Goal: Task Accomplishment & Management: Complete application form

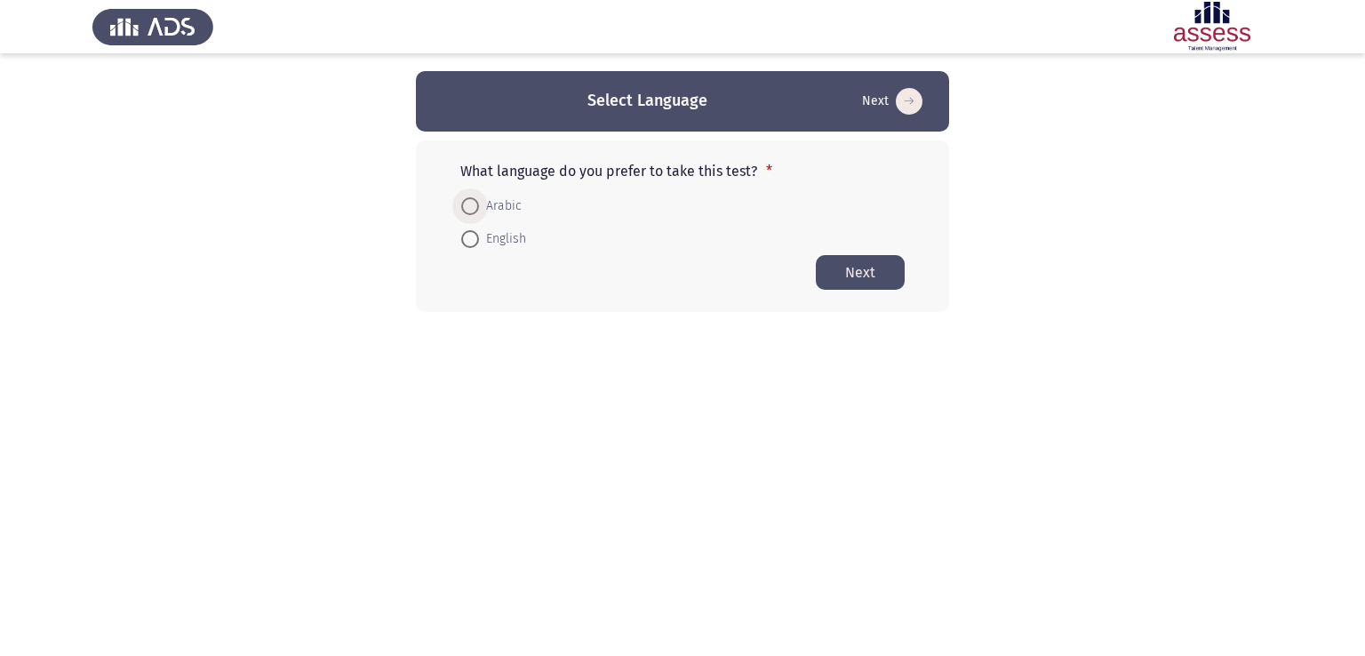
click at [483, 196] on span "Arabic" at bounding box center [500, 206] width 43 height 21
click at [479, 197] on input "Arabic" at bounding box center [470, 206] width 18 height 18
radio input "true"
click at [831, 280] on button "Next" at bounding box center [860, 271] width 89 height 35
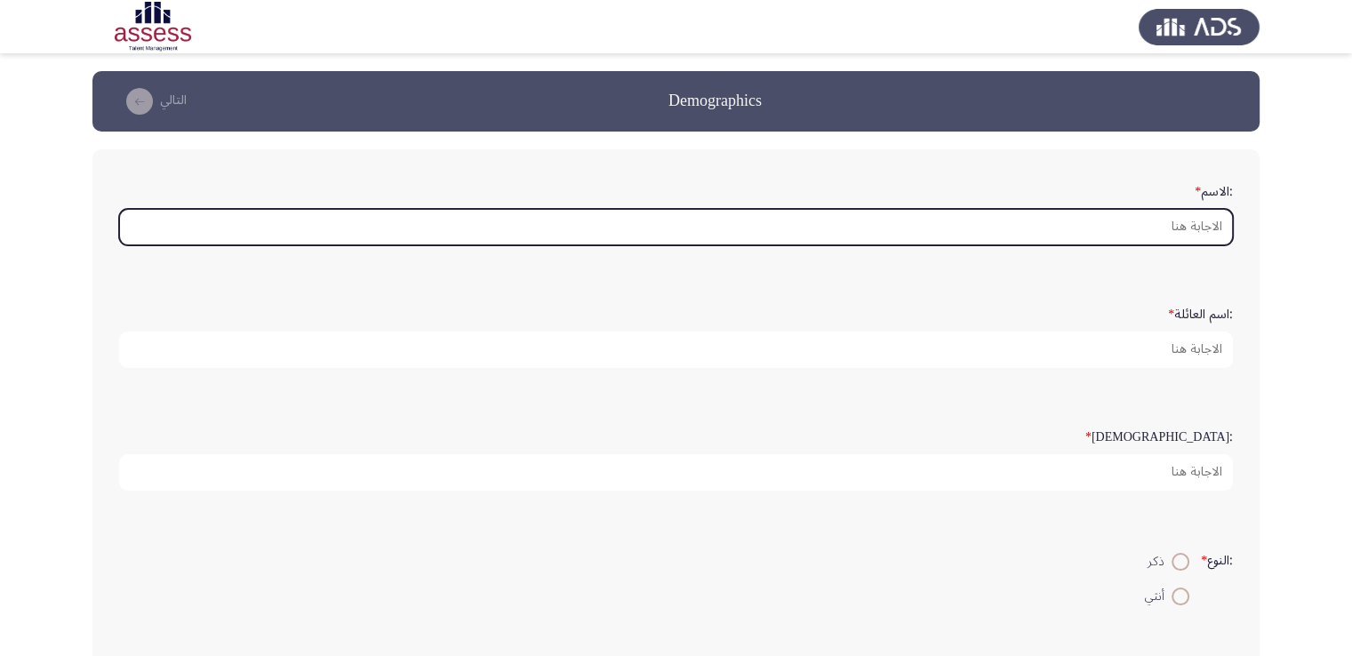
click at [905, 228] on input ":الاسم *" at bounding box center [676, 227] width 1114 height 36
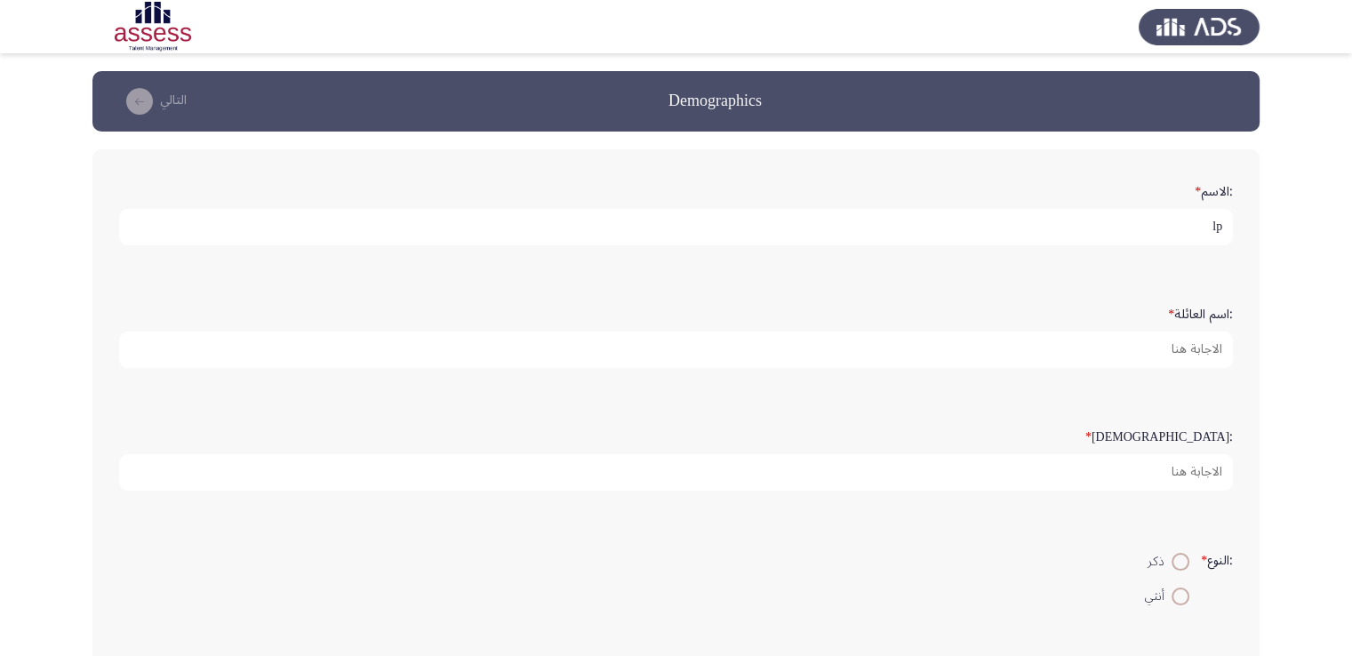
type input "l"
type input "[PERSON_NAME]"
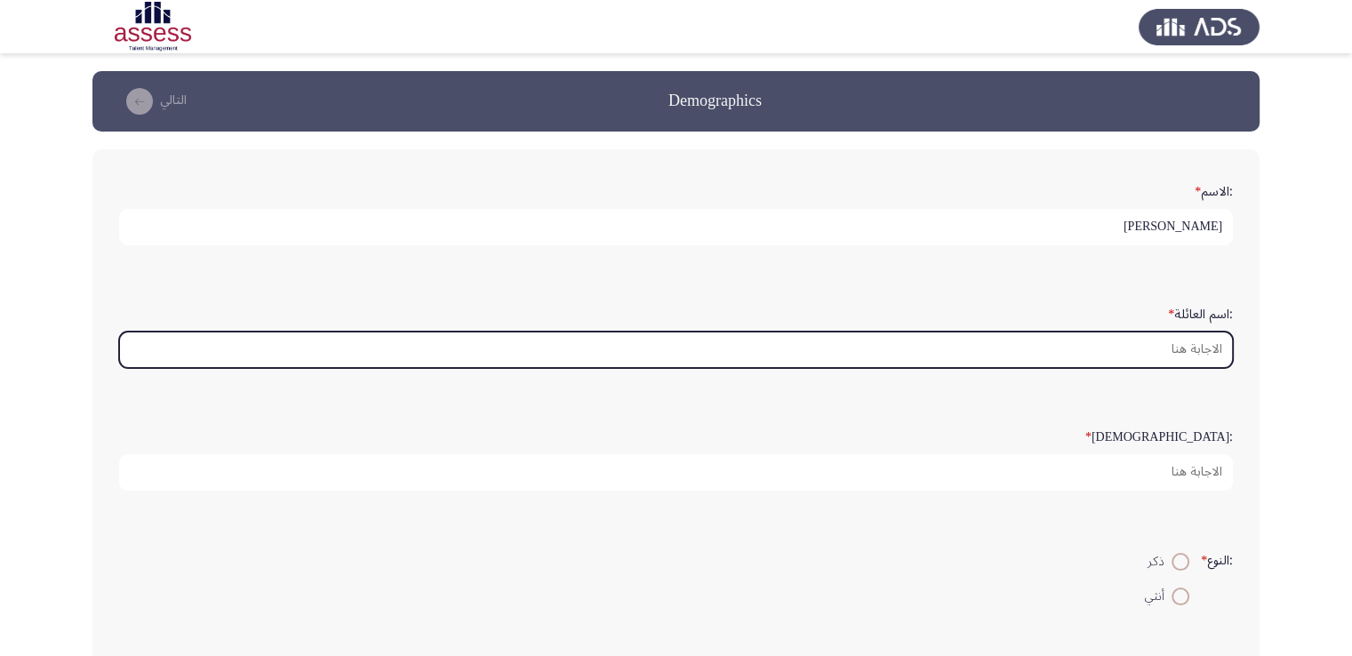
click at [1081, 347] on input ":اسم العائلة *" at bounding box center [676, 349] width 1114 height 36
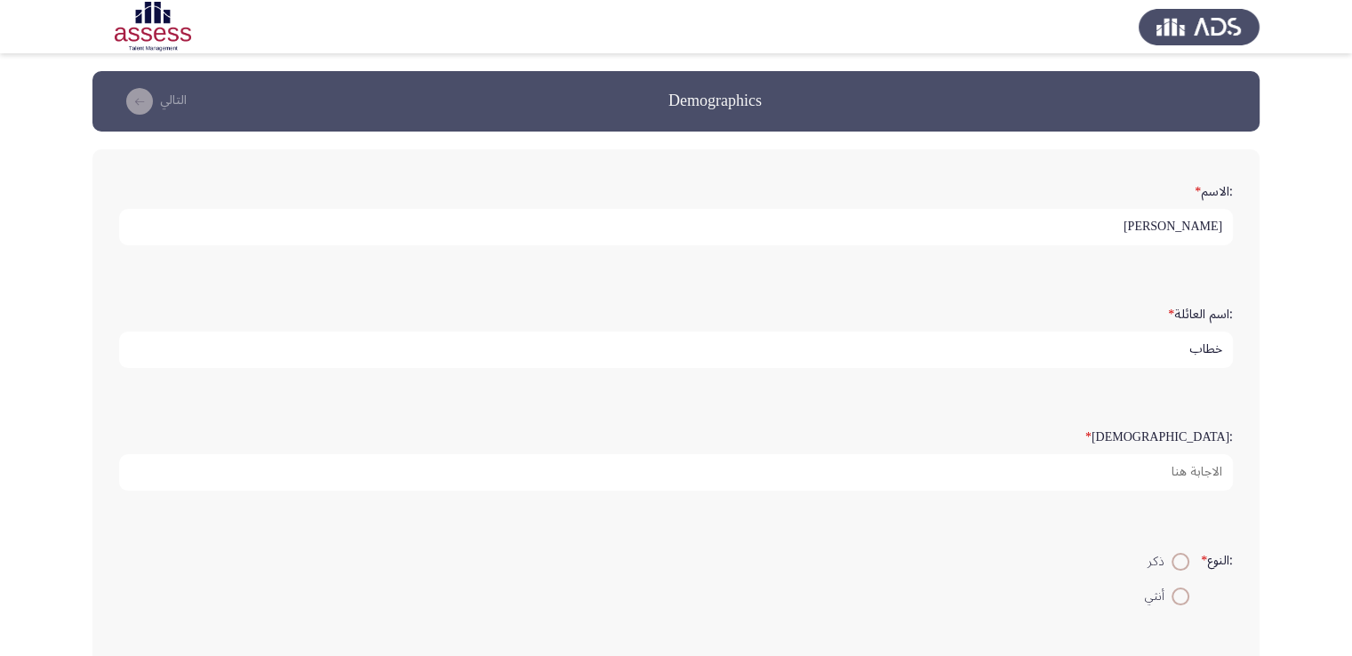
type input "خطاب"
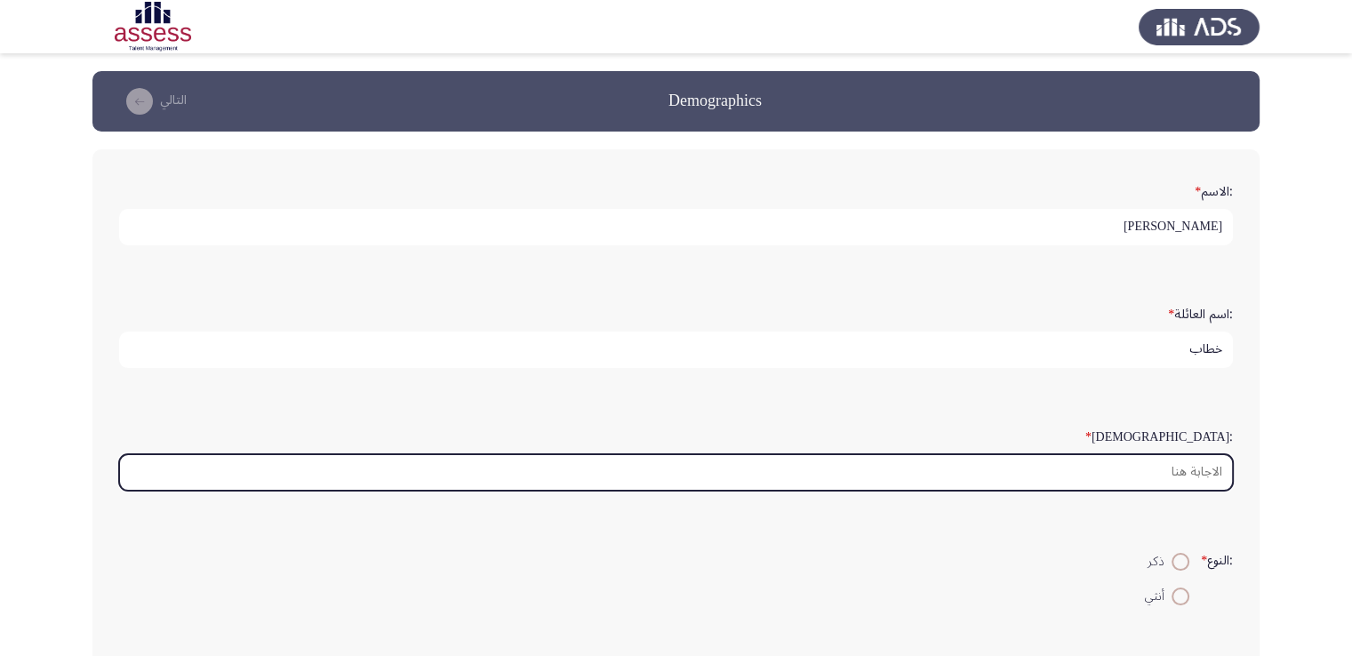
click at [1184, 477] on input ":السن *" at bounding box center [676, 472] width 1114 height 36
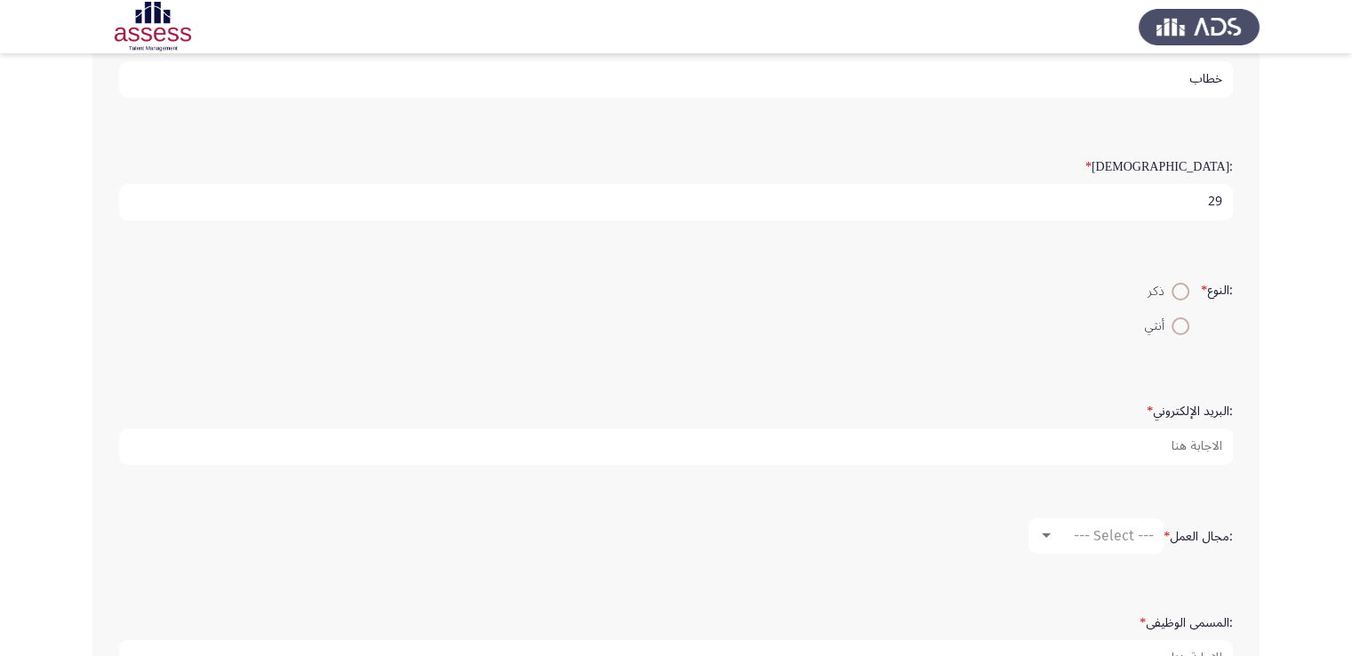
scroll to position [278, 0]
type input "29"
click at [1173, 278] on span at bounding box center [1180, 284] width 18 height 18
click at [1173, 278] on input "ذكر" at bounding box center [1180, 284] width 18 height 18
radio input "true"
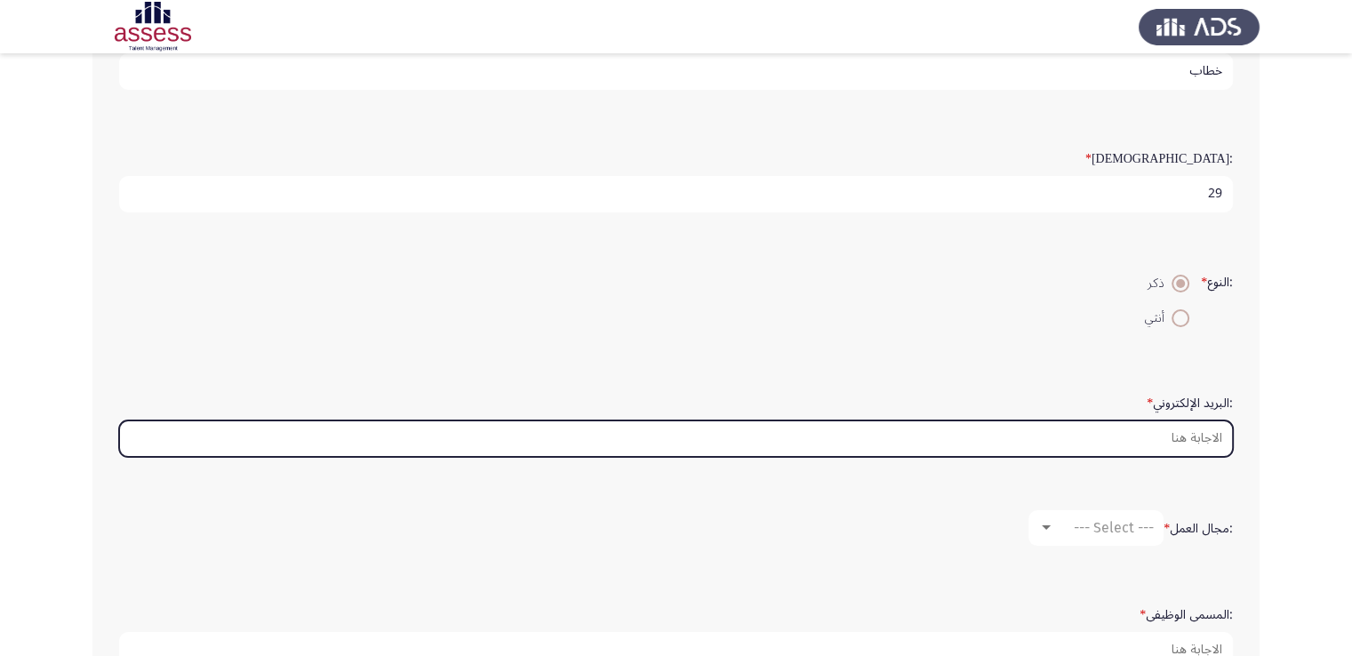
click at [1202, 435] on input ":البريد الإلكتروني *" at bounding box center [676, 438] width 1114 height 36
type input "ة"
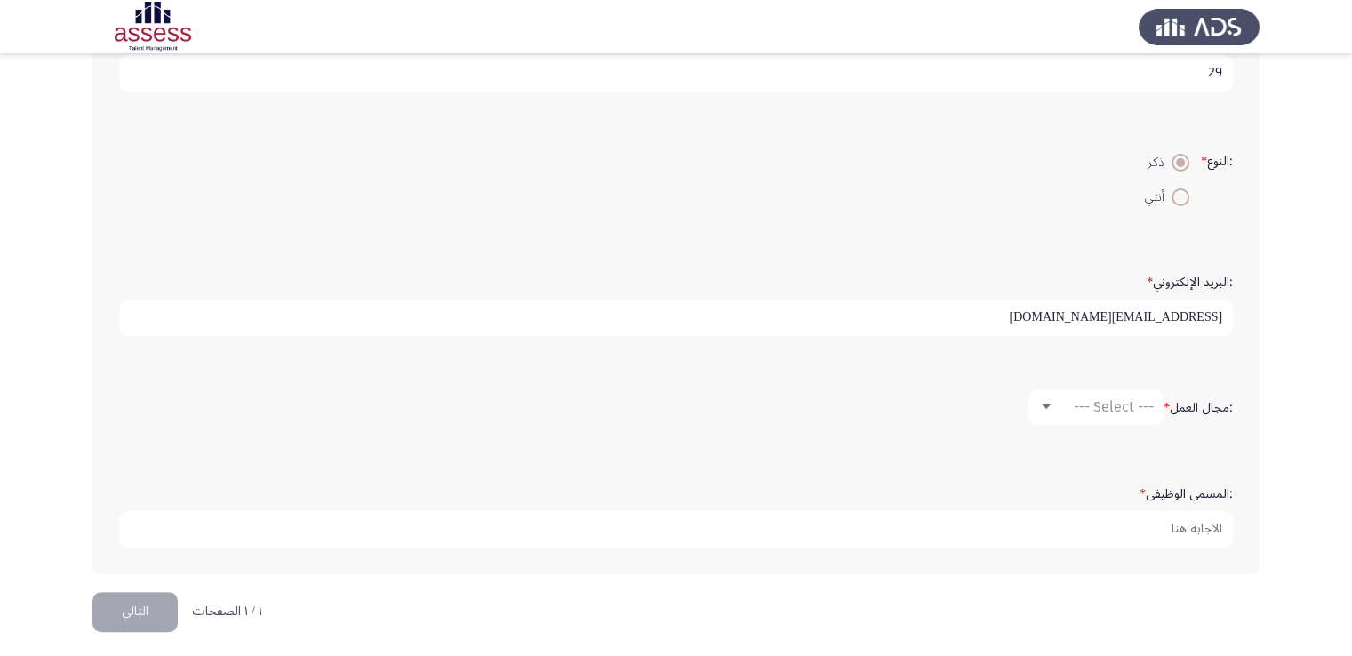
scroll to position [400, 0]
type input "[EMAIL_ADDRESS][DOMAIN_NAME]"
click at [1067, 410] on mat-select "--- Select ---" at bounding box center [1095, 406] width 135 height 36
click at [1038, 399] on div at bounding box center [1046, 406] width 16 height 14
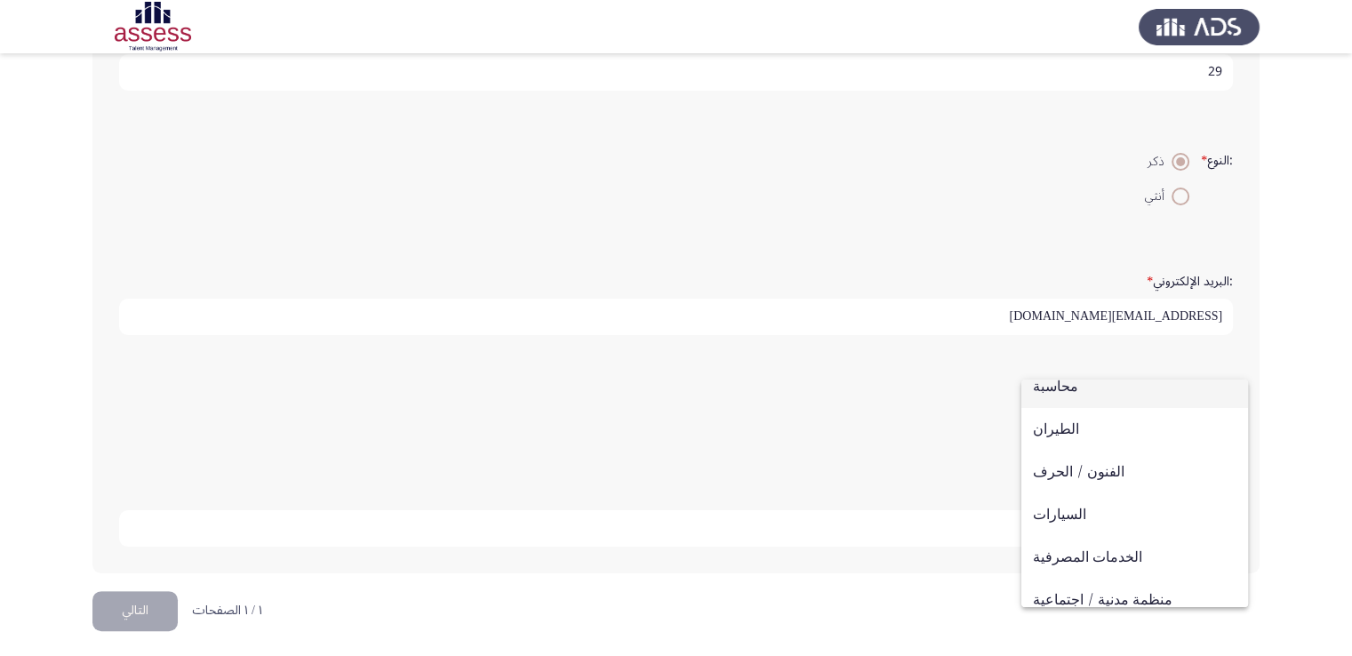
scroll to position [0, 0]
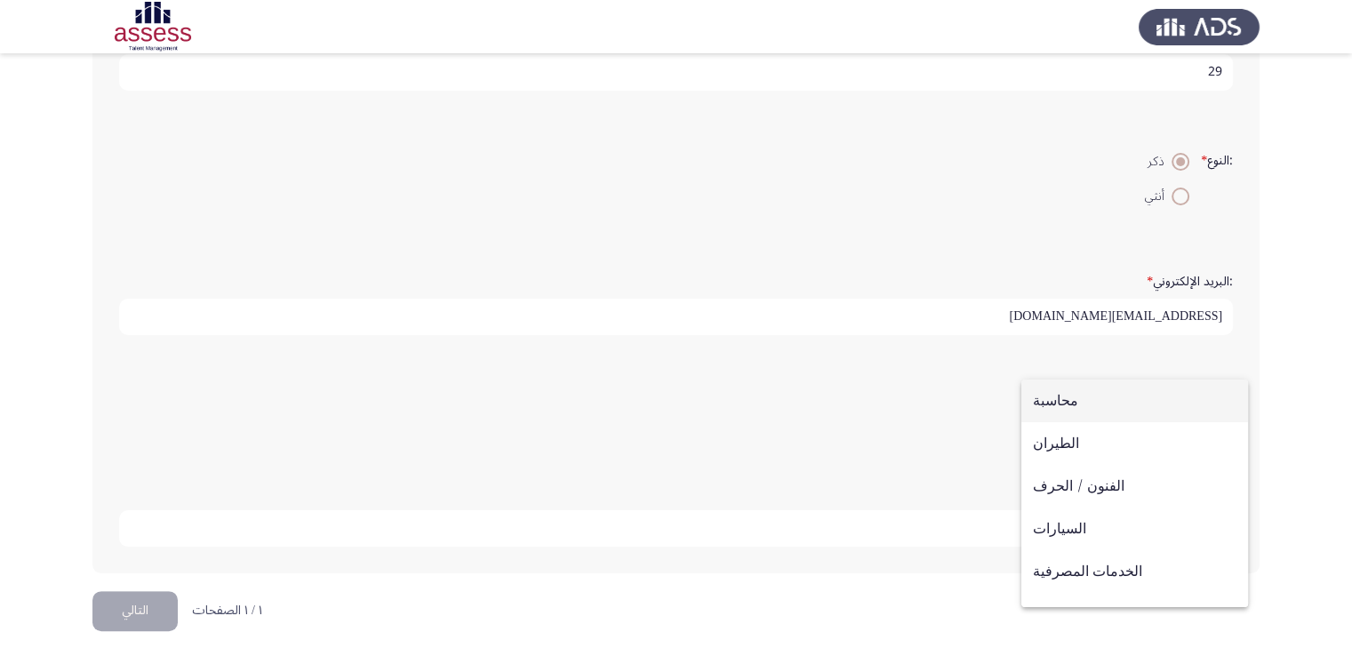
click at [1277, 419] on div at bounding box center [676, 328] width 1352 height 656
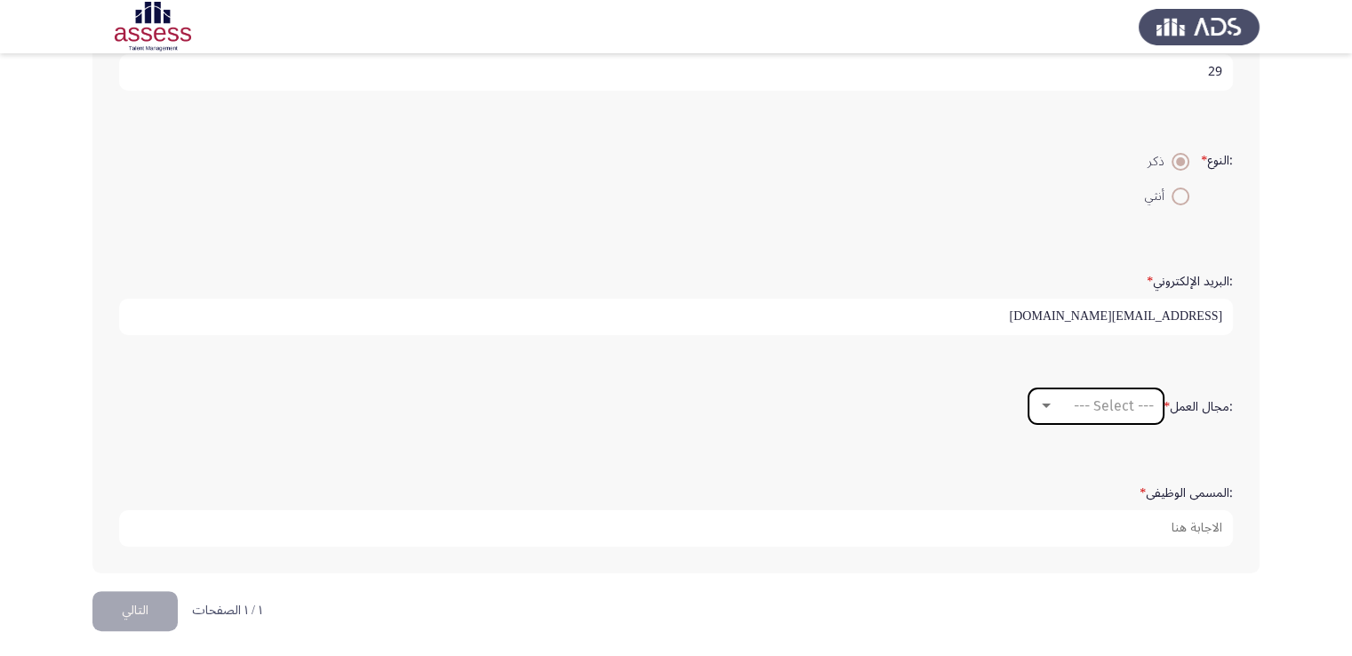
click at [1127, 407] on span "--- Select ---" at bounding box center [1114, 405] width 80 height 17
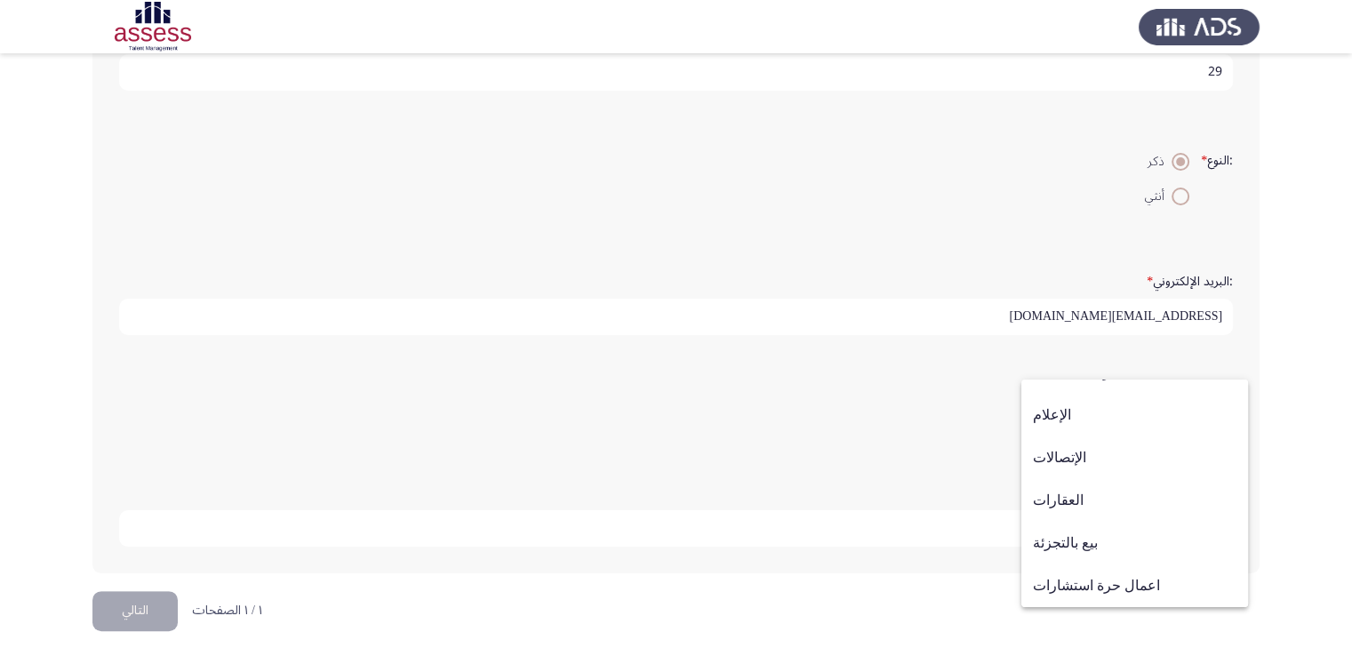
scroll to position [583, 0]
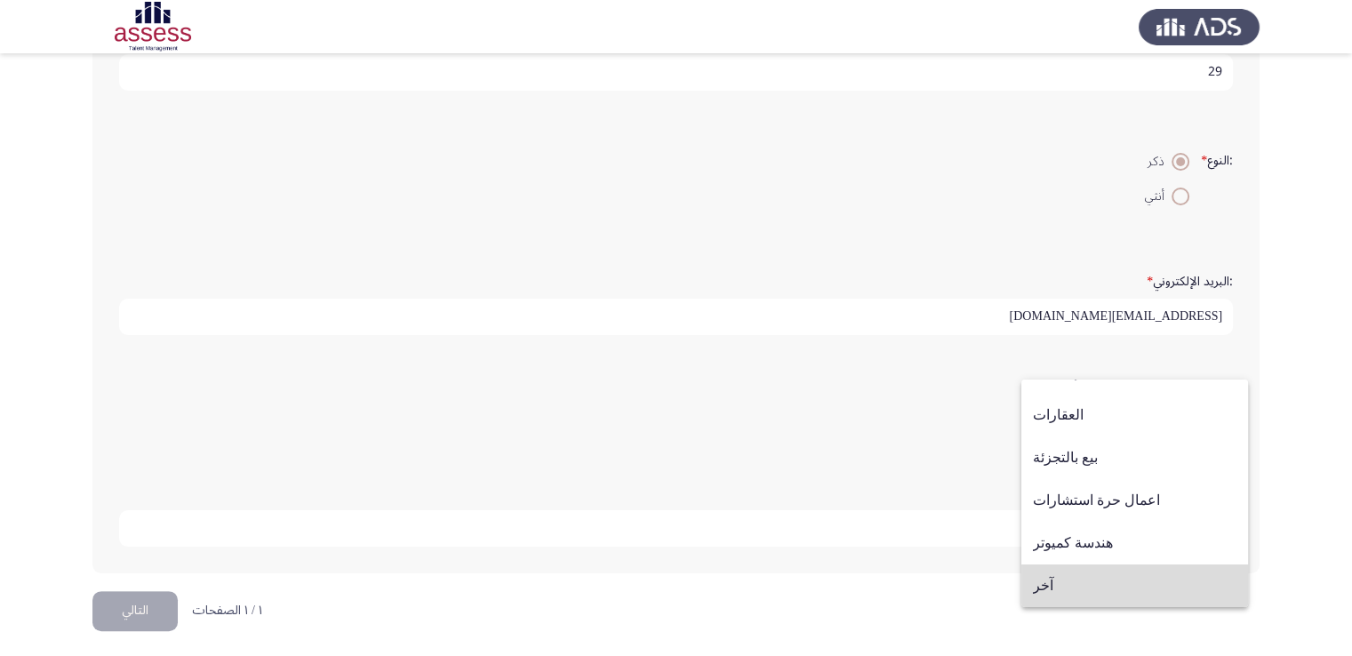
click at [1138, 583] on span "آخر" at bounding box center [1135, 585] width 204 height 43
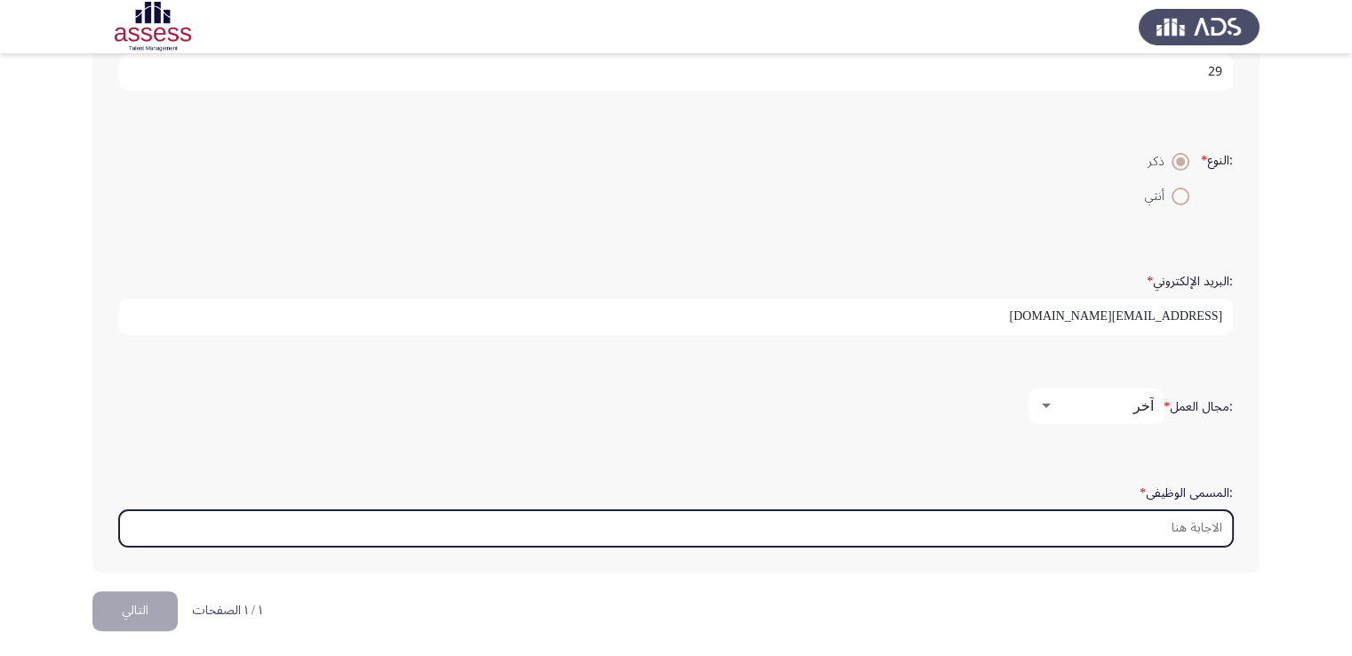
click at [1175, 523] on input ":المسمى الوظيفى *" at bounding box center [676, 528] width 1114 height 36
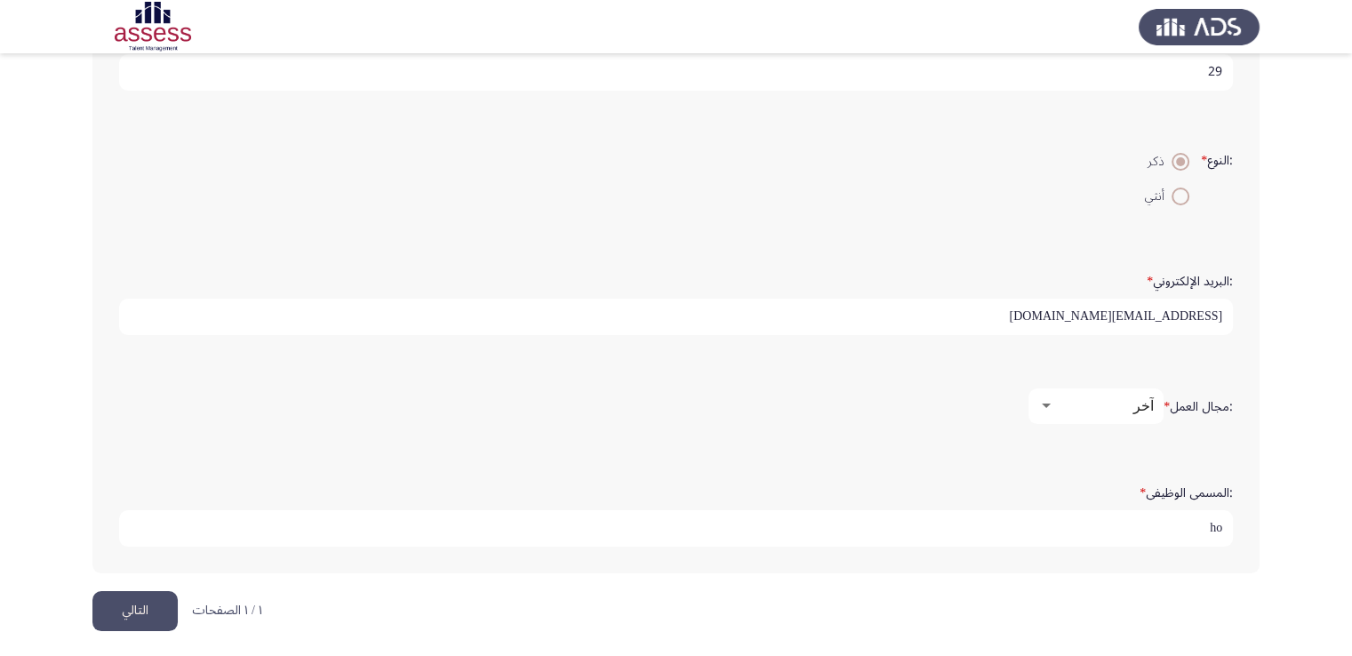
type input "h"
type input "اخصائي دعم فني"
click at [1230, 612] on html "Demographics التالي :الاسم * [PERSON_NAME] :اسم العائلة * خطاب :السن * 29 :النو…" at bounding box center [676, 131] width 1352 height 1062
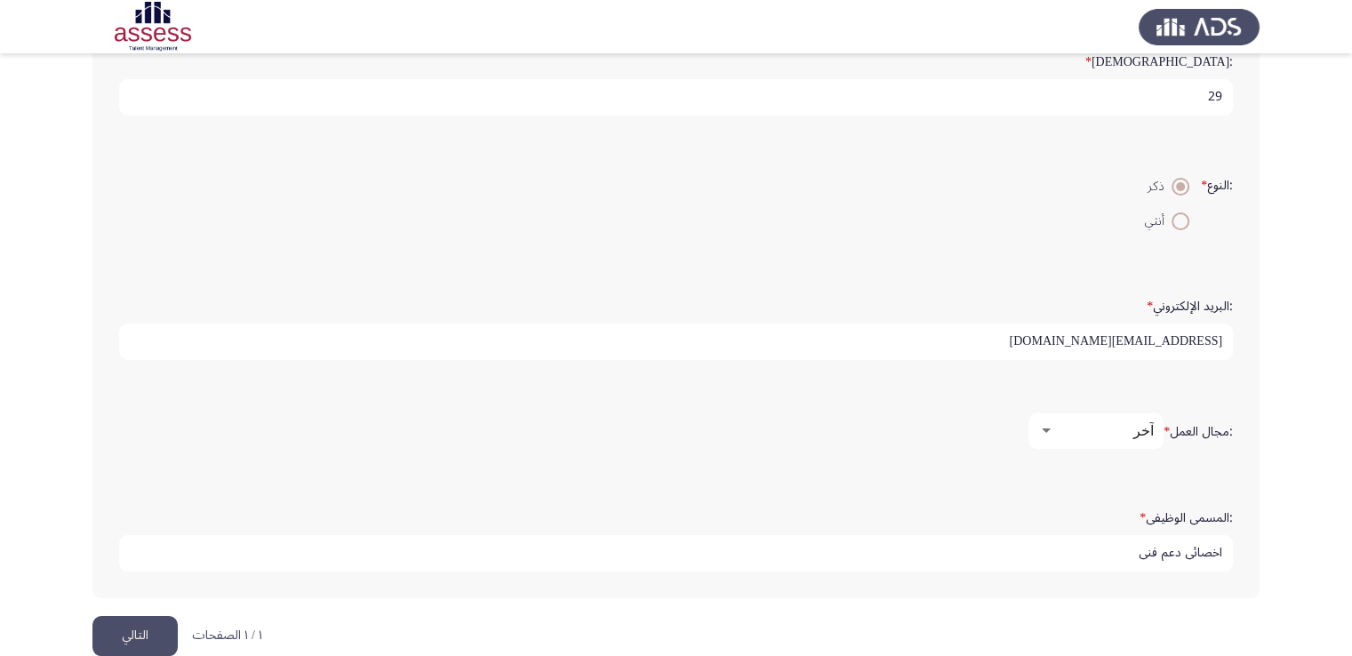
scroll to position [400, 0]
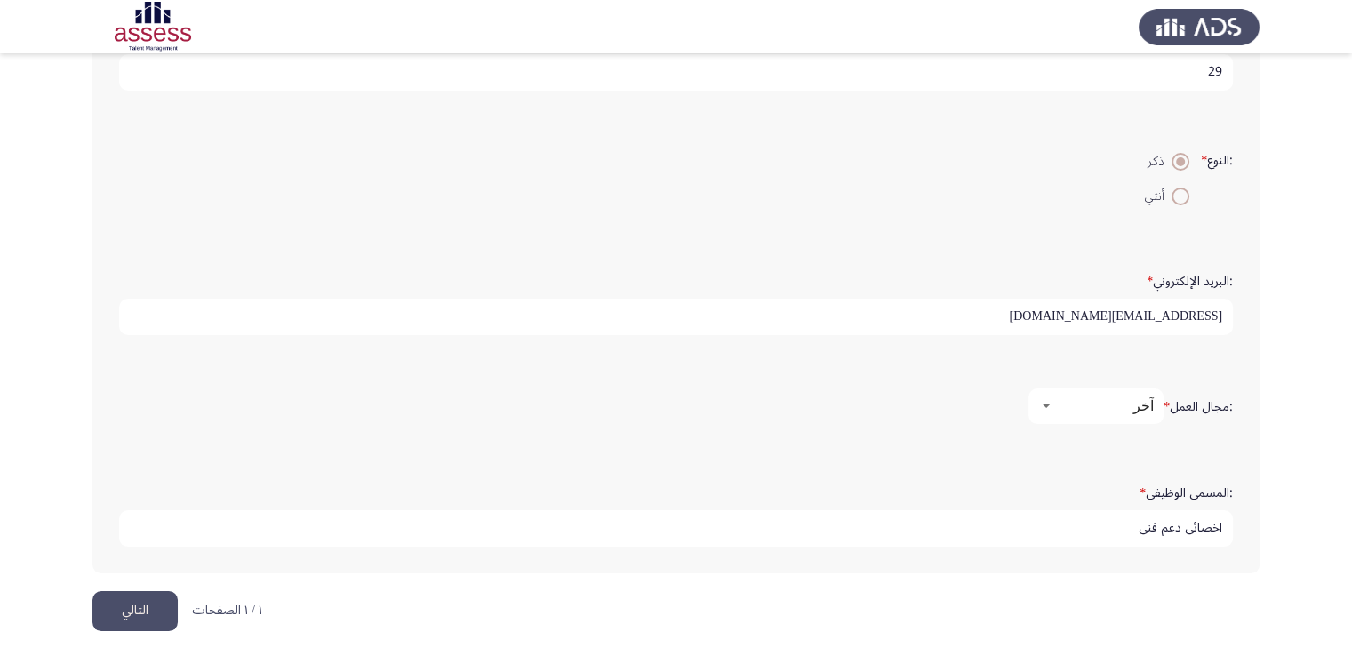
click at [132, 610] on button "التالي" at bounding box center [134, 611] width 85 height 40
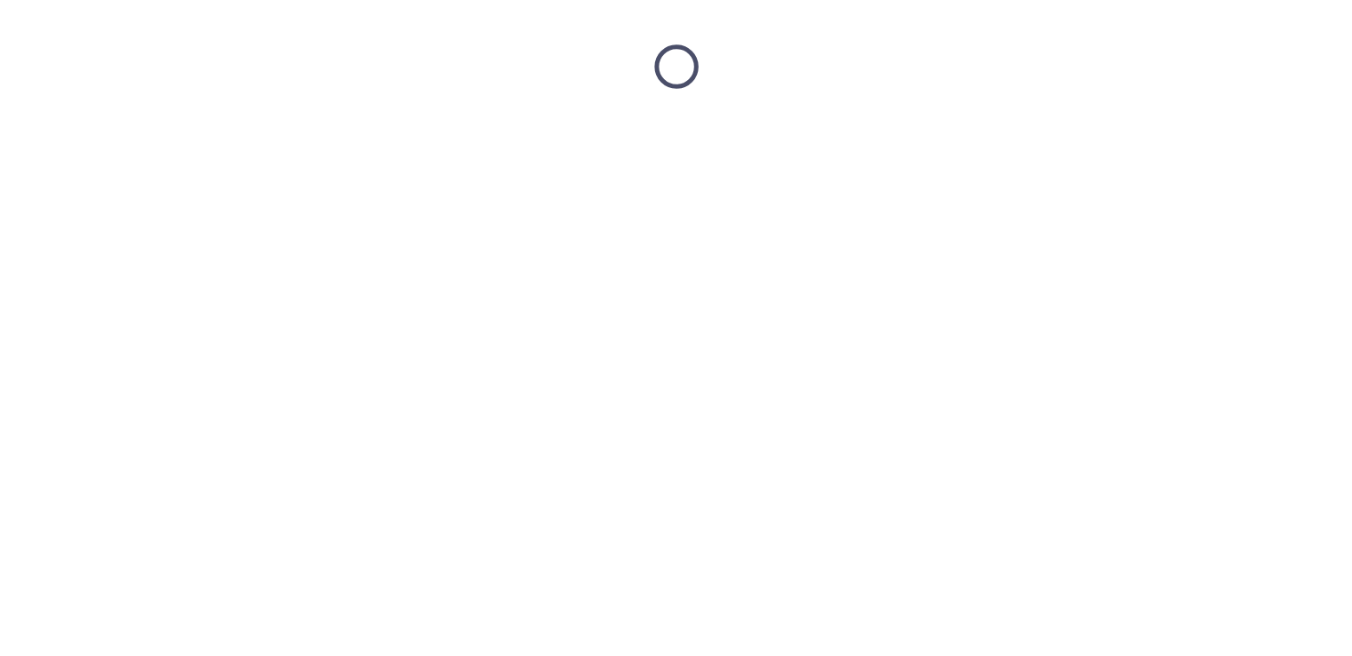
scroll to position [0, 0]
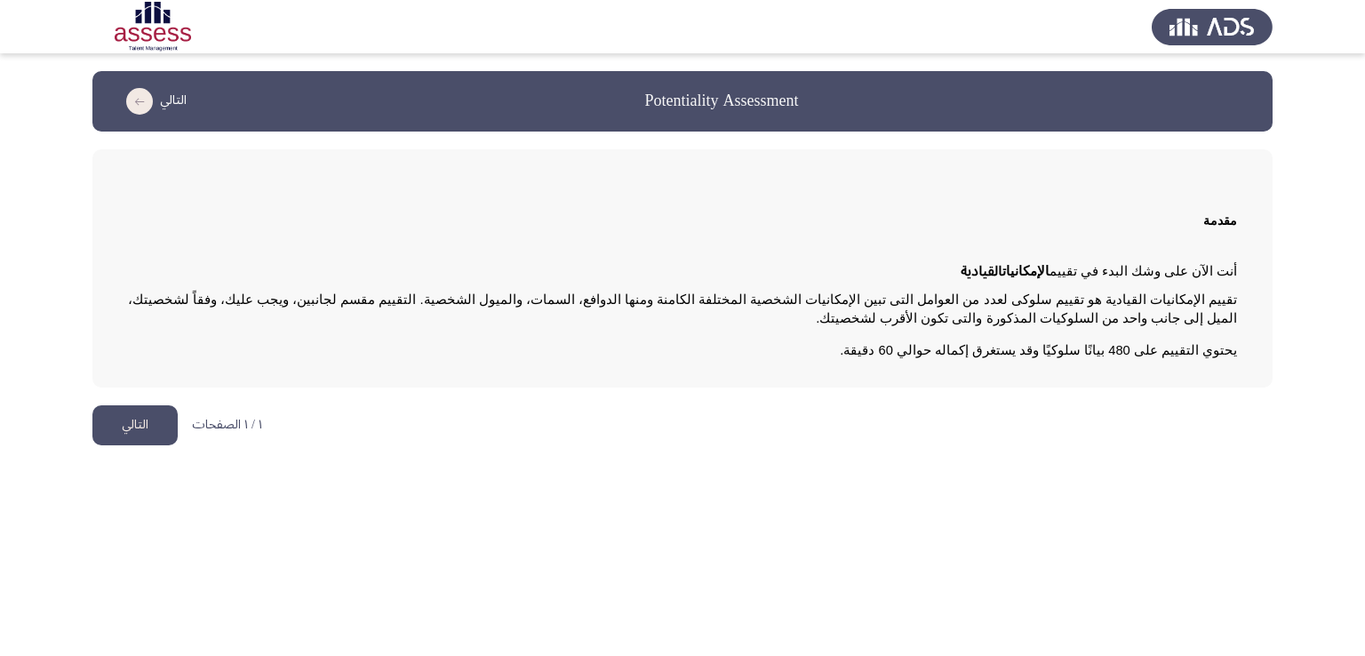
click at [137, 424] on button "التالي" at bounding box center [134, 425] width 85 height 40
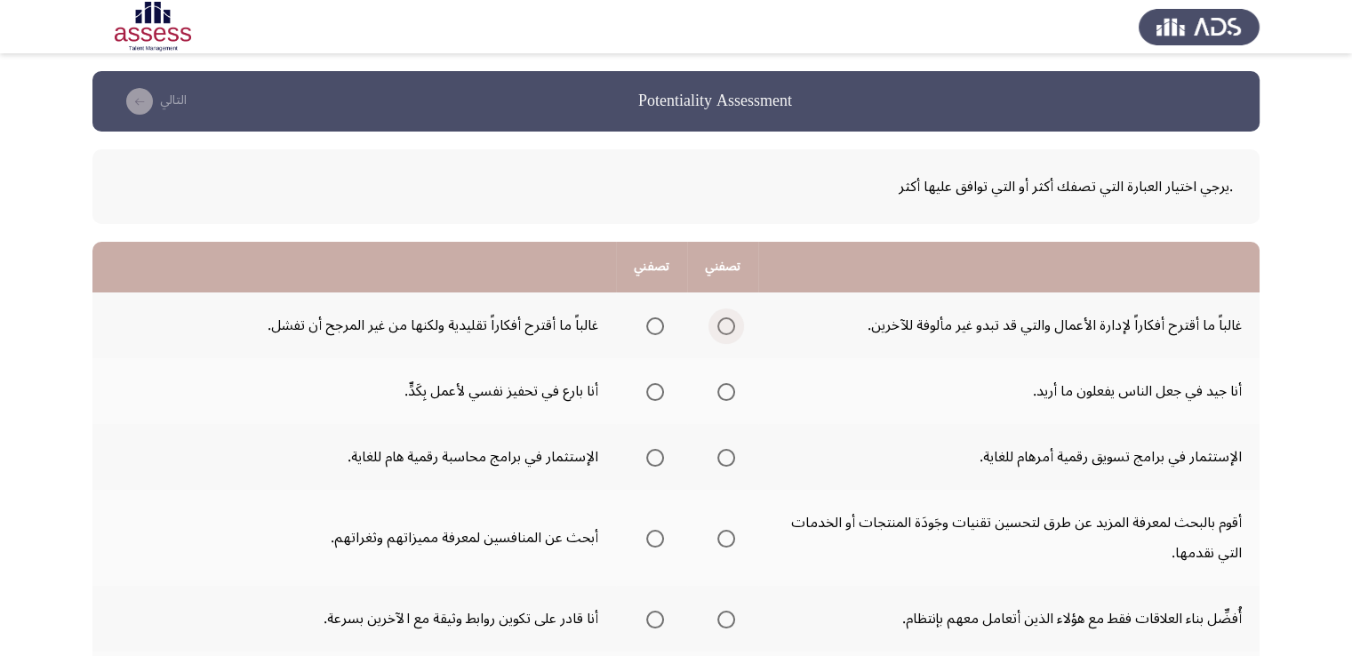
click at [726, 328] on span "Select an option" at bounding box center [726, 326] width 18 height 18
click at [726, 328] on input "Select an option" at bounding box center [726, 326] width 18 height 18
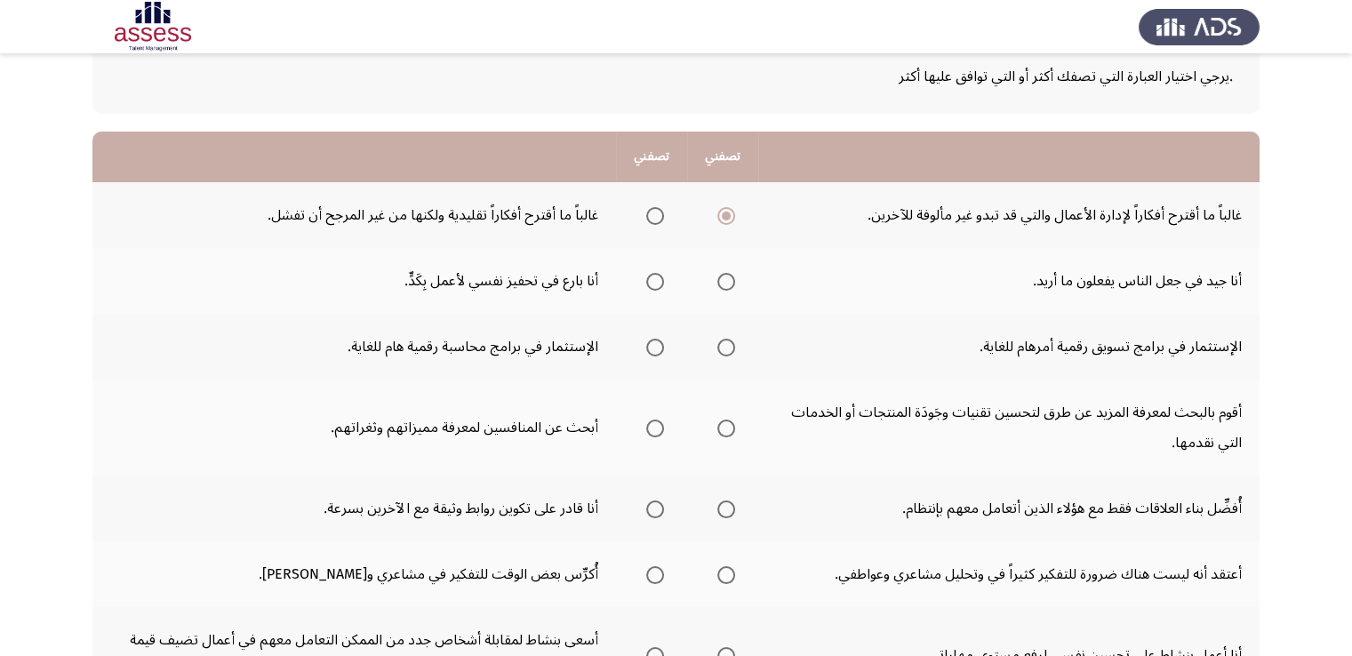
scroll to position [114, 0]
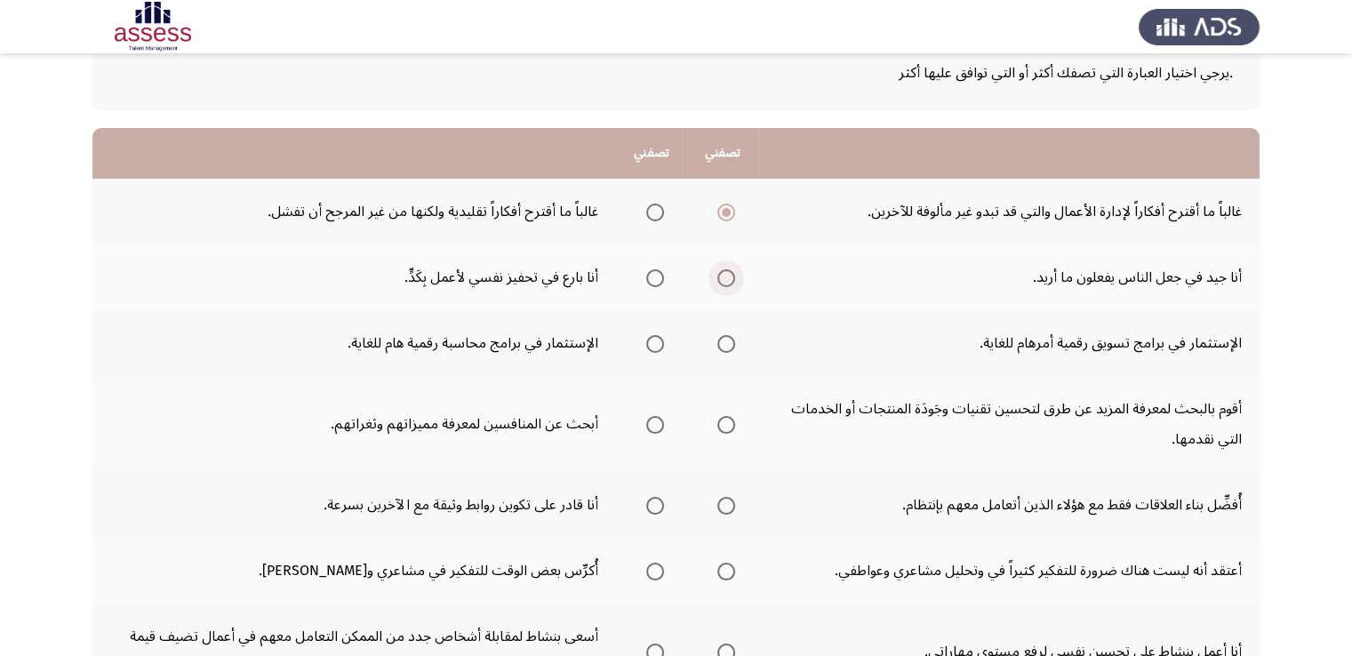
click at [723, 273] on span "Select an option" at bounding box center [726, 278] width 18 height 18
click at [723, 273] on input "Select an option" at bounding box center [726, 278] width 18 height 18
click at [724, 343] on span "Select an option" at bounding box center [726, 344] width 18 height 18
click at [724, 343] on input "Select an option" at bounding box center [726, 344] width 18 height 18
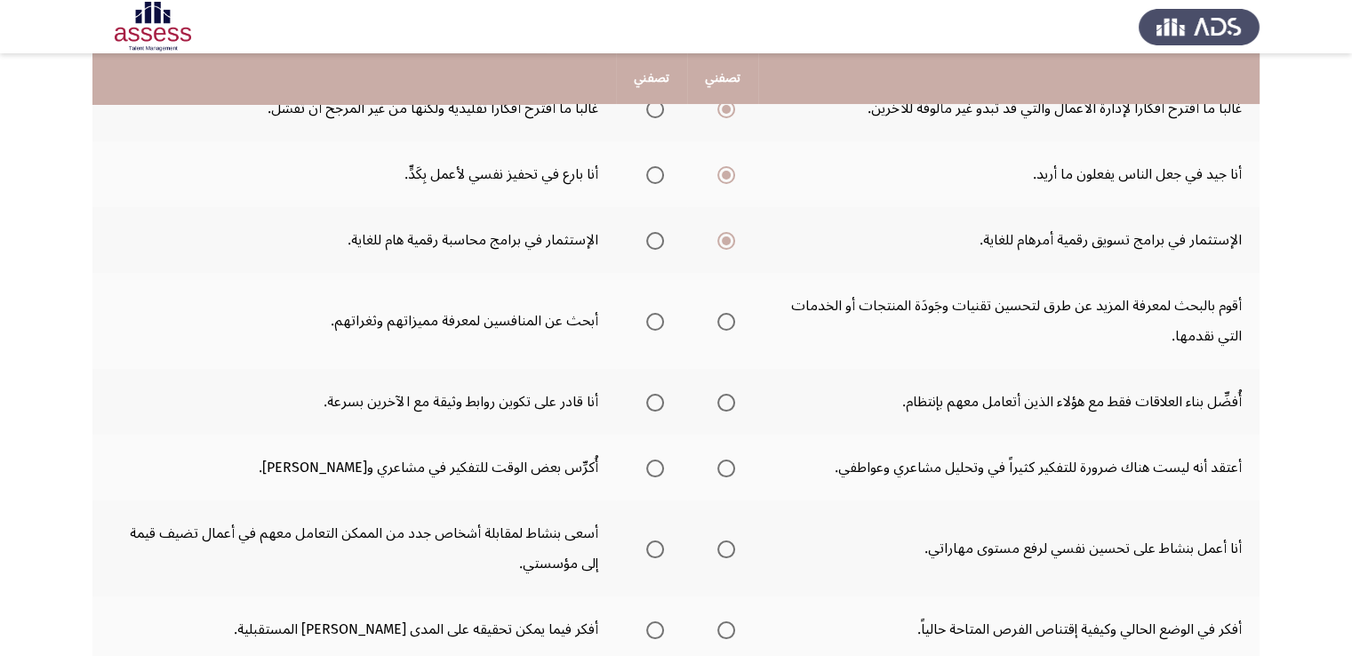
scroll to position [217, 0]
click at [725, 317] on span "Select an option" at bounding box center [726, 322] width 18 height 18
click at [725, 317] on input "Select an option" at bounding box center [726, 322] width 18 height 18
click at [648, 403] on span "Select an option" at bounding box center [655, 403] width 18 height 18
click at [648, 403] on input "Select an option" at bounding box center [655, 403] width 18 height 18
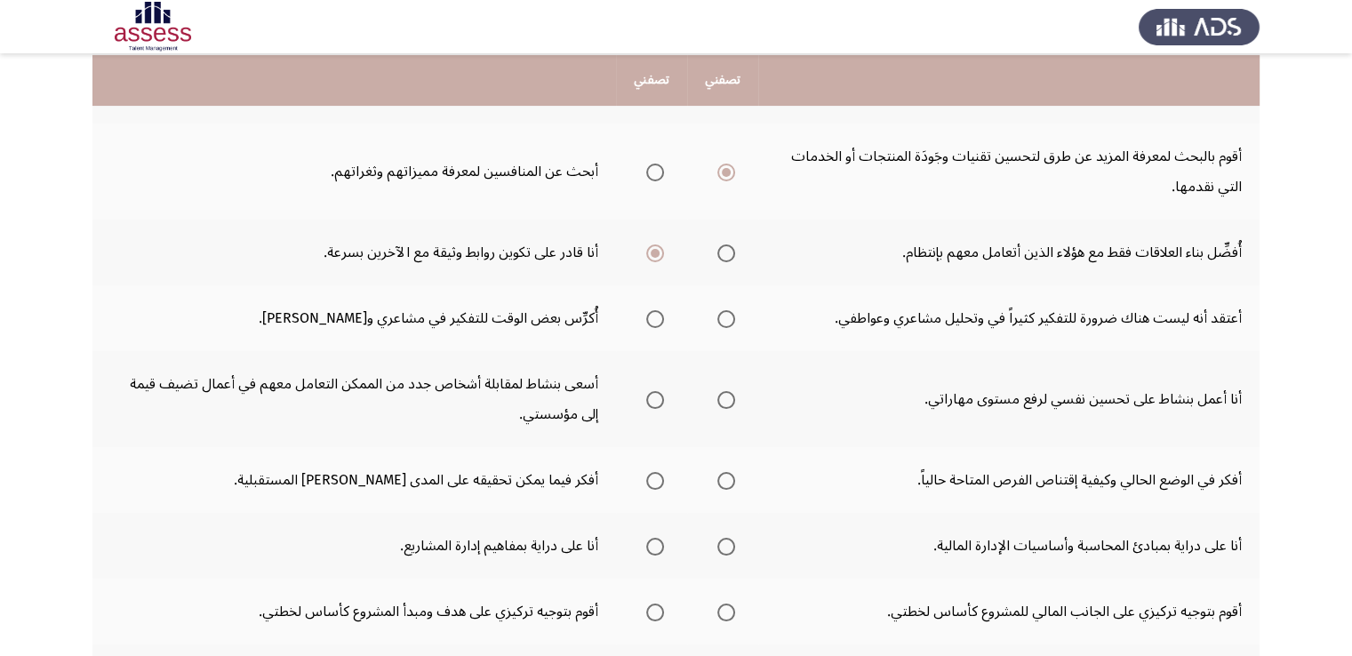
scroll to position [368, 0]
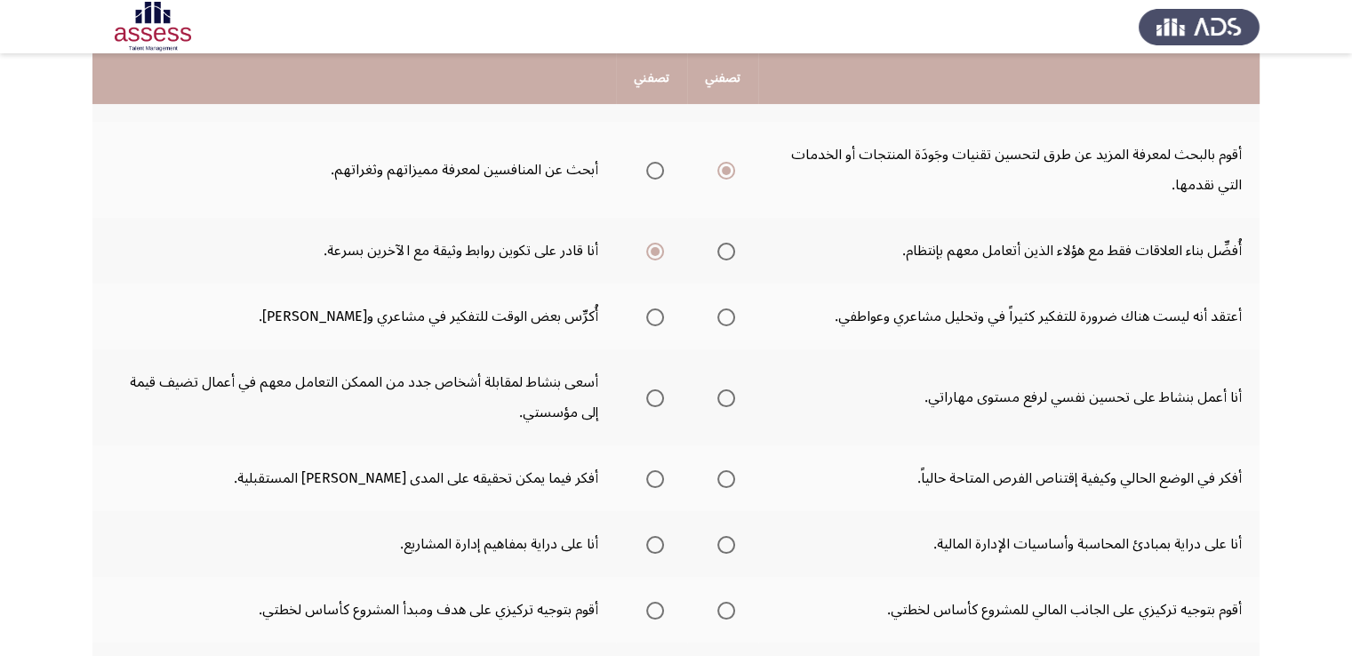
click at [659, 313] on span "Select an option" at bounding box center [655, 317] width 18 height 18
click at [659, 313] on input "Select an option" at bounding box center [655, 317] width 18 height 18
click at [729, 317] on span "Select an option" at bounding box center [726, 317] width 18 height 18
click at [729, 317] on input "Select an option" at bounding box center [726, 317] width 18 height 18
click at [659, 319] on span "Select an option" at bounding box center [655, 317] width 18 height 18
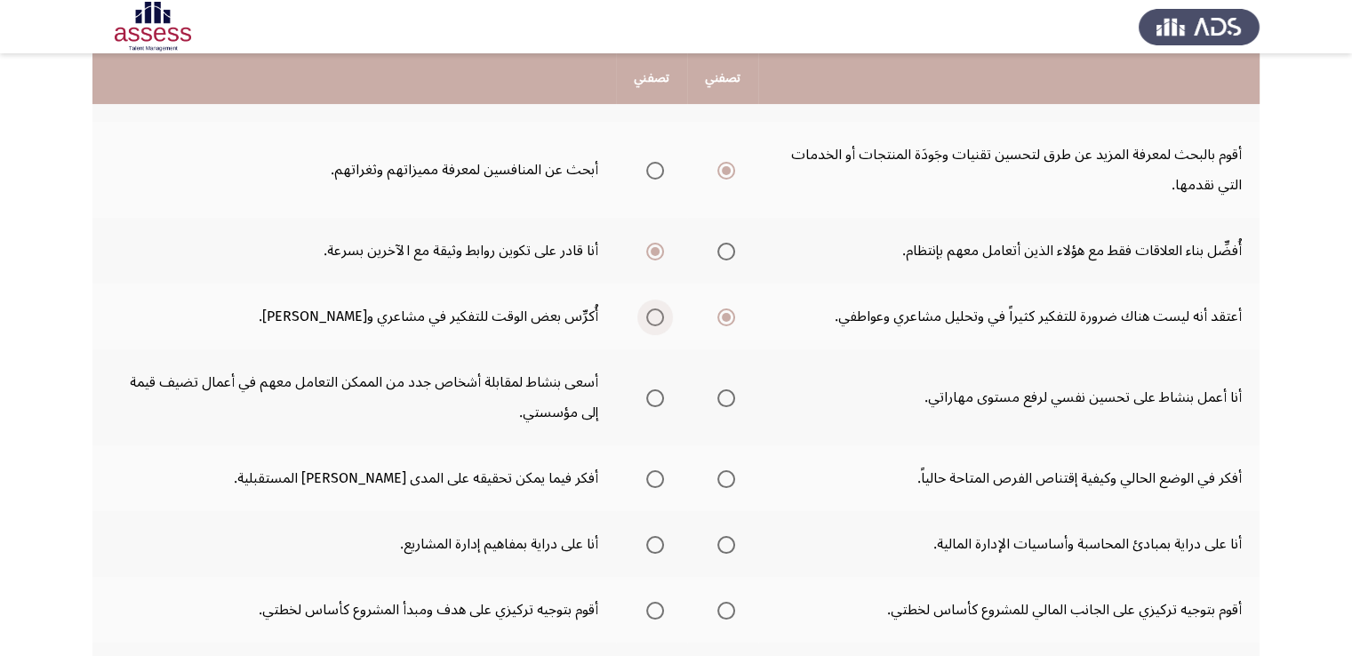
click at [659, 319] on input "Select an option" at bounding box center [655, 317] width 18 height 18
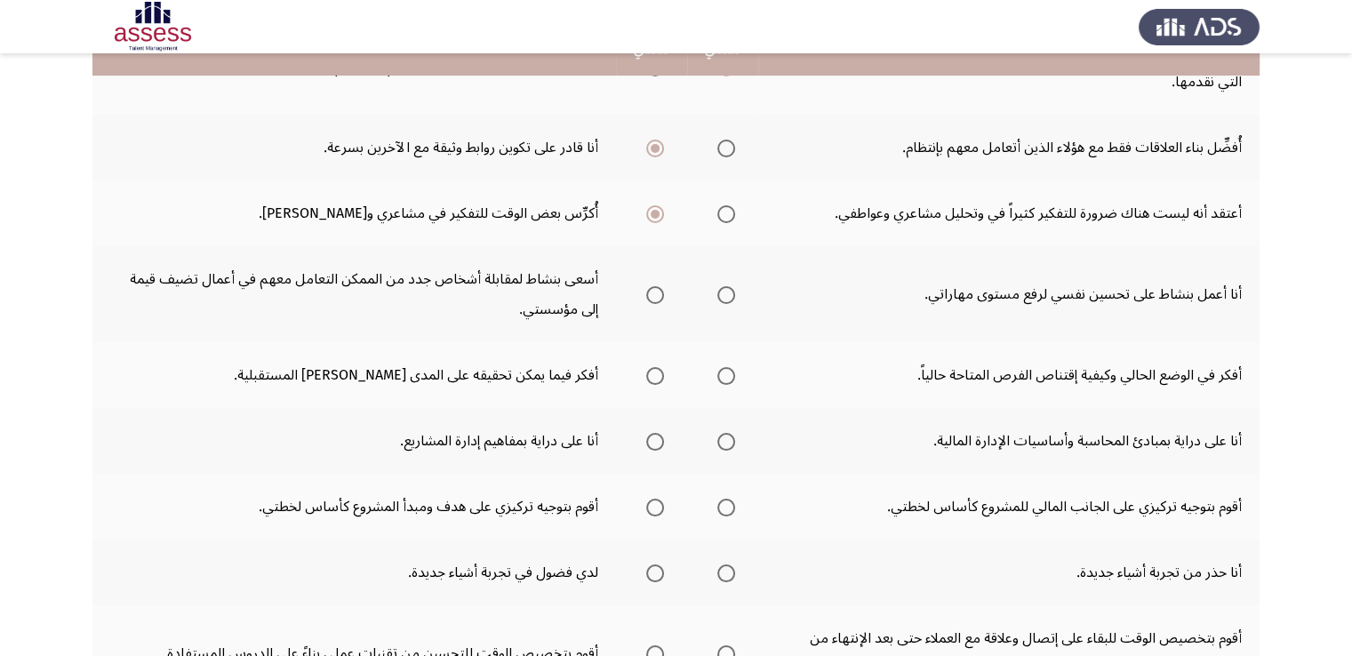
scroll to position [473, 0]
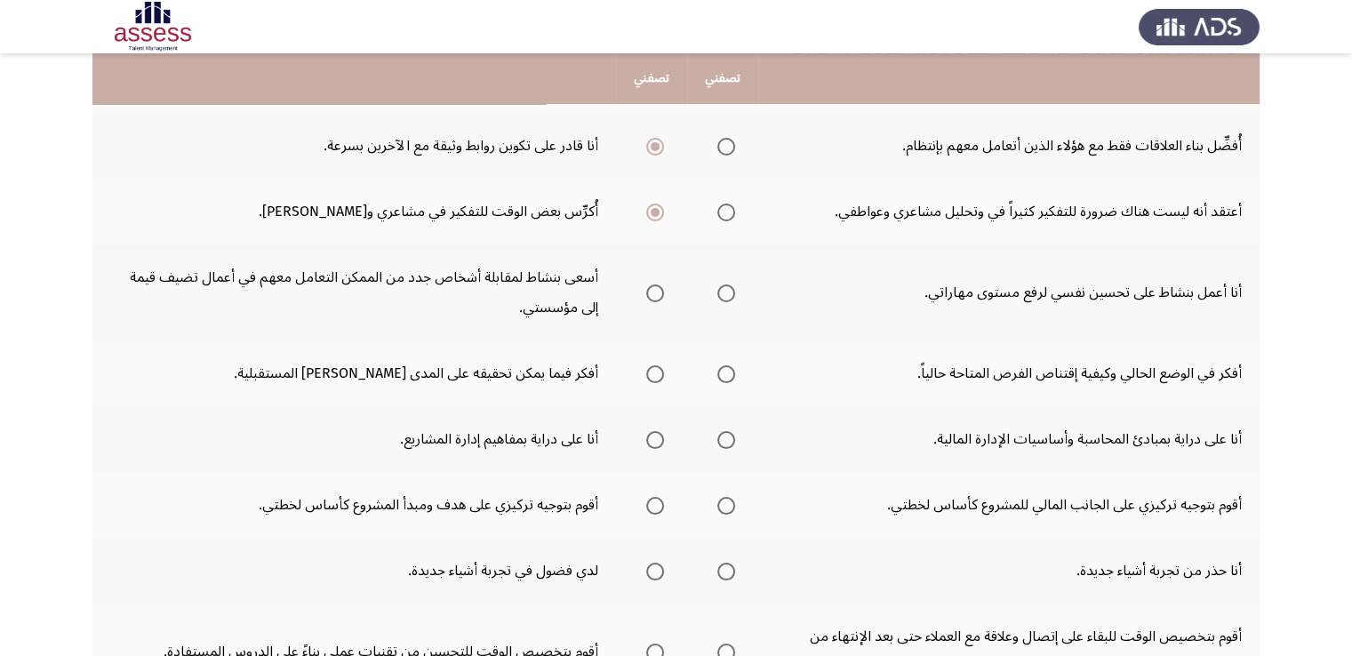
click at [730, 289] on span "Select an option" at bounding box center [726, 293] width 18 height 18
click at [730, 289] on input "Select an option" at bounding box center [726, 293] width 18 height 18
click at [731, 373] on span "Select an option" at bounding box center [726, 374] width 18 height 18
click at [731, 373] on input "Select an option" at bounding box center [726, 374] width 18 height 18
click at [651, 438] on span "Select an option" at bounding box center [655, 440] width 18 height 18
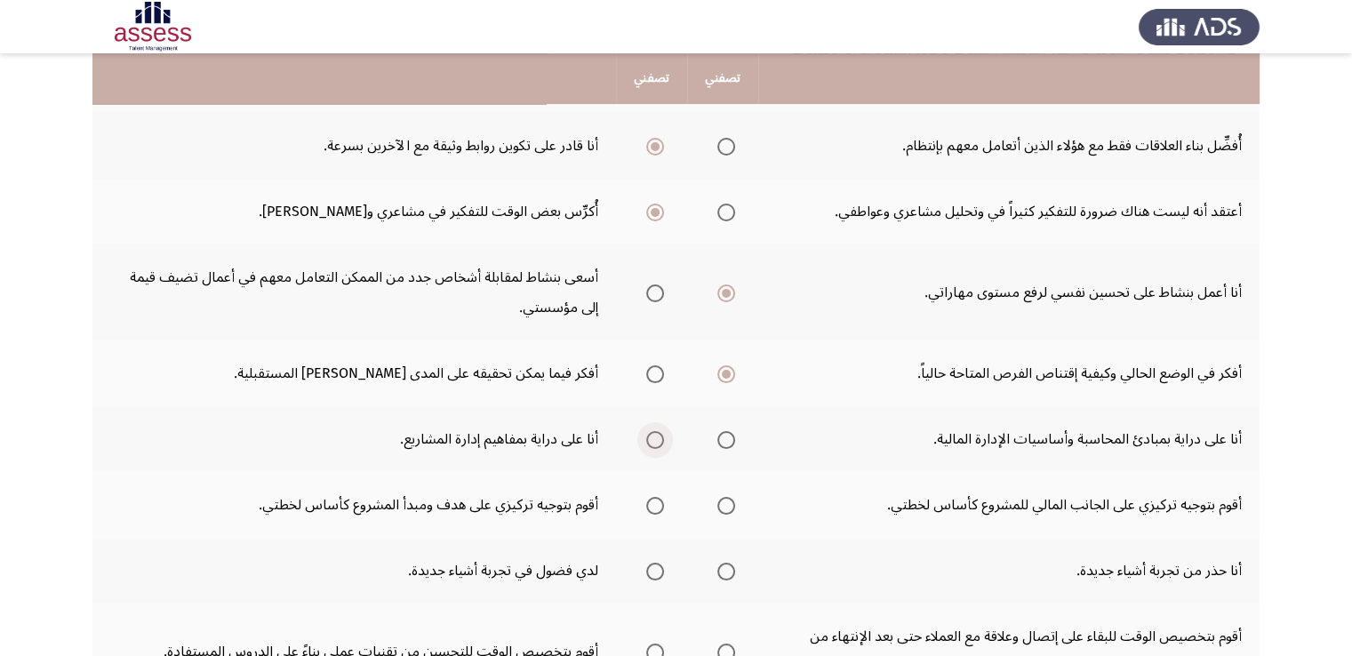
click at [651, 438] on input "Select an option" at bounding box center [655, 440] width 18 height 18
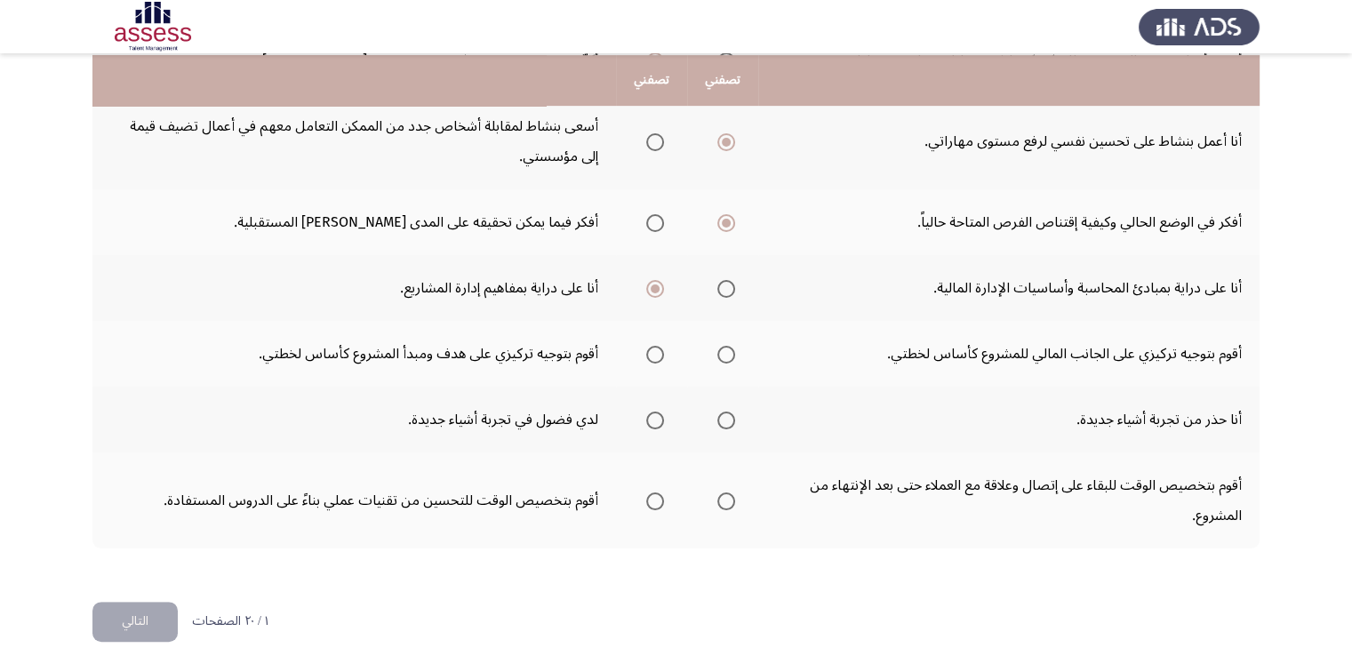
scroll to position [626, 0]
click at [654, 347] on span "Select an option" at bounding box center [655, 353] width 18 height 18
click at [654, 347] on input "Select an option" at bounding box center [655, 353] width 18 height 18
click at [661, 414] on span "Select an option" at bounding box center [655, 419] width 18 height 18
click at [661, 414] on input "Select an option" at bounding box center [655, 419] width 18 height 18
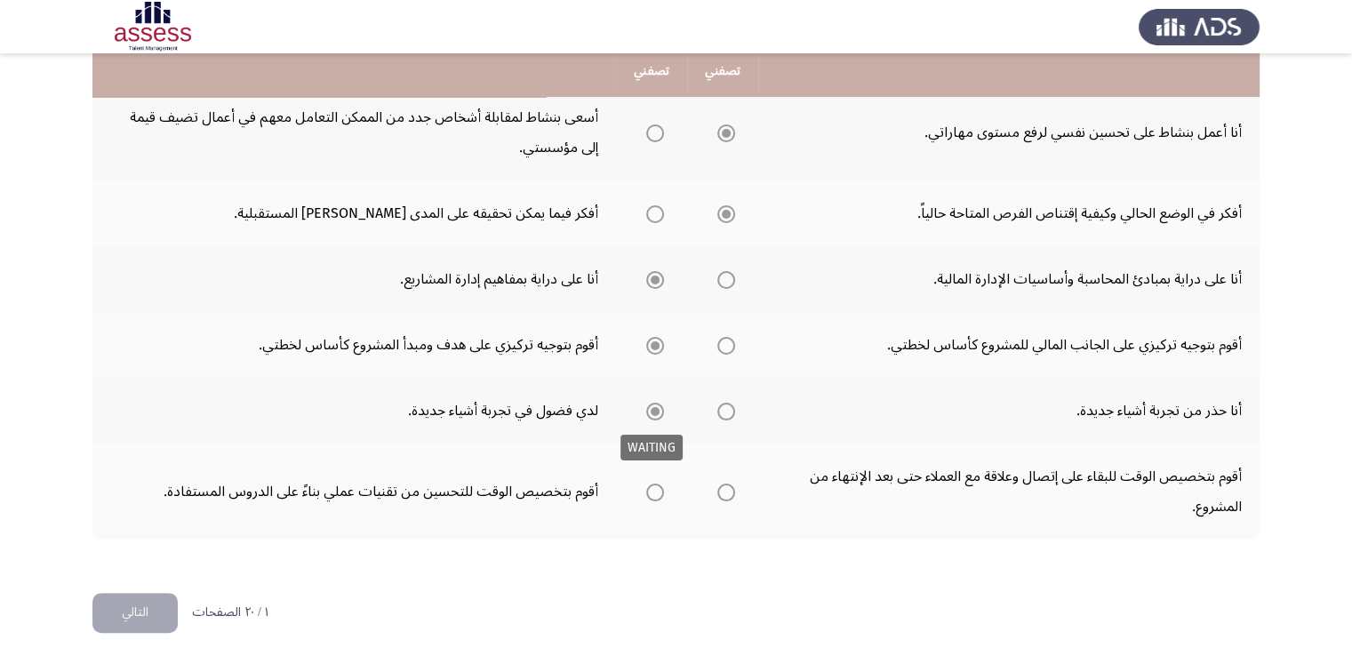
scroll to position [635, 0]
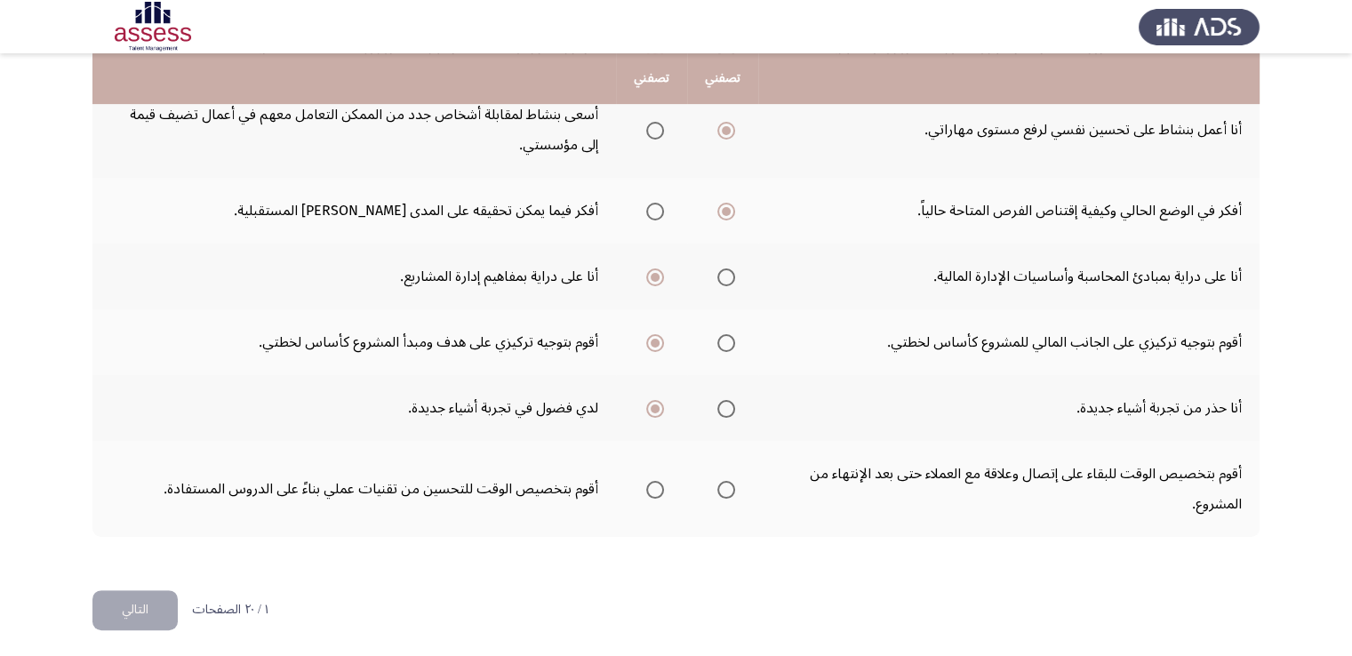
click at [731, 488] on span "Select an option" at bounding box center [726, 490] width 18 height 18
click at [731, 488] on input "Select an option" at bounding box center [726, 490] width 18 height 18
click at [163, 602] on button "التالي" at bounding box center [134, 610] width 85 height 40
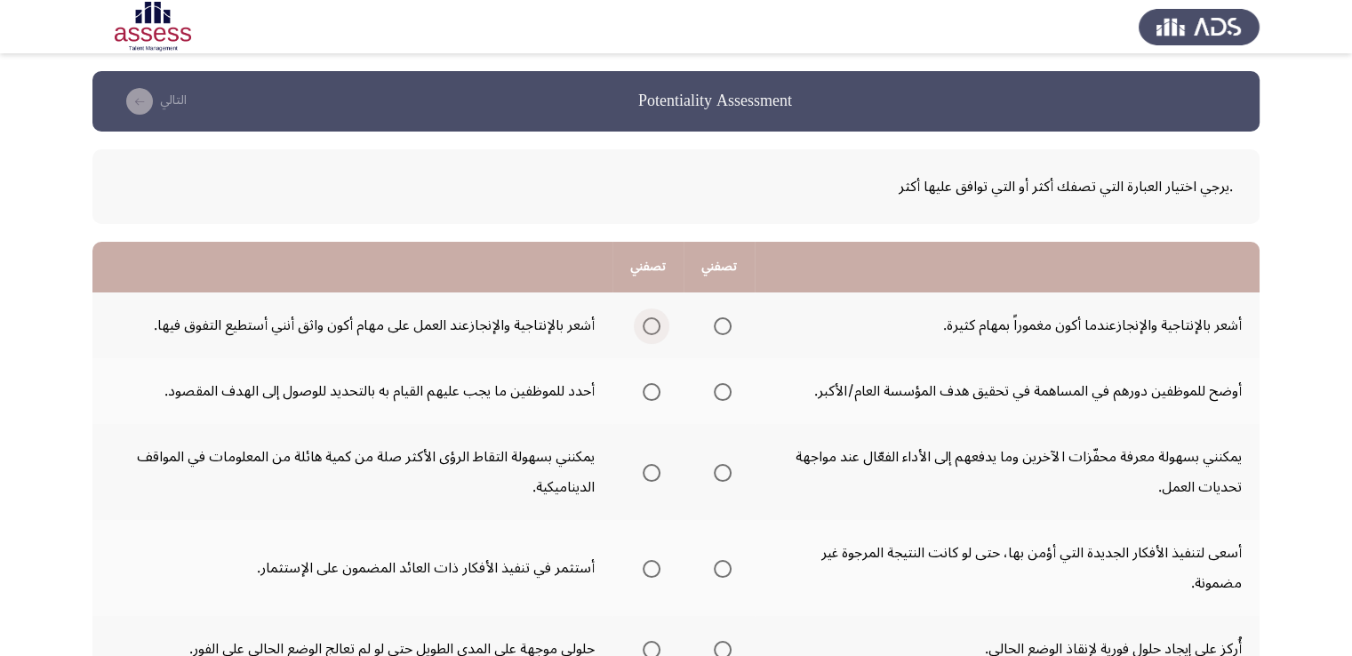
click at [648, 325] on span "Select an option" at bounding box center [652, 326] width 18 height 18
click at [648, 325] on input "Select an option" at bounding box center [652, 326] width 18 height 18
click at [724, 324] on span "Select an option" at bounding box center [723, 326] width 18 height 18
click at [724, 324] on input "Select an option" at bounding box center [723, 326] width 18 height 18
click at [651, 395] on span "Select an option" at bounding box center [652, 392] width 18 height 18
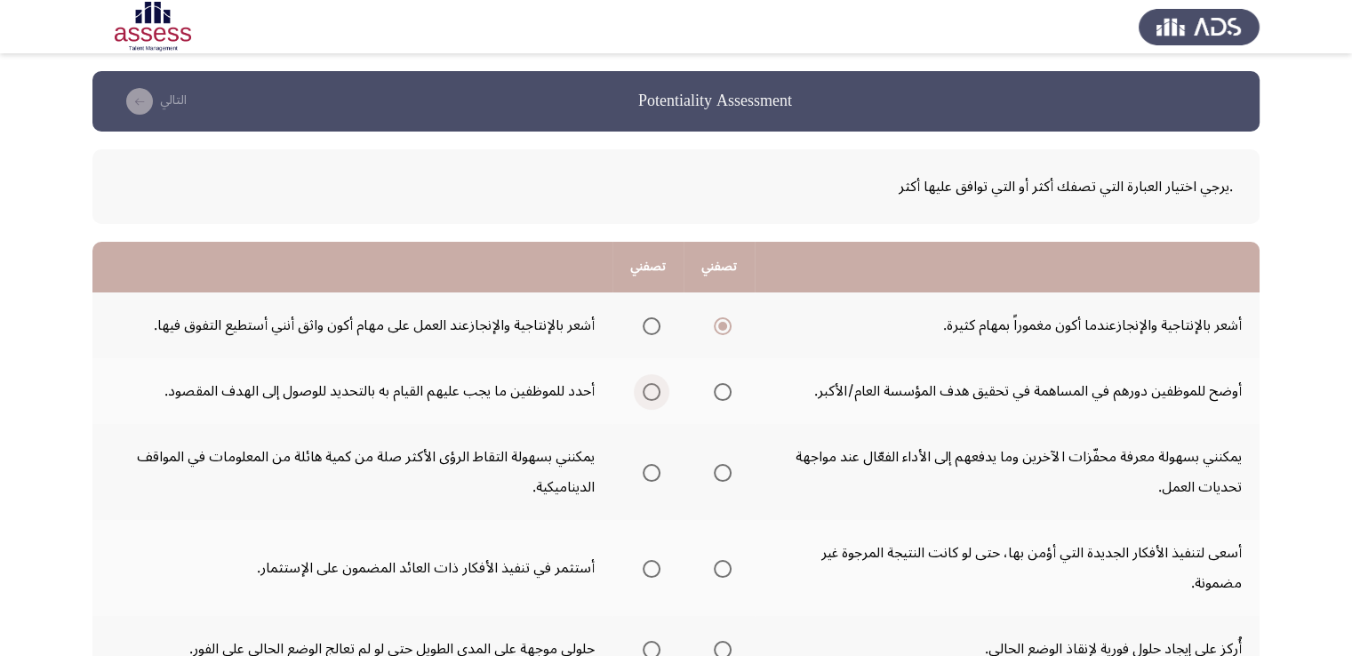
click at [651, 395] on input "Select an option" at bounding box center [652, 392] width 18 height 18
click at [731, 477] on span "Select an option" at bounding box center [723, 473] width 18 height 18
click at [731, 477] on input "Select an option" at bounding box center [723, 473] width 18 height 18
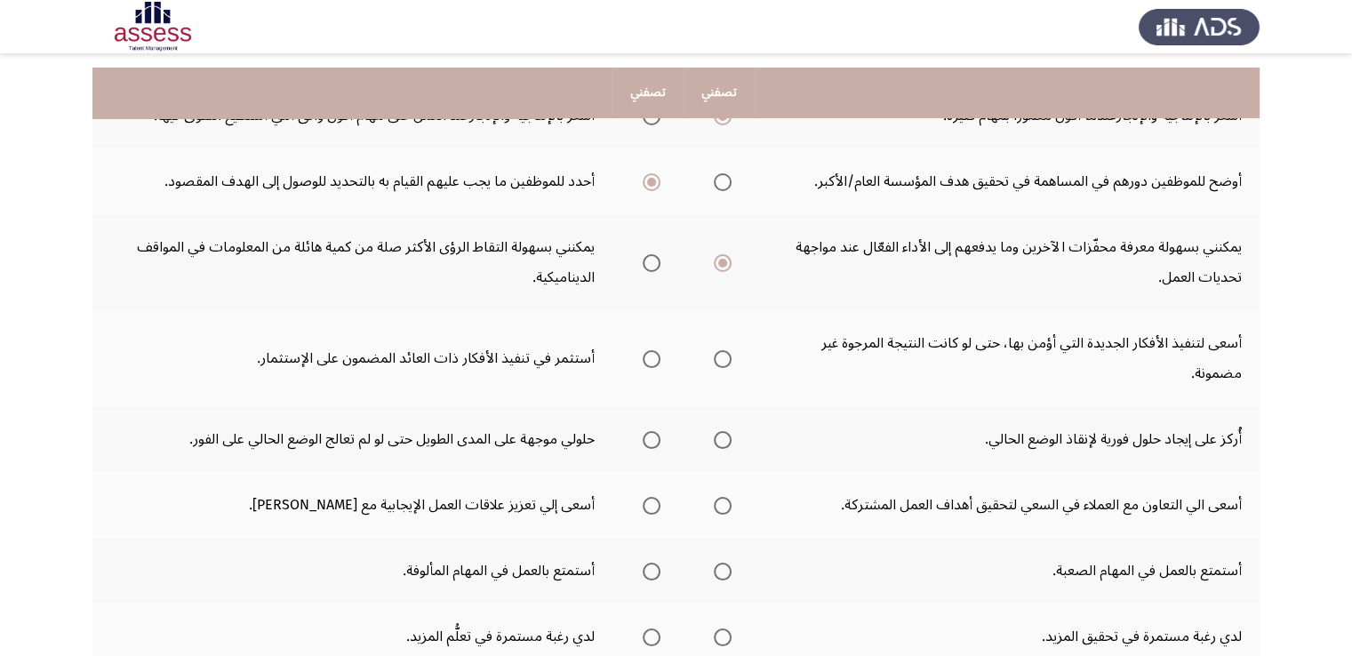
scroll to position [224, 0]
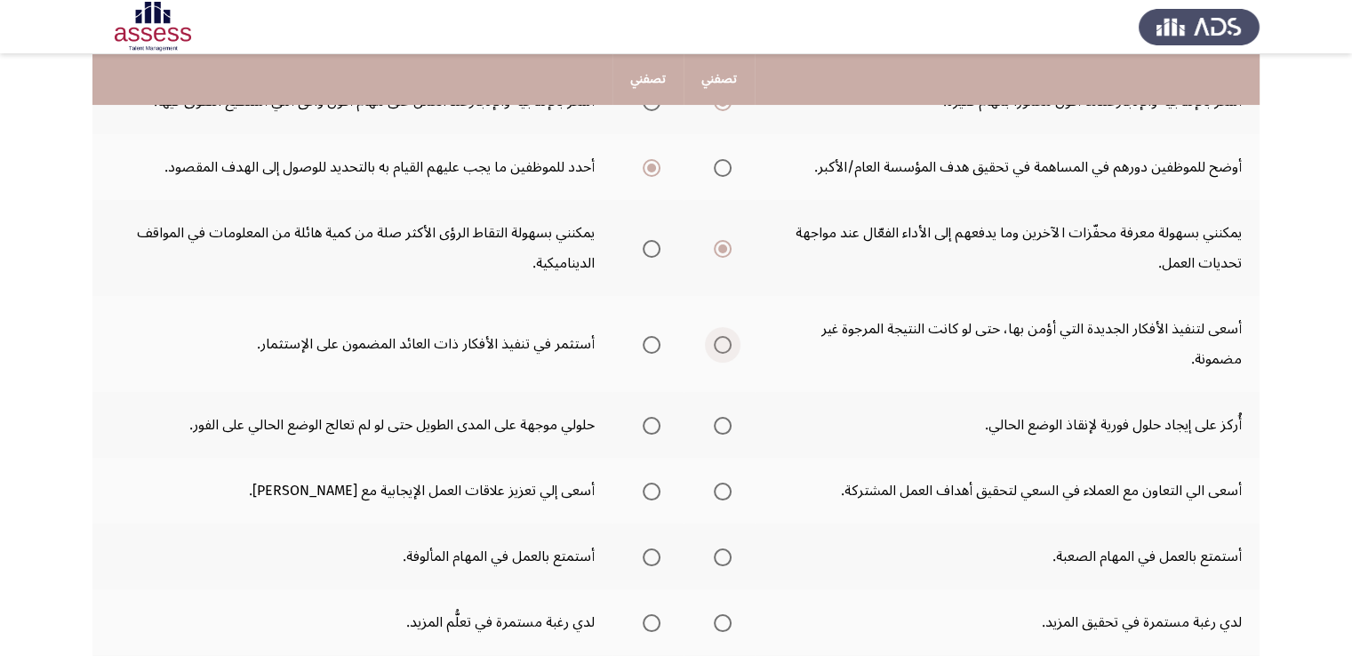
click at [724, 349] on span "Select an option" at bounding box center [723, 345] width 18 height 18
click at [724, 349] on input "Select an option" at bounding box center [723, 345] width 18 height 18
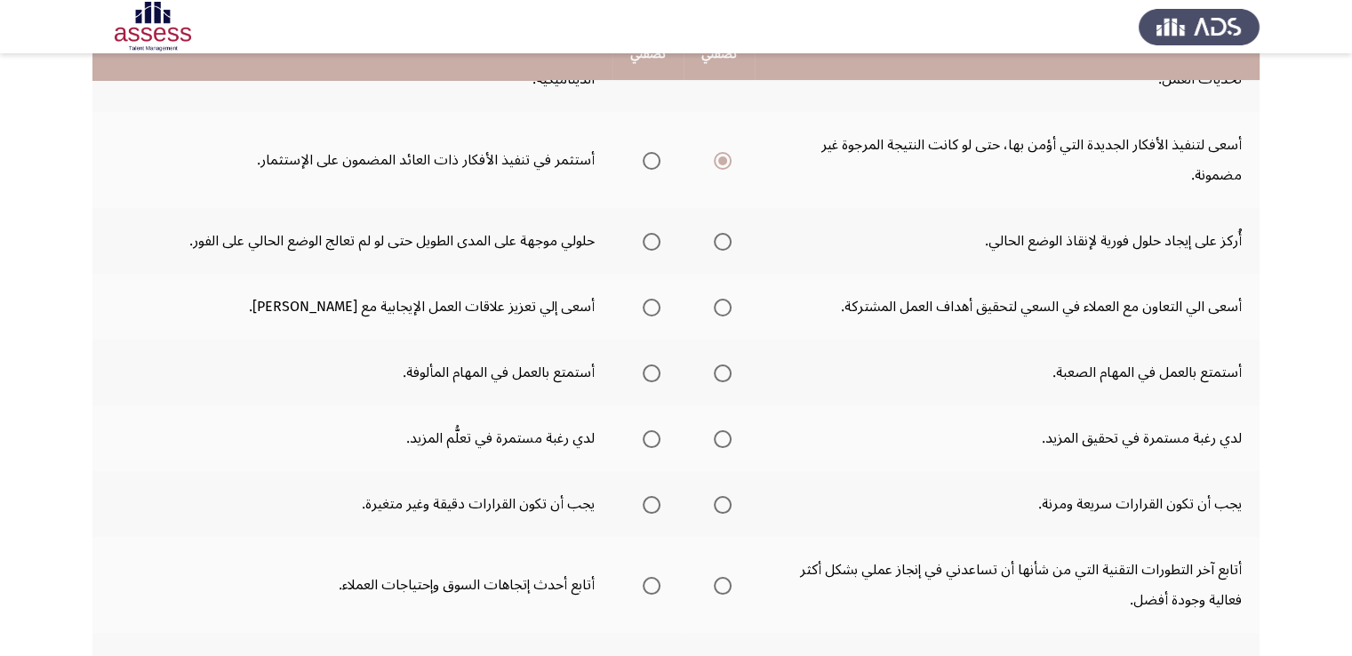
scroll to position [411, 0]
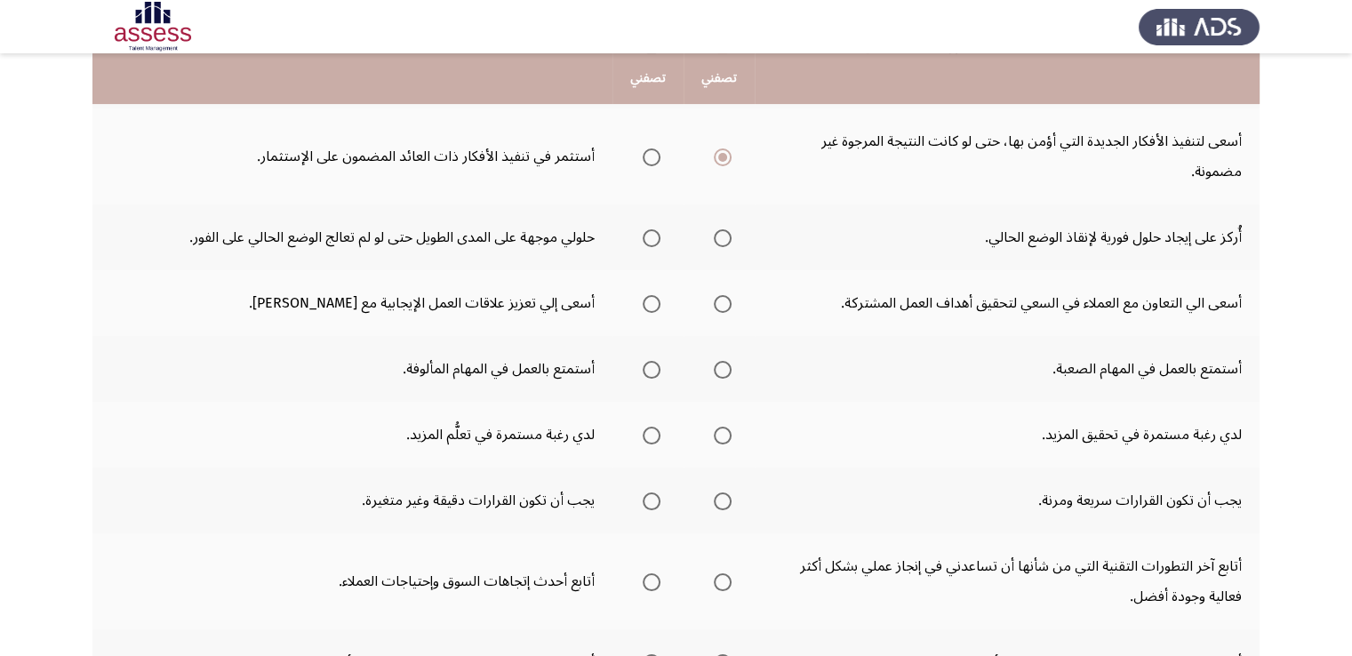
click at [720, 240] on span "Select an option" at bounding box center [723, 238] width 18 height 18
click at [720, 240] on input "Select an option" at bounding box center [723, 238] width 18 height 18
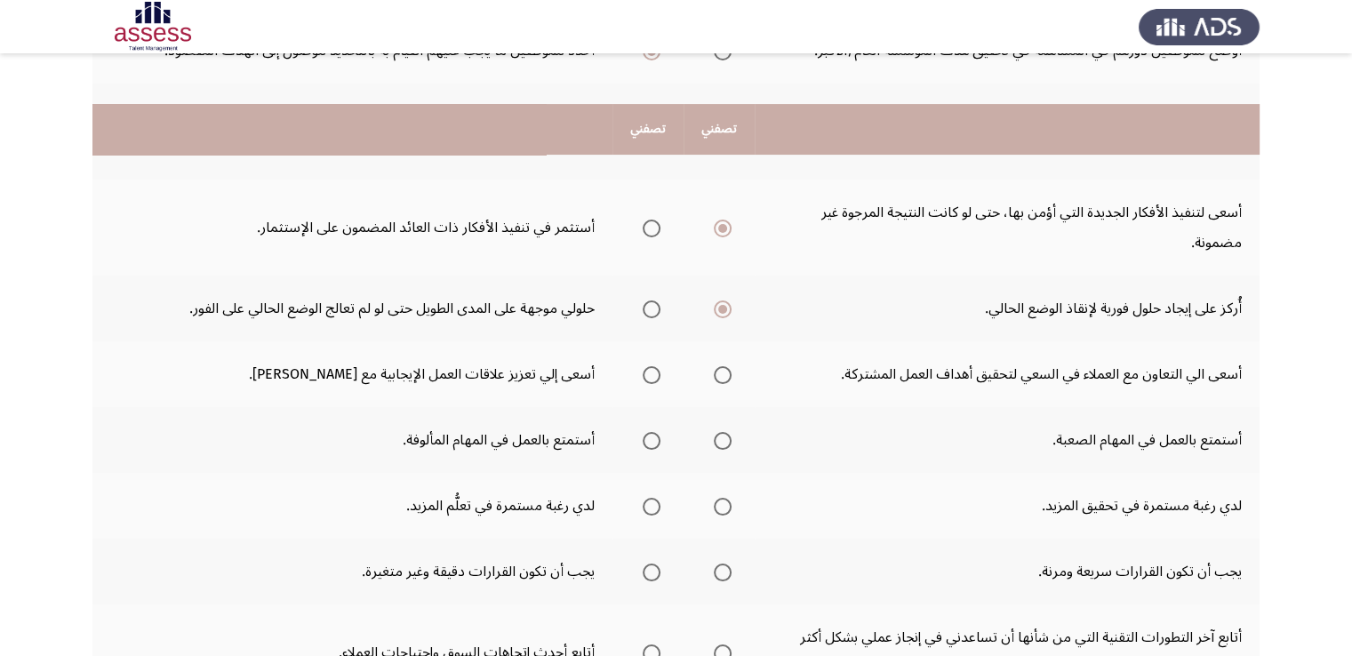
scroll to position [327, 0]
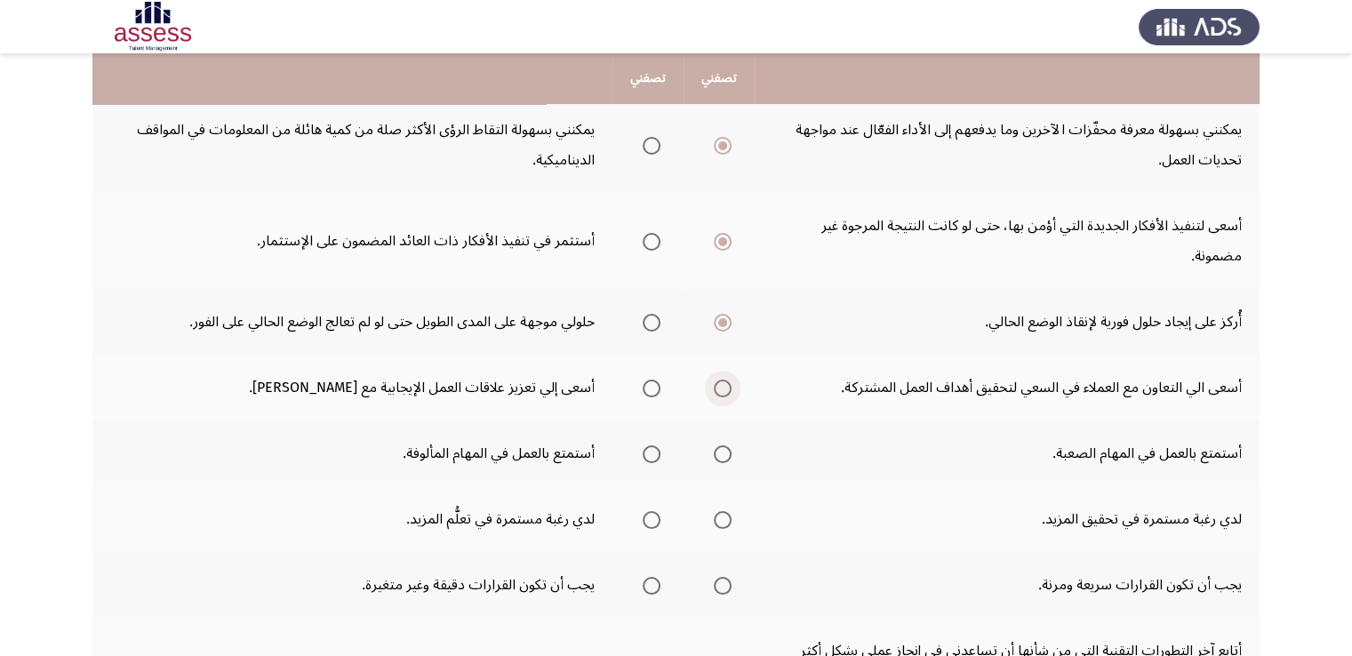
click at [727, 386] on span "Select an option" at bounding box center [723, 388] width 18 height 18
click at [727, 386] on input "Select an option" at bounding box center [723, 388] width 18 height 18
click at [723, 452] on span "Select an option" at bounding box center [723, 454] width 18 height 18
click at [723, 452] on input "Select an option" at bounding box center [723, 454] width 18 height 18
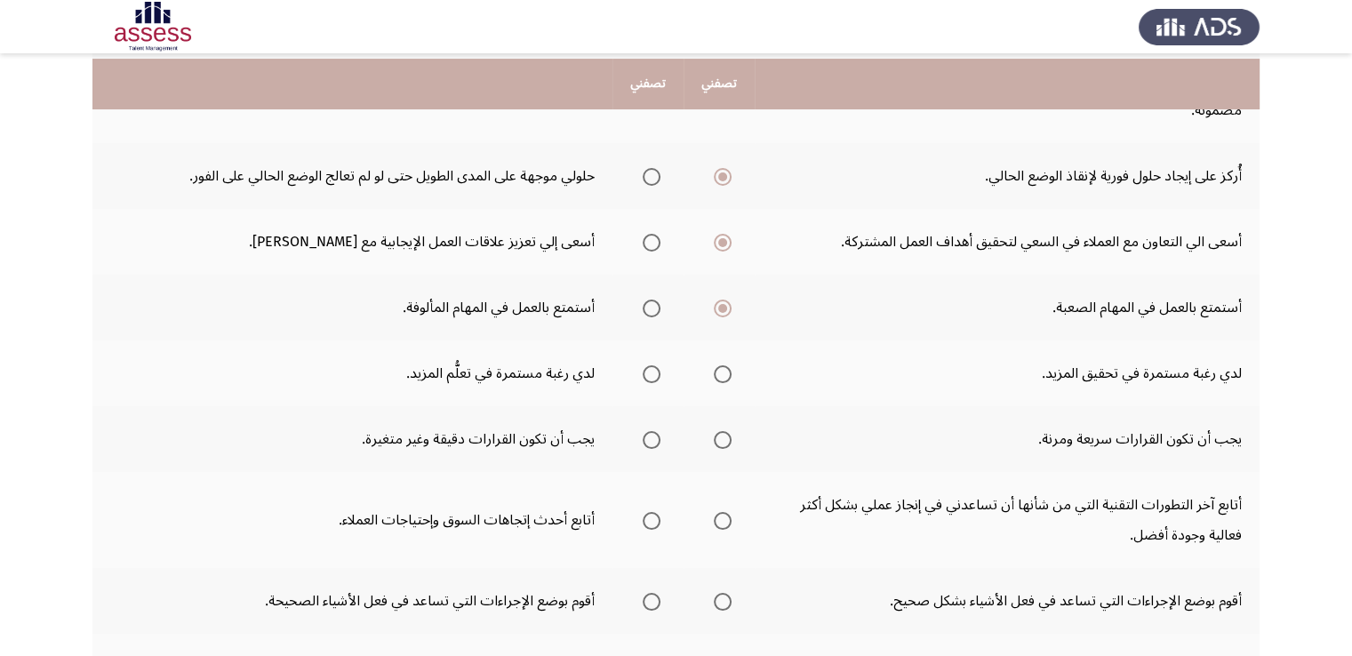
scroll to position [477, 0]
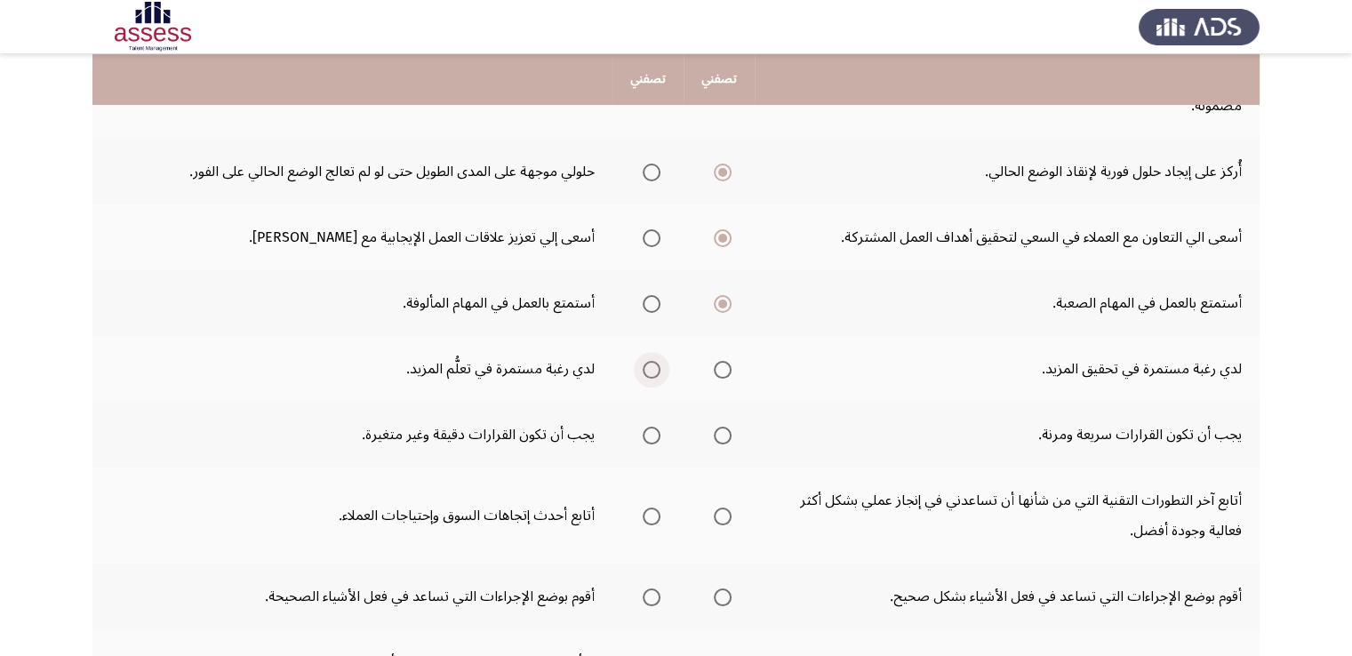
click at [657, 363] on span "Select an option" at bounding box center [652, 370] width 18 height 18
click at [657, 363] on input "Select an option" at bounding box center [652, 370] width 18 height 18
click at [731, 361] on span "Select an option" at bounding box center [723, 370] width 18 height 18
click at [731, 361] on input "Select an option" at bounding box center [723, 370] width 18 height 18
click at [648, 363] on span "Select an option" at bounding box center [652, 370] width 18 height 18
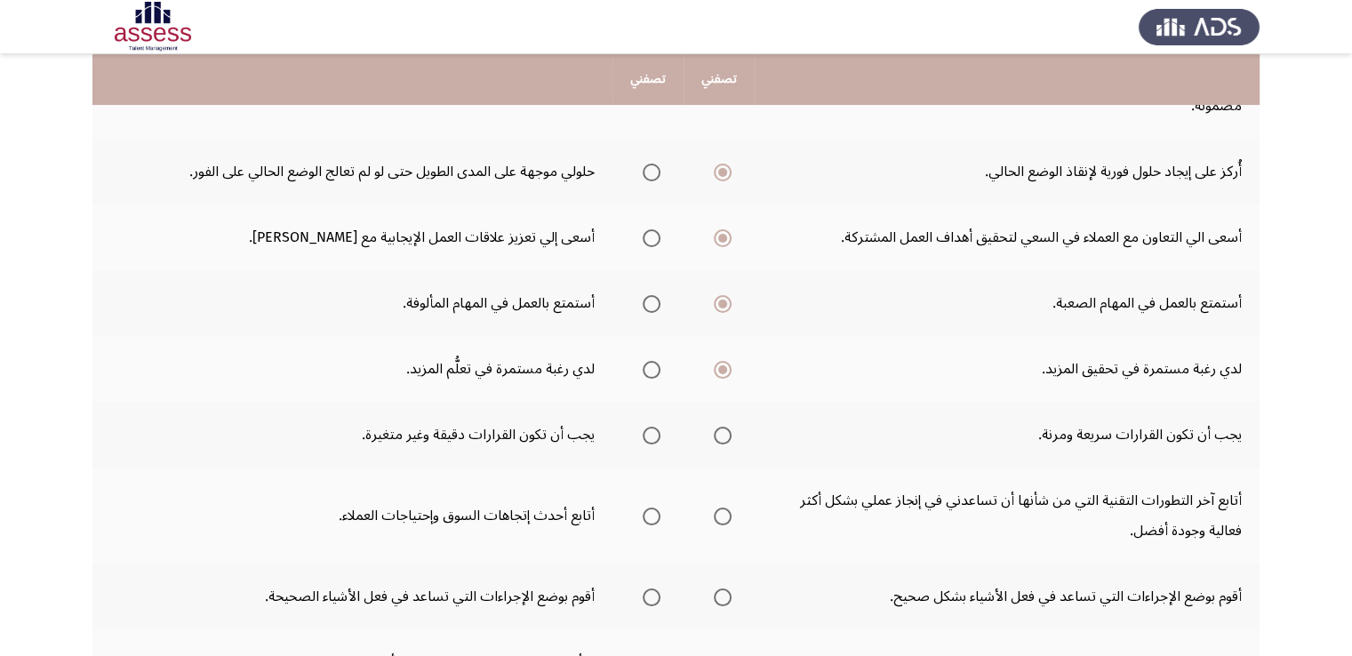
click at [648, 363] on input "Select an option" at bounding box center [652, 370] width 18 height 18
click at [651, 429] on span "Select an option" at bounding box center [652, 436] width 18 height 18
click at [651, 429] on input "Select an option" at bounding box center [652, 436] width 18 height 18
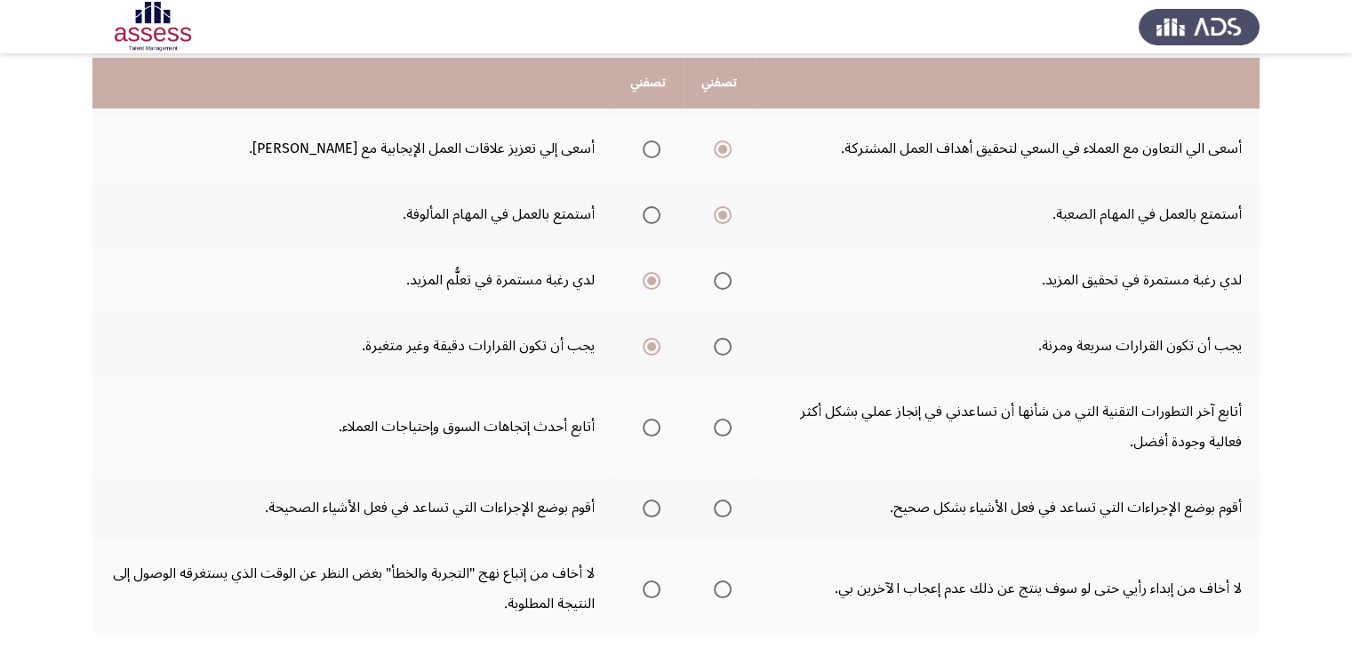
scroll to position [571, 0]
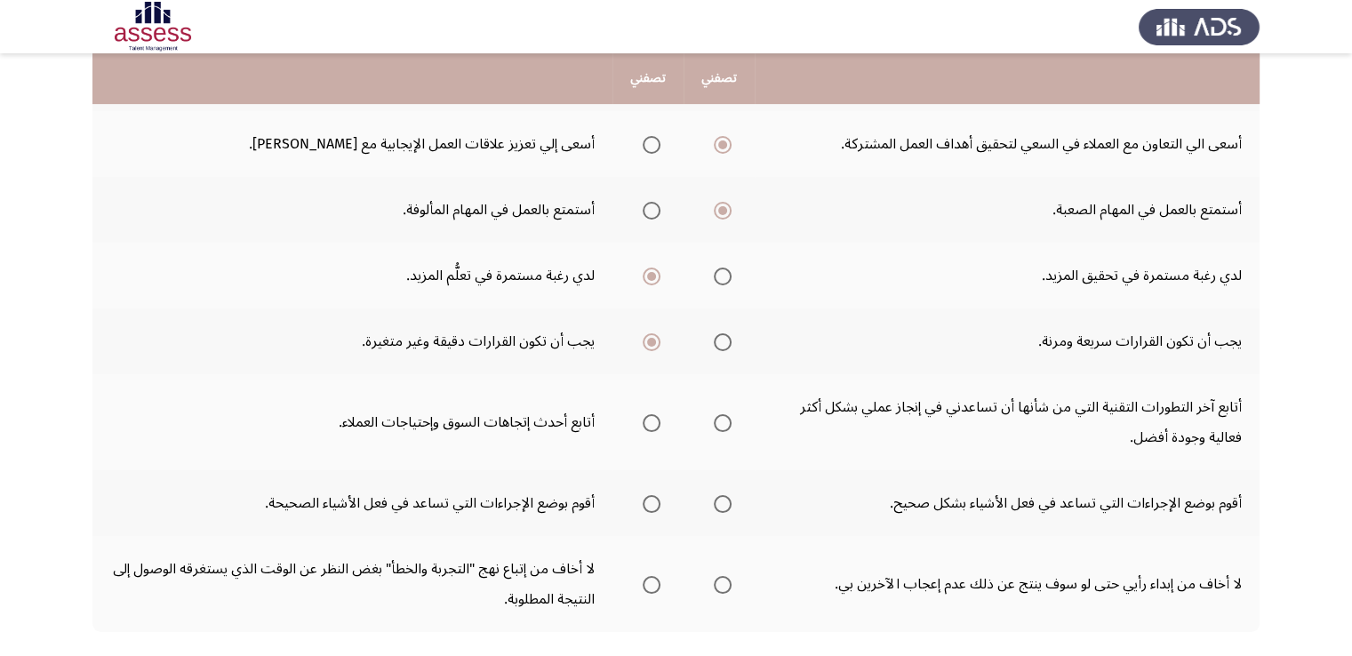
click at [660, 414] on span "Select an option" at bounding box center [652, 423] width 18 height 18
click at [660, 414] on input "Select an option" at bounding box center [652, 423] width 18 height 18
click at [721, 495] on span "Select an option" at bounding box center [723, 504] width 18 height 18
click at [721, 495] on input "Select an option" at bounding box center [723, 504] width 18 height 18
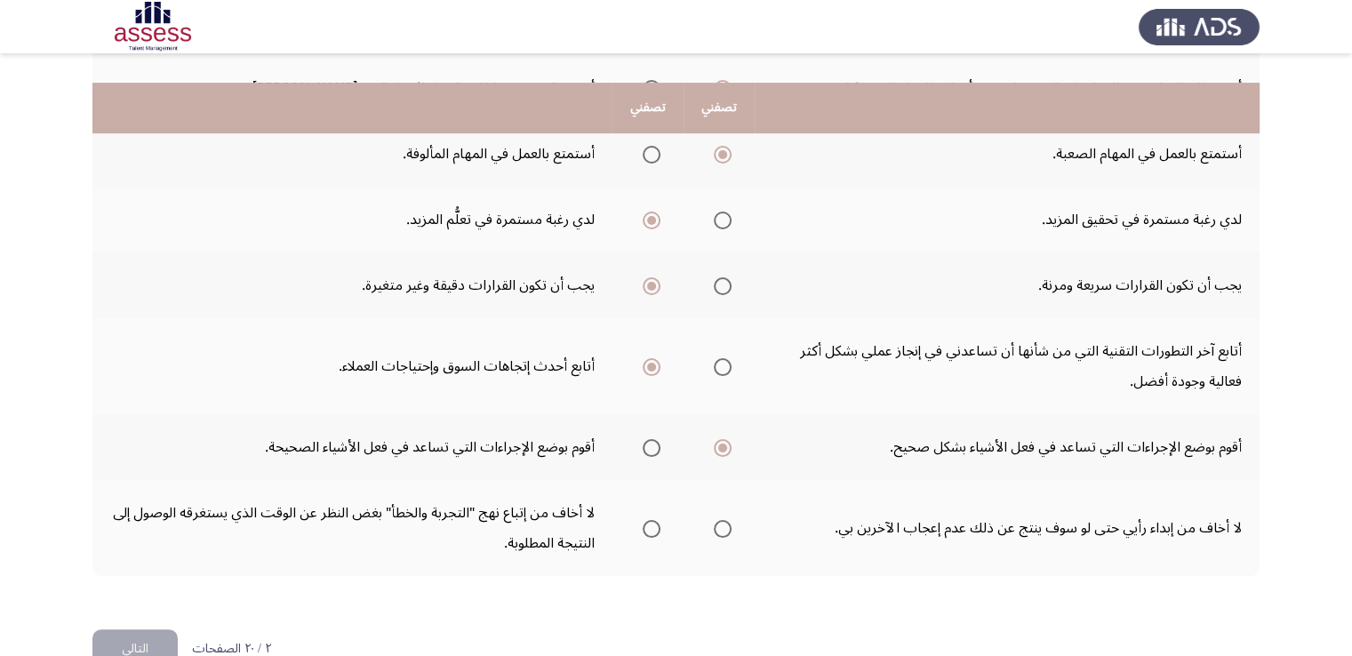
scroll to position [665, 0]
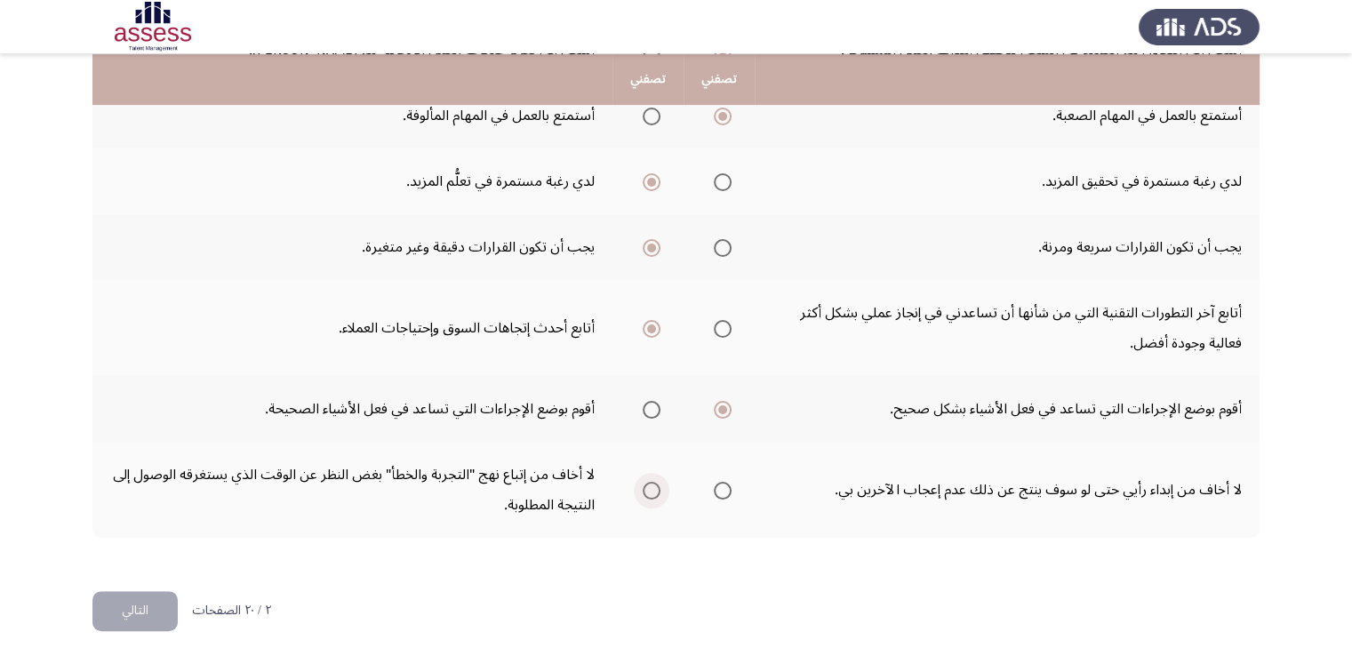
click at [659, 489] on span "Select an option" at bounding box center [652, 491] width 18 height 18
click at [659, 489] on input "Select an option" at bounding box center [652, 491] width 18 height 18
click at [140, 608] on button "التالي" at bounding box center [134, 611] width 85 height 40
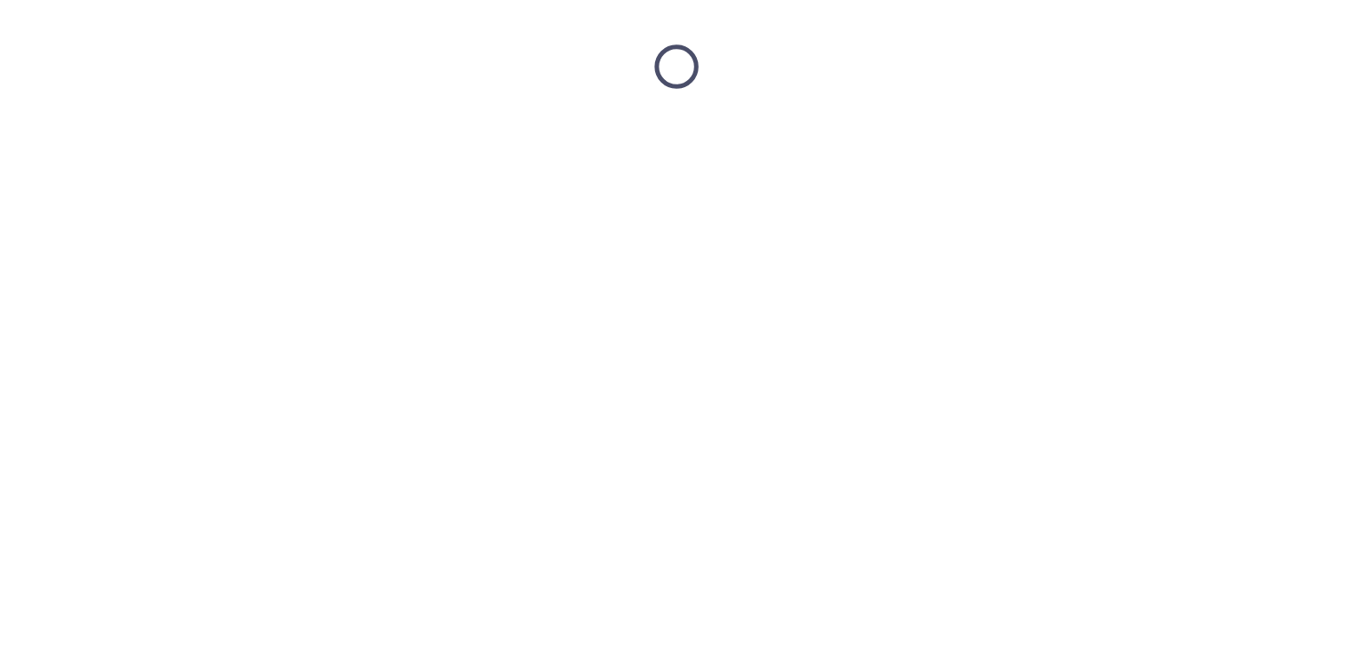
scroll to position [0, 0]
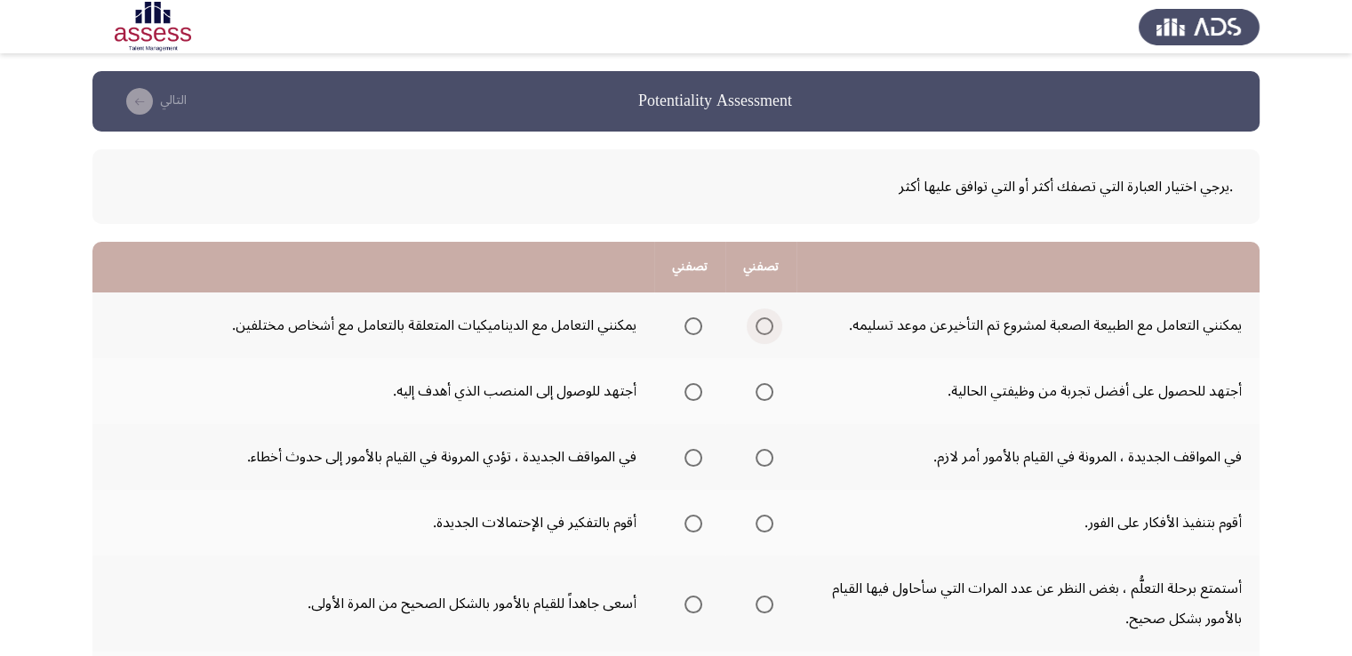
click at [770, 332] on span "Select an option" at bounding box center [764, 326] width 18 height 18
click at [770, 332] on input "Select an option" at bounding box center [764, 326] width 18 height 18
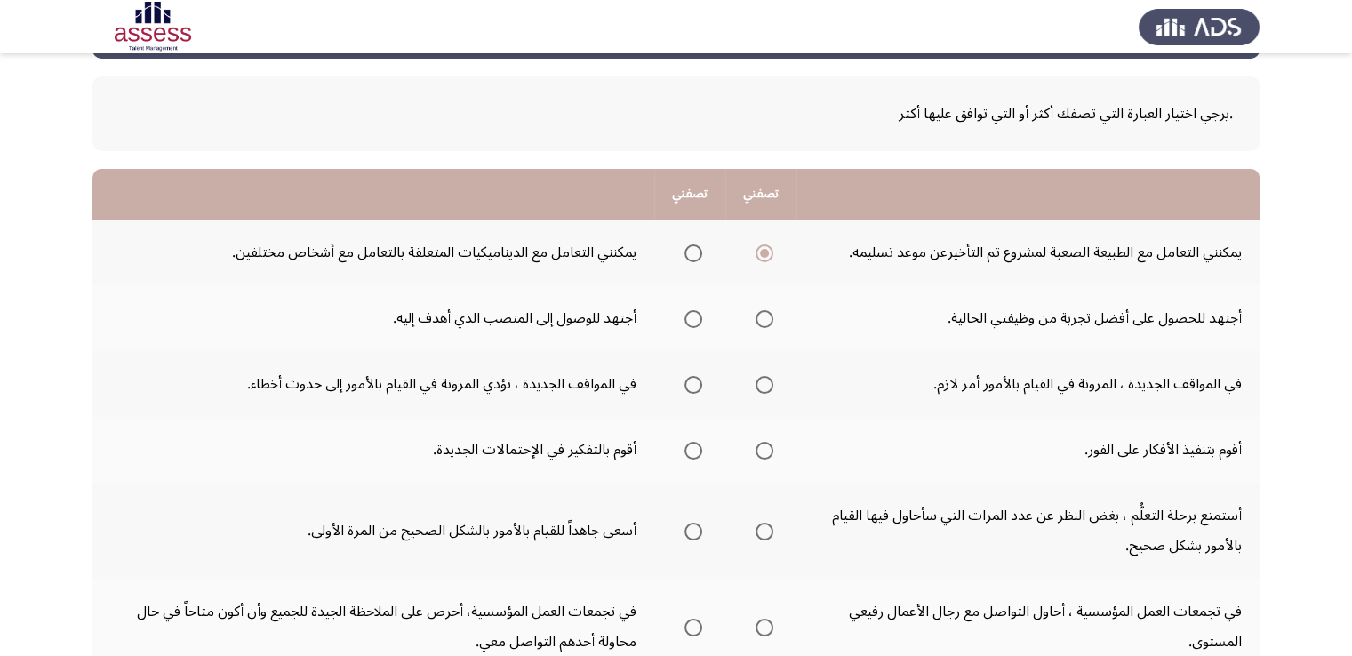
scroll to position [76, 0]
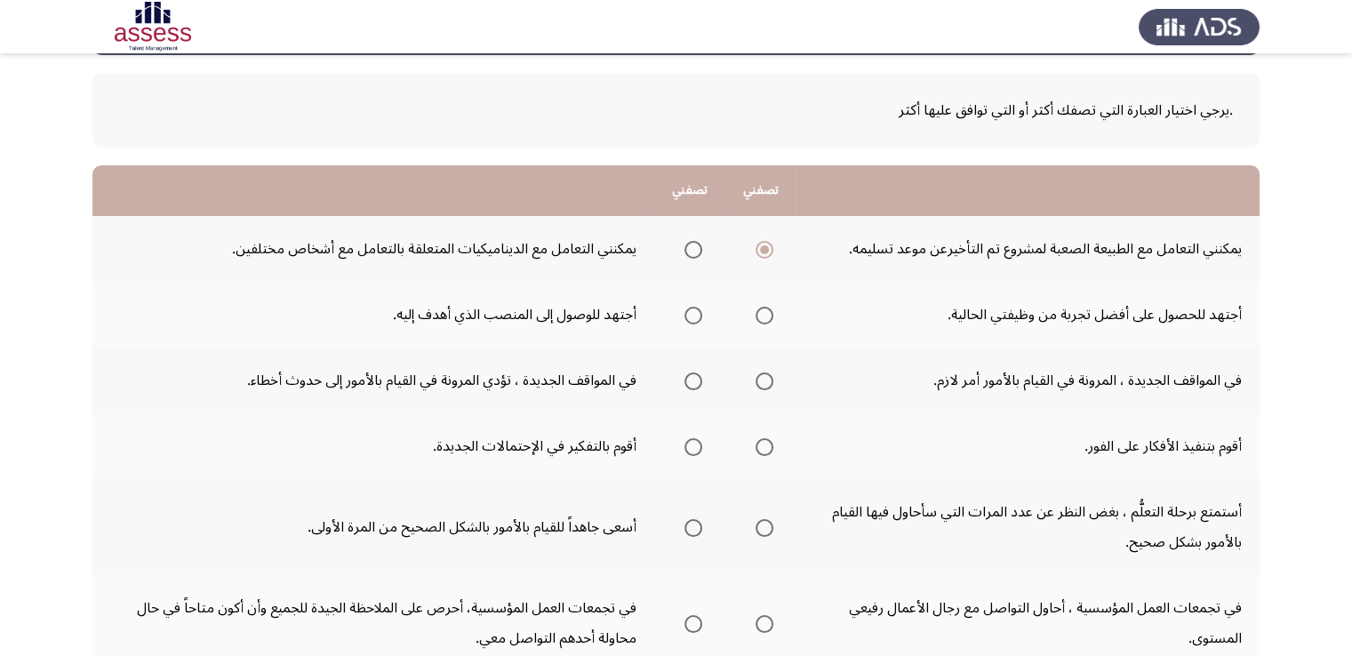
click at [691, 313] on span "Select an option" at bounding box center [693, 316] width 18 height 18
click at [691, 313] on input "Select an option" at bounding box center [693, 316] width 18 height 18
click at [764, 378] on span "Select an option" at bounding box center [764, 381] width 18 height 18
click at [764, 378] on input "Select an option" at bounding box center [764, 381] width 18 height 18
click at [689, 445] on span "Select an option" at bounding box center [693, 447] width 18 height 18
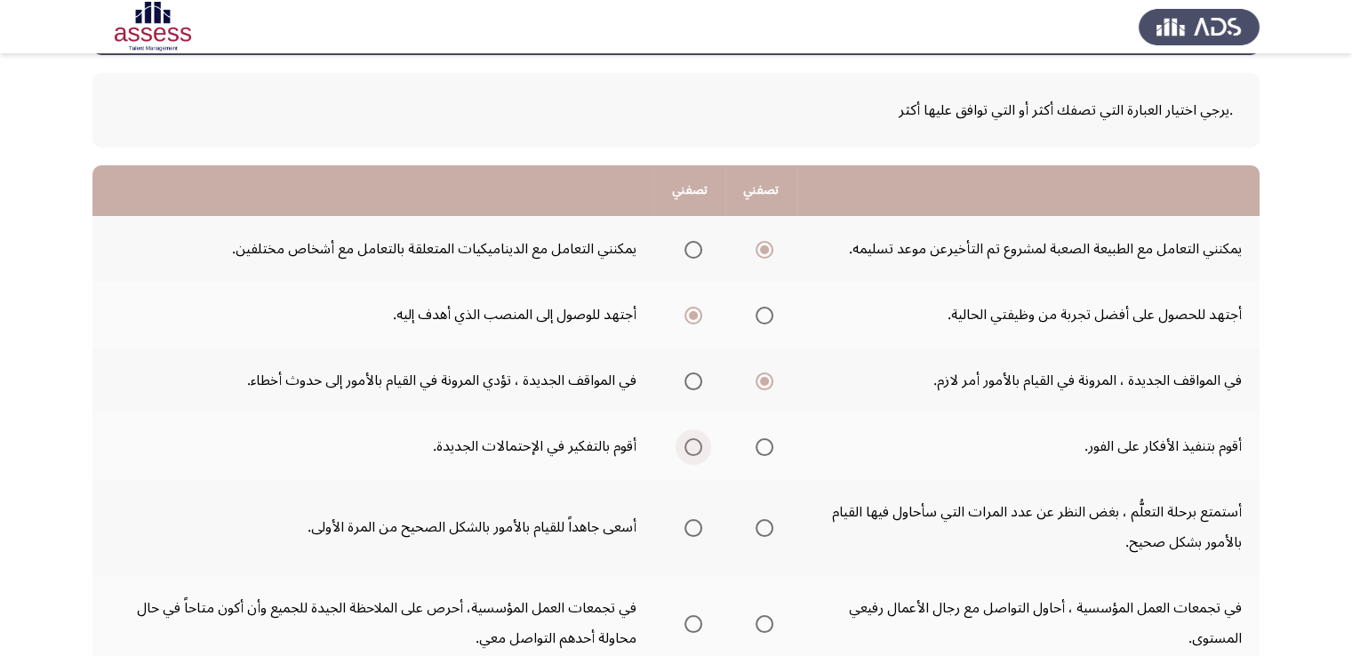
click at [689, 445] on input "Select an option" at bounding box center [693, 447] width 18 height 18
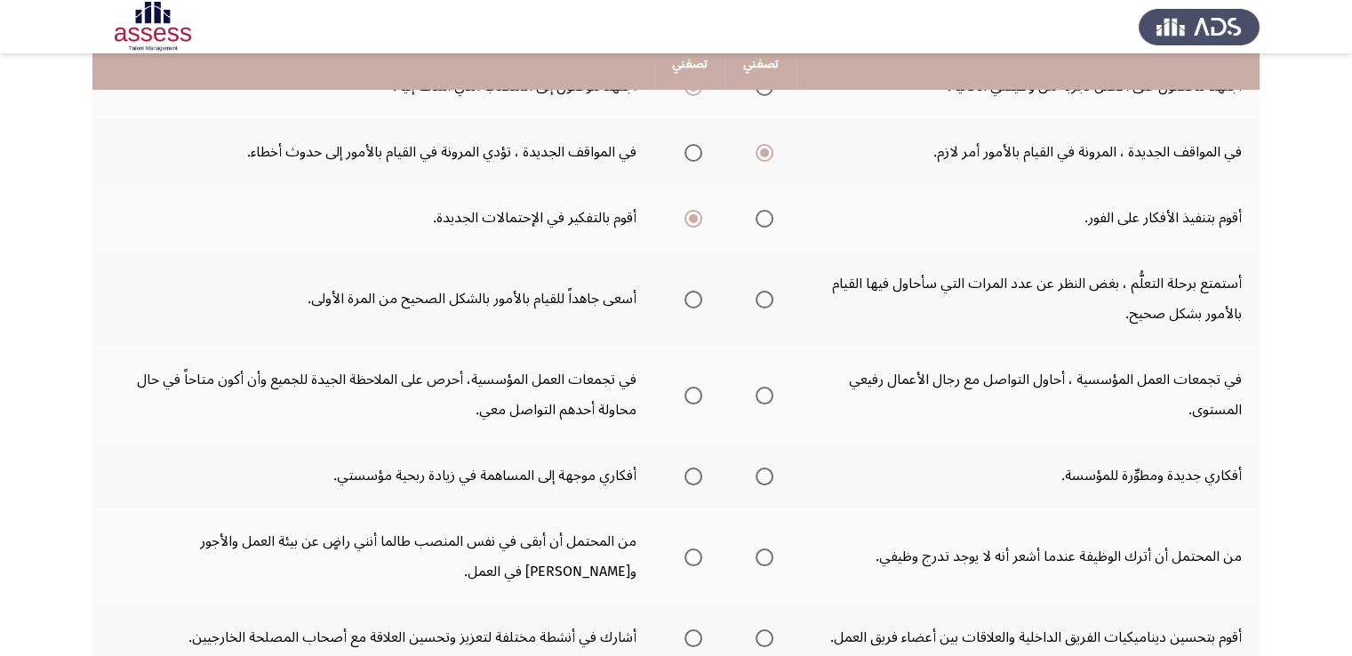
scroll to position [308, 0]
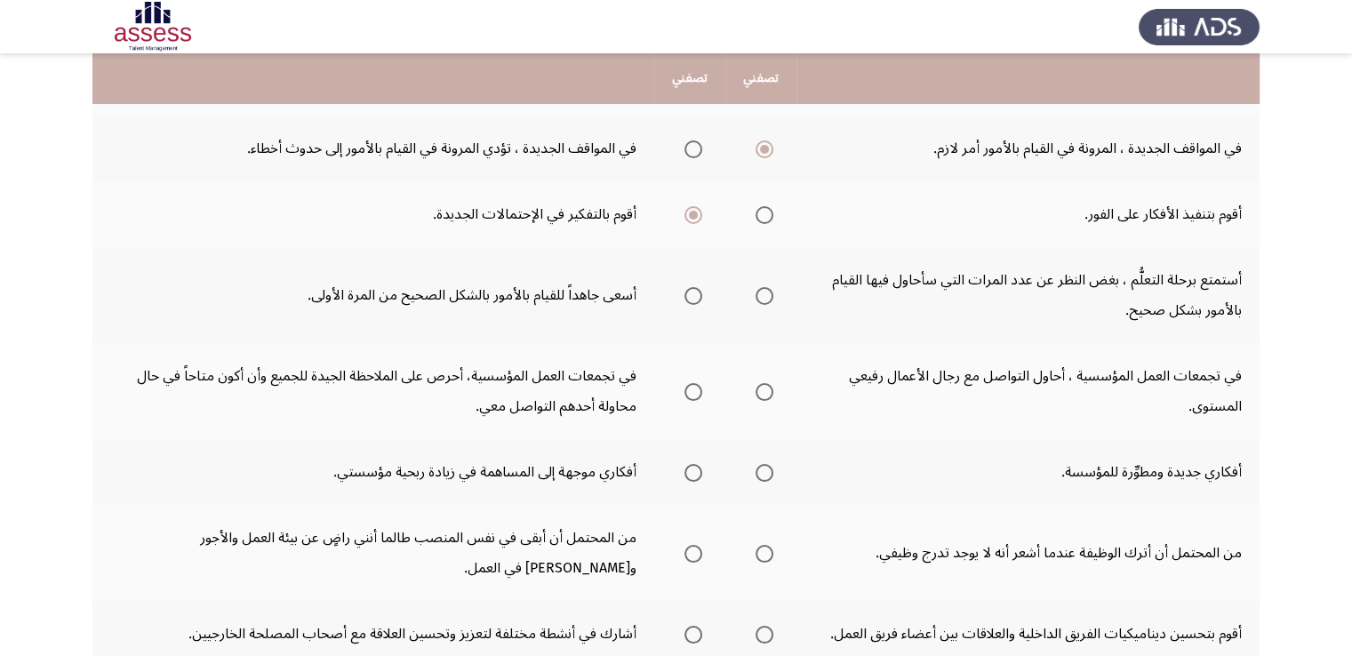
click at [690, 292] on span "Select an option" at bounding box center [693, 296] width 18 height 18
click at [690, 292] on input "Select an option" at bounding box center [693, 296] width 18 height 18
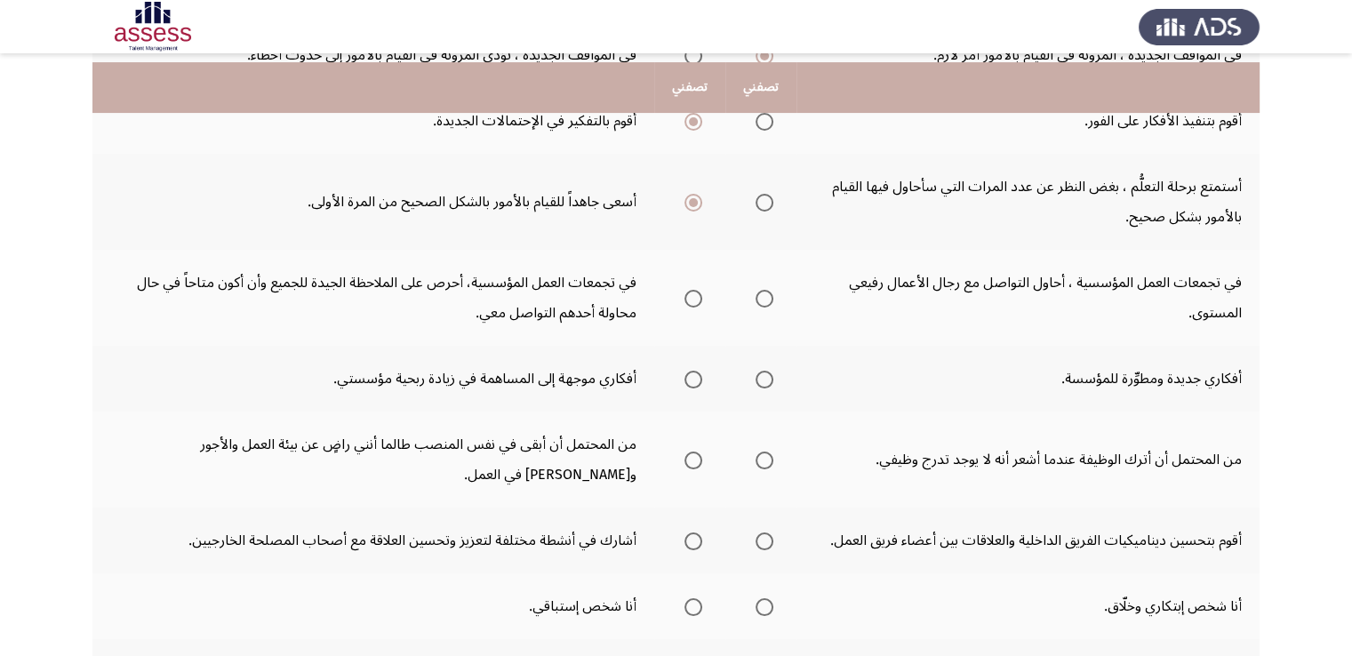
scroll to position [413, 0]
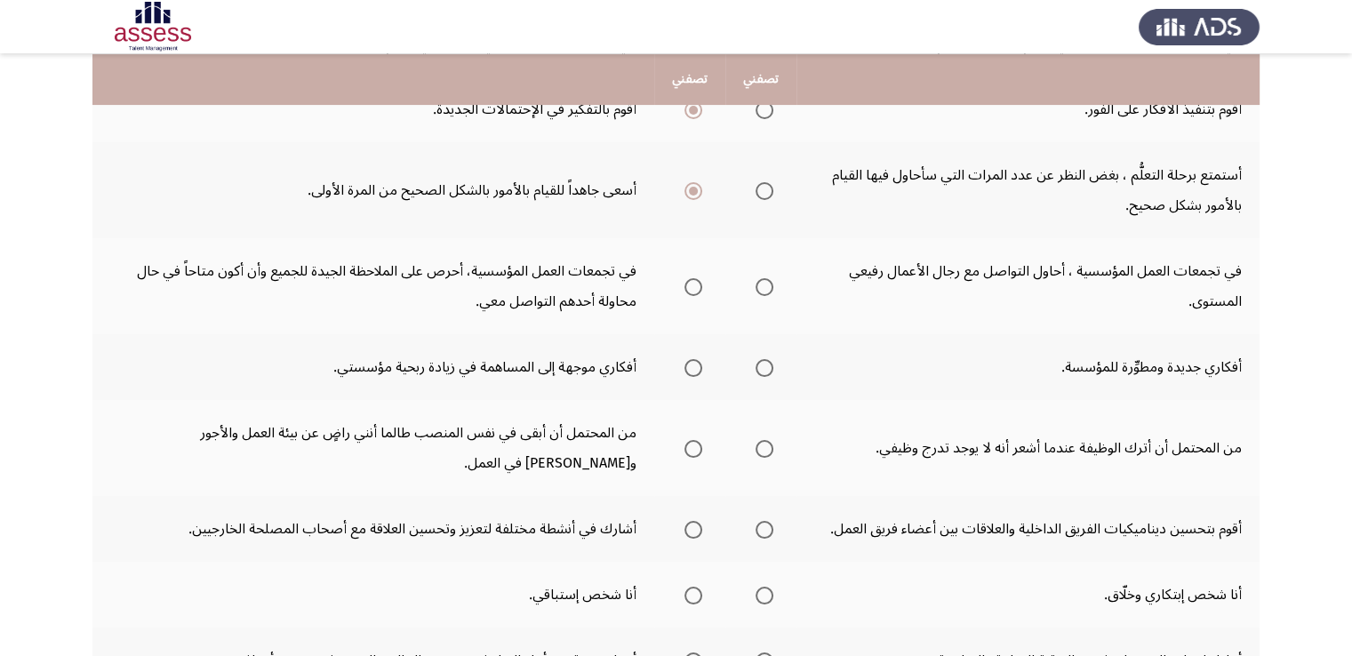
click at [693, 278] on span "Select an option" at bounding box center [693, 287] width 18 height 18
click at [693, 278] on input "Select an option" at bounding box center [693, 287] width 18 height 18
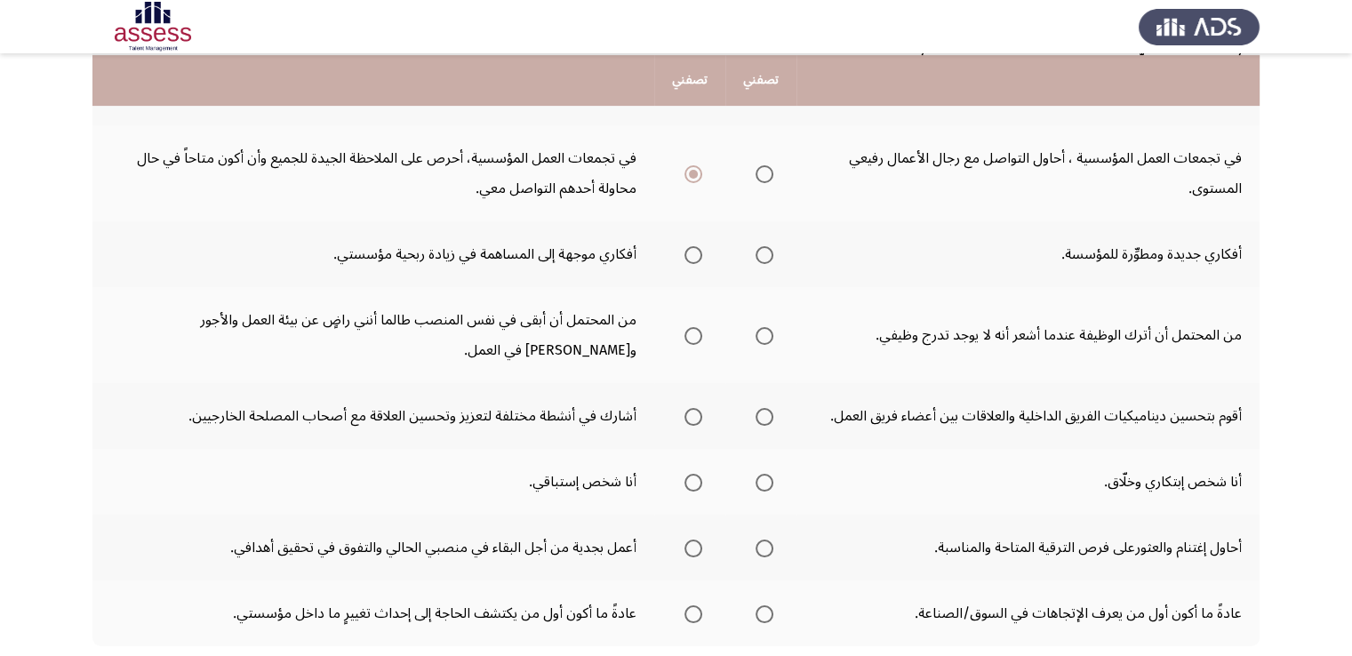
scroll to position [527, 0]
click at [771, 255] on span "Select an option" at bounding box center [764, 254] width 18 height 18
click at [771, 255] on input "Select an option" at bounding box center [764, 254] width 18 height 18
click at [690, 255] on span "Select an option" at bounding box center [693, 254] width 18 height 18
click at [690, 255] on input "Select an option" at bounding box center [693, 254] width 18 height 18
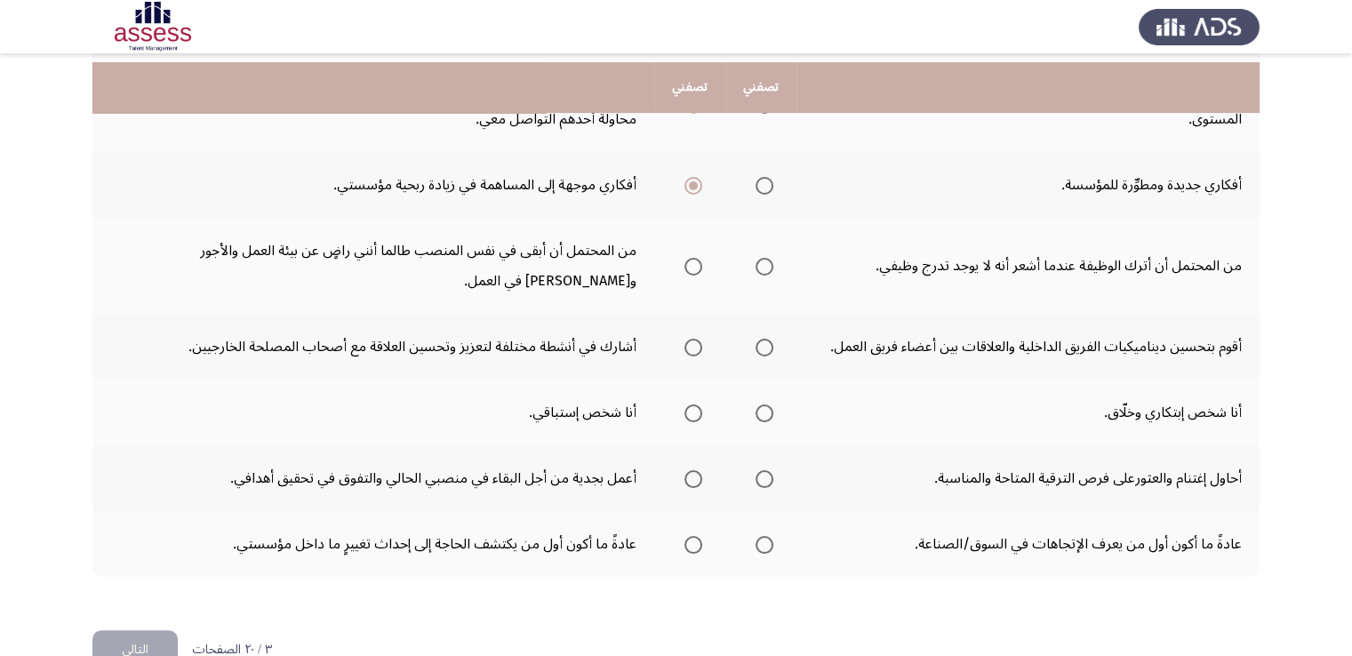
scroll to position [605, 0]
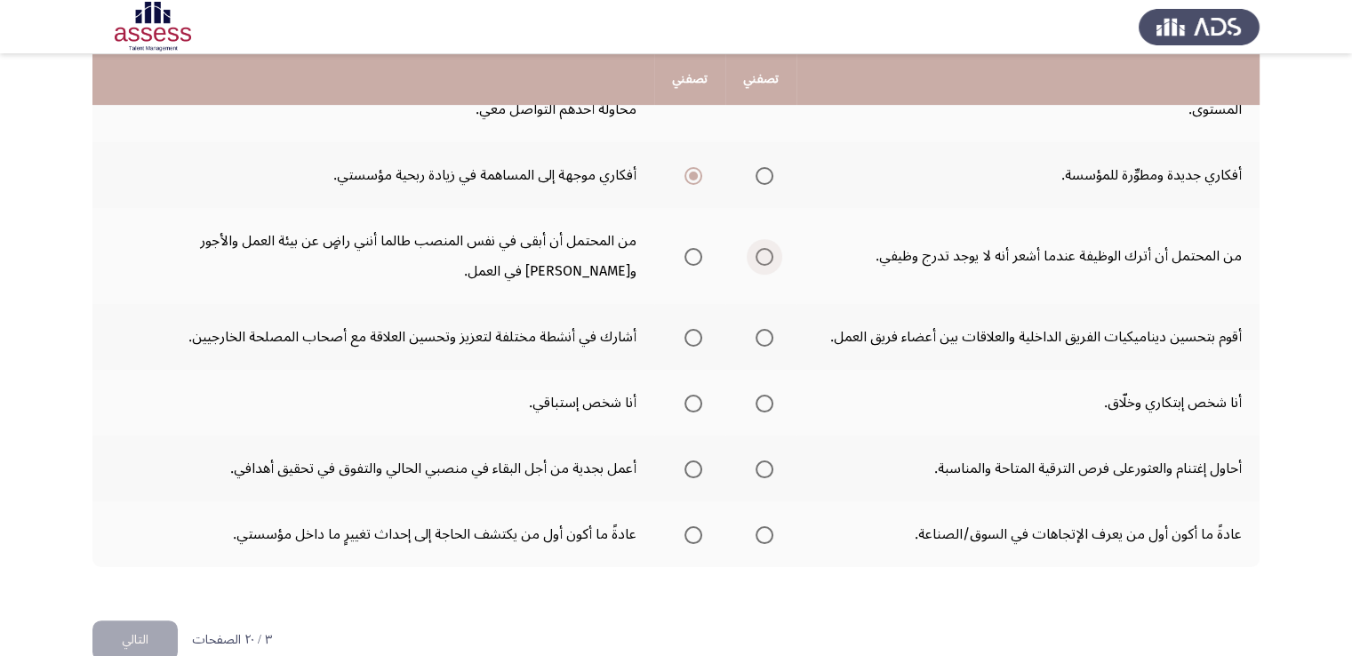
click at [764, 253] on span "Select an option" at bounding box center [764, 257] width 18 height 18
click at [764, 253] on input "Select an option" at bounding box center [764, 257] width 18 height 18
click at [765, 332] on span "Select an option" at bounding box center [764, 338] width 18 height 18
click at [765, 332] on input "Select an option" at bounding box center [764, 338] width 18 height 18
click at [767, 403] on span "Select an option" at bounding box center [764, 404] width 18 height 18
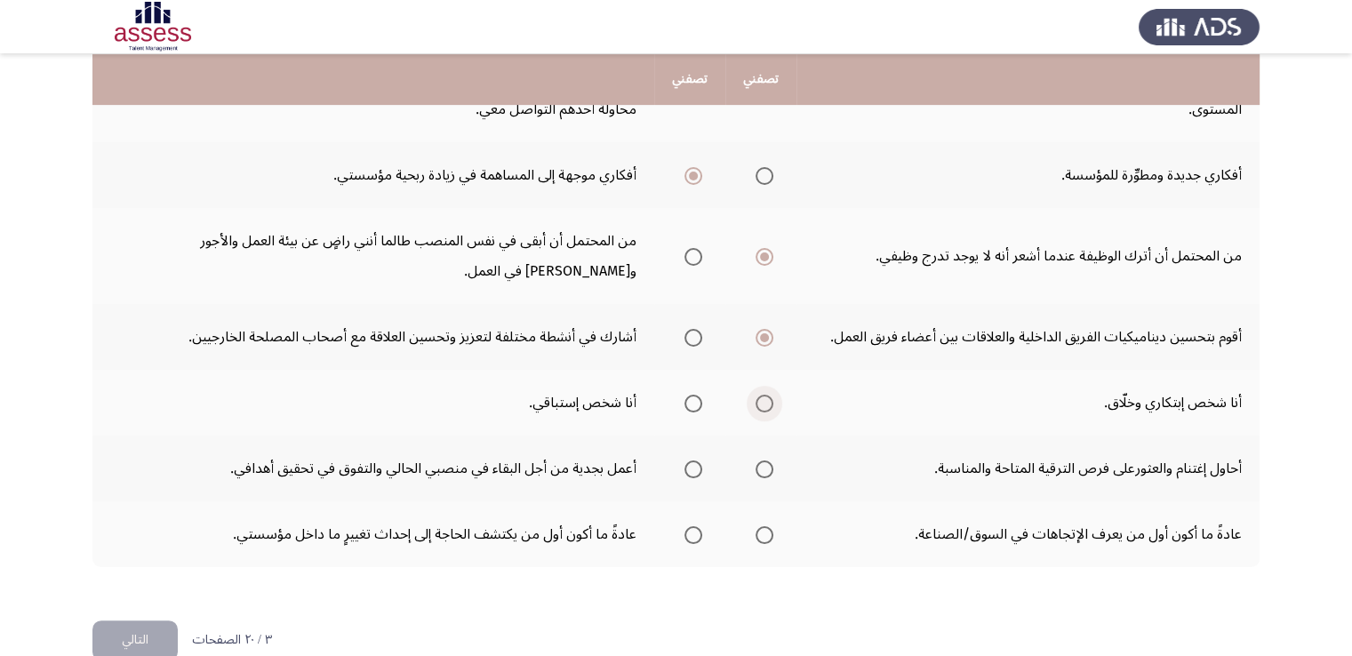
click at [767, 403] on input "Select an option" at bounding box center [764, 404] width 18 height 18
click at [764, 471] on span "Select an option" at bounding box center [764, 469] width 18 height 18
click at [764, 471] on input "Select an option" at bounding box center [764, 469] width 18 height 18
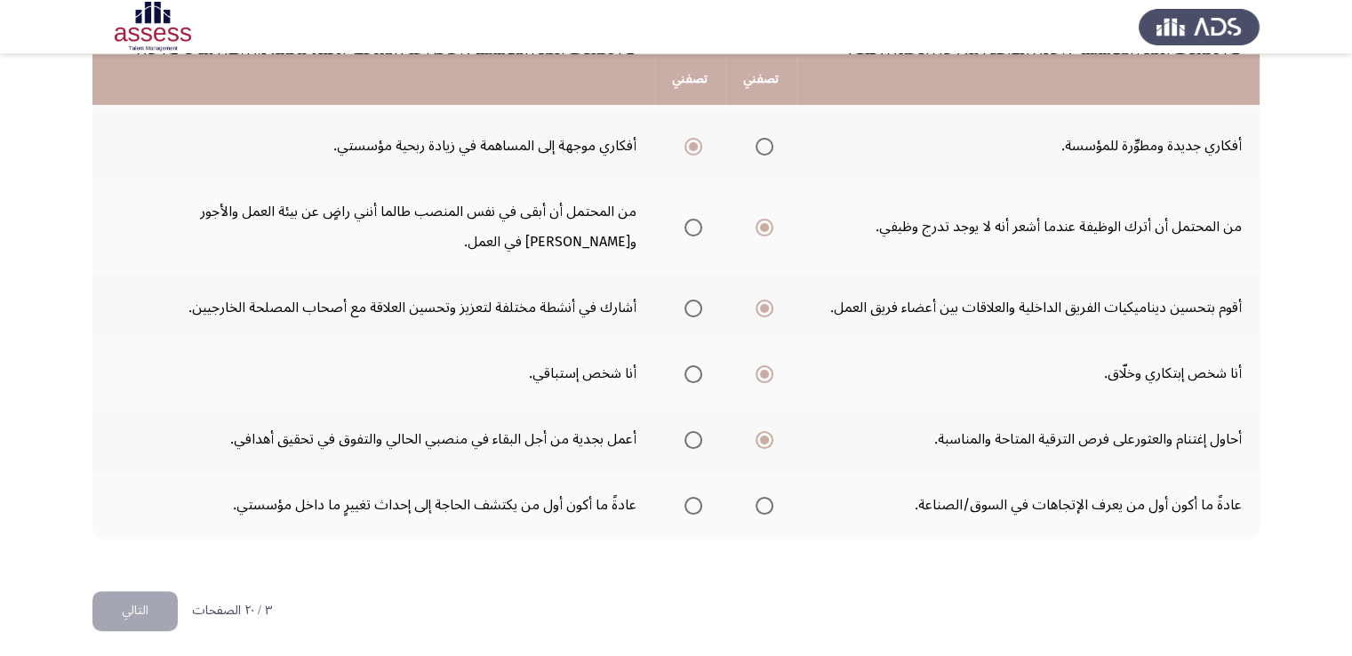
scroll to position [635, 0]
click at [761, 498] on span "Select an option" at bounding box center [764, 505] width 18 height 18
click at [761, 498] on input "Select an option" at bounding box center [764, 505] width 18 height 18
click at [692, 501] on span "Select an option" at bounding box center [693, 505] width 18 height 18
click at [692, 501] on input "Select an option" at bounding box center [693, 505] width 18 height 18
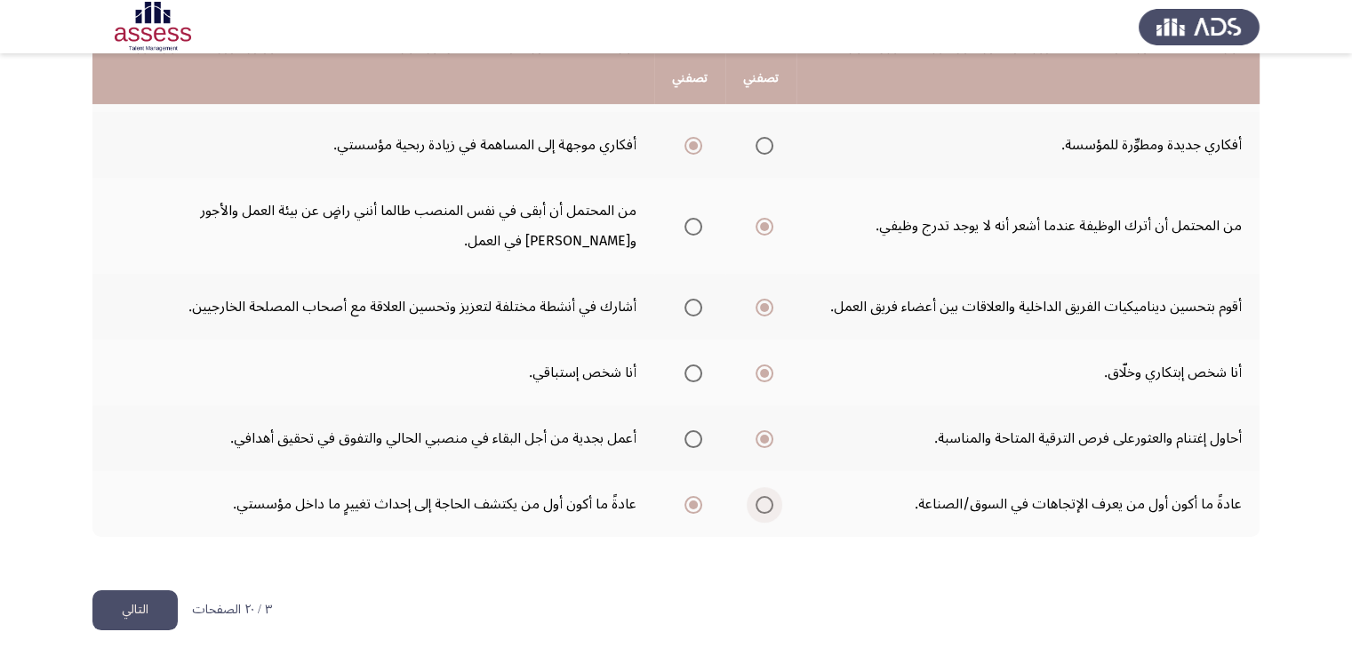
click at [764, 500] on span "Select an option" at bounding box center [764, 505] width 18 height 18
click at [764, 500] on input "Select an option" at bounding box center [764, 505] width 18 height 18
click at [694, 507] on span "Select an option" at bounding box center [693, 505] width 18 height 18
click at [694, 507] on input "Select an option" at bounding box center [693, 505] width 18 height 18
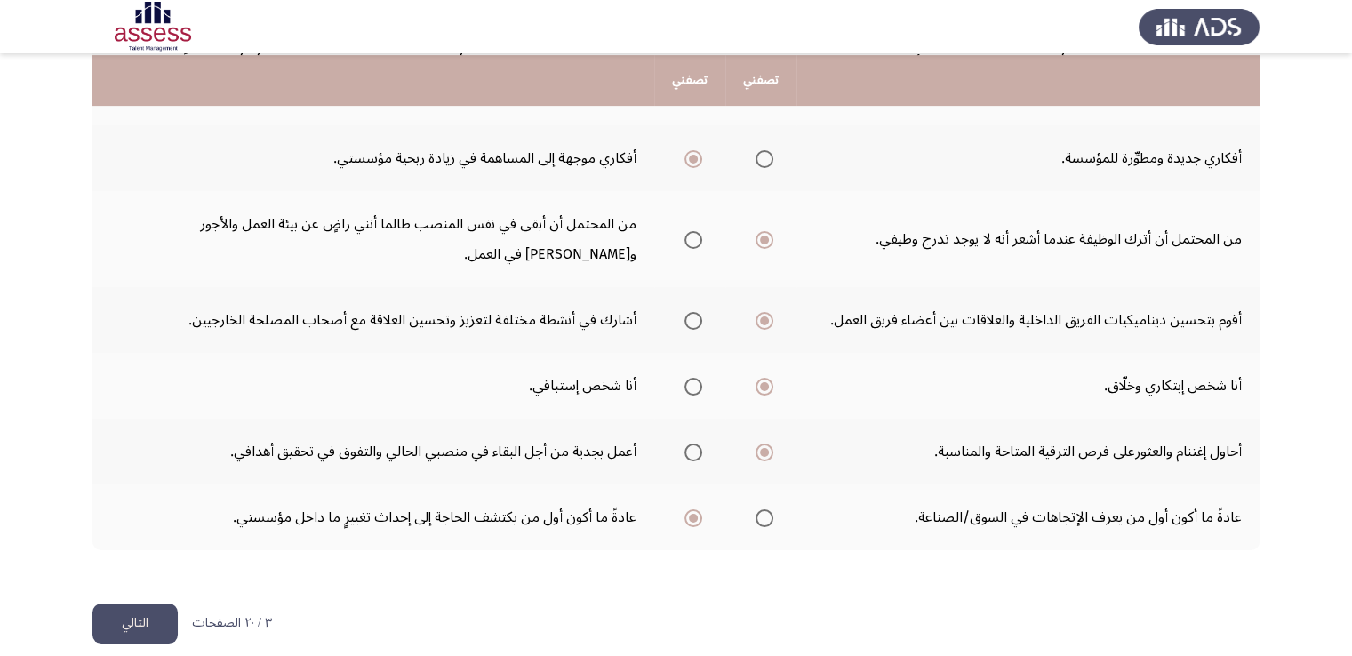
scroll to position [624, 0]
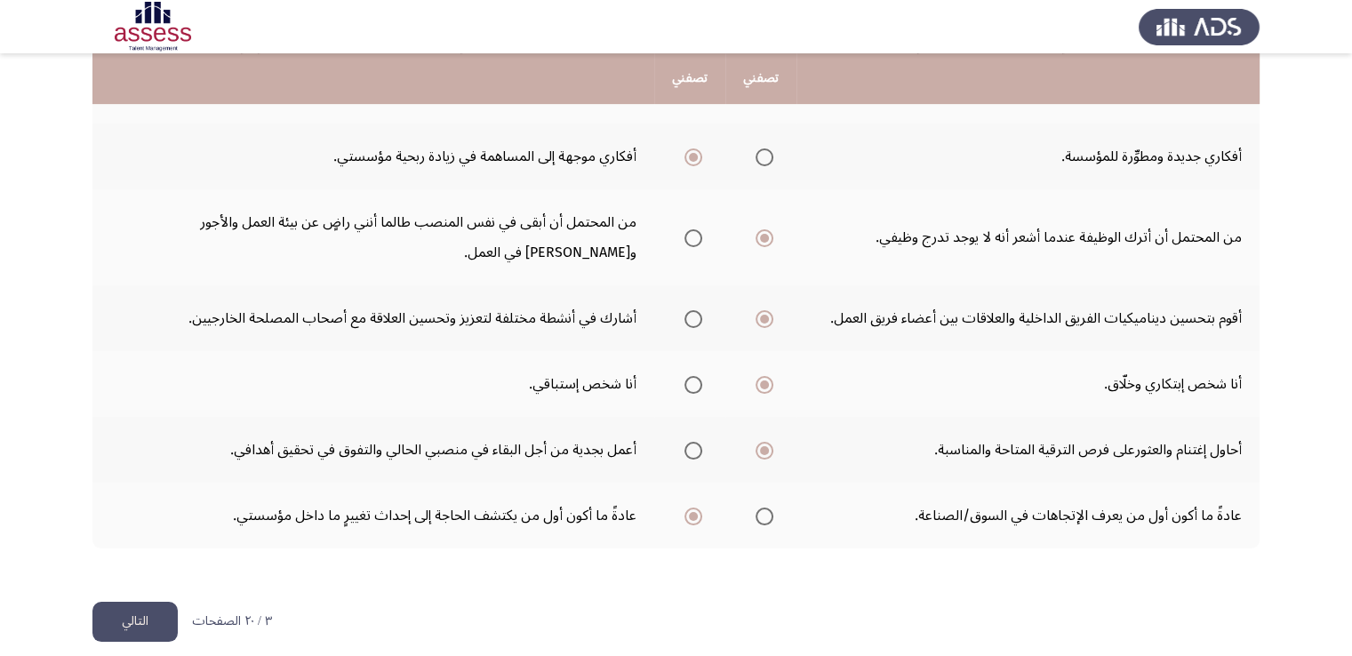
click at [765, 513] on span "Select an option" at bounding box center [764, 516] width 18 height 18
click at [765, 513] on input "Select an option" at bounding box center [764, 516] width 18 height 18
click at [132, 612] on button "التالي" at bounding box center [134, 622] width 85 height 40
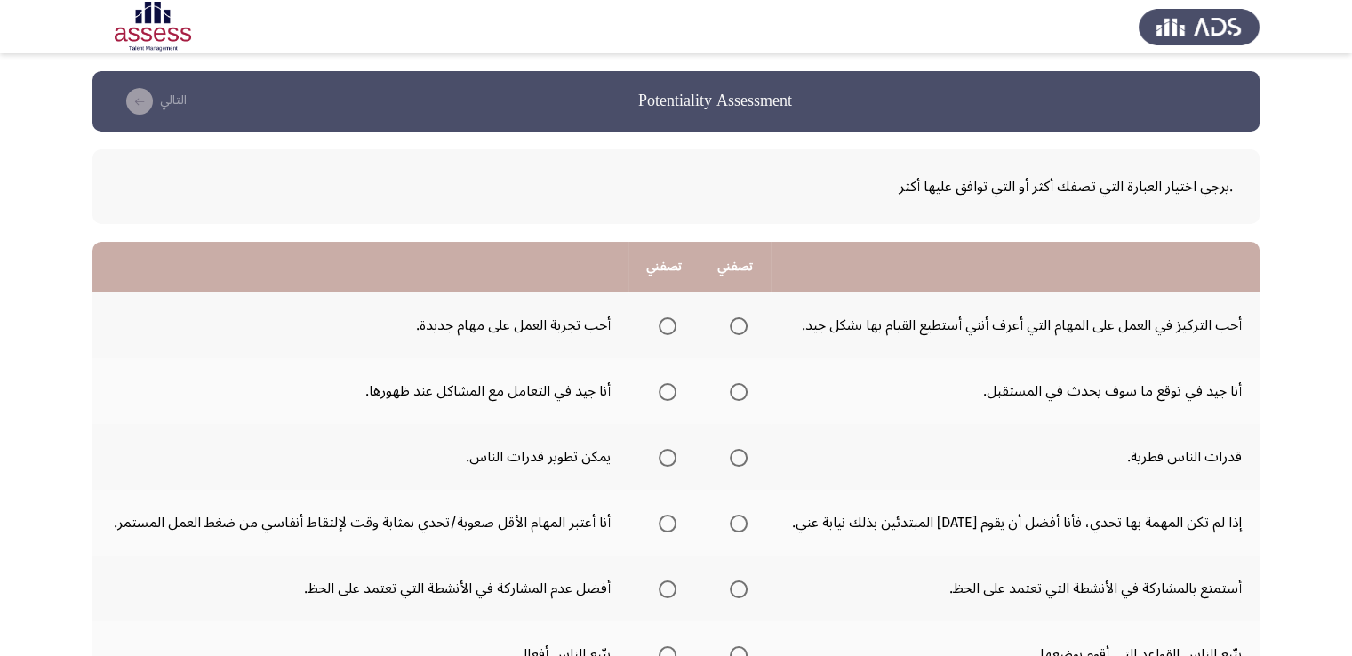
click at [667, 324] on span "Select an option" at bounding box center [668, 326] width 18 height 18
click at [667, 324] on input "Select an option" at bounding box center [668, 326] width 18 height 18
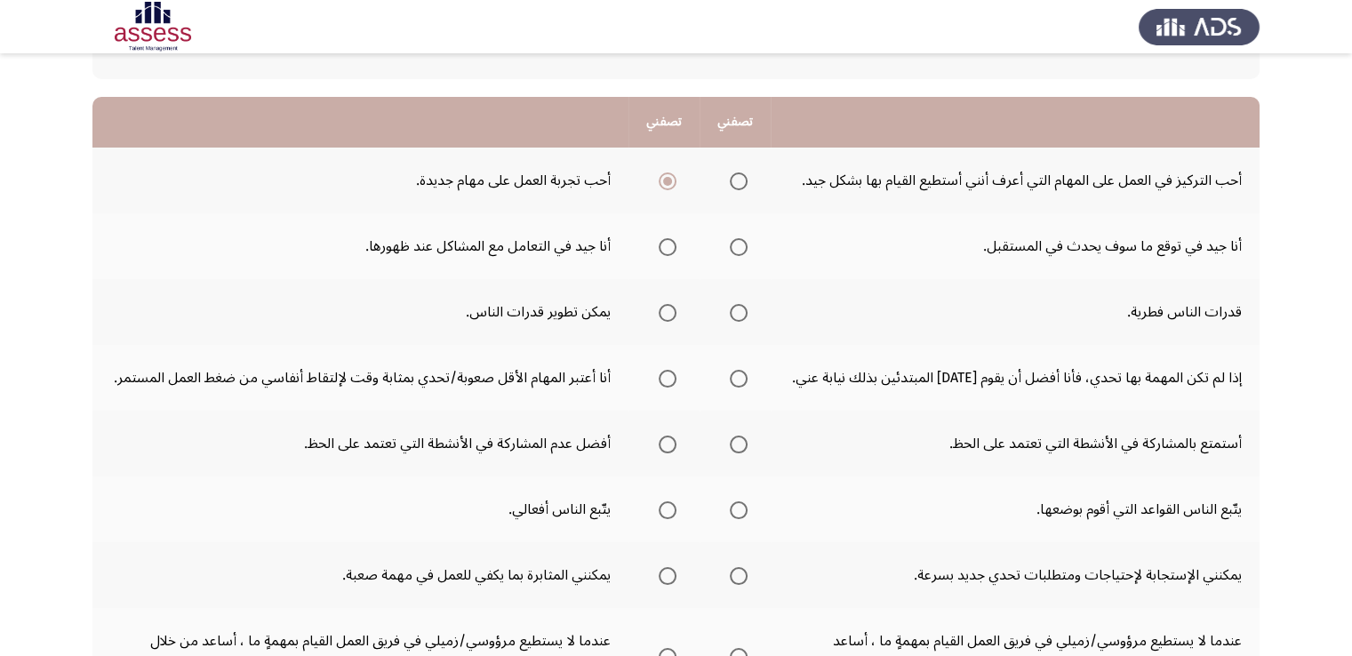
scroll to position [146, 0]
click at [661, 246] on span "Select an option" at bounding box center [668, 246] width 18 height 18
click at [661, 246] on input "Select an option" at bounding box center [668, 246] width 18 height 18
click at [672, 307] on span "Select an option" at bounding box center [668, 312] width 18 height 18
click at [672, 307] on input "Select an option" at bounding box center [668, 312] width 18 height 18
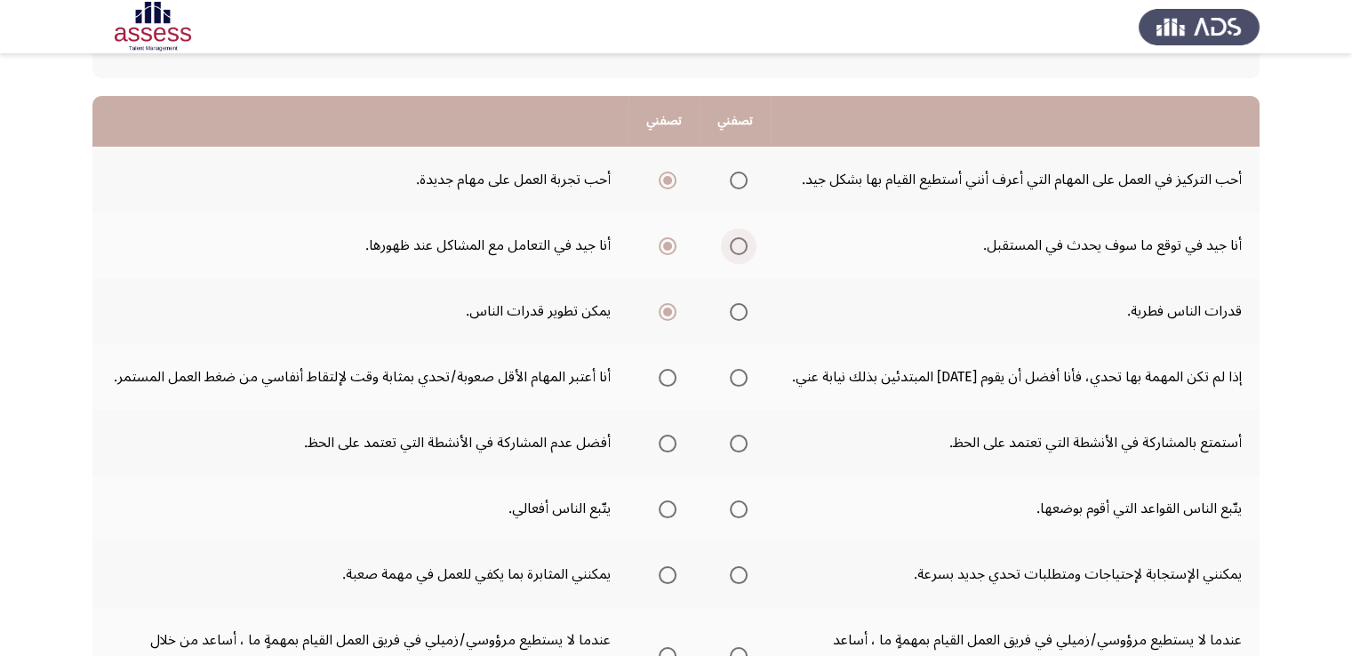
click at [742, 244] on span "Select an option" at bounding box center [739, 246] width 18 height 18
click at [742, 244] on input "Select an option" at bounding box center [739, 246] width 18 height 18
click at [674, 240] on span "Select an option" at bounding box center [668, 246] width 18 height 18
click at [674, 240] on input "Select an option" at bounding box center [668, 246] width 18 height 18
click at [668, 376] on span "Select an option" at bounding box center [668, 378] width 18 height 18
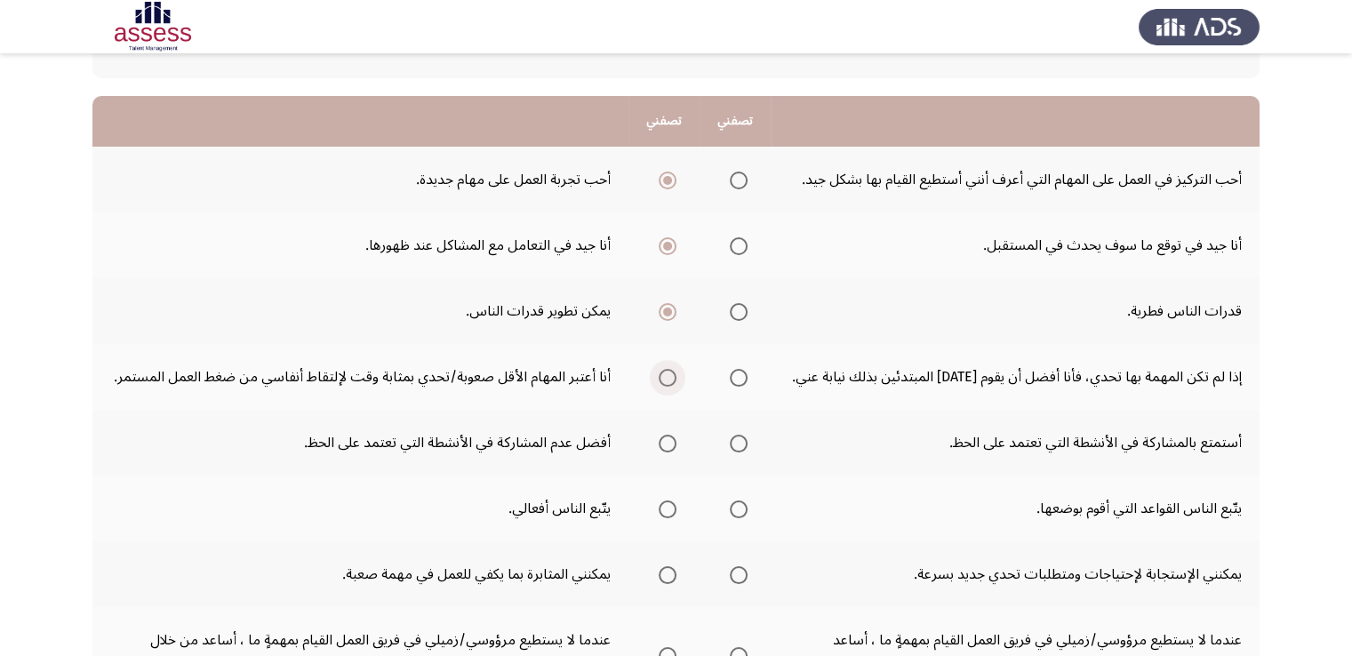
click at [668, 376] on input "Select an option" at bounding box center [668, 378] width 18 height 18
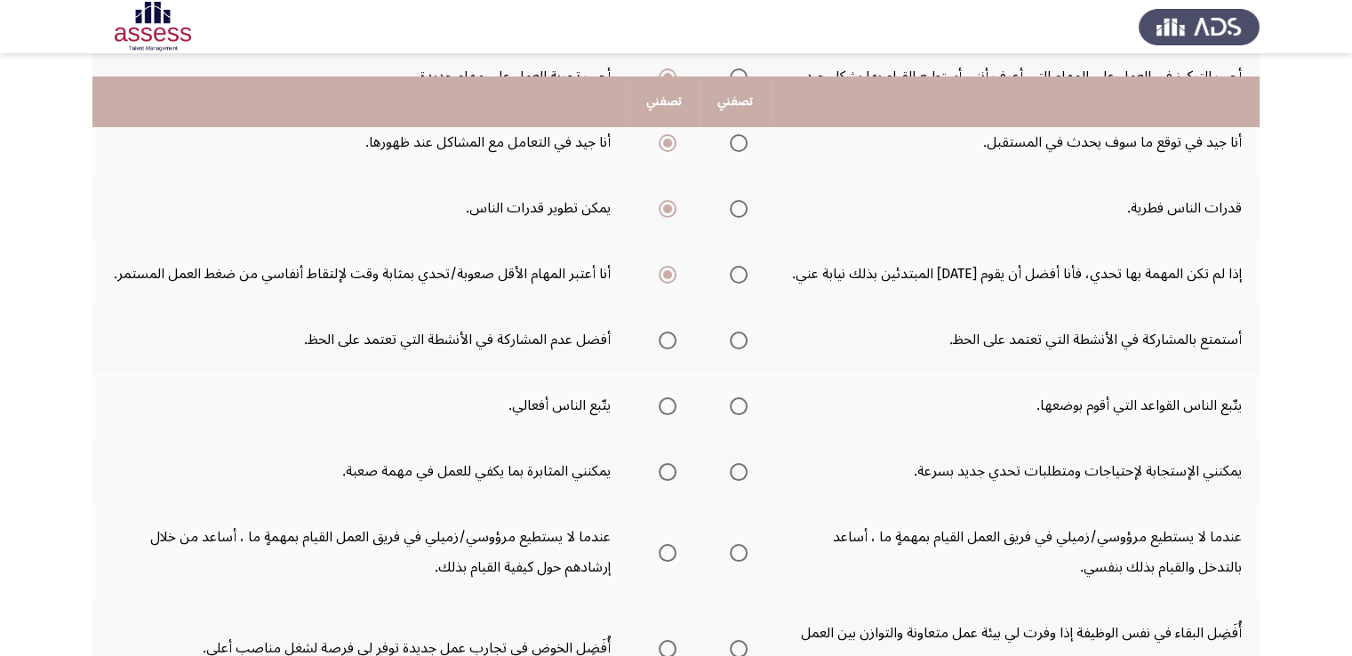
scroll to position [276, 0]
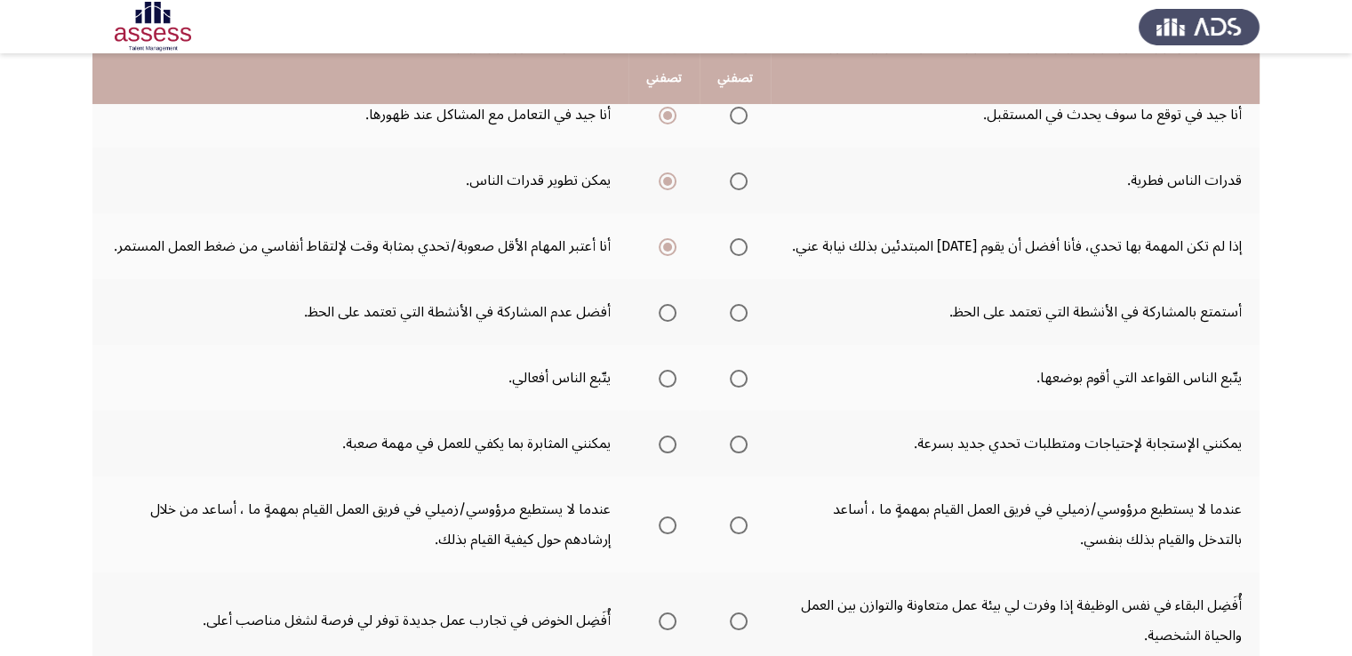
click at [670, 316] on span "Select an option" at bounding box center [668, 313] width 18 height 18
click at [670, 316] on input "Select an option" at bounding box center [668, 313] width 18 height 18
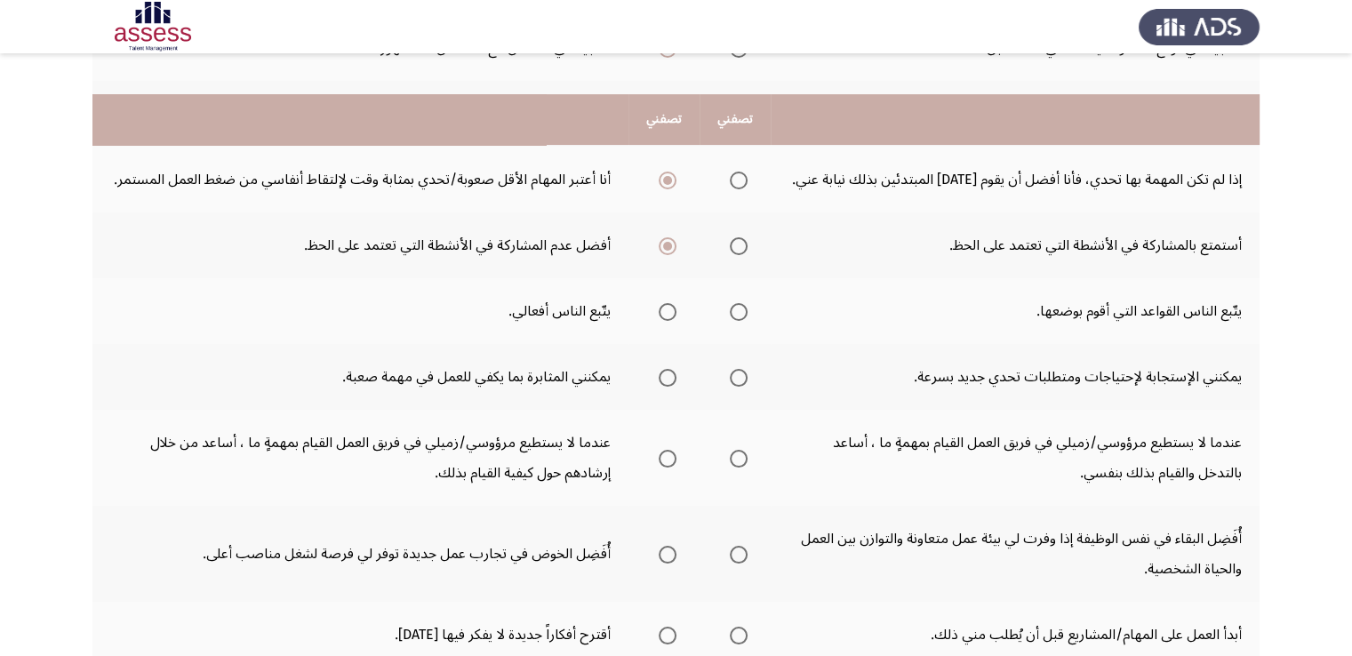
scroll to position [395, 0]
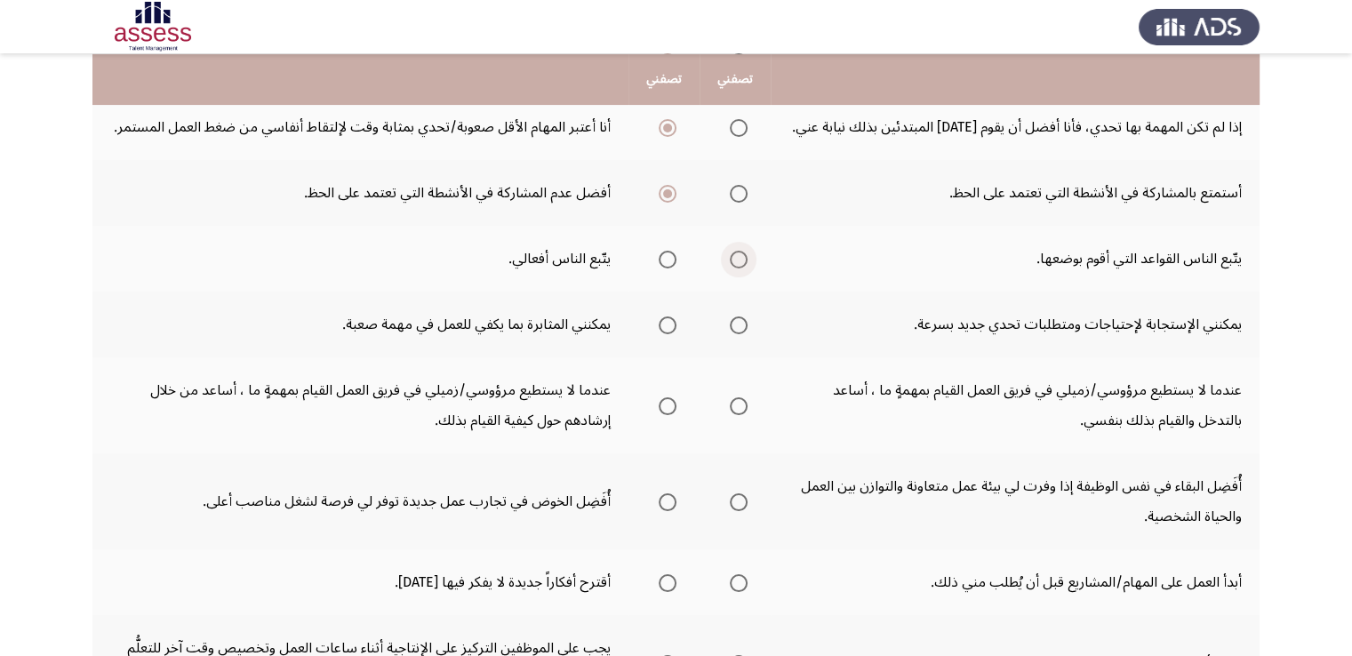
click at [741, 259] on span "Select an option" at bounding box center [739, 260] width 18 height 18
click at [741, 259] on input "Select an option" at bounding box center [739, 260] width 18 height 18
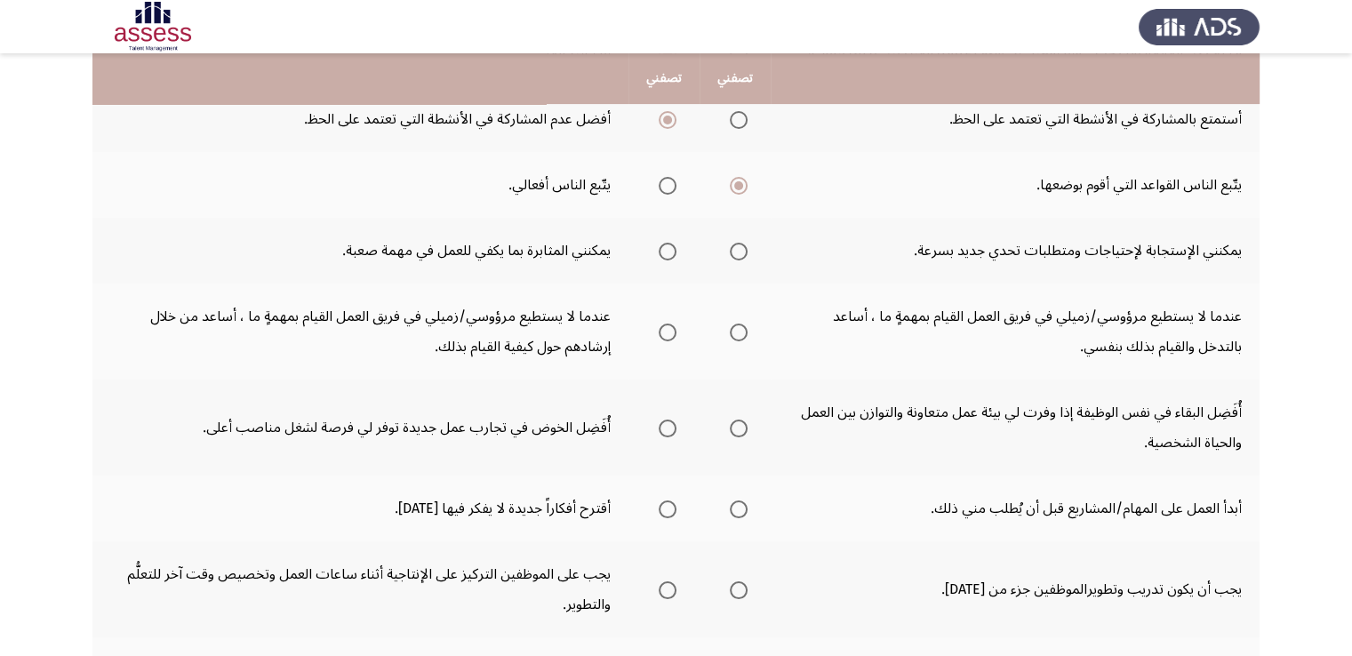
scroll to position [469, 0]
click at [661, 250] on span "Select an option" at bounding box center [668, 252] width 18 height 18
click at [661, 250] on input "Select an option" at bounding box center [668, 252] width 18 height 18
click at [665, 331] on span "Select an option" at bounding box center [668, 333] width 18 height 18
click at [665, 331] on input "Select an option" at bounding box center [668, 333] width 18 height 18
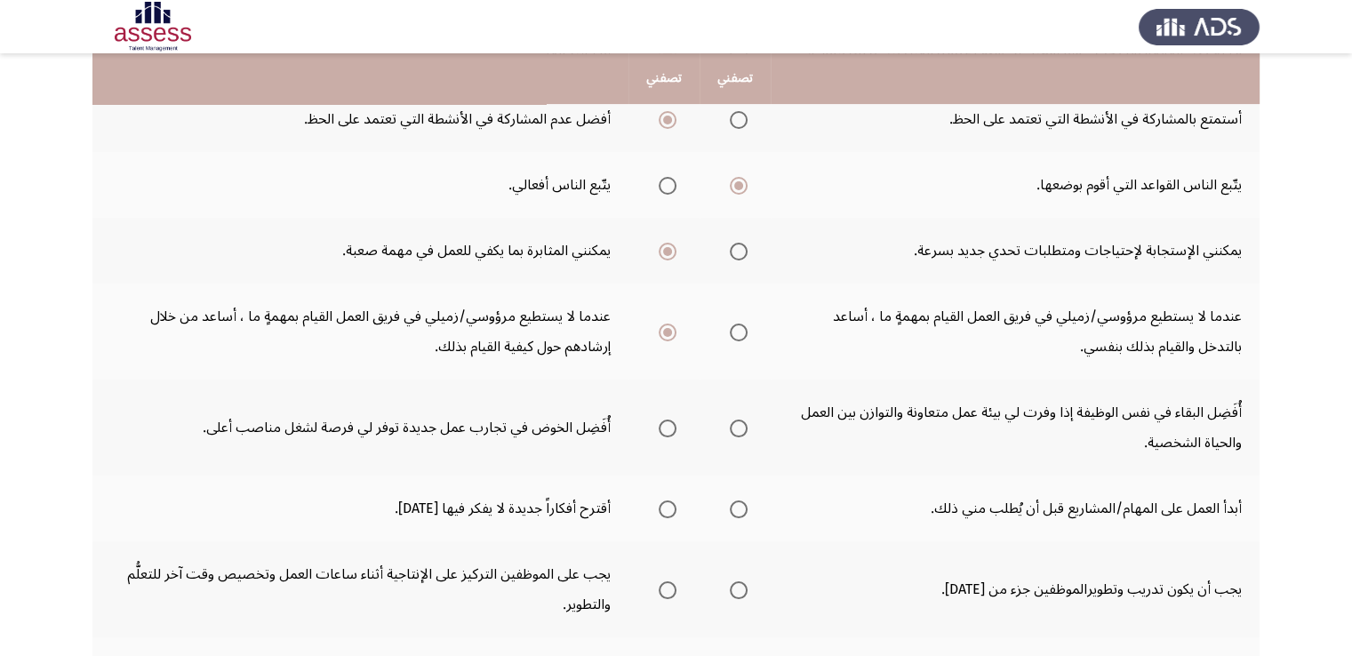
click at [742, 248] on span "Select an option" at bounding box center [739, 252] width 18 height 18
click at [742, 248] on input "Select an option" at bounding box center [739, 252] width 18 height 18
click at [673, 244] on span "Select an option" at bounding box center [668, 252] width 18 height 18
click at [673, 244] on input "Select an option" at bounding box center [668, 252] width 18 height 18
click at [670, 421] on span "Select an option" at bounding box center [668, 428] width 18 height 18
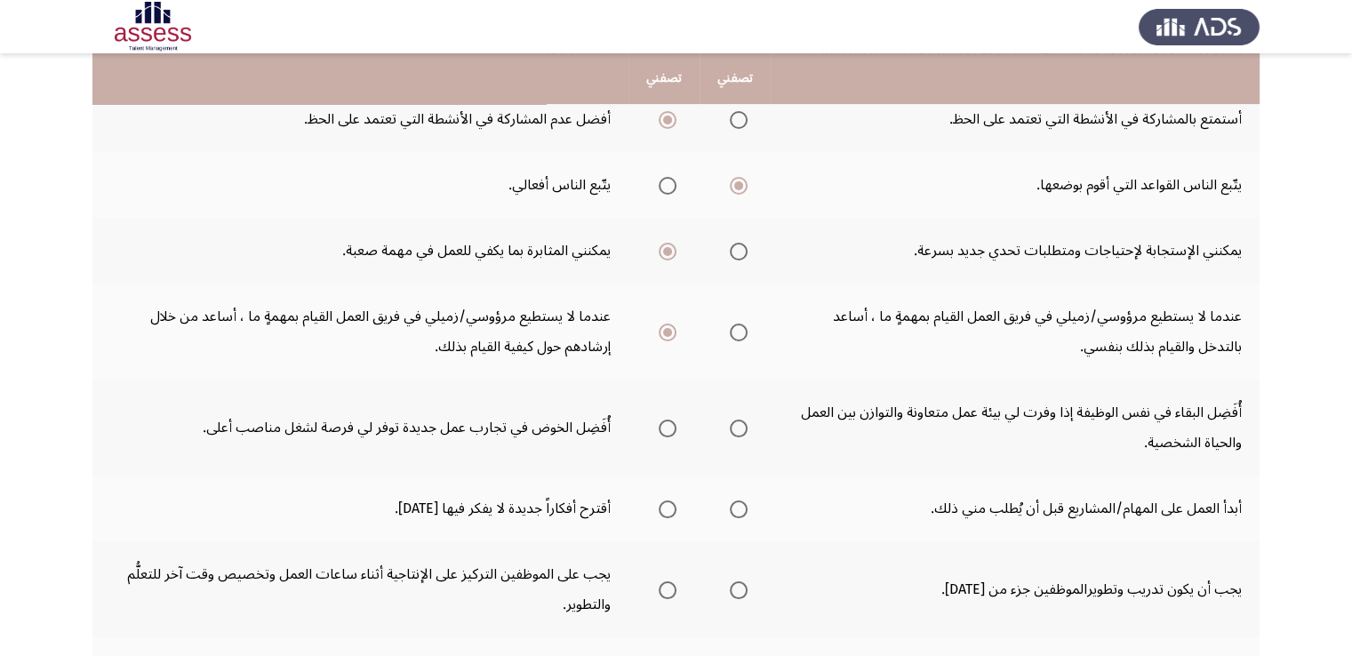
click at [670, 421] on input "Select an option" at bounding box center [668, 428] width 18 height 18
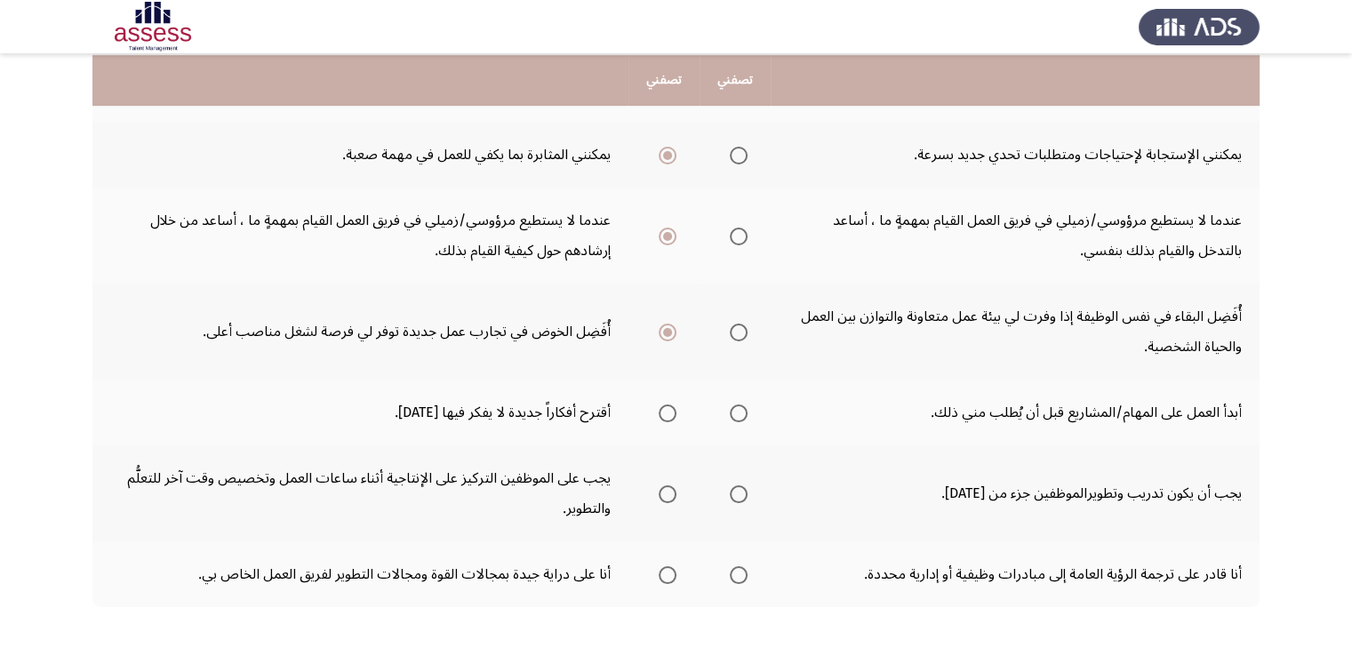
scroll to position [566, 0]
click at [736, 408] on span "Select an option" at bounding box center [739, 412] width 18 height 18
click at [736, 408] on input "Select an option" at bounding box center [739, 412] width 18 height 18
click at [667, 404] on span "Select an option" at bounding box center [668, 412] width 18 height 18
click at [667, 404] on input "Select an option" at bounding box center [668, 412] width 18 height 18
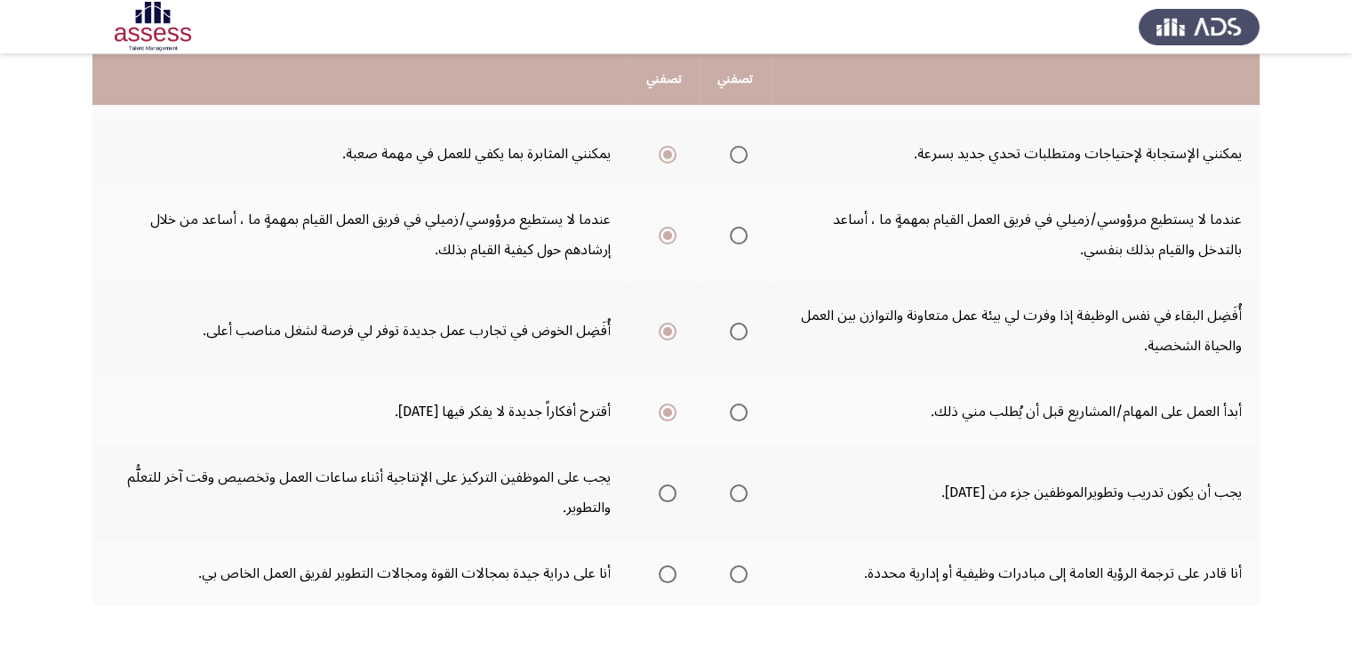
click at [747, 411] on span "Select an option" at bounding box center [739, 412] width 18 height 18
click at [747, 411] on input "Select an option" at bounding box center [739, 412] width 18 height 18
click at [737, 488] on span "Select an option" at bounding box center [739, 493] width 18 height 18
click at [737, 488] on input "Select an option" at bounding box center [739, 493] width 18 height 18
click at [667, 565] on span "Select an option" at bounding box center [668, 574] width 18 height 18
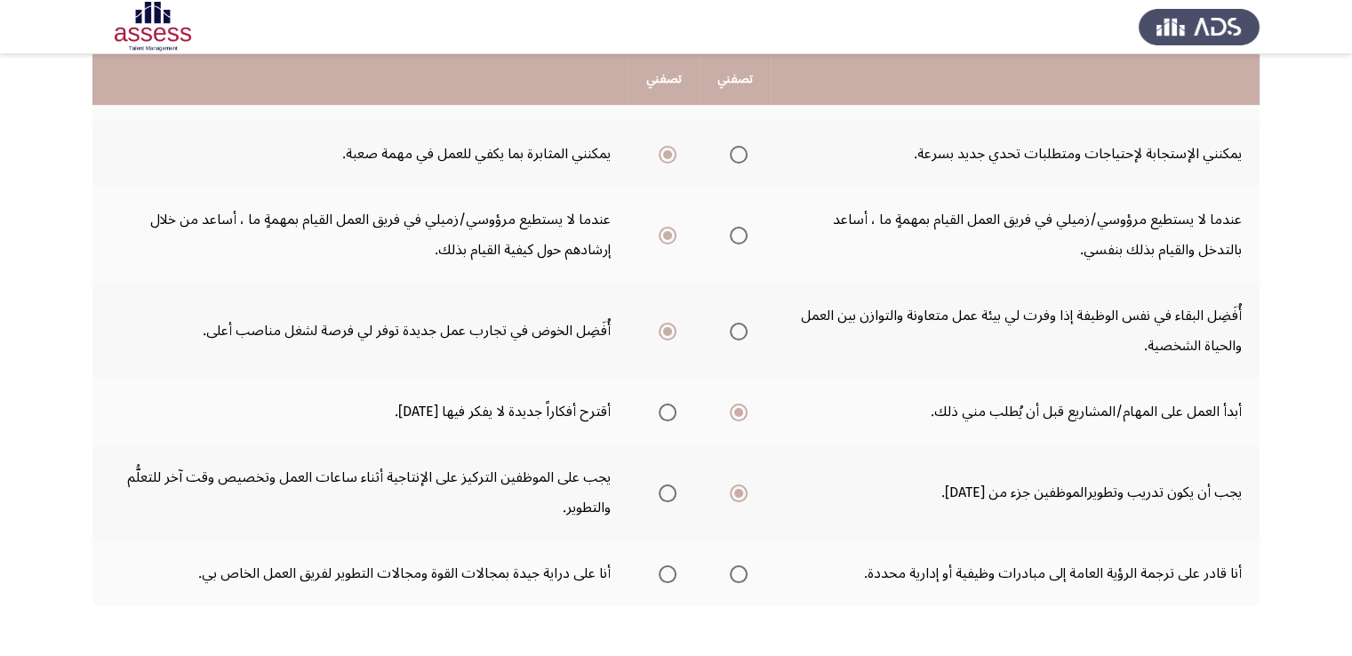
click at [667, 565] on input "Select an option" at bounding box center [668, 574] width 18 height 18
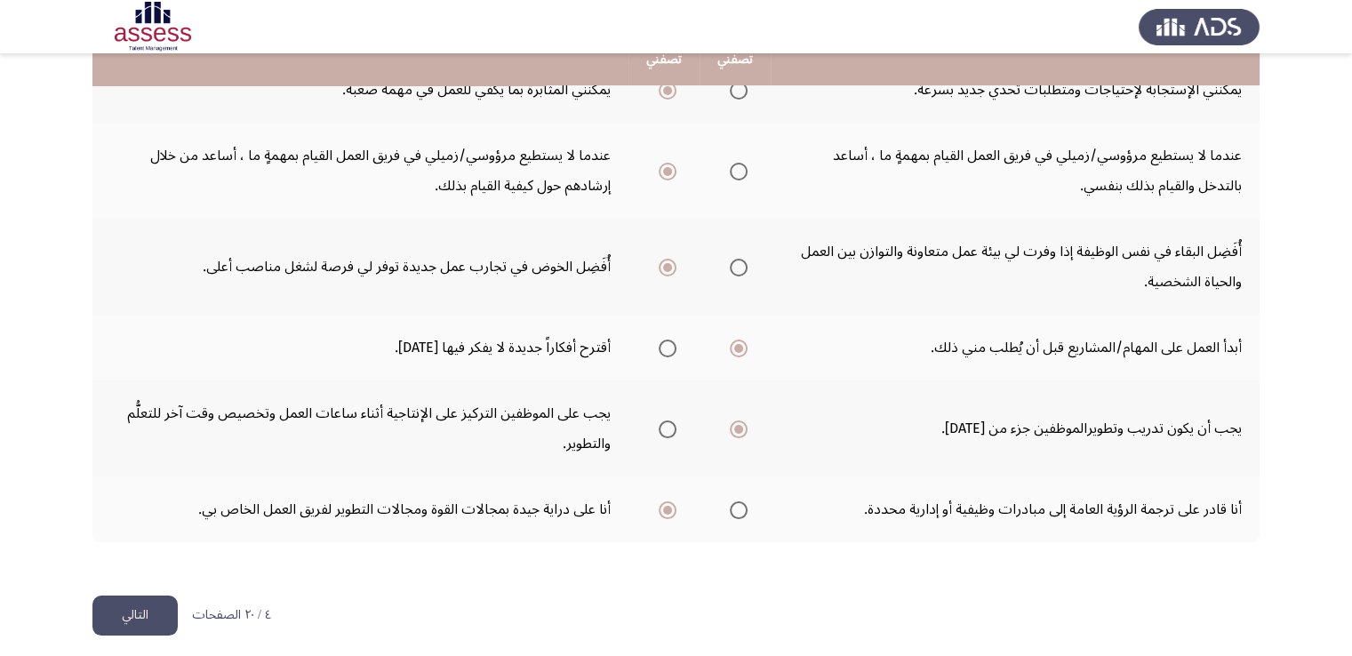
scroll to position [635, 0]
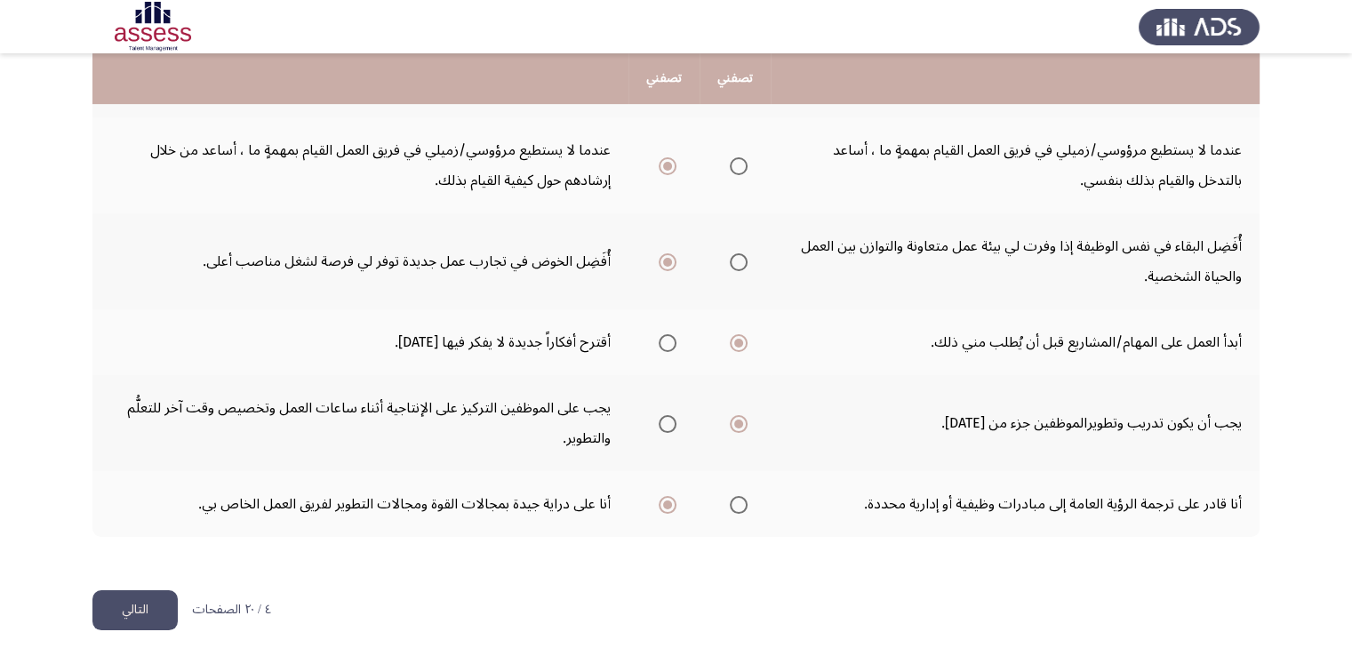
click at [122, 603] on button "التالي" at bounding box center [134, 610] width 85 height 40
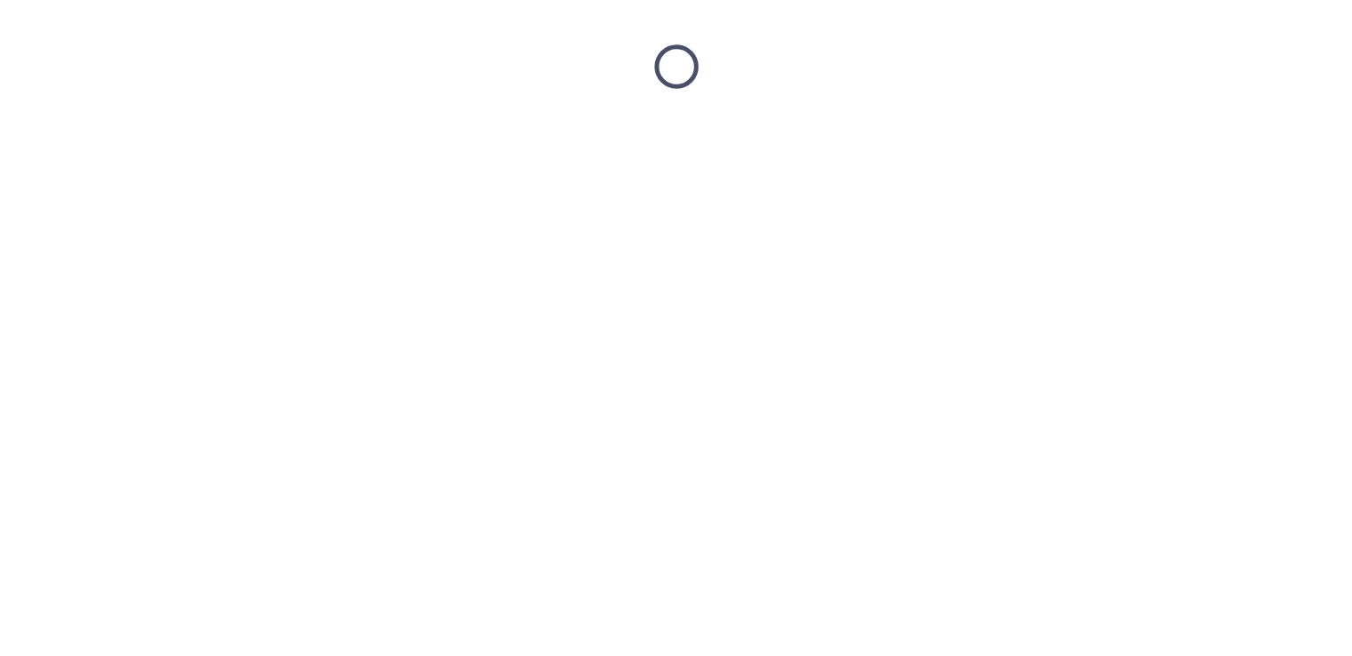
scroll to position [0, 0]
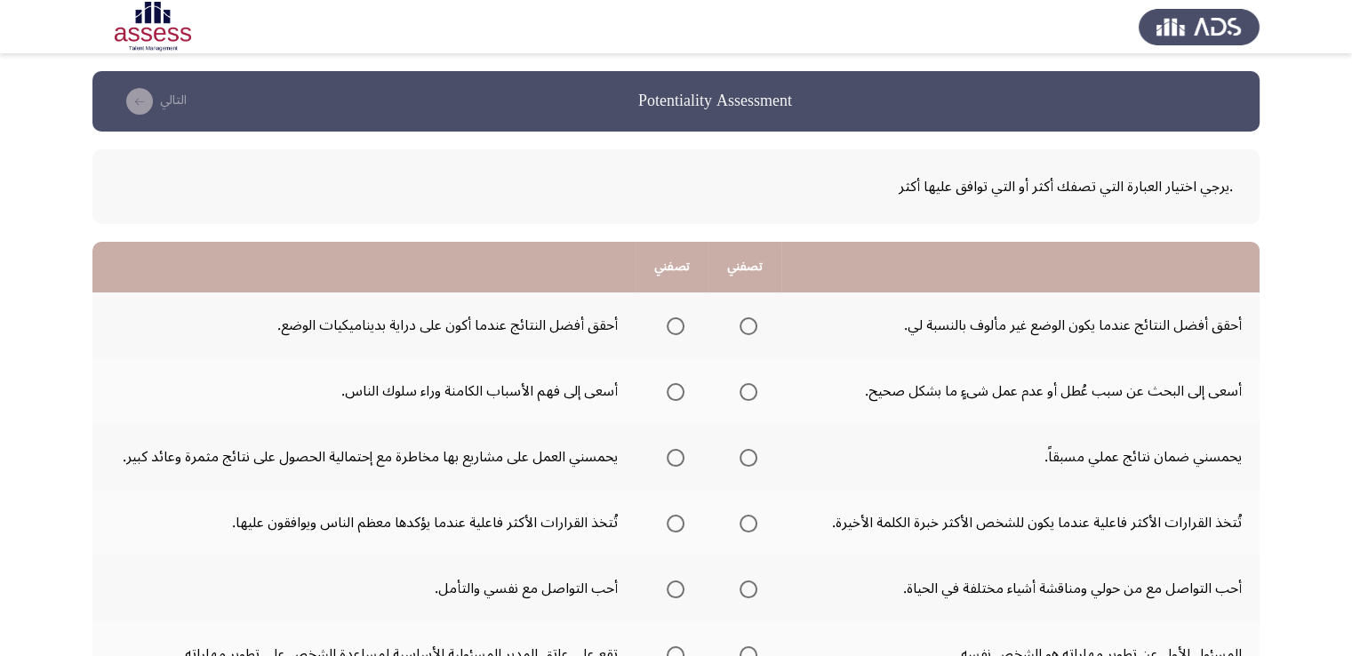
click at [675, 327] on span "Select an option" at bounding box center [676, 326] width 18 height 18
click at [675, 327] on input "Select an option" at bounding box center [676, 326] width 18 height 18
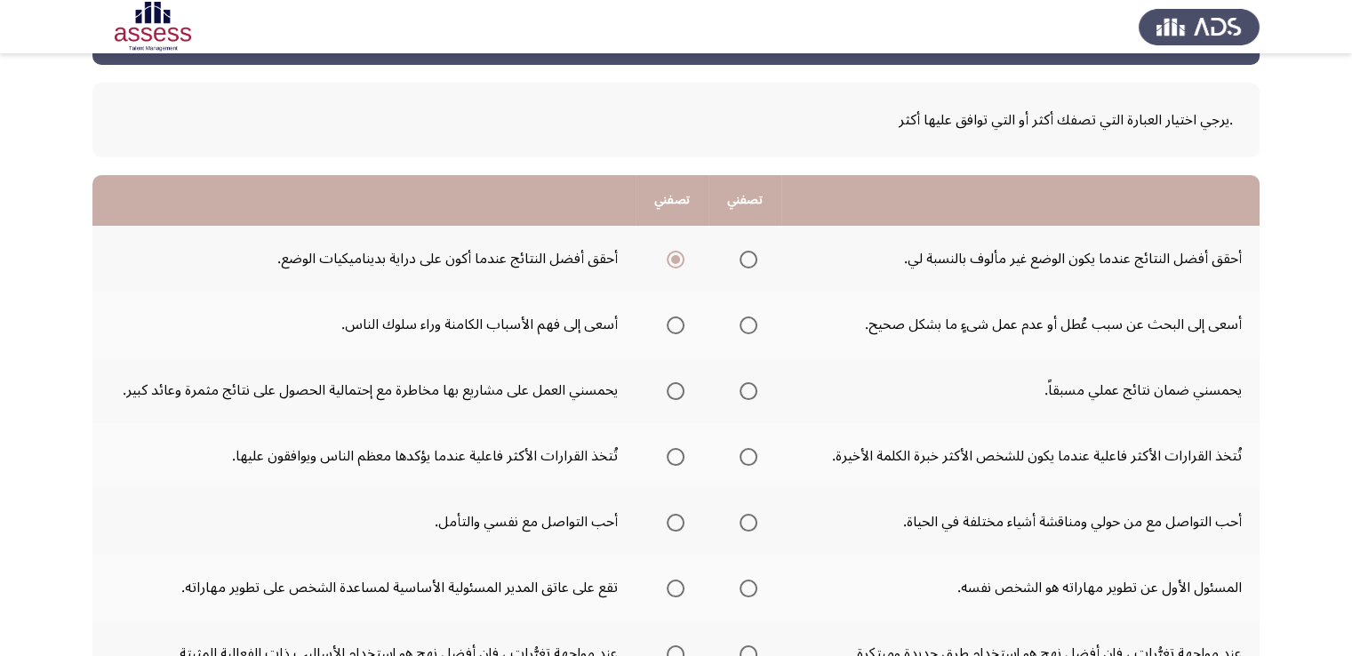
scroll to position [96, 0]
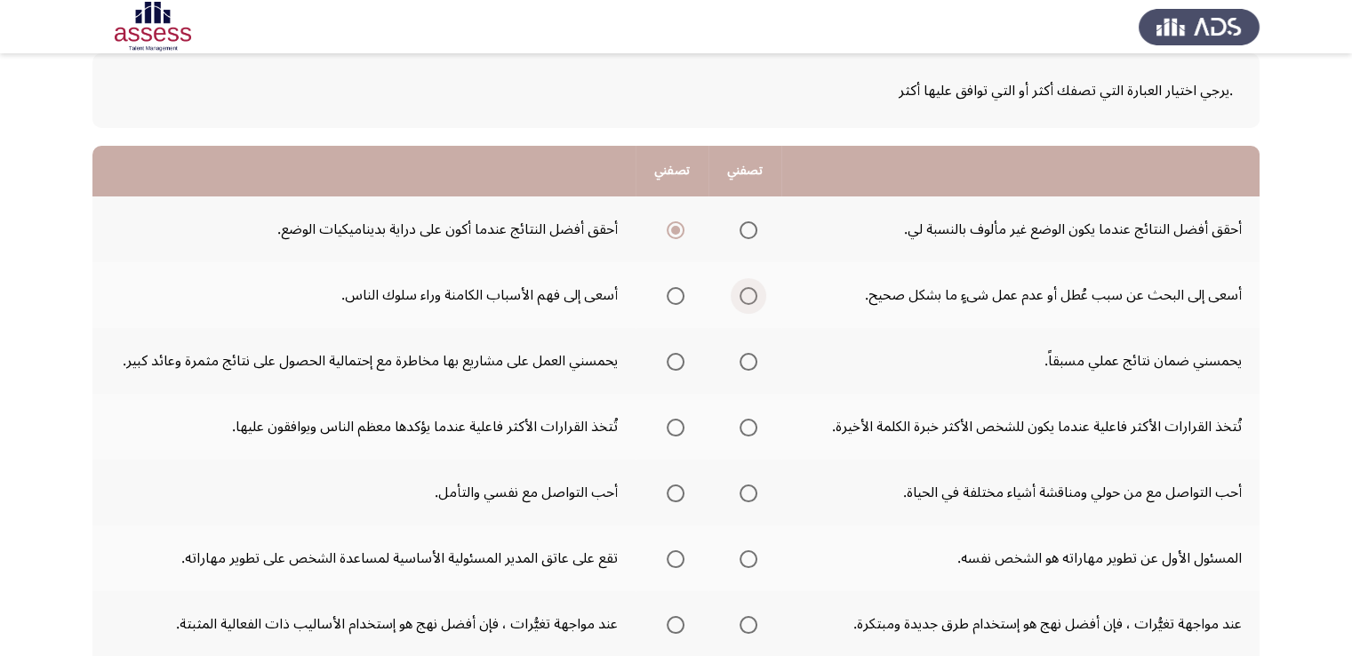
click at [750, 298] on span "Select an option" at bounding box center [748, 296] width 18 height 18
click at [750, 298] on input "Select an option" at bounding box center [748, 296] width 18 height 18
click at [671, 362] on span "Select an option" at bounding box center [676, 362] width 18 height 18
click at [671, 362] on input "Select an option" at bounding box center [676, 362] width 18 height 18
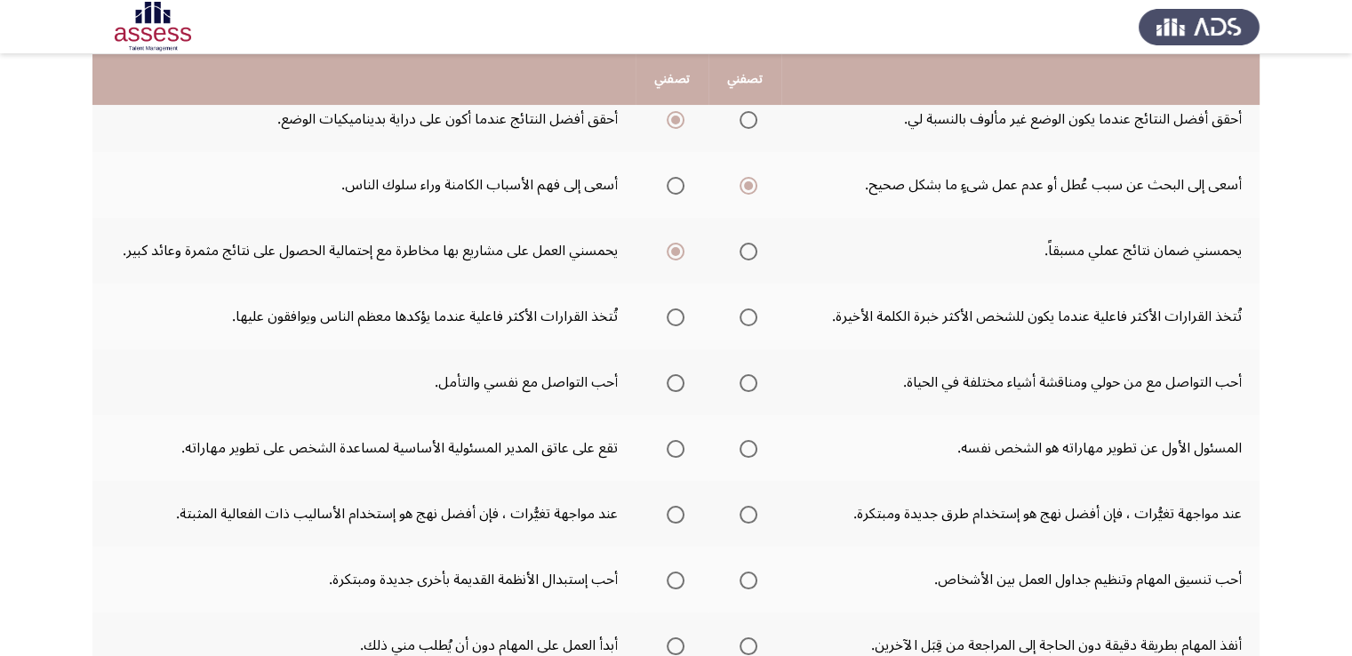
scroll to position [207, 0]
click at [756, 317] on span "Select an option" at bounding box center [748, 317] width 18 height 18
click at [756, 317] on input "Select an option" at bounding box center [748, 317] width 18 height 18
click at [747, 380] on span "Select an option" at bounding box center [748, 382] width 18 height 18
click at [747, 380] on input "Select an option" at bounding box center [748, 382] width 18 height 18
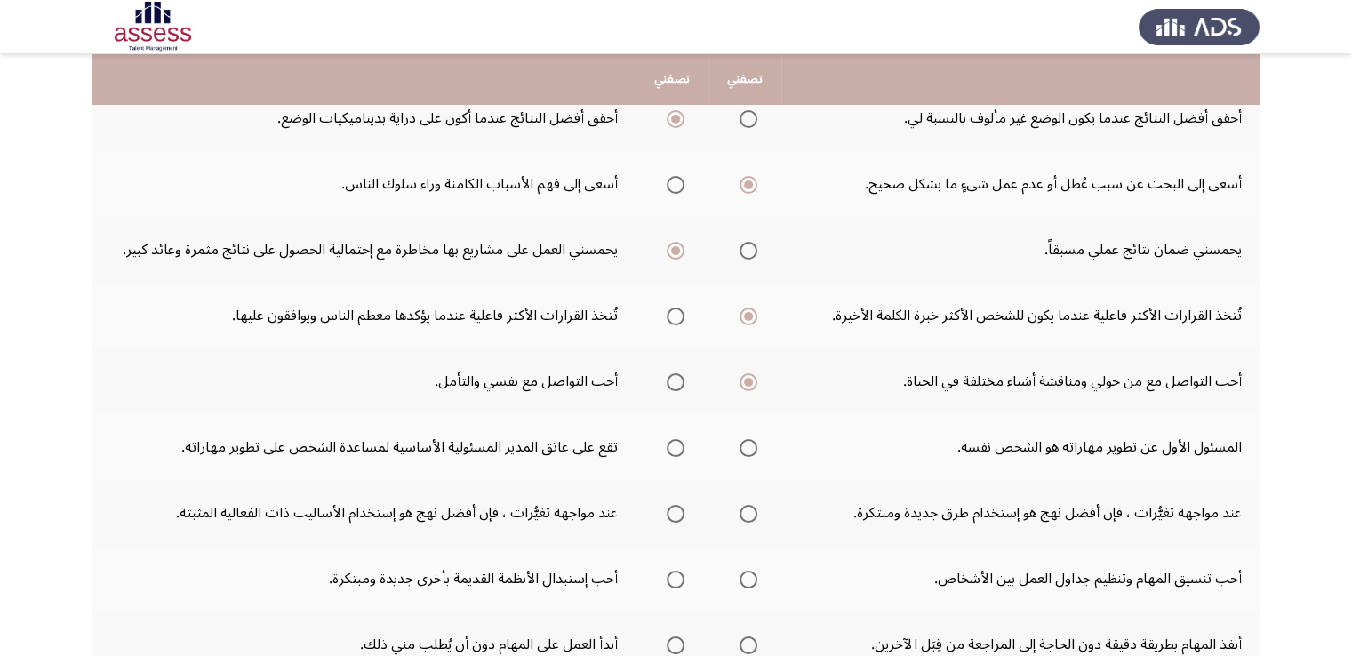
click at [750, 442] on span "Select an option" at bounding box center [748, 448] width 18 height 18
click at [750, 442] on input "Select an option" at bounding box center [748, 448] width 18 height 18
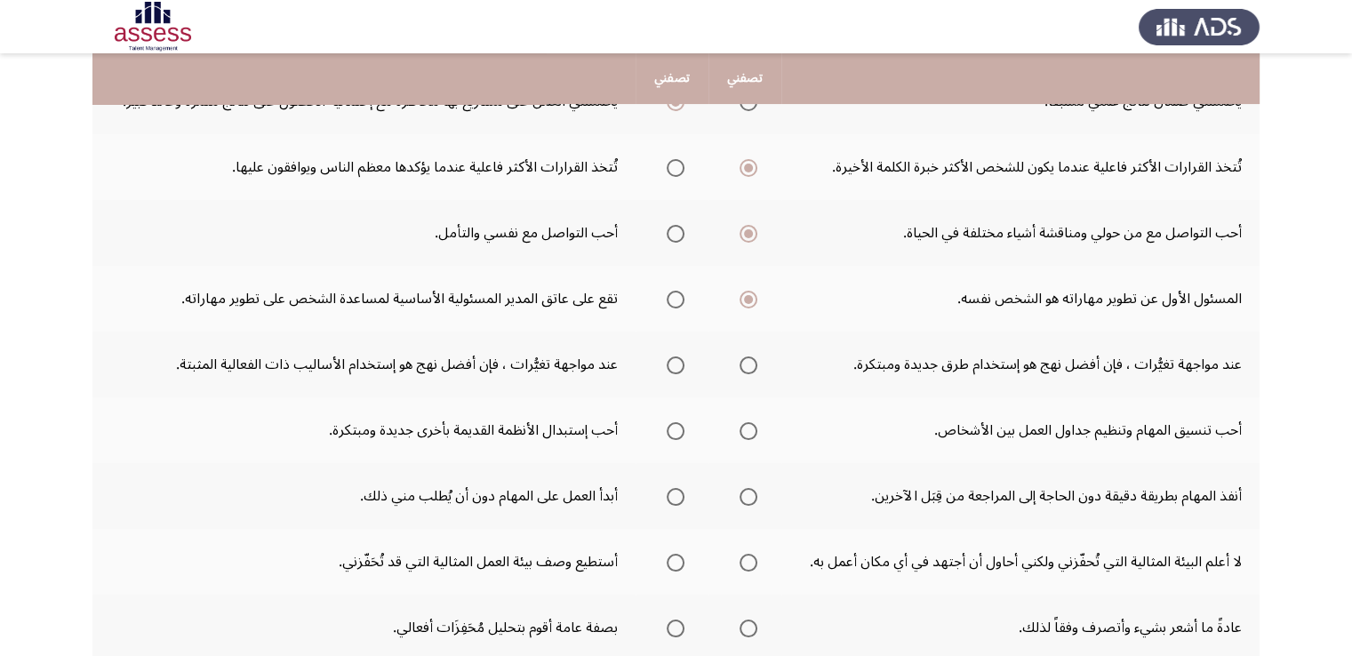
scroll to position [387, 0]
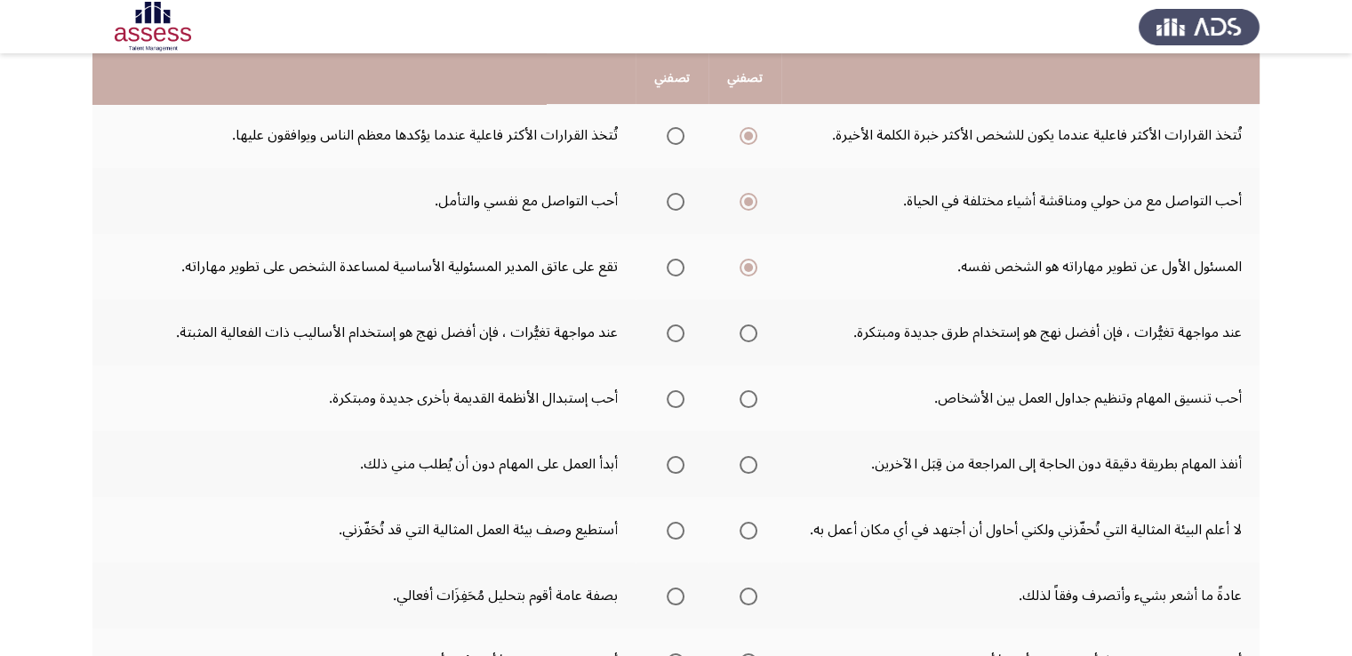
click at [676, 329] on span "Select an option" at bounding box center [676, 333] width 18 height 18
click at [676, 329] on input "Select an option" at bounding box center [676, 333] width 18 height 18
click at [676, 400] on span "Select an option" at bounding box center [676, 399] width 18 height 18
click at [676, 400] on input "Select an option" at bounding box center [676, 399] width 18 height 18
click at [681, 467] on span "Select an option" at bounding box center [676, 465] width 18 height 18
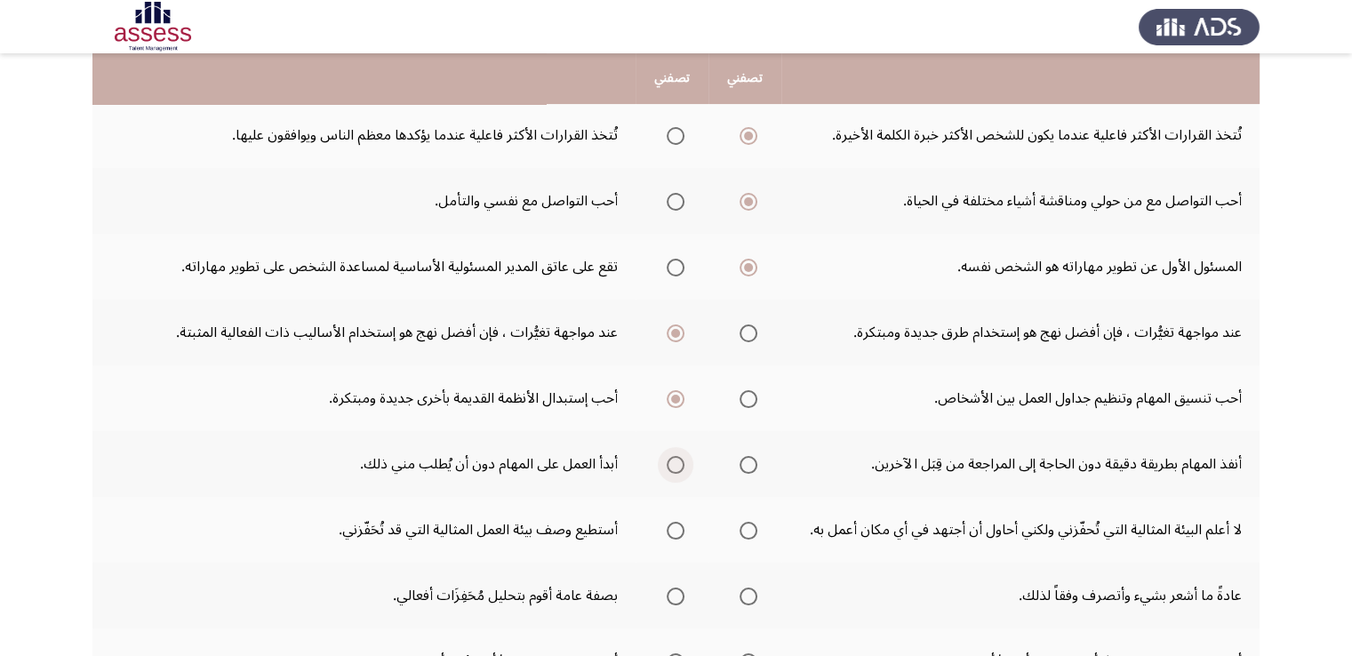
click at [681, 467] on input "Select an option" at bounding box center [676, 465] width 18 height 18
click at [677, 522] on span "Select an option" at bounding box center [676, 531] width 18 height 18
click at [677, 522] on input "Select an option" at bounding box center [676, 531] width 18 height 18
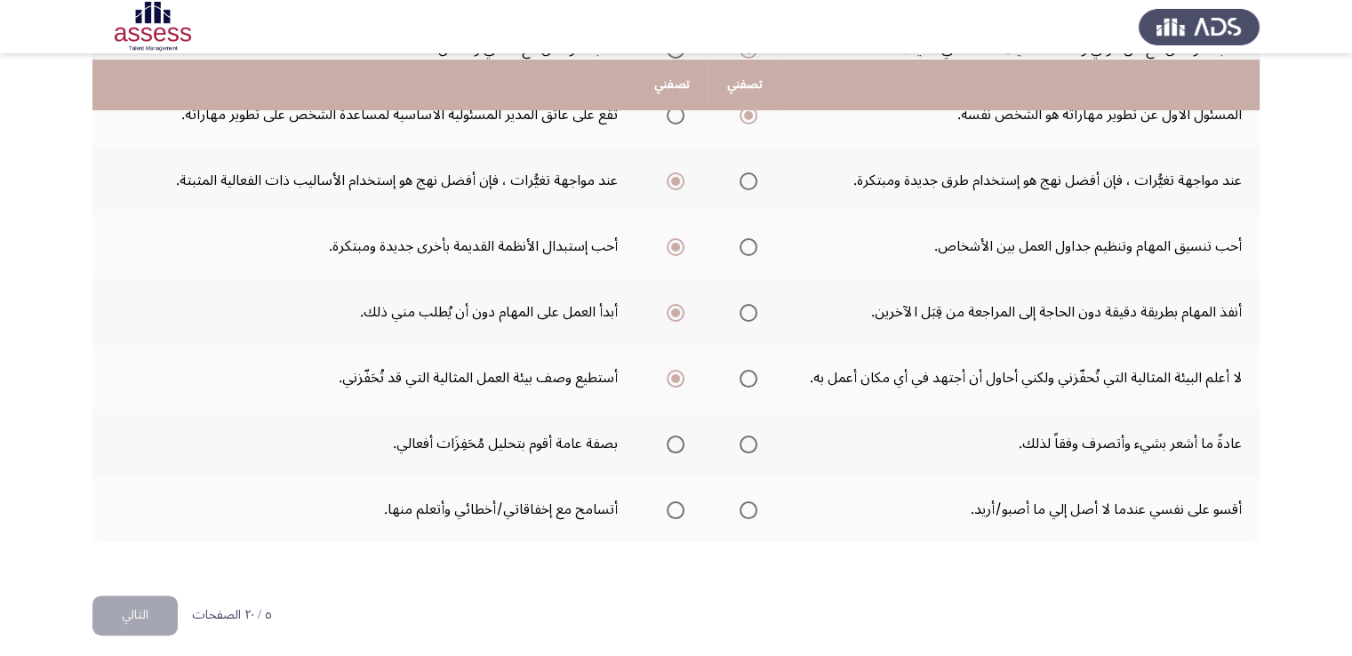
scroll to position [546, 0]
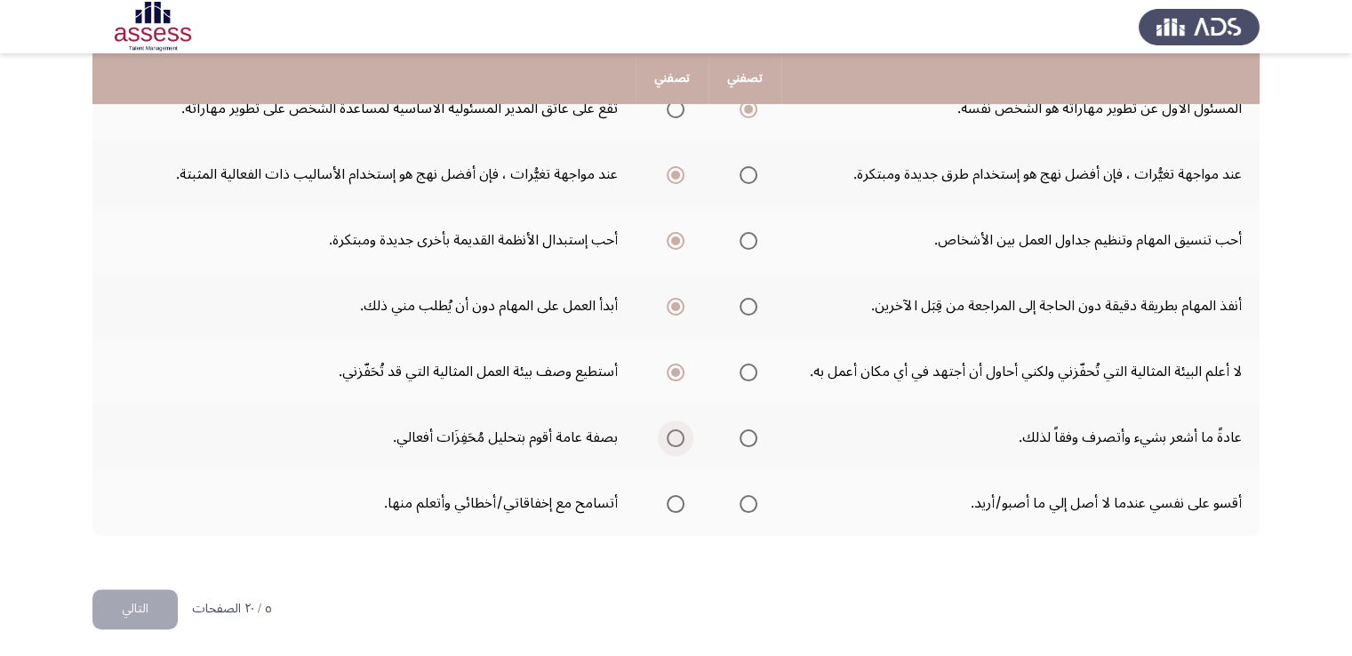
click at [679, 439] on span "Select an option" at bounding box center [676, 438] width 18 height 18
click at [679, 439] on input "Select an option" at bounding box center [676, 438] width 18 height 18
click at [679, 507] on span "Select an option" at bounding box center [676, 504] width 18 height 18
click at [679, 507] on input "Select an option" at bounding box center [676, 504] width 18 height 18
click at [128, 607] on button "التالي" at bounding box center [134, 609] width 85 height 40
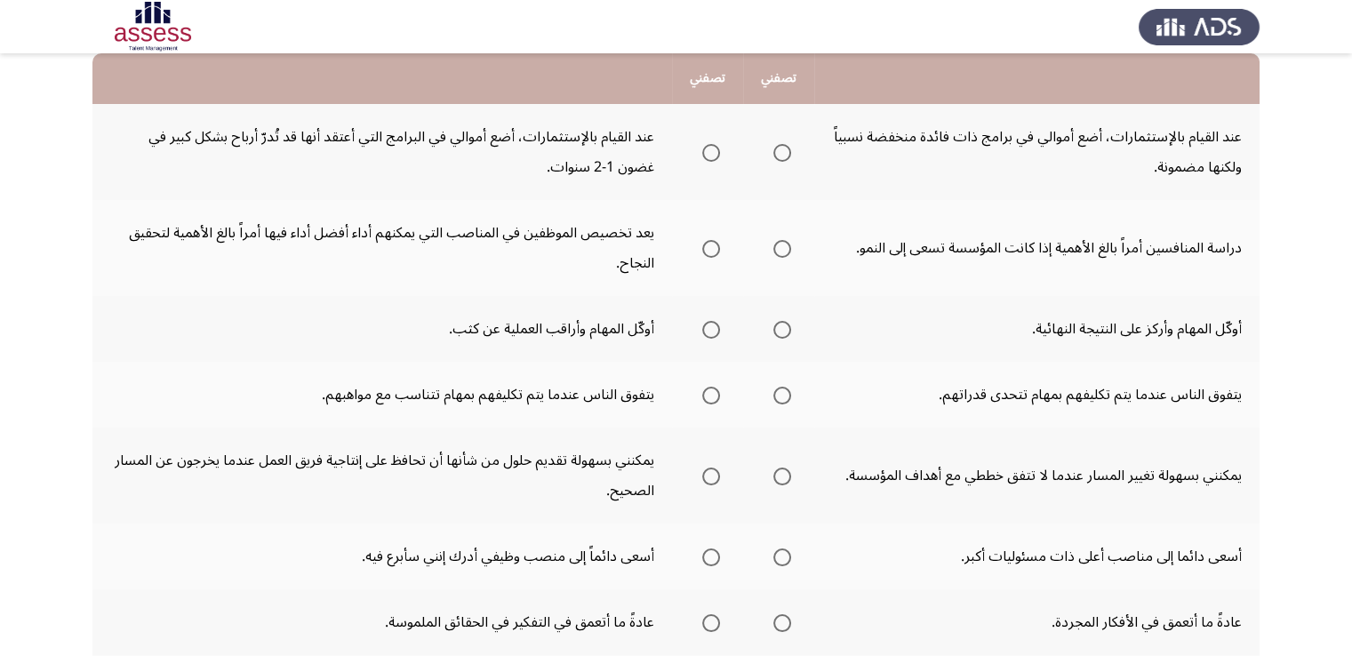
scroll to position [0, 0]
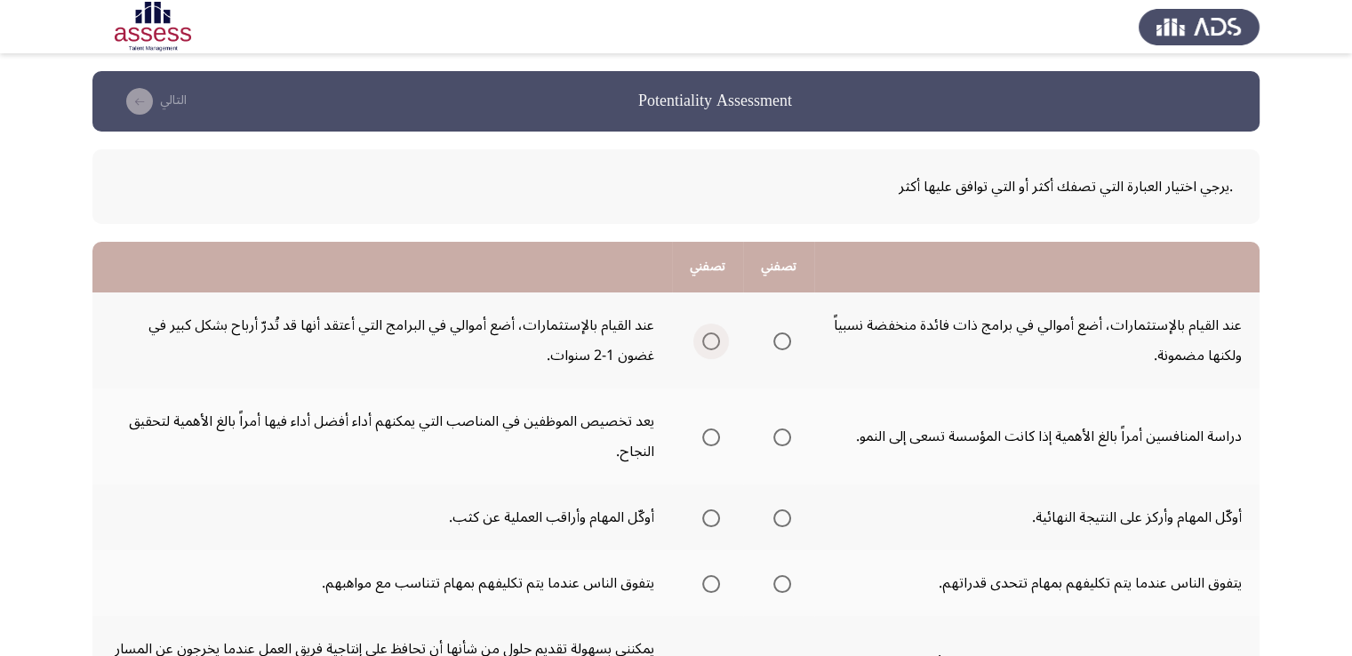
click at [710, 342] on span "Select an option" at bounding box center [711, 341] width 18 height 18
click at [710, 342] on input "Select an option" at bounding box center [711, 341] width 18 height 18
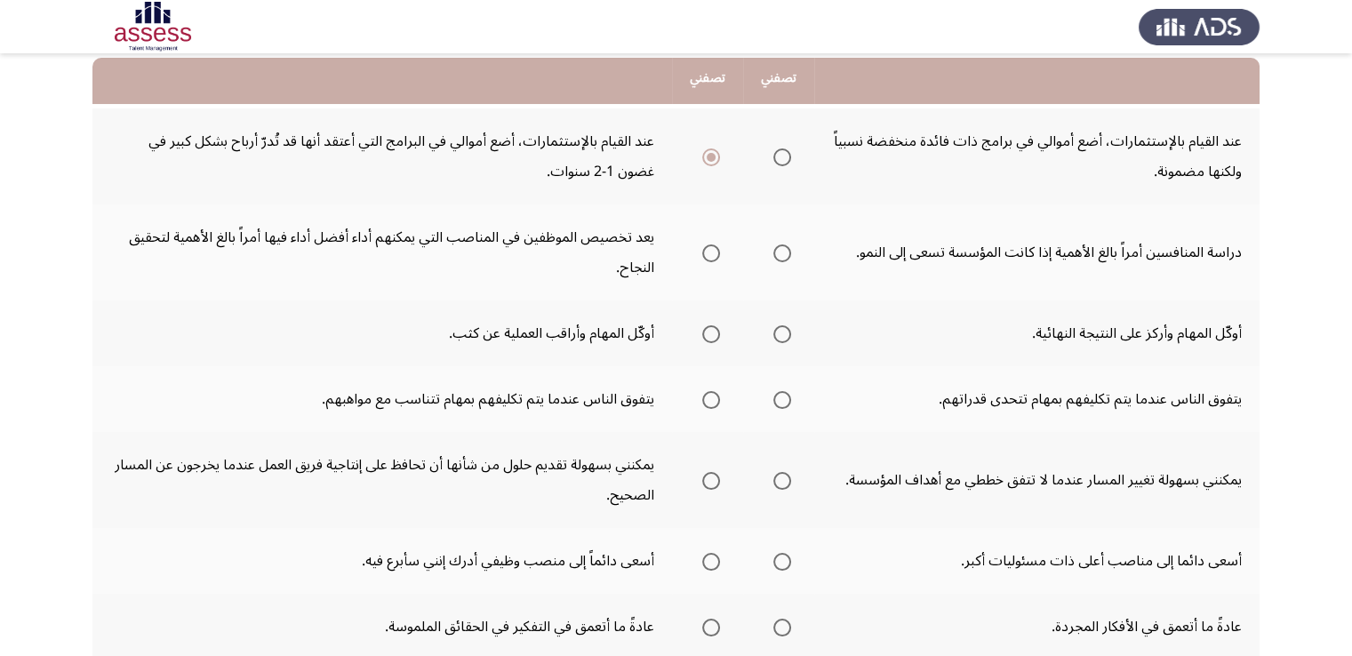
scroll to position [197, 0]
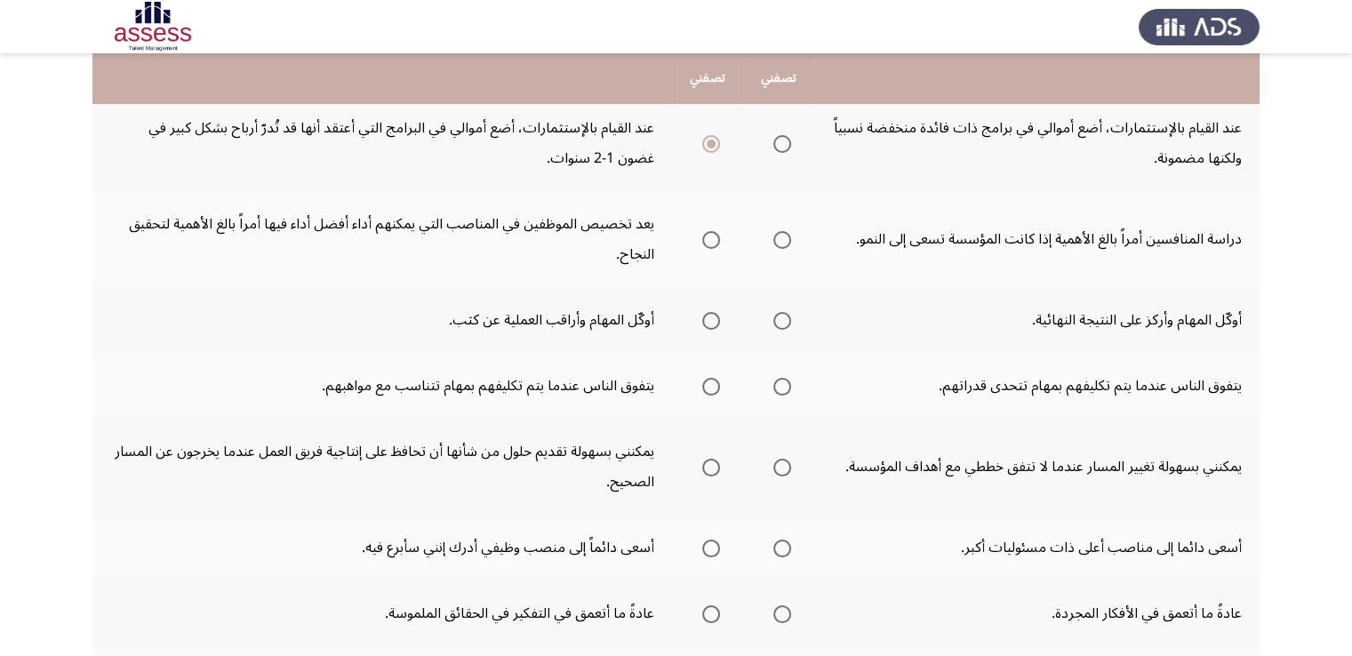
click at [779, 234] on span "Select an option" at bounding box center [782, 240] width 18 height 18
click at [779, 234] on input "Select an option" at bounding box center [782, 240] width 18 height 18
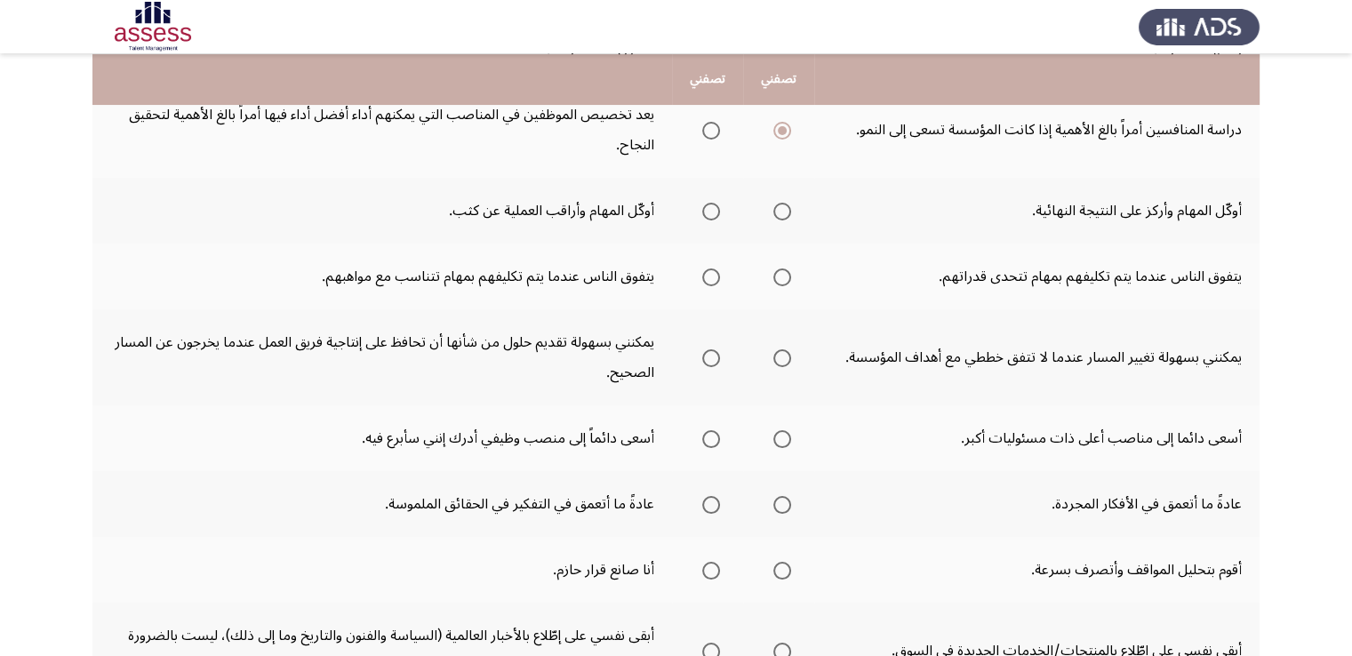
scroll to position [308, 0]
click at [715, 207] on span "Select an option" at bounding box center [711, 211] width 18 height 18
click at [715, 207] on input "Select an option" at bounding box center [711, 211] width 18 height 18
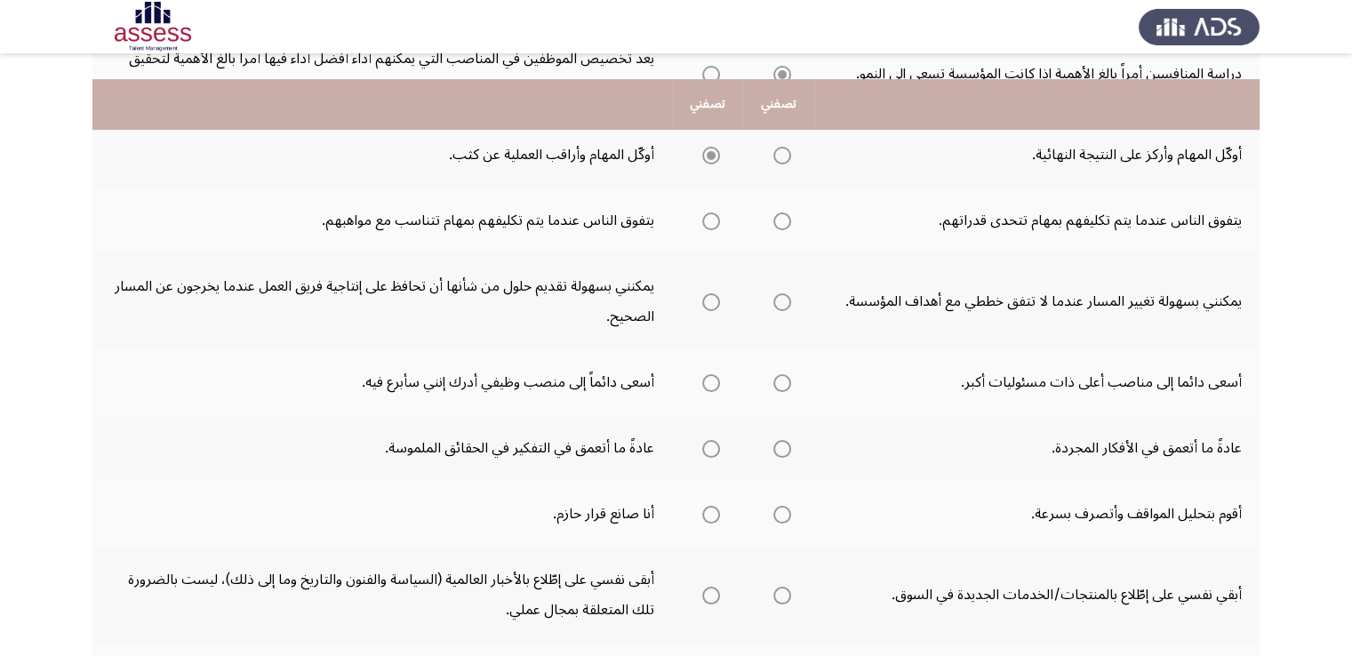
scroll to position [400, 0]
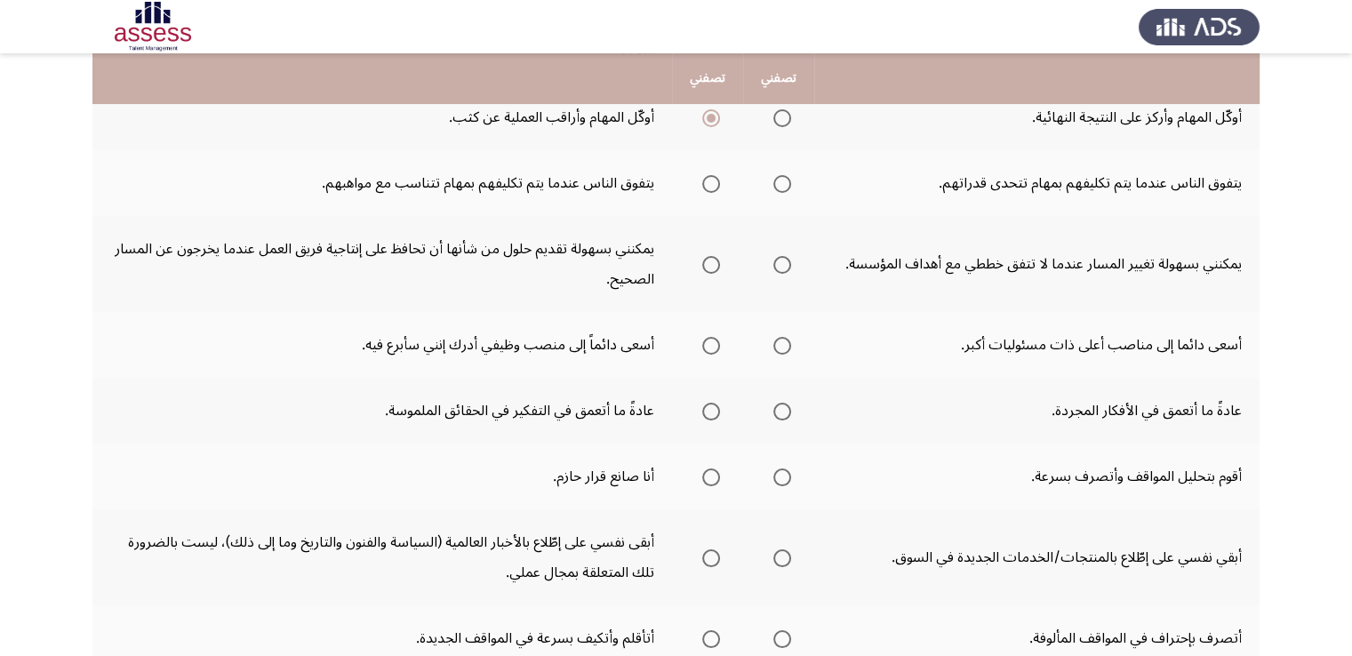
click at [711, 179] on span "Select an option" at bounding box center [711, 184] width 18 height 18
click at [711, 179] on input "Select an option" at bounding box center [711, 184] width 18 height 18
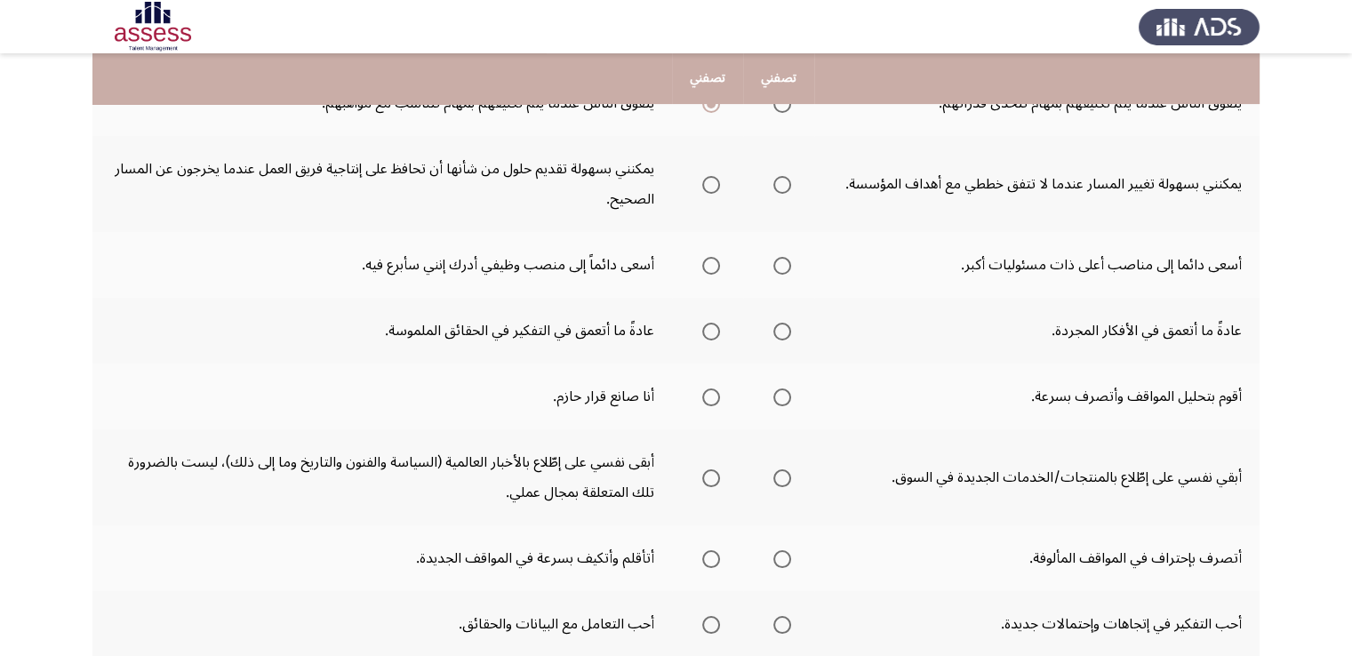
scroll to position [480, 0]
click at [719, 186] on span "Select an option" at bounding box center [711, 185] width 18 height 18
click at [719, 186] on input "Select an option" at bounding box center [711, 185] width 18 height 18
click at [779, 263] on span "Select an option" at bounding box center [782, 266] width 18 height 18
click at [779, 263] on input "Select an option" at bounding box center [782, 266] width 18 height 18
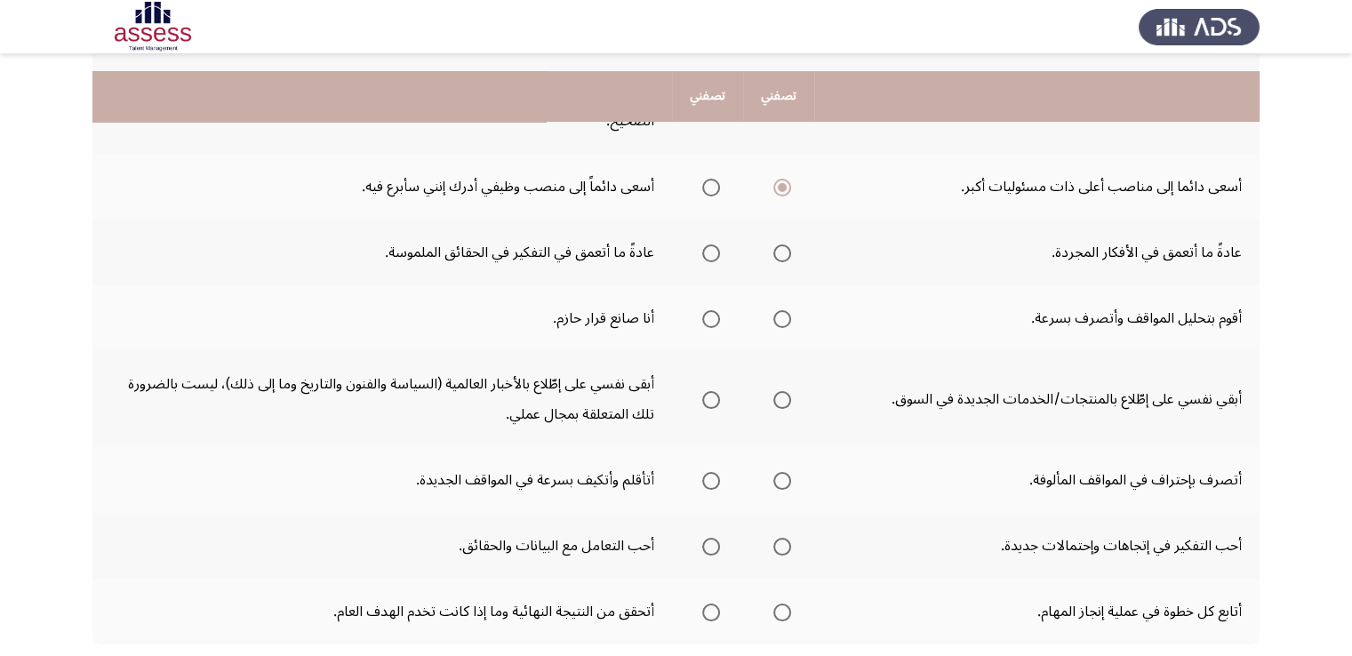
scroll to position [586, 0]
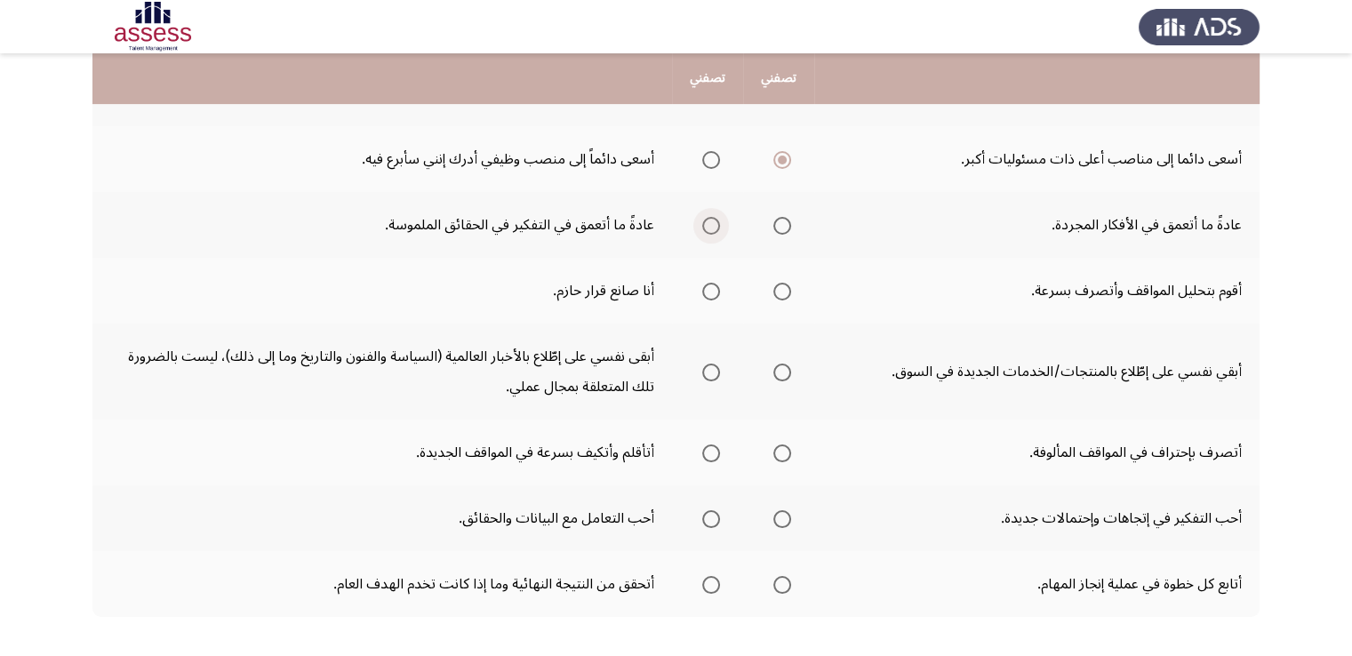
click at [713, 225] on span "Select an option" at bounding box center [711, 226] width 18 height 18
click at [713, 225] on input "Select an option" at bounding box center [711, 226] width 18 height 18
click at [786, 288] on span "Select an option" at bounding box center [782, 292] width 18 height 18
click at [786, 288] on input "Select an option" at bounding box center [782, 292] width 18 height 18
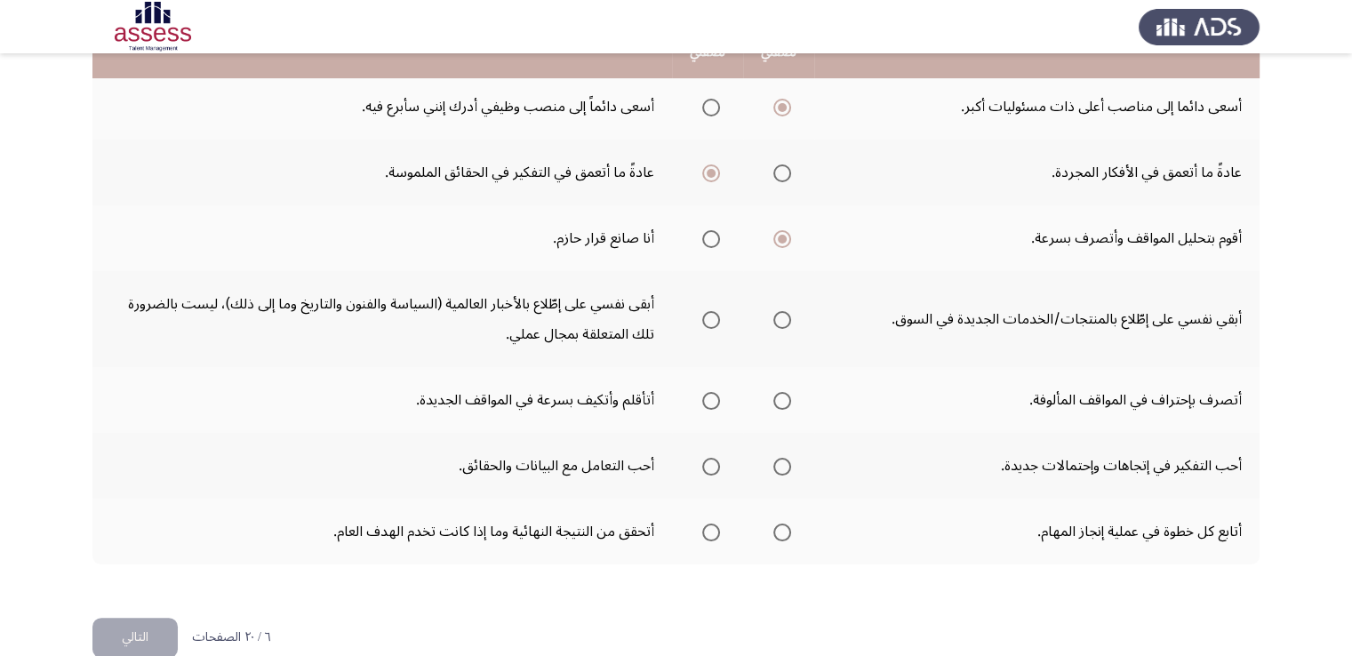
scroll to position [665, 0]
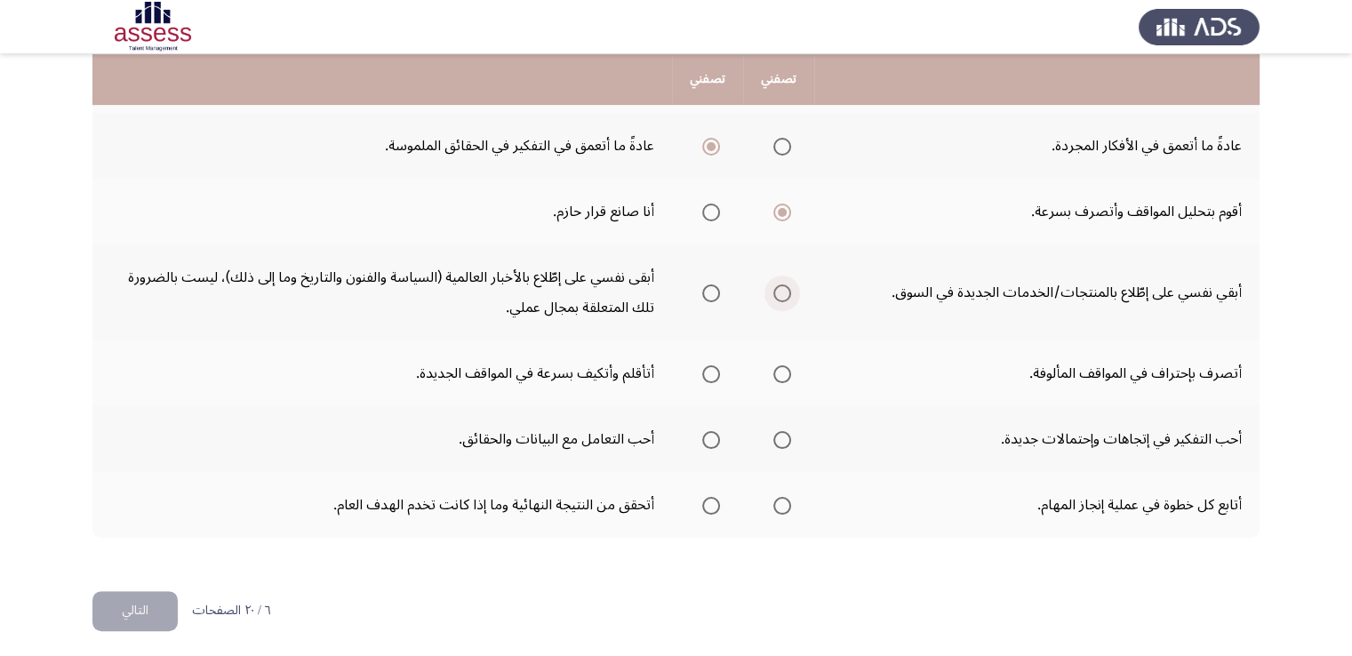
click at [786, 290] on span "Select an option" at bounding box center [782, 293] width 18 height 18
click at [786, 290] on input "Select an option" at bounding box center [782, 293] width 18 height 18
click at [714, 372] on span "Select an option" at bounding box center [711, 374] width 18 height 18
click at [714, 372] on input "Select an option" at bounding box center [711, 374] width 18 height 18
click at [736, 434] on th at bounding box center [707, 439] width 71 height 66
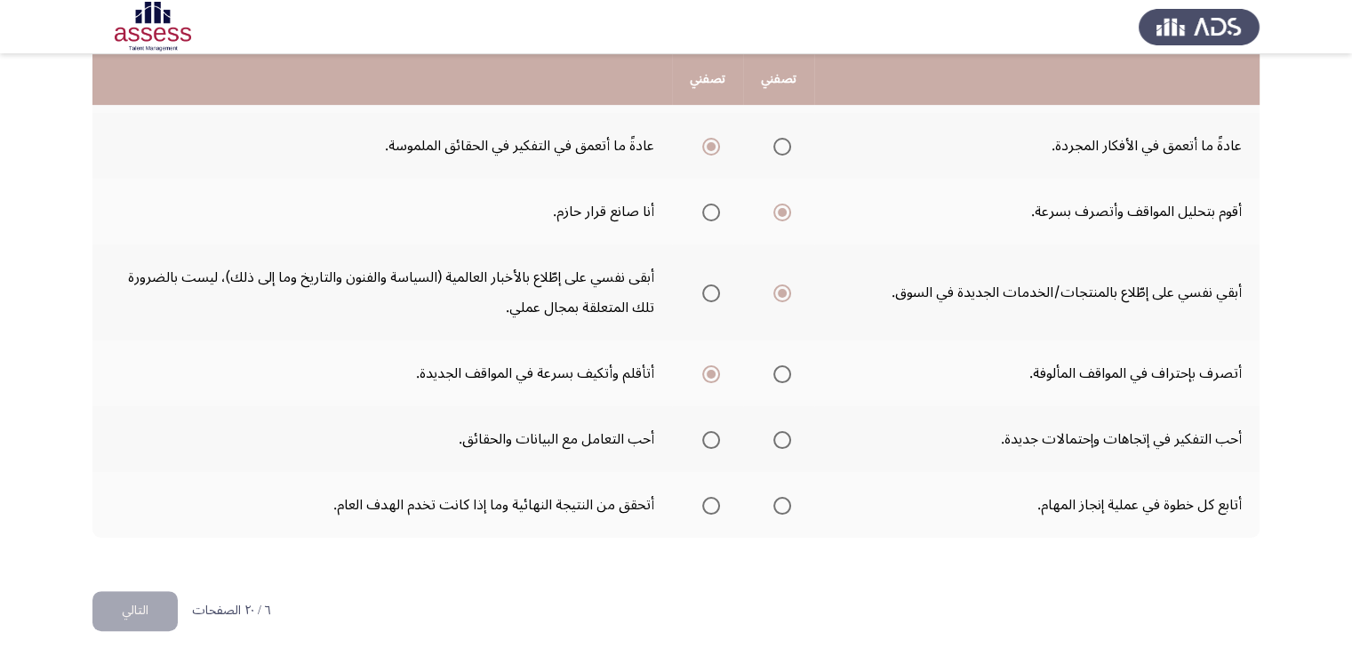
click at [764, 435] on th at bounding box center [778, 439] width 71 height 66
click at [786, 440] on span "Select an option" at bounding box center [782, 440] width 18 height 18
click at [786, 440] on input "Select an option" at bounding box center [782, 440] width 18 height 18
click at [783, 501] on span "Select an option" at bounding box center [782, 506] width 18 height 18
click at [783, 501] on input "Select an option" at bounding box center [782, 506] width 18 height 18
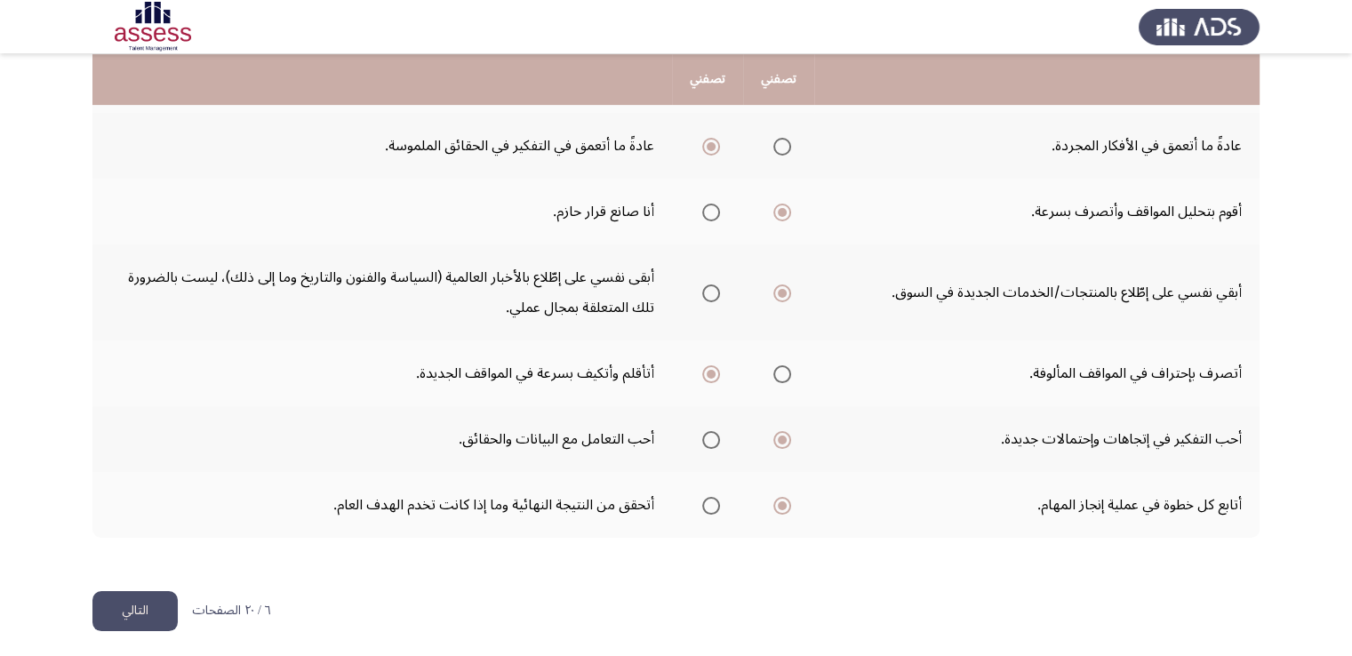
click at [163, 612] on button "التالي" at bounding box center [134, 611] width 85 height 40
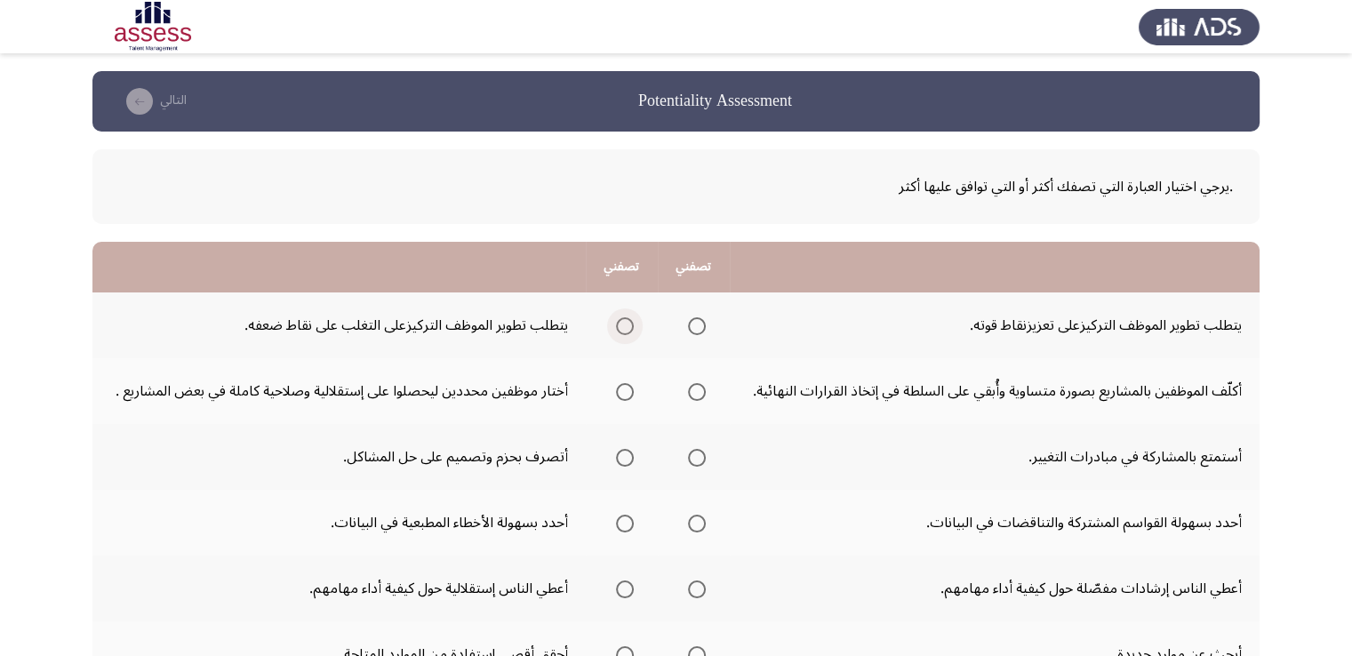
click at [632, 327] on span "Select an option" at bounding box center [625, 326] width 18 height 18
click at [632, 327] on input "Select an option" at bounding box center [625, 326] width 18 height 18
click at [624, 394] on span "Select an option" at bounding box center [625, 392] width 18 height 18
click at [624, 394] on input "Select an option" at bounding box center [625, 392] width 18 height 18
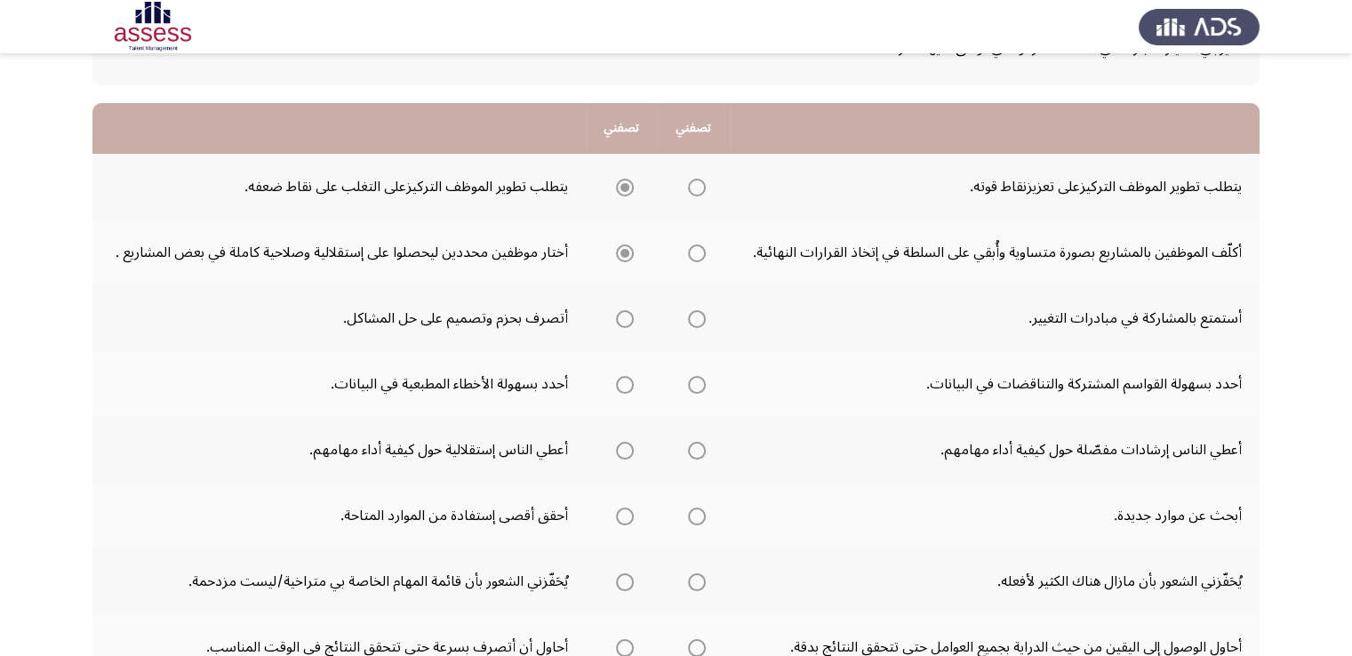
scroll to position [141, 0]
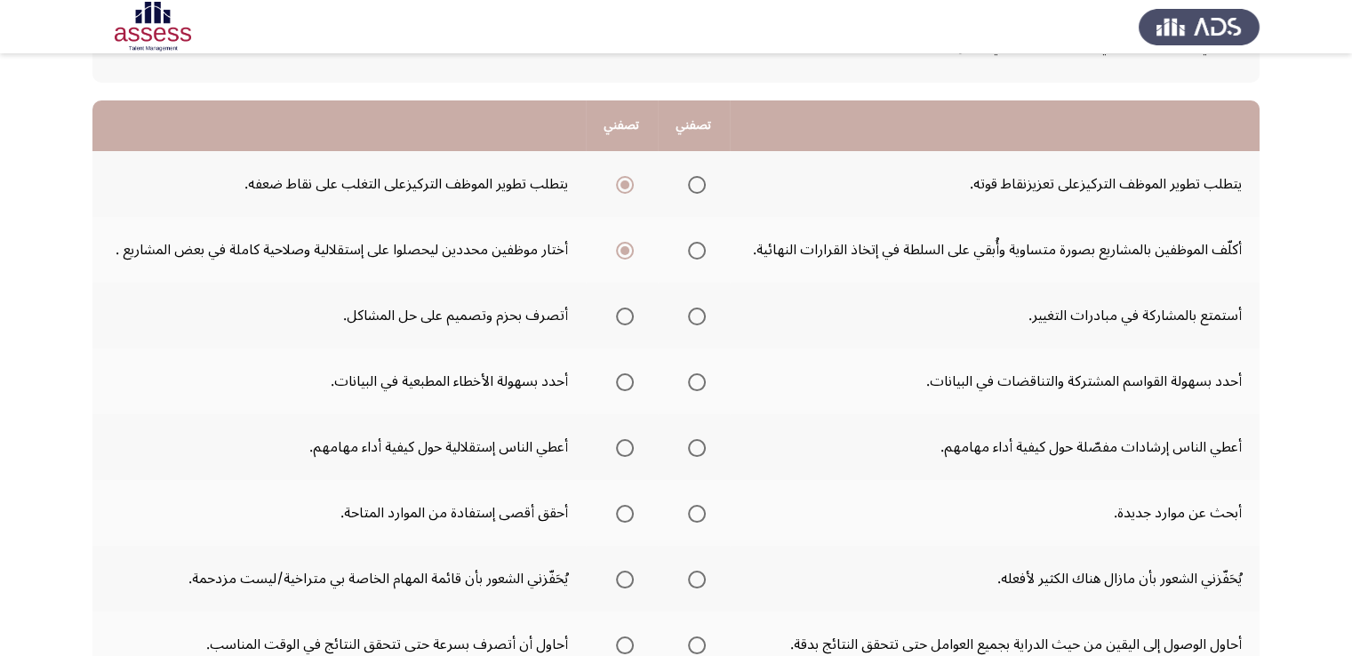
click at [698, 315] on span "Select an option" at bounding box center [697, 317] width 18 height 18
click at [698, 315] on input "Select an option" at bounding box center [697, 317] width 18 height 18
click at [698, 384] on span "Select an option" at bounding box center [697, 382] width 18 height 18
click at [698, 384] on input "Select an option" at bounding box center [697, 382] width 18 height 18
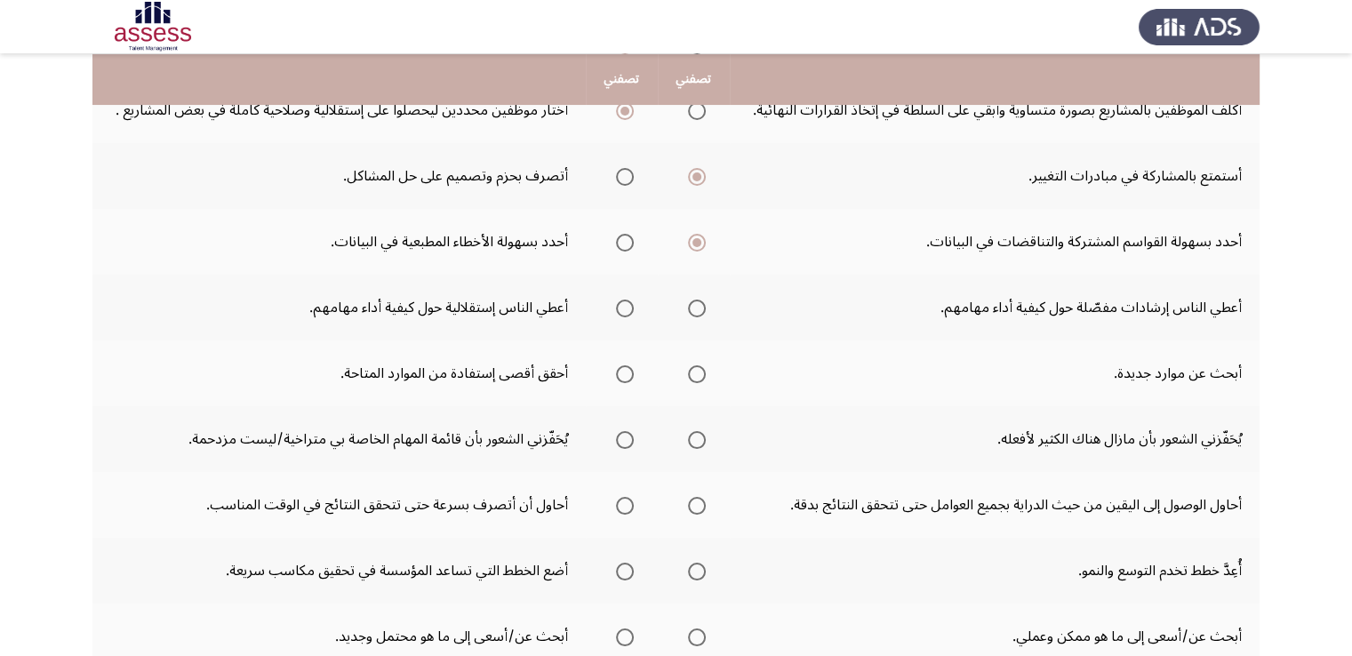
scroll to position [284, 0]
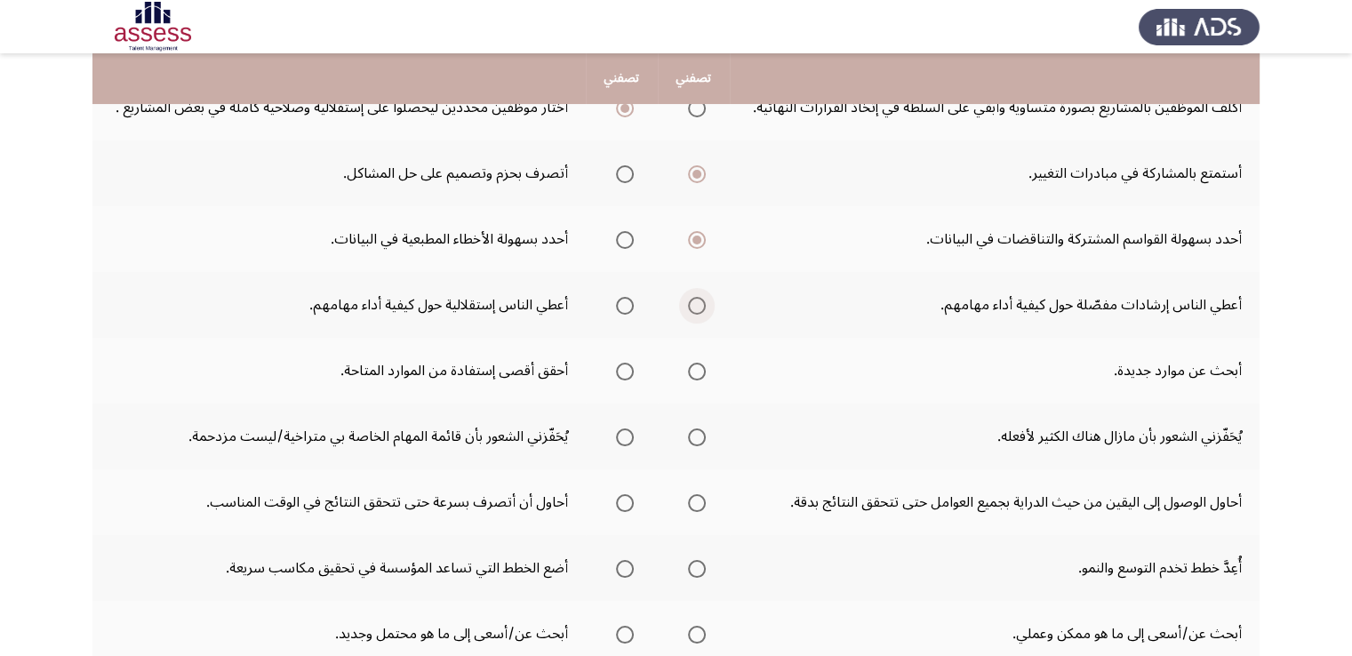
click at [693, 308] on span "Select an option" at bounding box center [697, 306] width 18 height 18
click at [693, 308] on input "Select an option" at bounding box center [697, 306] width 18 height 18
click at [694, 376] on span "Select an option" at bounding box center [697, 372] width 18 height 18
click at [694, 376] on input "Select an option" at bounding box center [697, 372] width 18 height 18
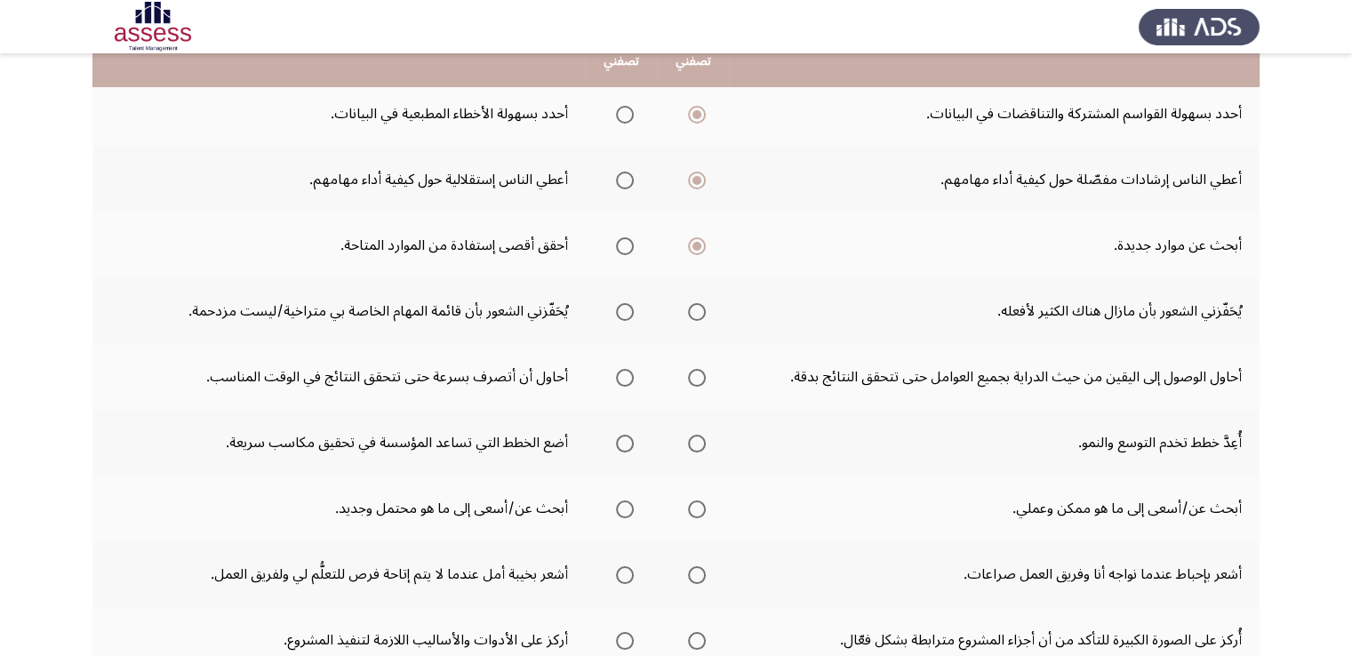
scroll to position [390, 0]
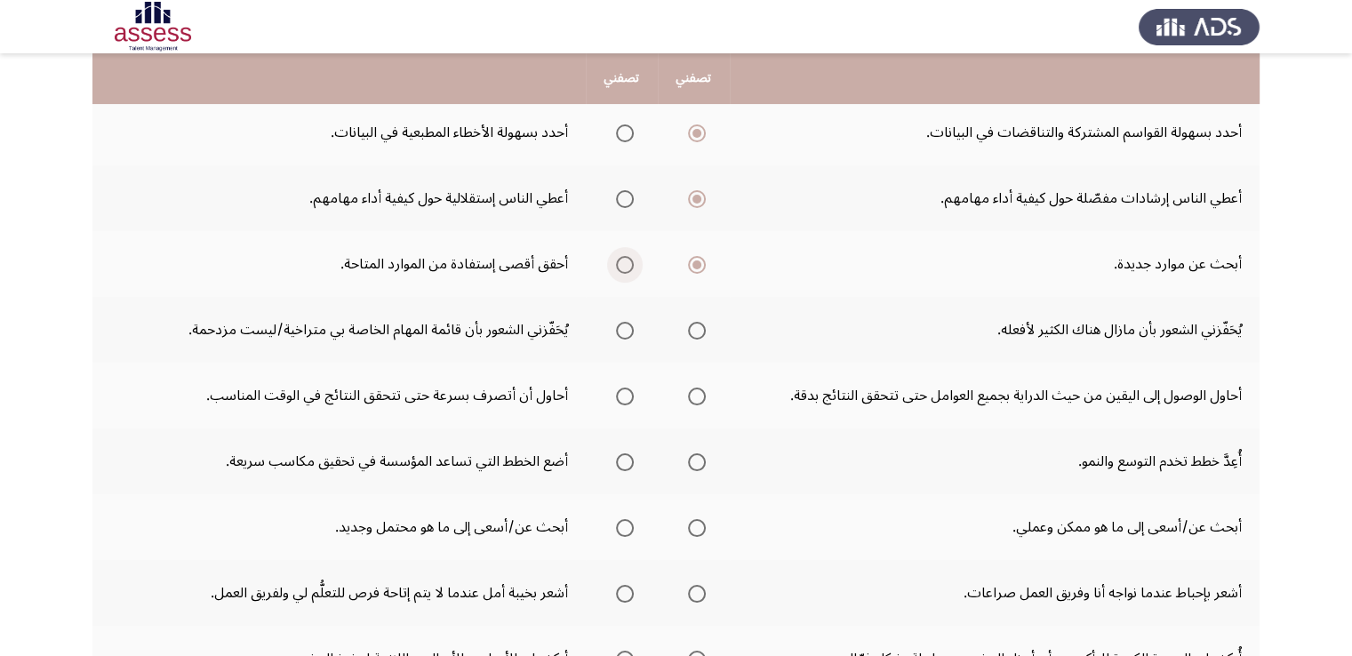
click at [619, 264] on span "Select an option" at bounding box center [625, 265] width 18 height 18
click at [619, 264] on input "Select an option" at bounding box center [625, 265] width 18 height 18
click at [687, 325] on label "Select an option" at bounding box center [693, 331] width 25 height 18
click at [688, 325] on input "Select an option" at bounding box center [697, 331] width 18 height 18
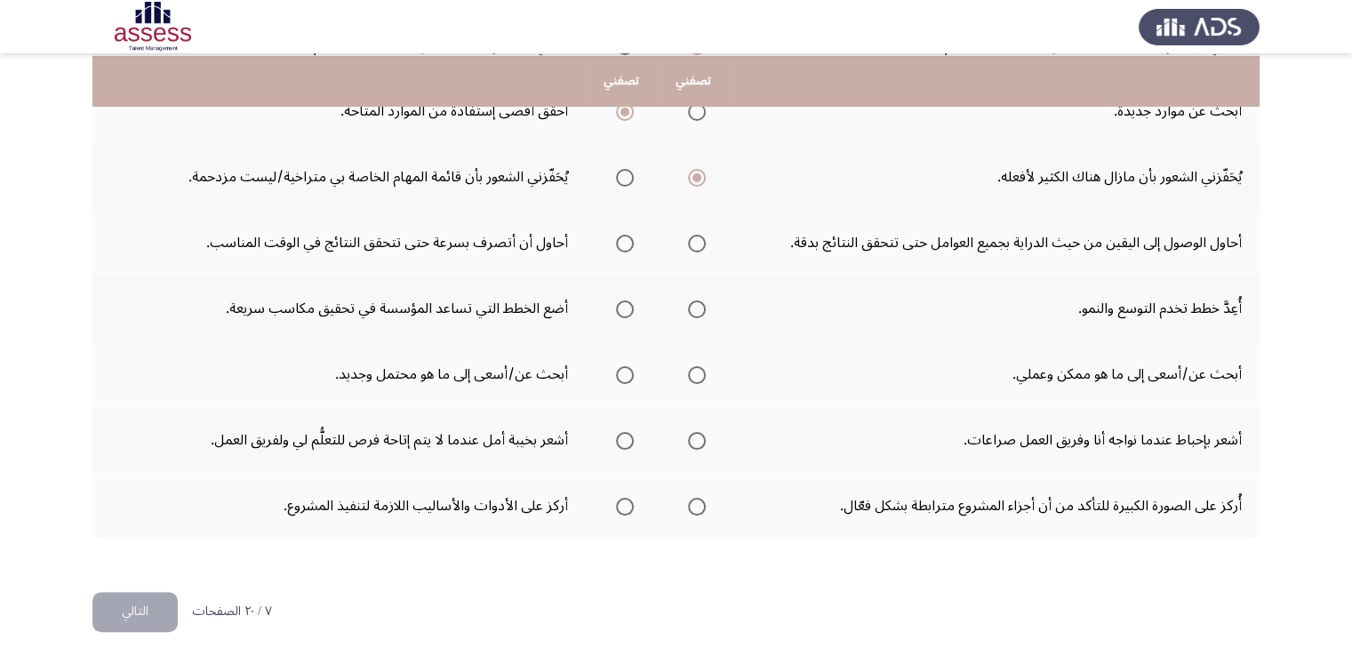
scroll to position [546, 0]
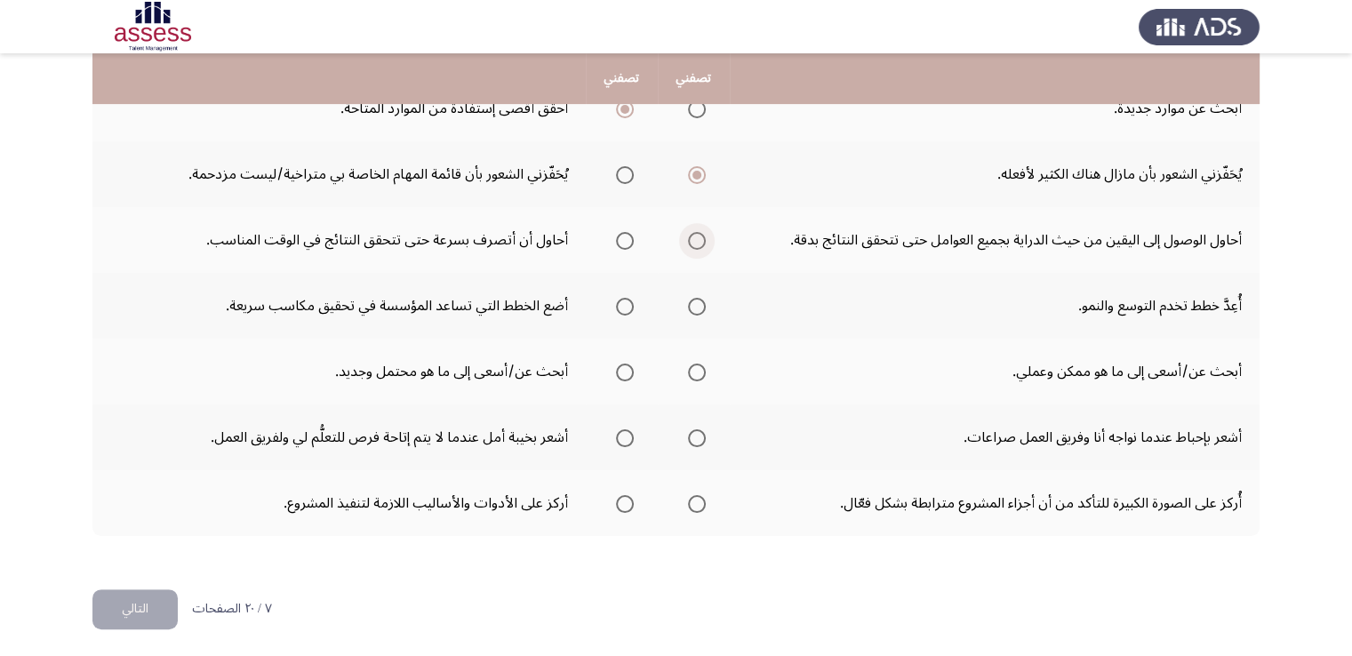
click at [704, 234] on span "Select an option" at bounding box center [697, 241] width 18 height 18
click at [704, 234] on input "Select an option" at bounding box center [697, 241] width 18 height 18
click at [699, 300] on span "Select an option" at bounding box center [697, 307] width 18 height 18
click at [699, 300] on input "Select an option" at bounding box center [697, 307] width 18 height 18
click at [619, 367] on span "Select an option" at bounding box center [625, 372] width 18 height 18
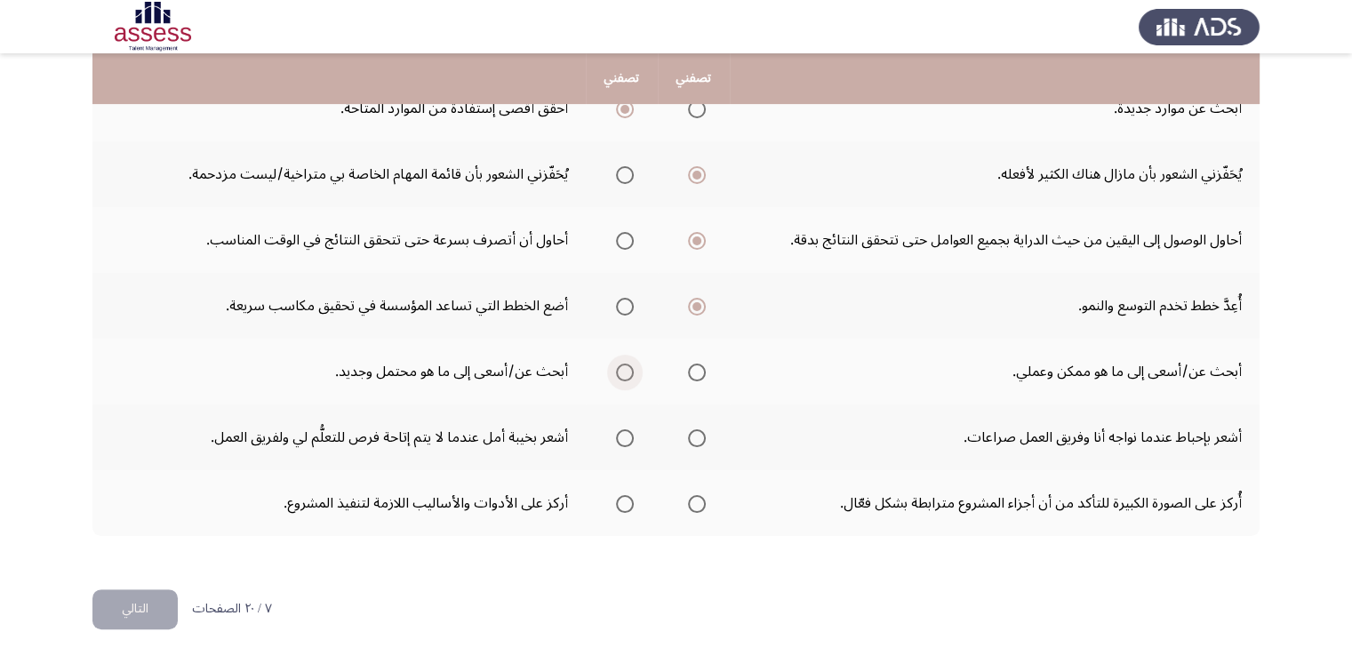
click at [619, 367] on input "Select an option" at bounding box center [625, 372] width 18 height 18
click at [621, 434] on span "Select an option" at bounding box center [625, 438] width 18 height 18
click at [621, 434] on input "Select an option" at bounding box center [625, 438] width 18 height 18
click at [704, 434] on span "Select an option" at bounding box center [697, 438] width 18 height 18
click at [704, 434] on input "Select an option" at bounding box center [697, 438] width 18 height 18
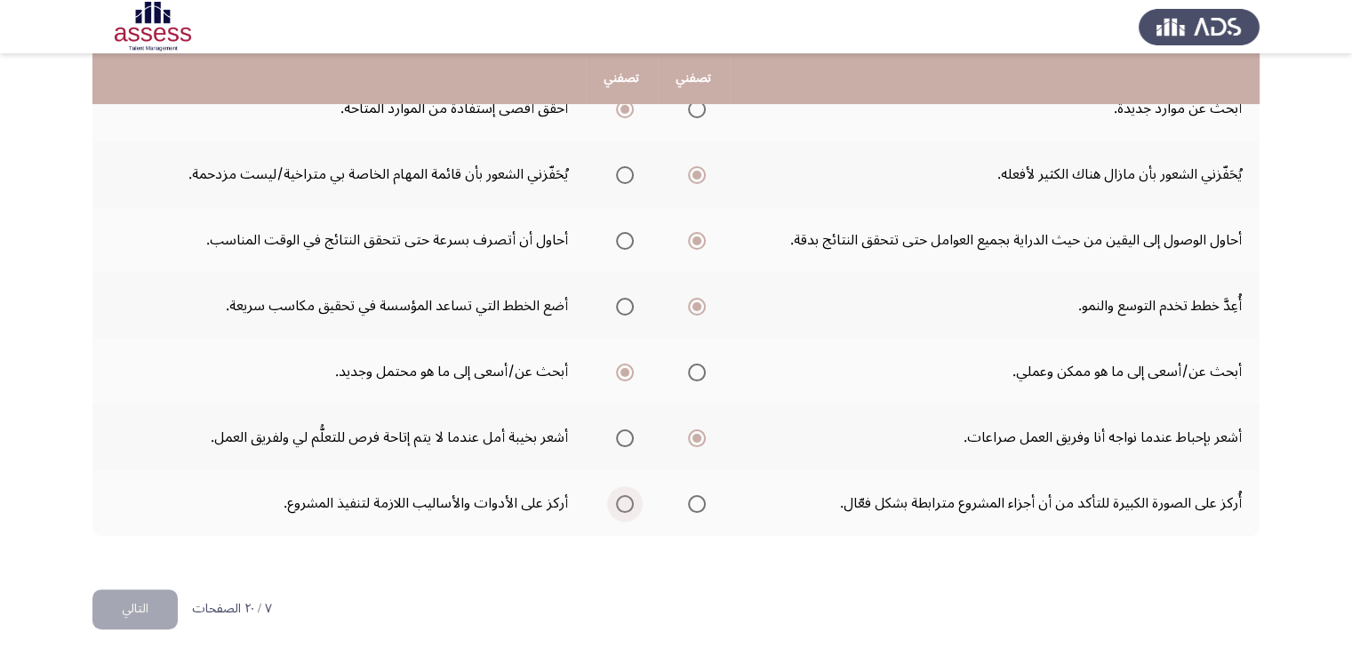
click at [624, 497] on span "Select an option" at bounding box center [625, 504] width 18 height 18
click at [624, 497] on input "Select an option" at bounding box center [625, 504] width 18 height 18
click at [164, 595] on button "التالي" at bounding box center [134, 609] width 85 height 40
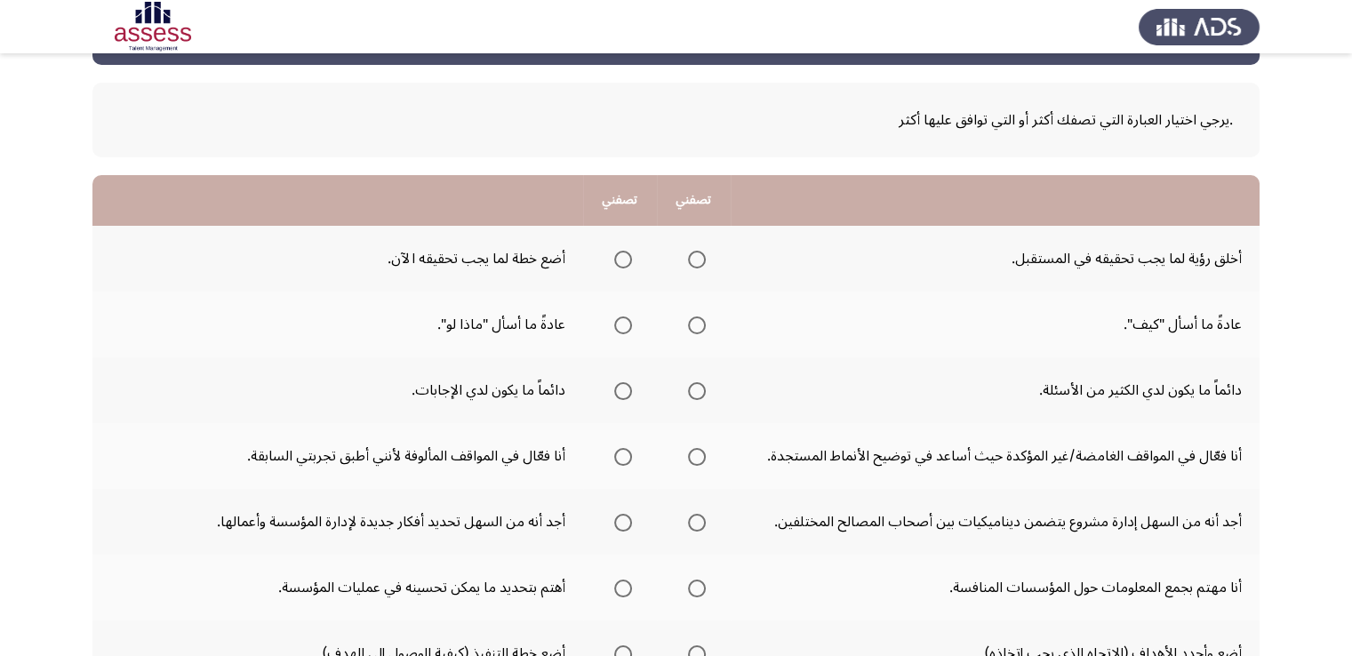
scroll to position [69, 0]
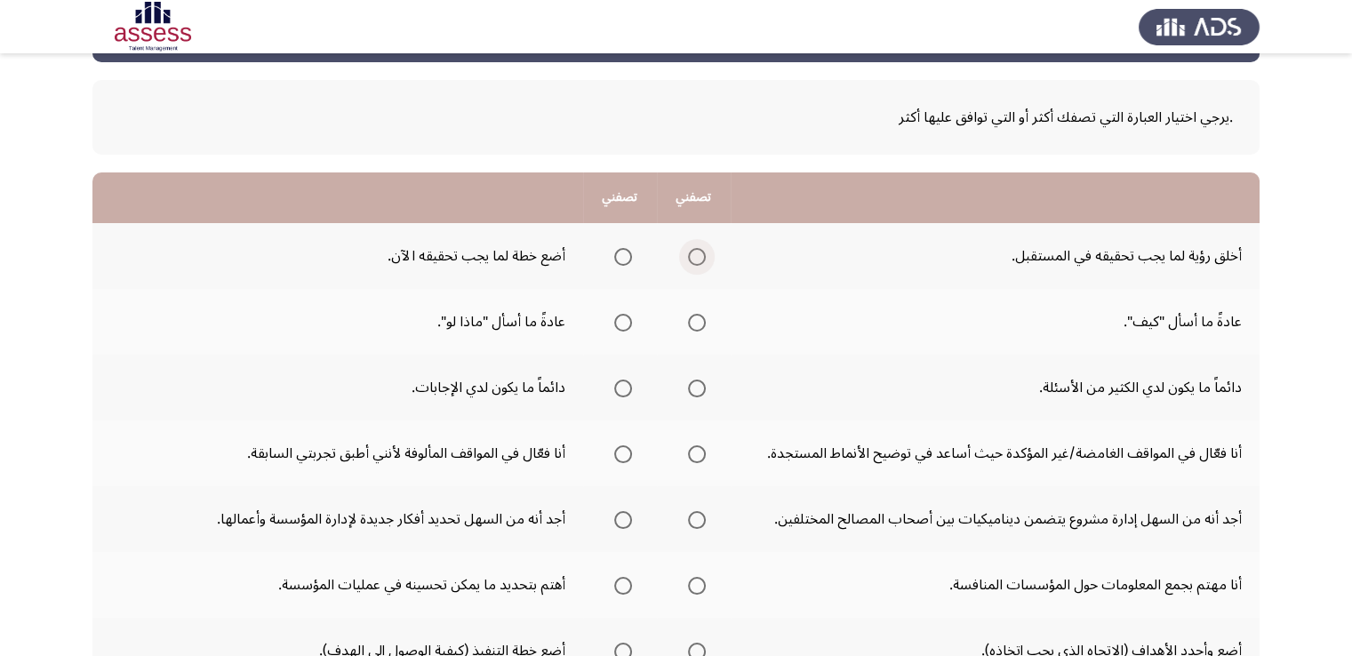
click at [698, 257] on span "Select an option" at bounding box center [697, 257] width 18 height 18
click at [698, 257] on input "Select an option" at bounding box center [697, 257] width 18 height 18
click at [623, 321] on span "Select an option" at bounding box center [623, 323] width 18 height 18
click at [623, 321] on input "Select an option" at bounding box center [623, 323] width 18 height 18
click at [626, 393] on span "Select an option" at bounding box center [623, 388] width 18 height 18
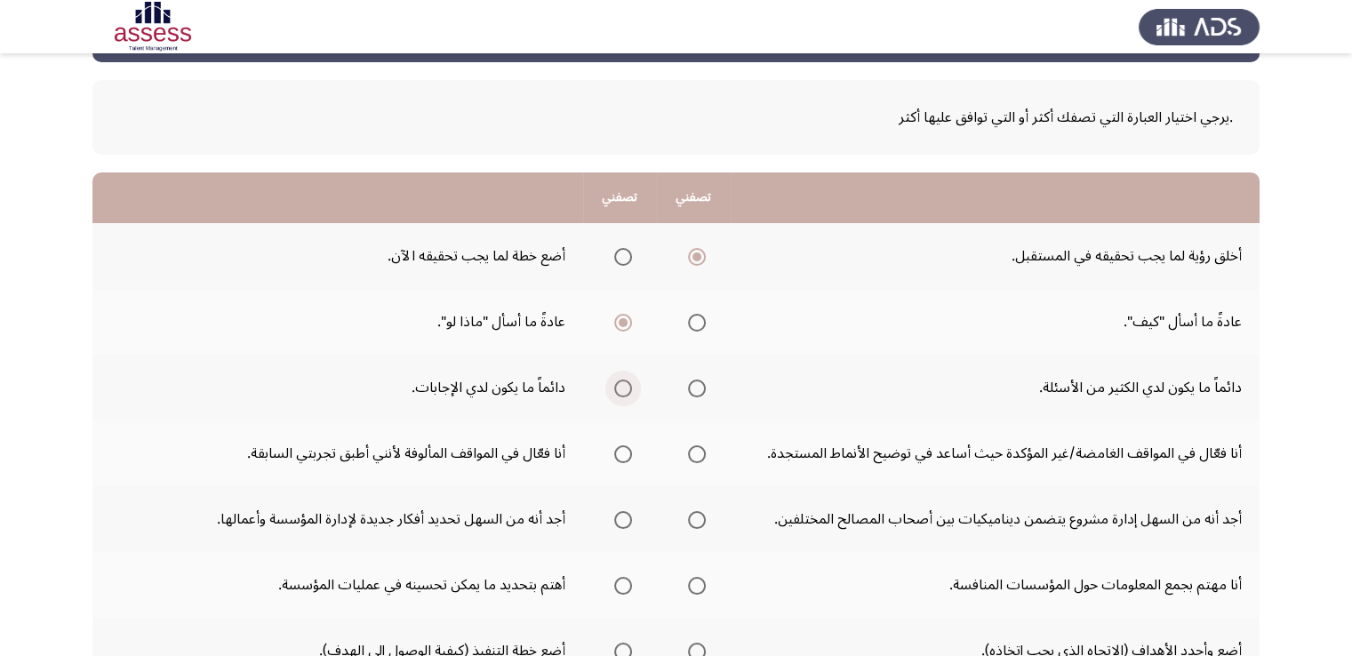
click at [626, 393] on input "Select an option" at bounding box center [623, 388] width 18 height 18
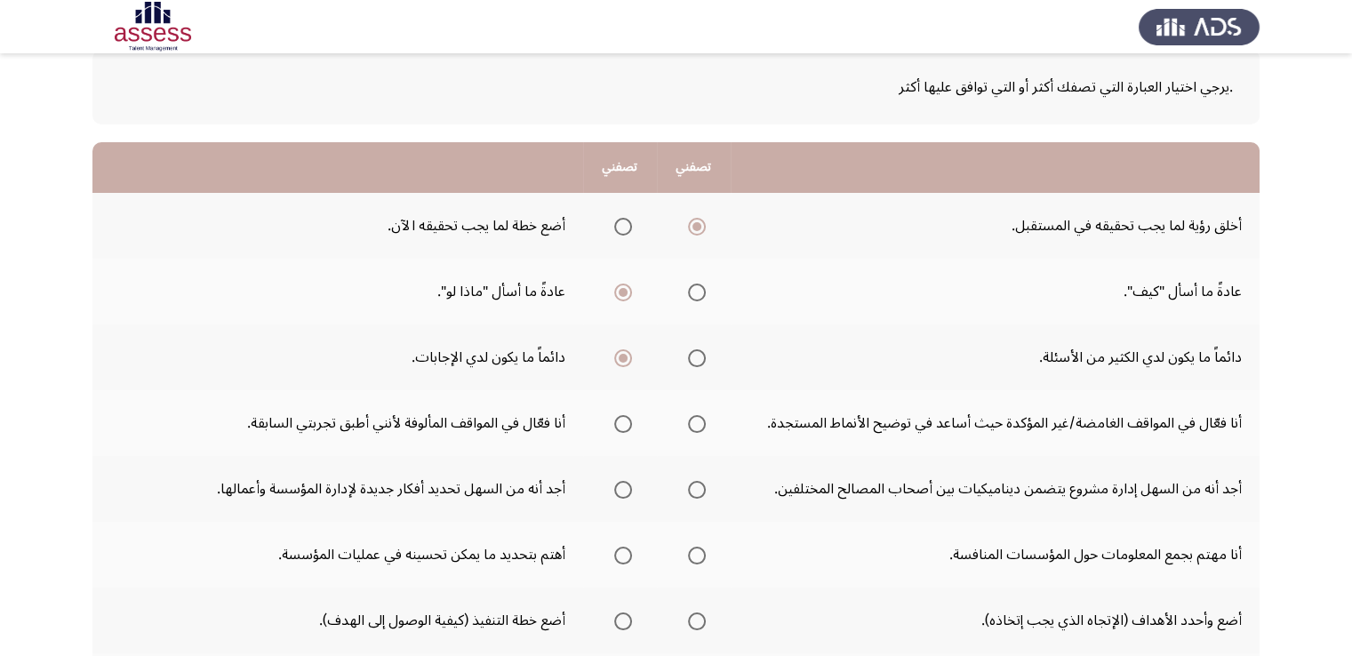
scroll to position [100, 0]
click at [691, 419] on span "Select an option" at bounding box center [697, 424] width 18 height 18
click at [691, 419] on input "Select an option" at bounding box center [697, 424] width 18 height 18
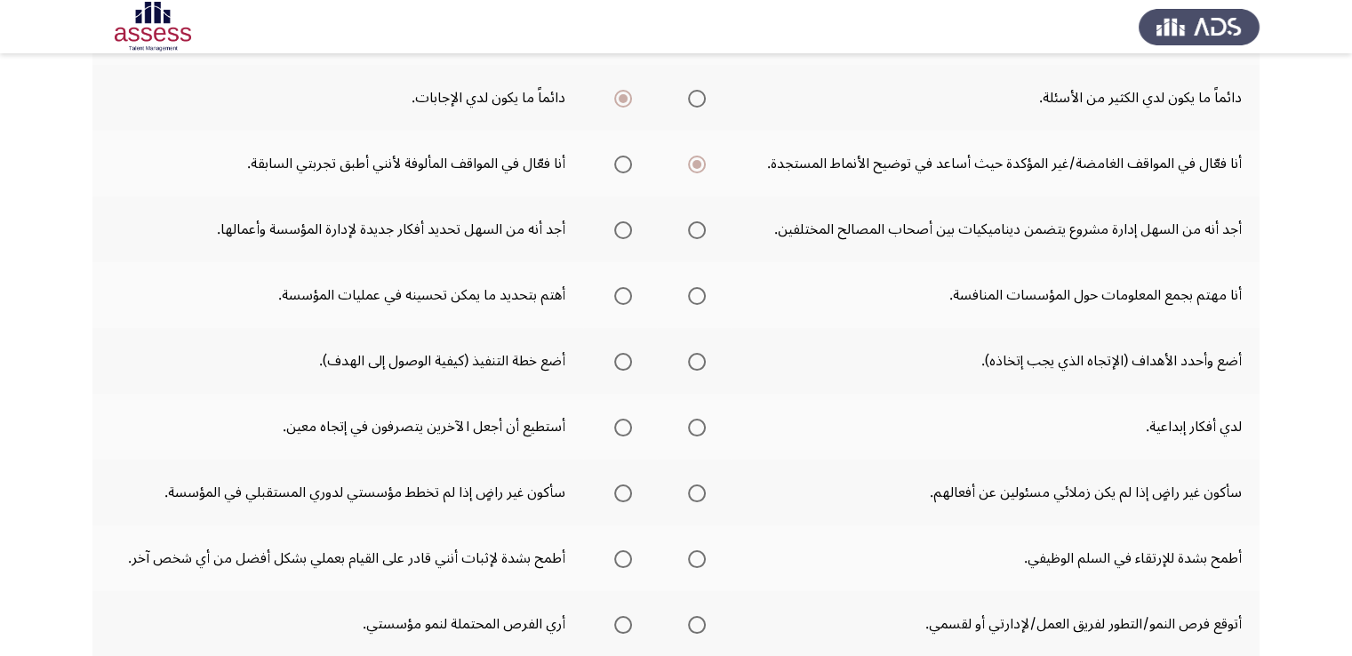
scroll to position [370, 0]
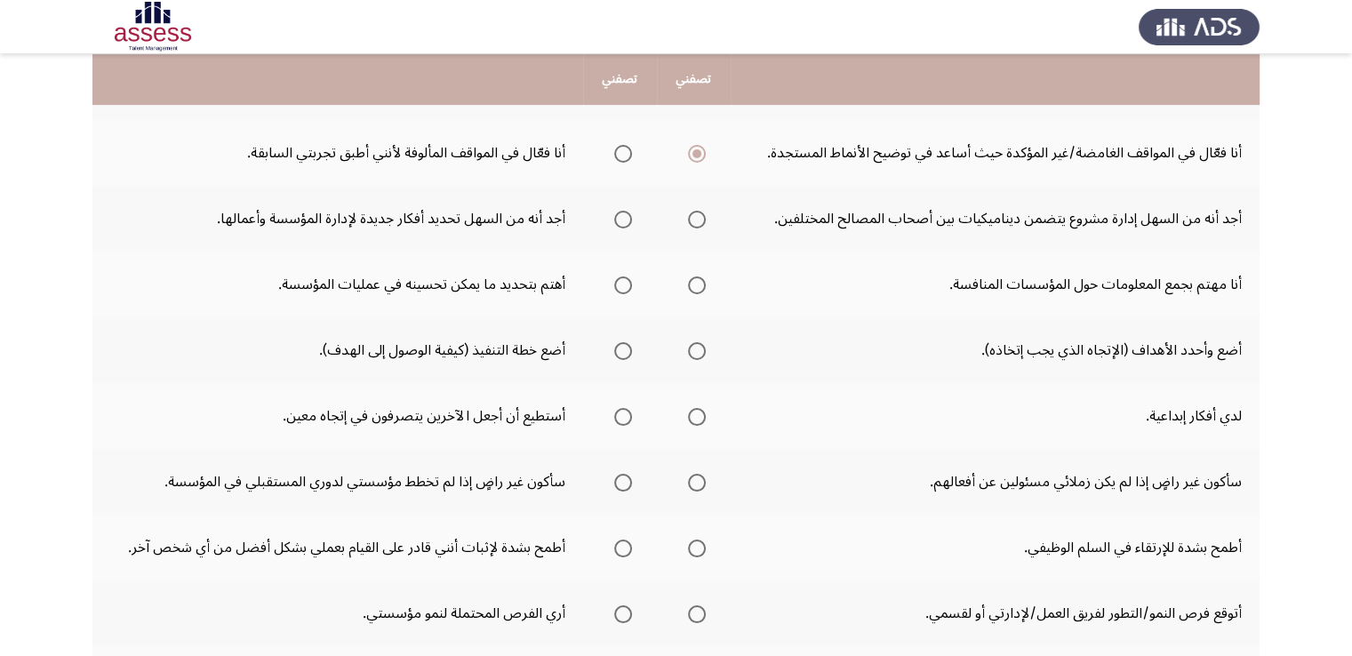
click at [700, 218] on span "Select an option" at bounding box center [697, 220] width 18 height 18
click at [700, 218] on input "Select an option" at bounding box center [697, 220] width 18 height 18
click at [695, 285] on span "Select an option" at bounding box center [697, 285] width 18 height 18
click at [695, 285] on input "Select an option" at bounding box center [697, 285] width 18 height 18
click at [695, 349] on span "Select an option" at bounding box center [697, 351] width 18 height 18
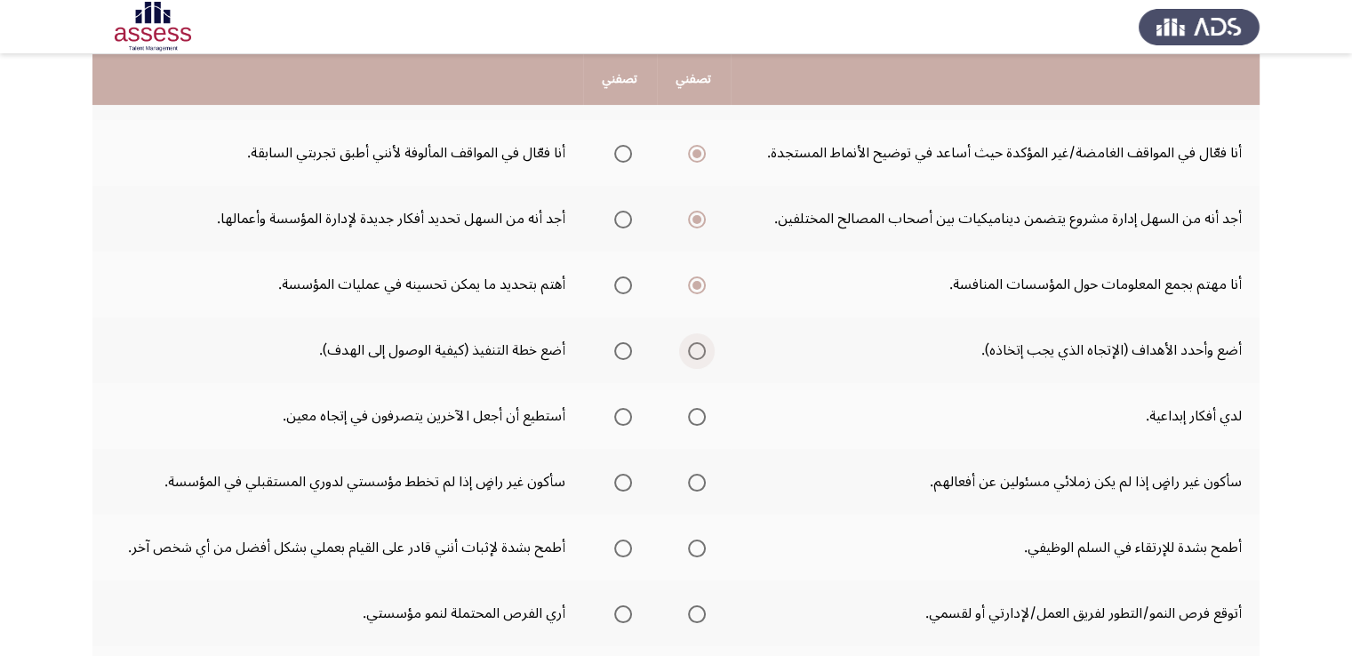
click at [695, 349] on input "Select an option" at bounding box center [697, 351] width 18 height 18
click at [699, 411] on span "Select an option" at bounding box center [697, 417] width 18 height 18
click at [699, 411] on input "Select an option" at bounding box center [697, 417] width 18 height 18
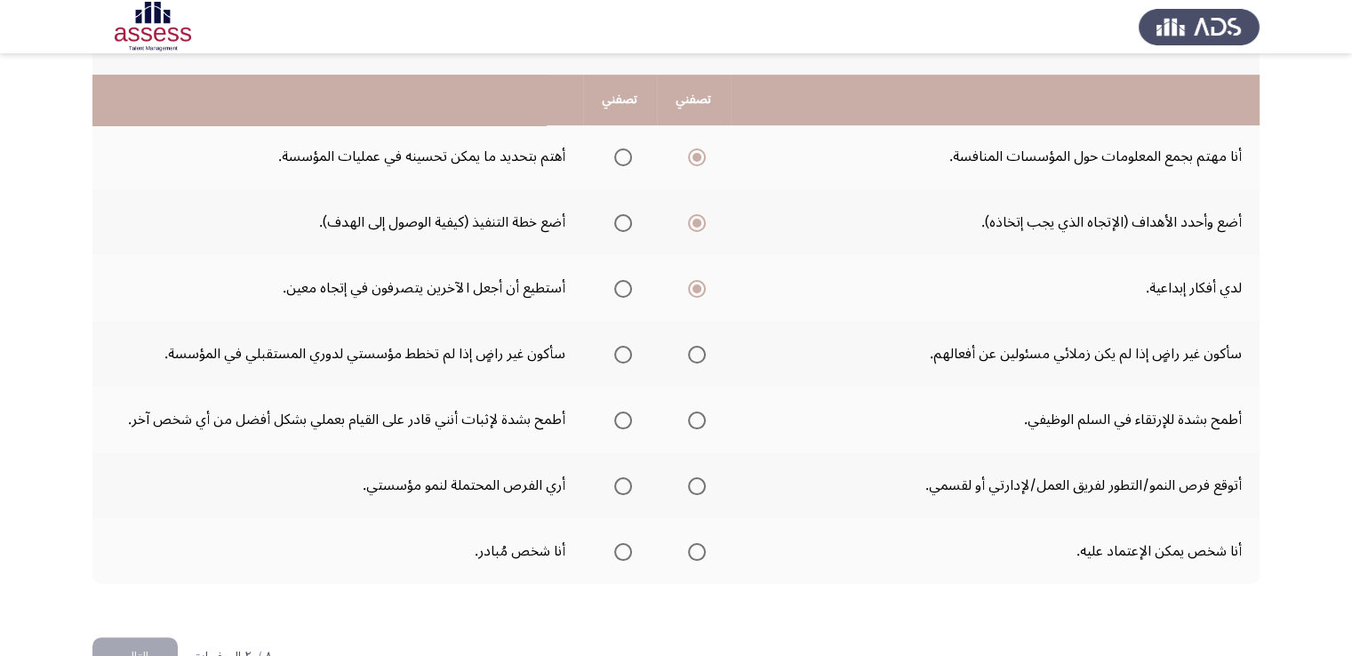
scroll to position [519, 0]
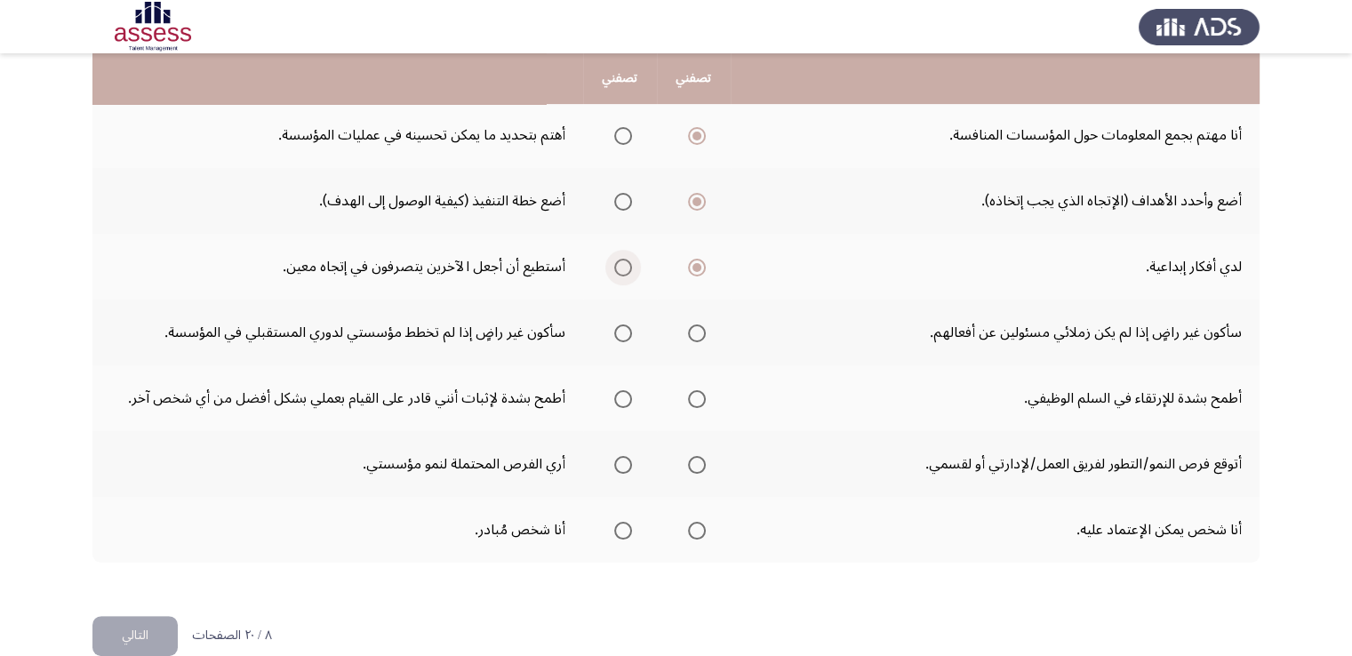
click at [630, 269] on span "Select an option" at bounding box center [623, 268] width 18 height 18
click at [630, 269] on input "Select an option" at bounding box center [623, 268] width 18 height 18
click at [629, 328] on span "Select an option" at bounding box center [623, 333] width 18 height 18
click at [629, 328] on input "Select an option" at bounding box center [623, 333] width 18 height 18
click at [700, 395] on span "Select an option" at bounding box center [697, 399] width 18 height 18
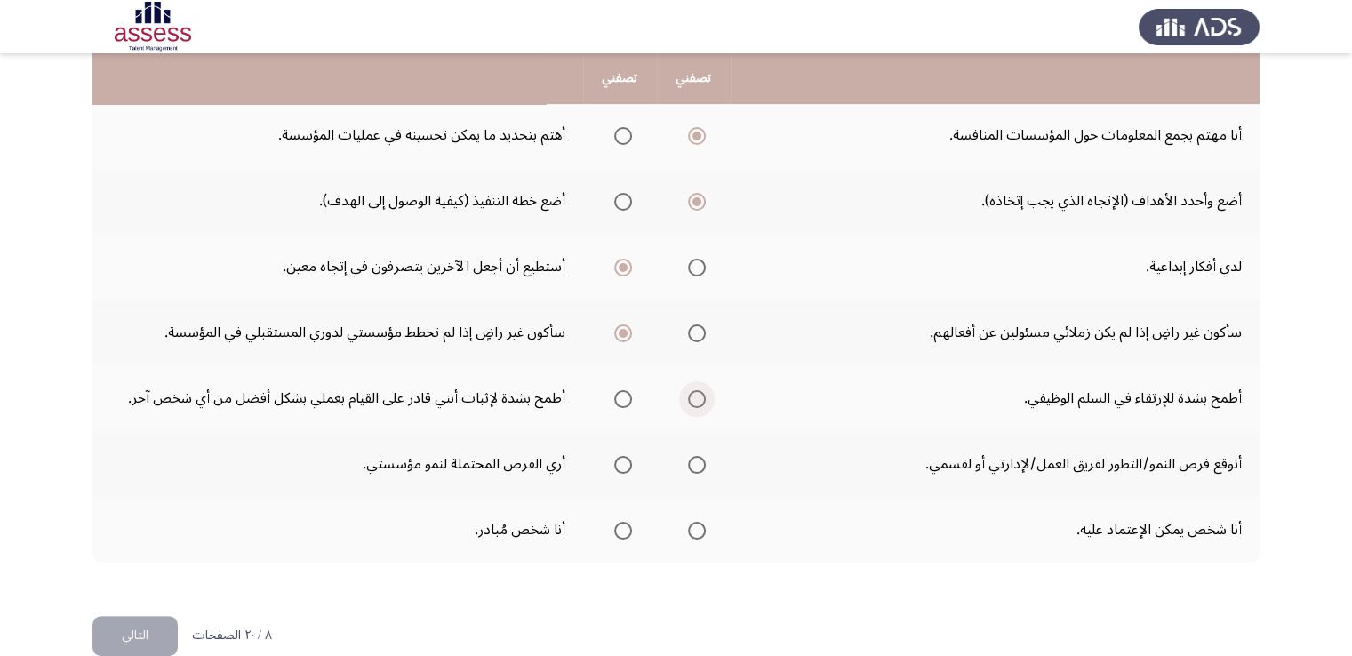
click at [700, 395] on input "Select an option" at bounding box center [697, 399] width 18 height 18
click at [699, 458] on span "Select an option" at bounding box center [697, 465] width 18 height 18
click at [699, 458] on input "Select an option" at bounding box center [697, 465] width 18 height 18
click at [694, 528] on span "Select an option" at bounding box center [697, 531] width 18 height 18
click at [694, 528] on input "Select an option" at bounding box center [697, 531] width 18 height 18
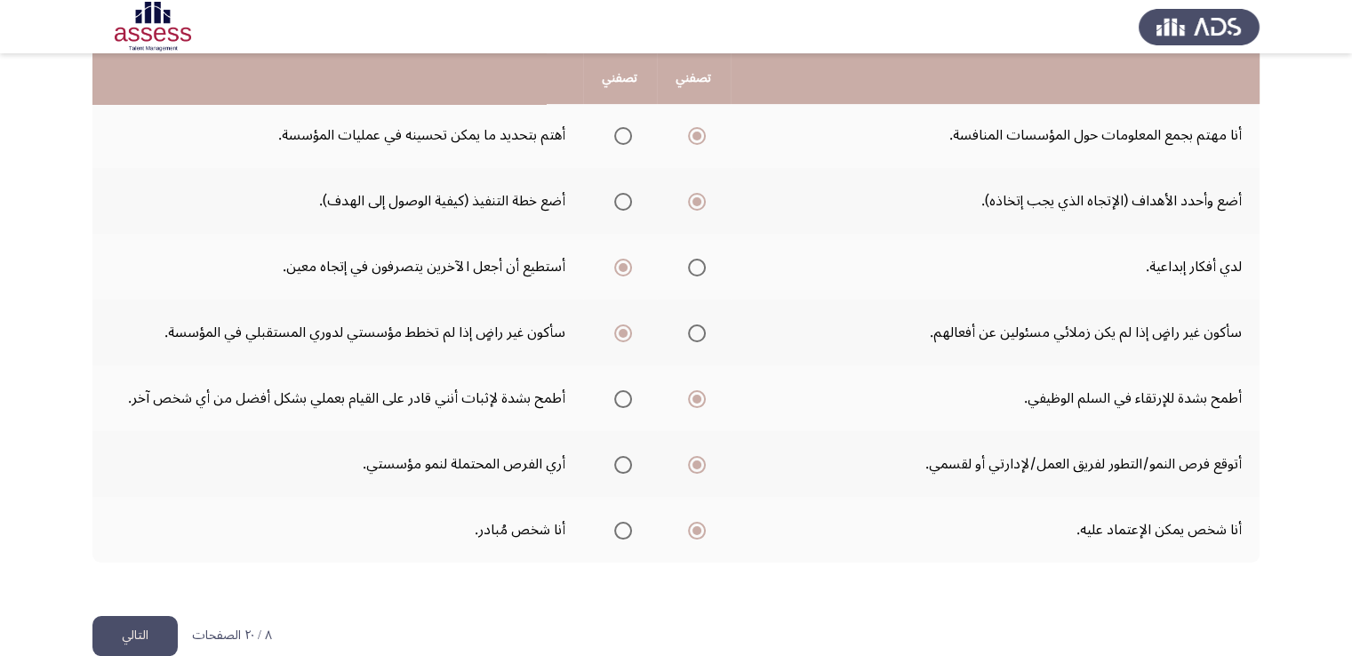
click at [150, 630] on button "التالي" at bounding box center [134, 636] width 85 height 40
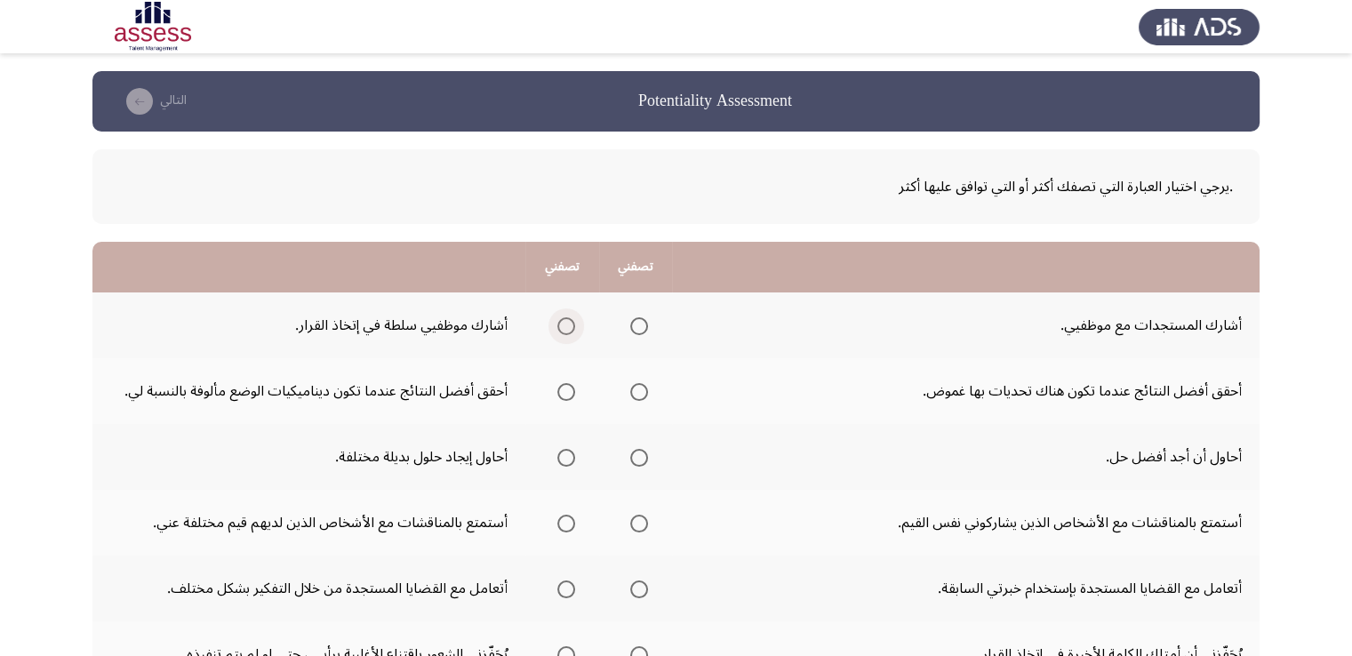
click at [558, 320] on span "Select an option" at bounding box center [566, 326] width 18 height 18
click at [558, 320] on input "Select an option" at bounding box center [566, 326] width 18 height 18
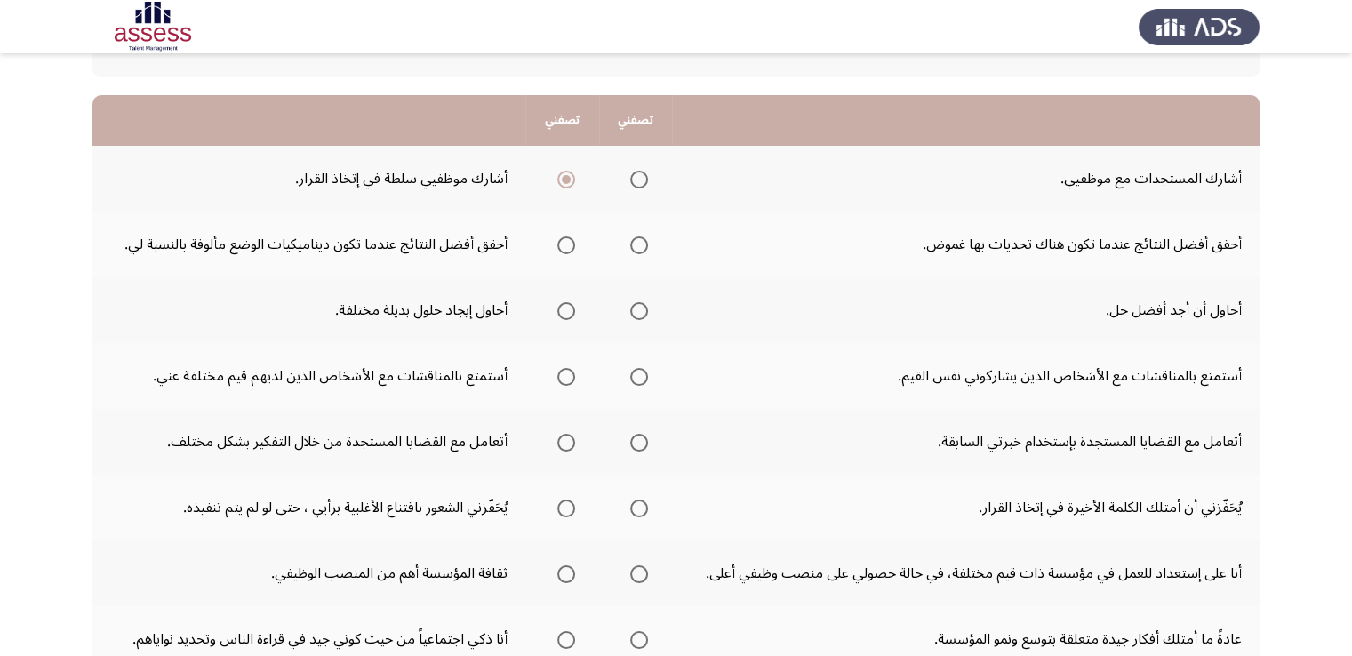
scroll to position [148, 0]
click at [563, 246] on span "Select an option" at bounding box center [566, 245] width 18 height 18
click at [563, 246] on input "Select an option" at bounding box center [566, 245] width 18 height 18
click at [643, 310] on span "Select an option" at bounding box center [639, 310] width 18 height 18
click at [643, 310] on input "Select an option" at bounding box center [639, 310] width 18 height 18
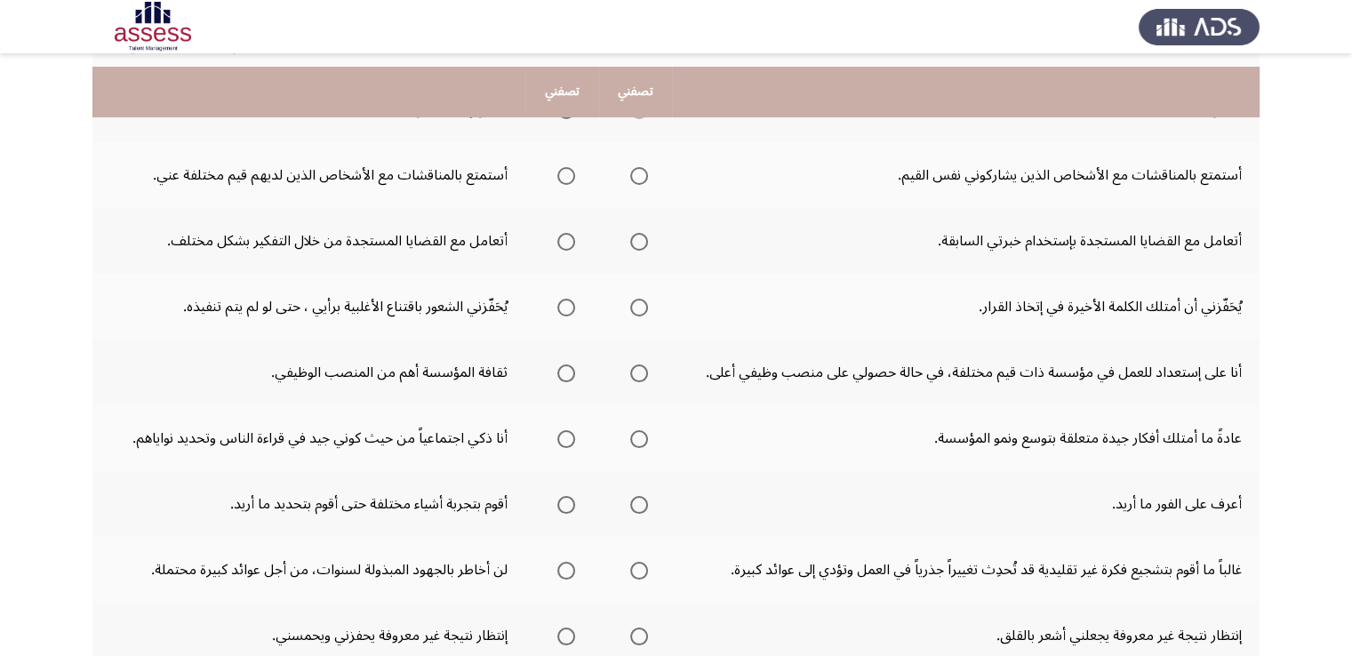
scroll to position [363, 0]
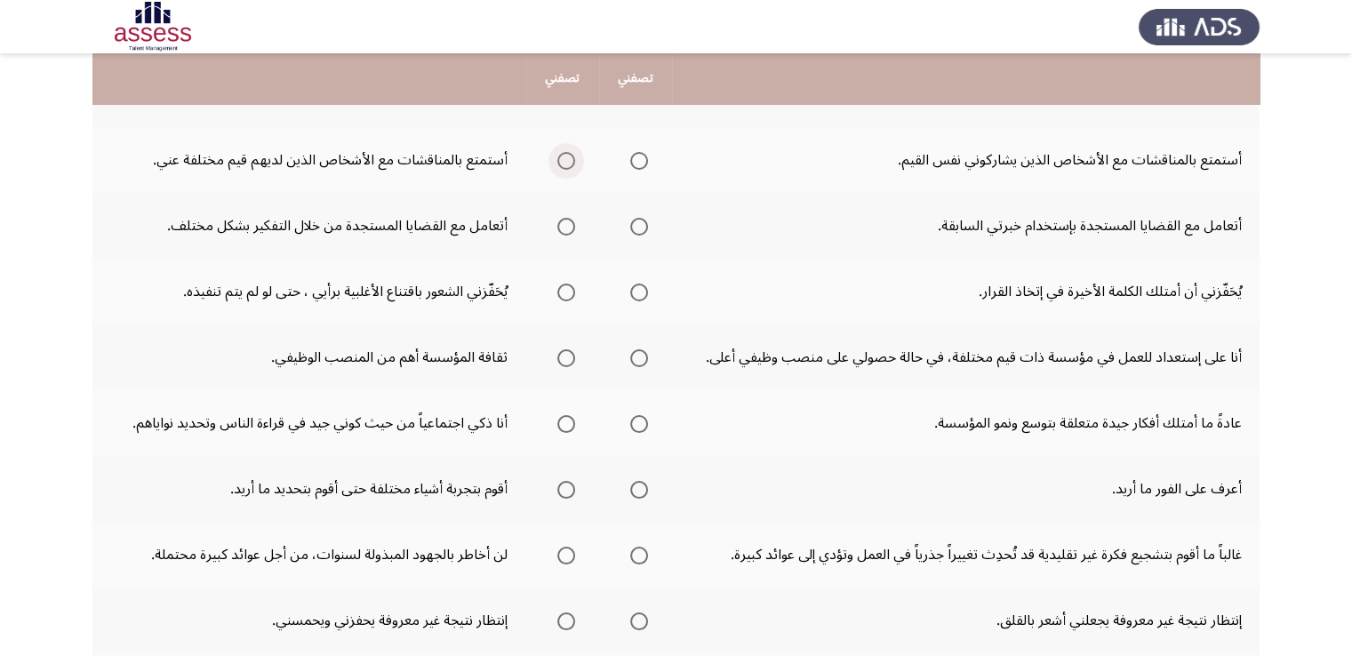
click at [575, 167] on span "Select an option" at bounding box center [566, 161] width 18 height 18
click at [575, 167] on input "Select an option" at bounding box center [566, 161] width 18 height 18
click at [633, 157] on span "Select an option" at bounding box center [639, 161] width 18 height 18
click at [633, 157] on input "Select an option" at bounding box center [639, 161] width 18 height 18
click at [569, 160] on span "Select an option" at bounding box center [566, 161] width 18 height 18
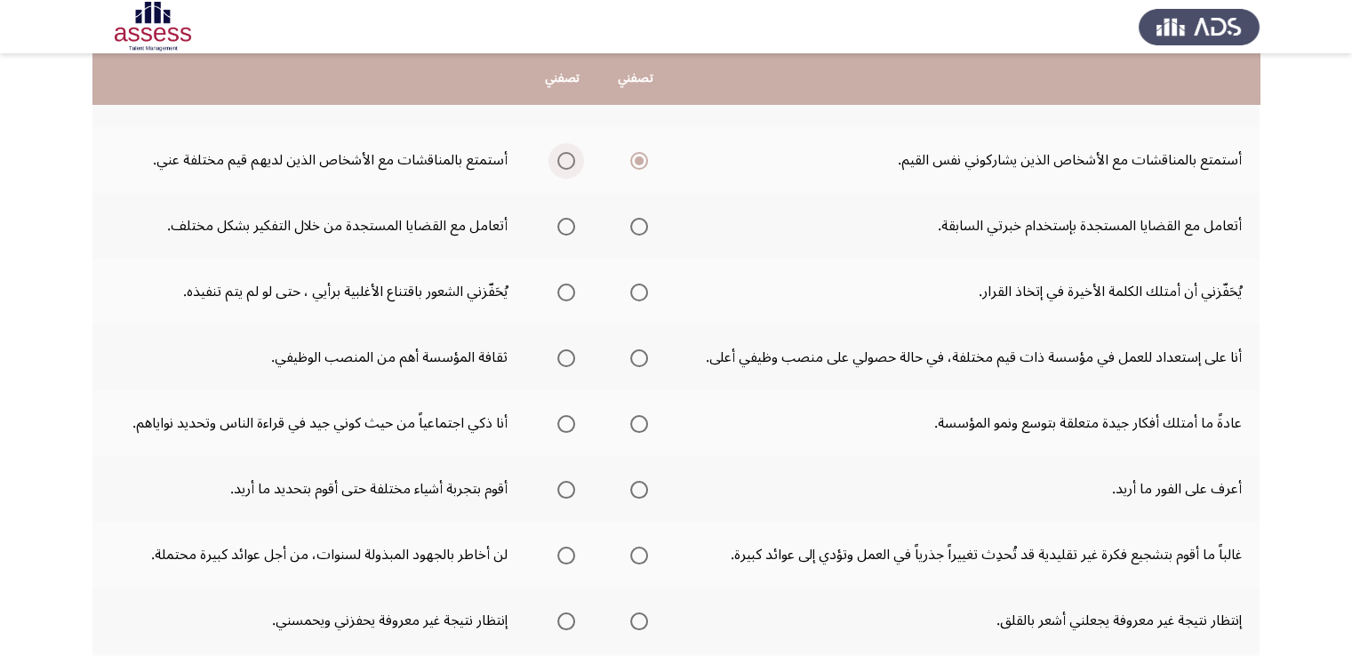
click at [569, 160] on input "Select an option" at bounding box center [566, 161] width 18 height 18
click at [636, 228] on span "Select an option" at bounding box center [639, 227] width 18 height 18
click at [636, 228] on input "Select an option" at bounding box center [639, 227] width 18 height 18
click at [562, 294] on span "Select an option" at bounding box center [566, 293] width 18 height 18
click at [562, 294] on input "Select an option" at bounding box center [566, 293] width 18 height 18
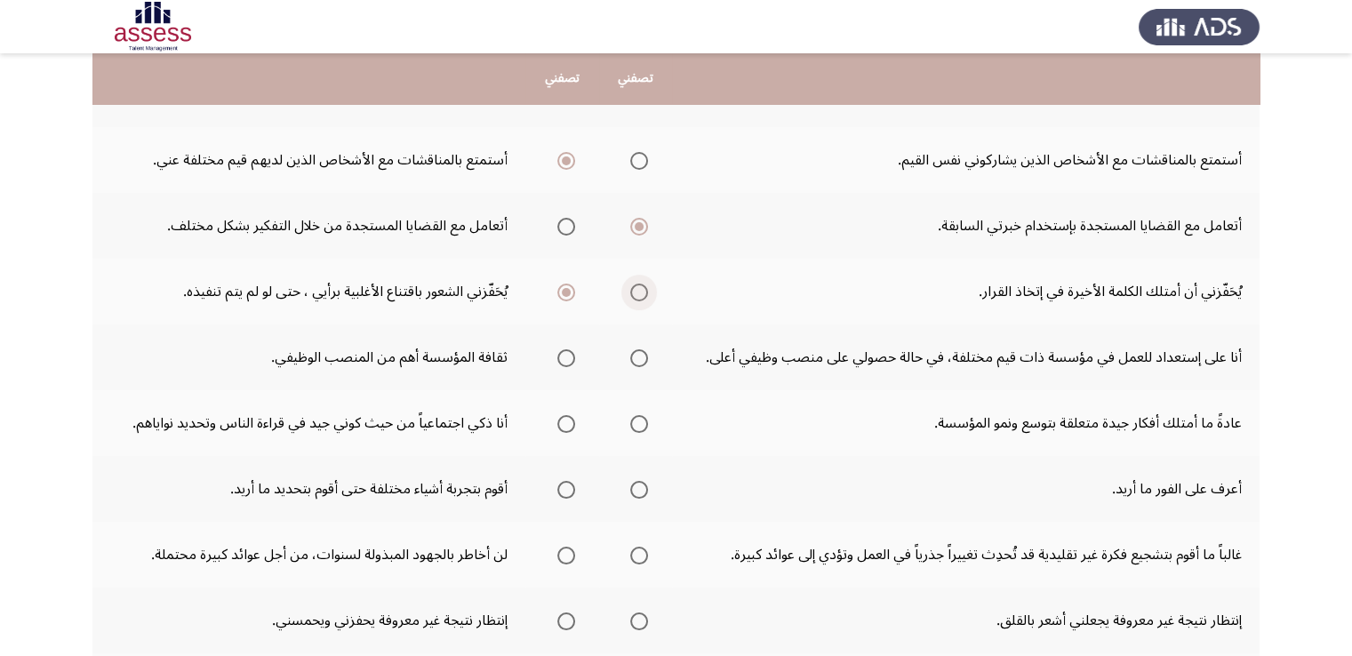
click at [640, 295] on span "Select an option" at bounding box center [639, 293] width 18 height 18
click at [640, 295] on input "Select an option" at bounding box center [639, 293] width 18 height 18
click at [574, 354] on span "Select an option" at bounding box center [566, 358] width 18 height 18
click at [574, 354] on input "Select an option" at bounding box center [566, 358] width 18 height 18
click at [648, 424] on span "Select an option" at bounding box center [639, 424] width 18 height 18
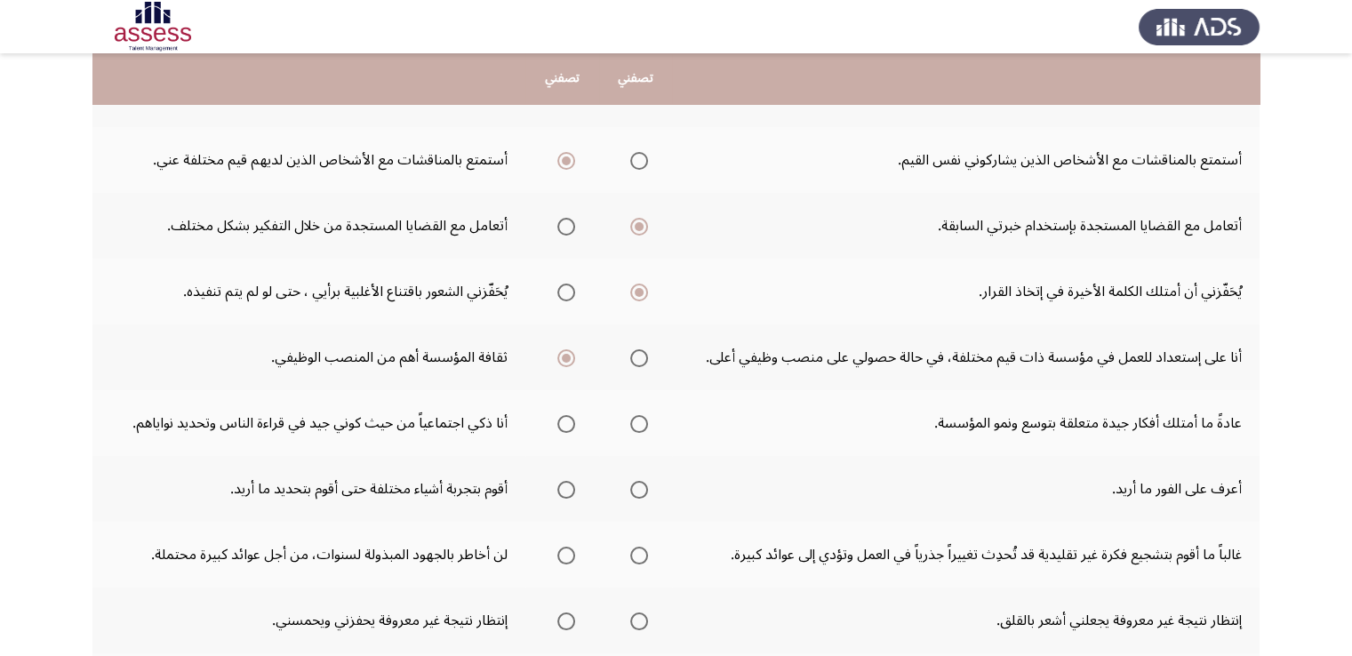
click at [648, 424] on input "Select an option" at bounding box center [639, 424] width 18 height 18
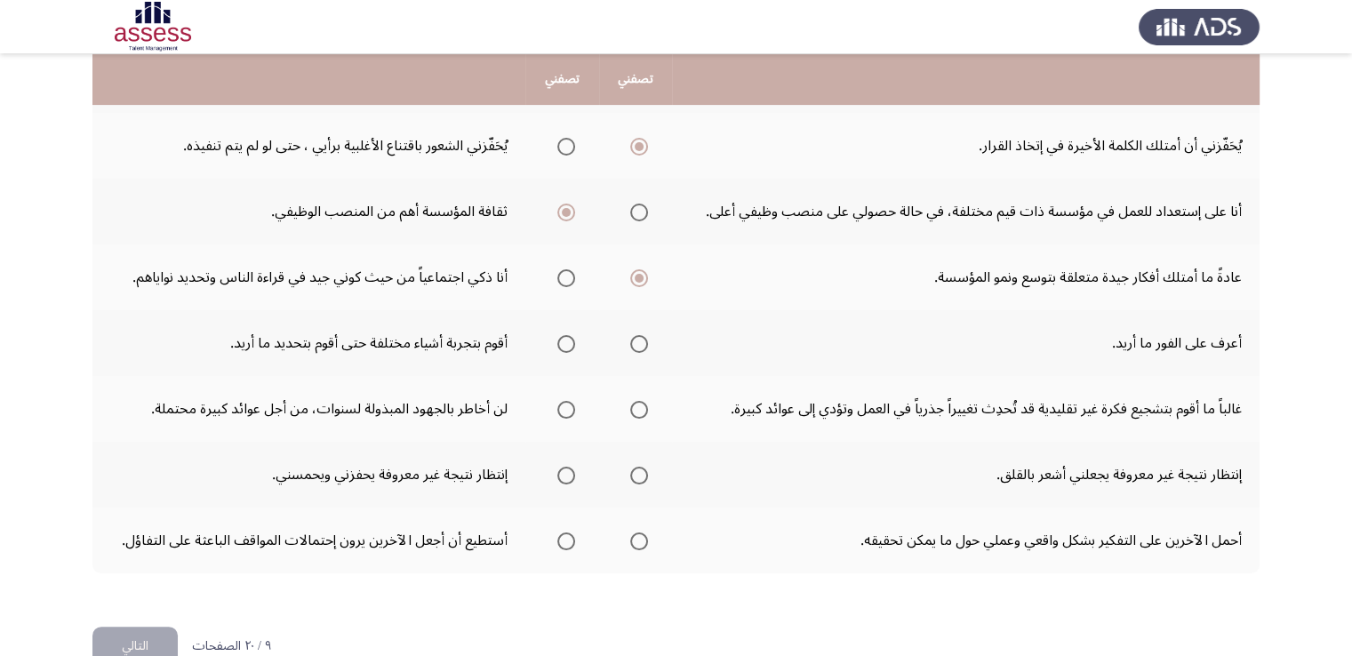
scroll to position [495, 0]
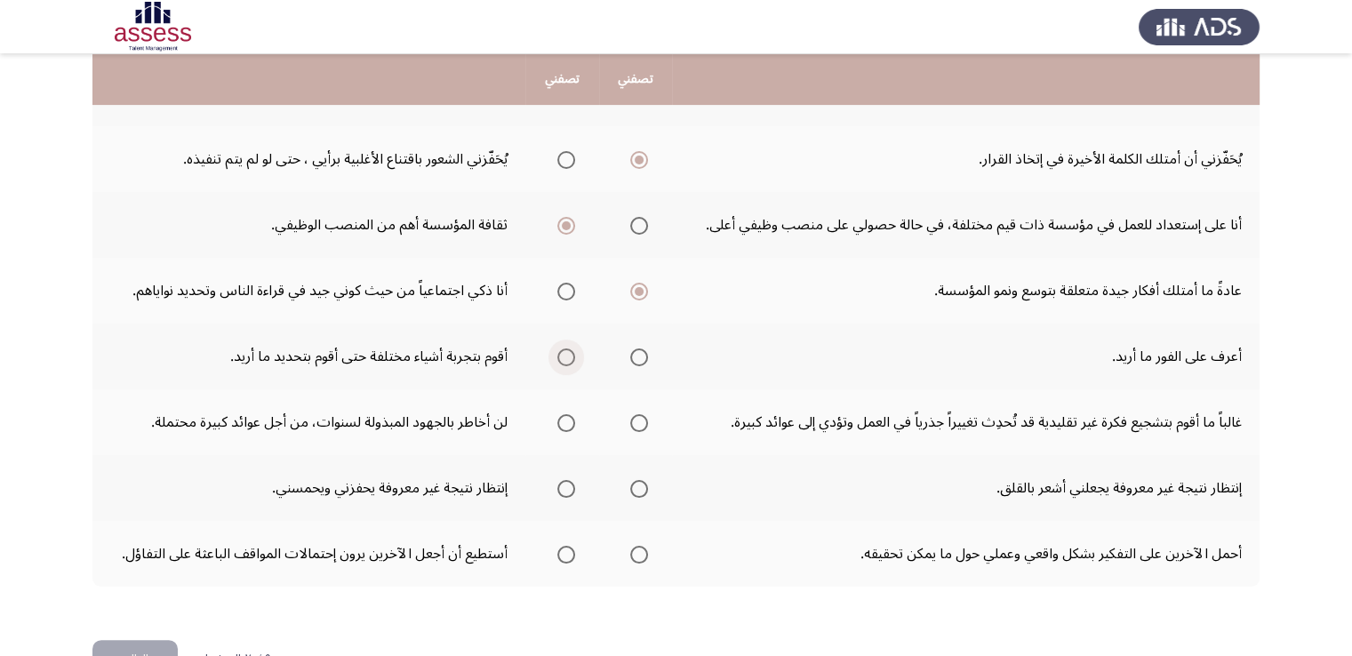
click at [571, 353] on span "Select an option" at bounding box center [566, 357] width 18 height 18
click at [571, 353] on input "Select an option" at bounding box center [566, 357] width 18 height 18
click at [634, 419] on span "Select an option" at bounding box center [639, 423] width 18 height 18
click at [634, 419] on input "Select an option" at bounding box center [639, 423] width 18 height 18
click at [643, 480] on span "Select an option" at bounding box center [639, 489] width 18 height 18
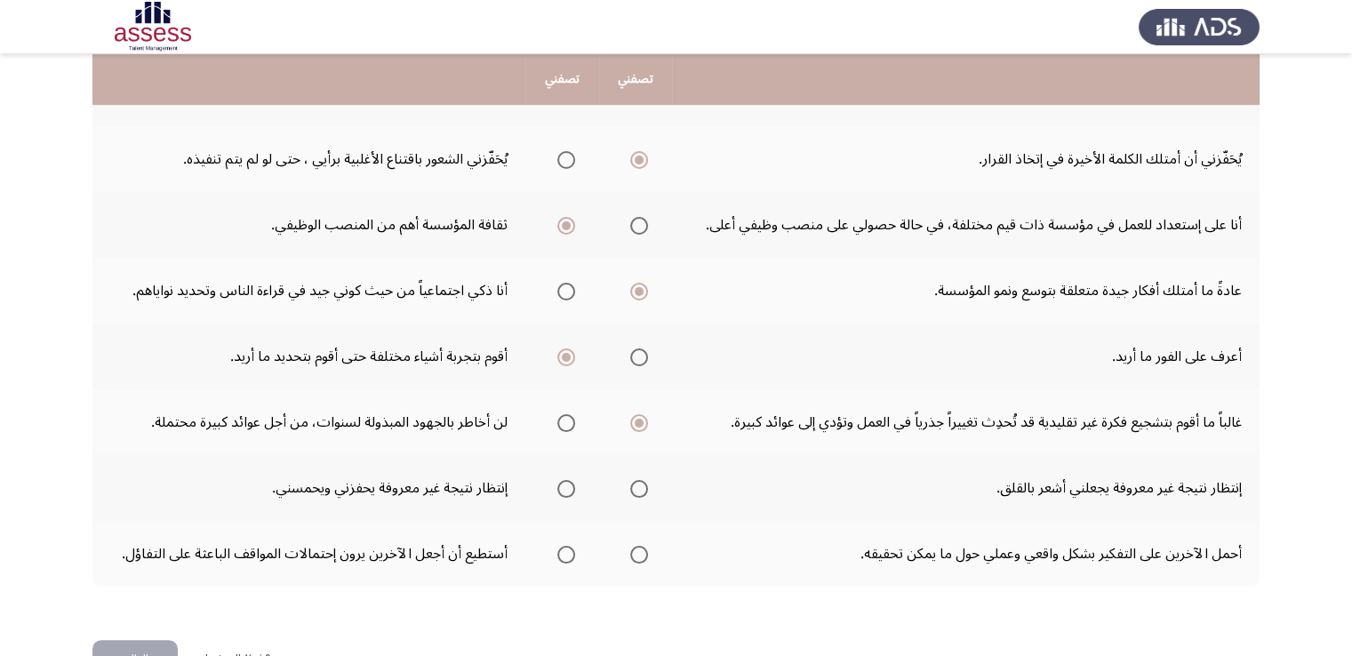
click at [643, 480] on input "Select an option" at bounding box center [639, 489] width 18 height 18
click at [564, 491] on span "Select an option" at bounding box center [566, 489] width 18 height 18
click at [564, 491] on input "Select an option" at bounding box center [566, 489] width 18 height 18
click at [647, 488] on span "Select an option" at bounding box center [639, 489] width 18 height 18
click at [647, 488] on input "Select an option" at bounding box center [639, 489] width 18 height 18
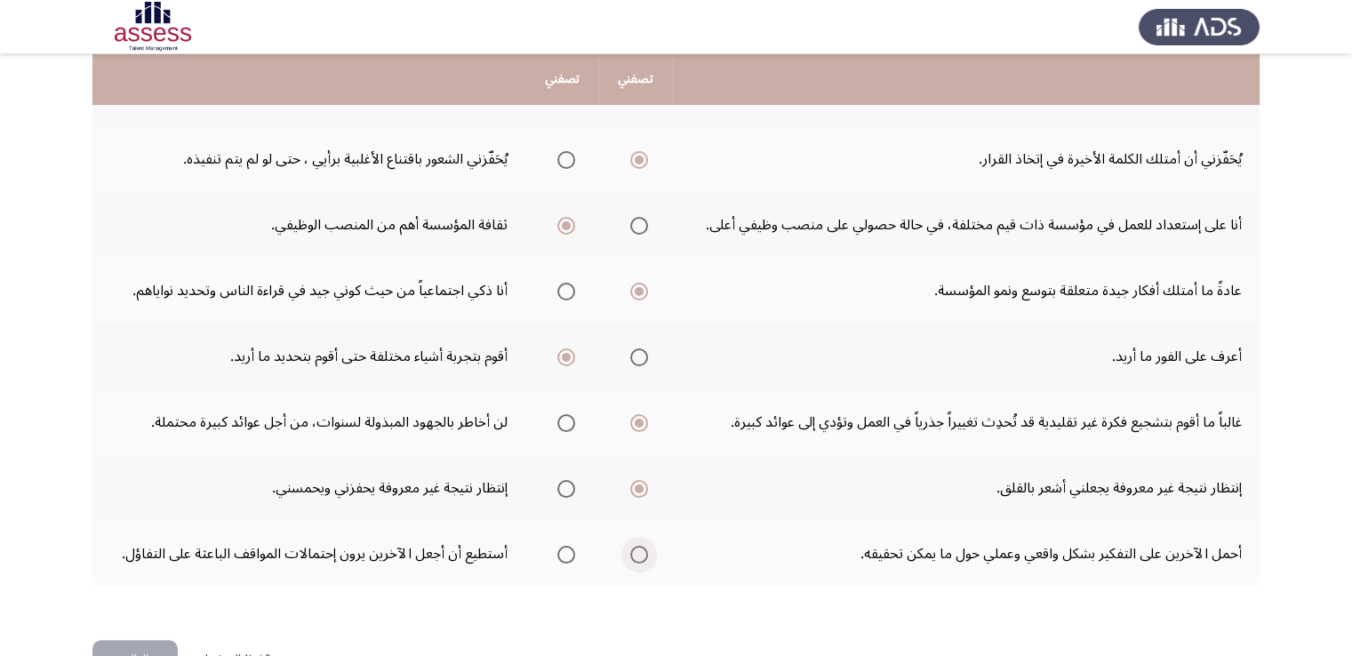
click at [636, 548] on span "Select an option" at bounding box center [639, 555] width 18 height 18
click at [636, 548] on input "Select an option" at bounding box center [639, 555] width 18 height 18
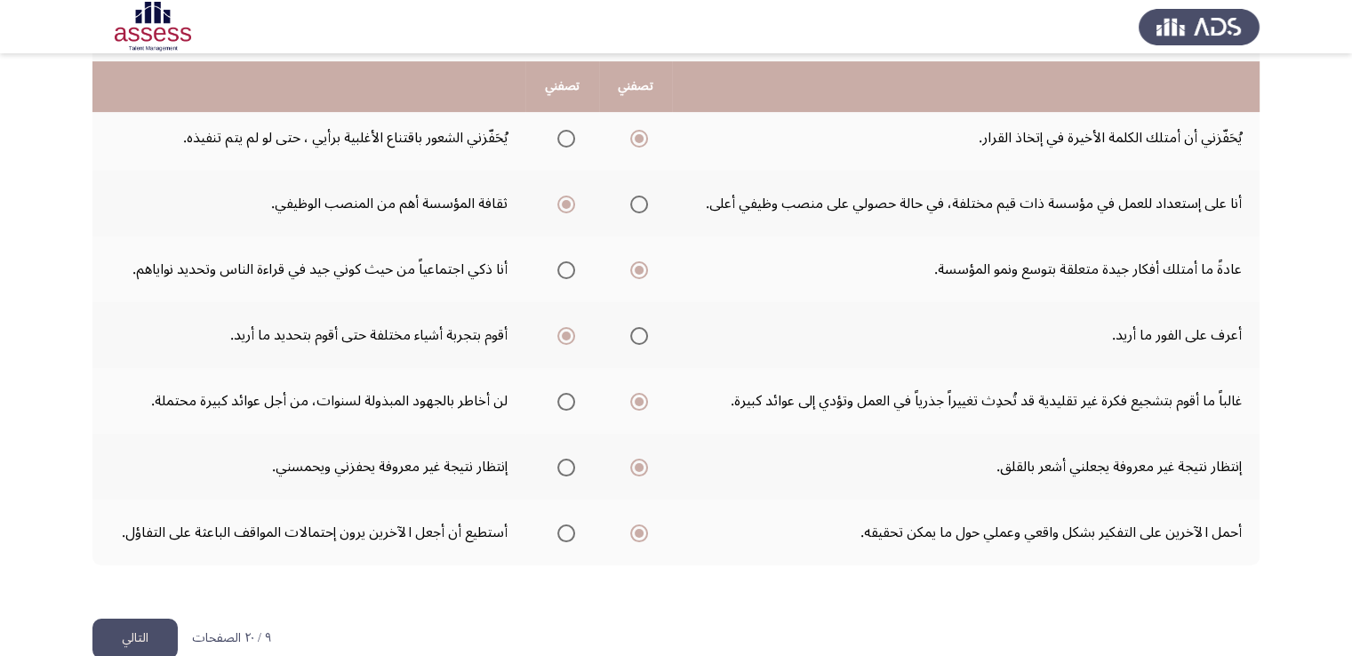
scroll to position [546, 0]
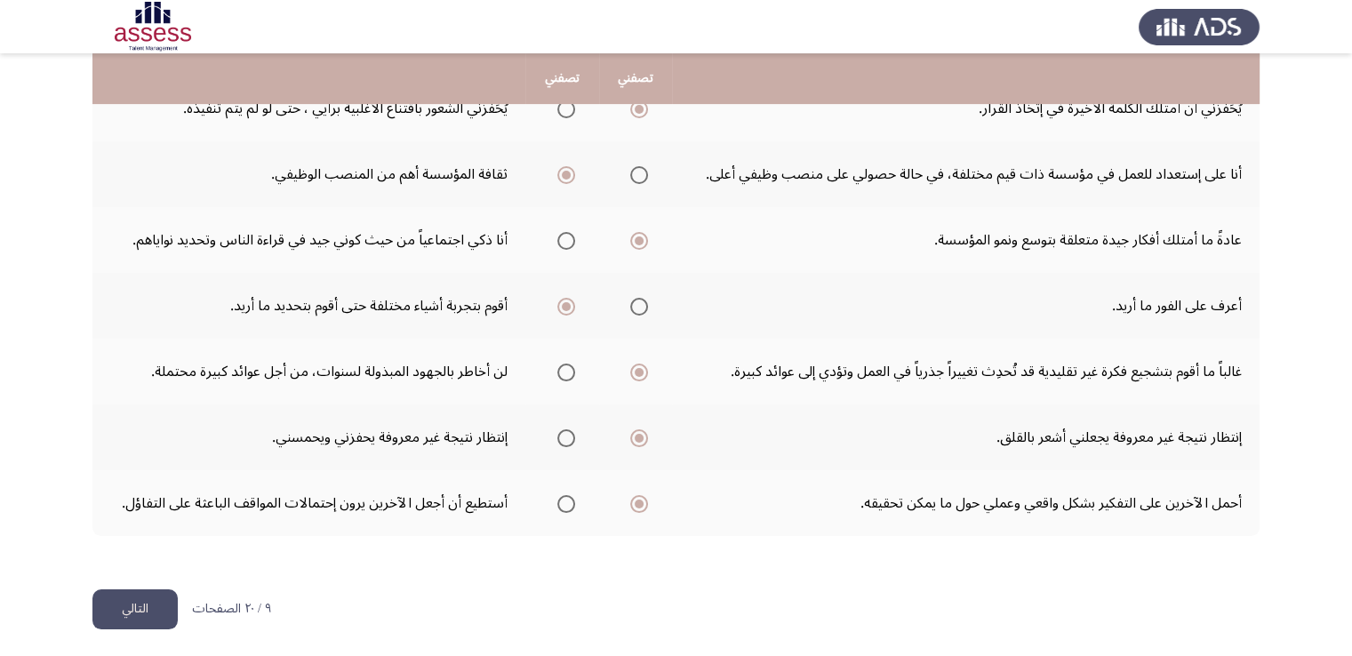
click at [162, 607] on button "التالي" at bounding box center [134, 609] width 85 height 40
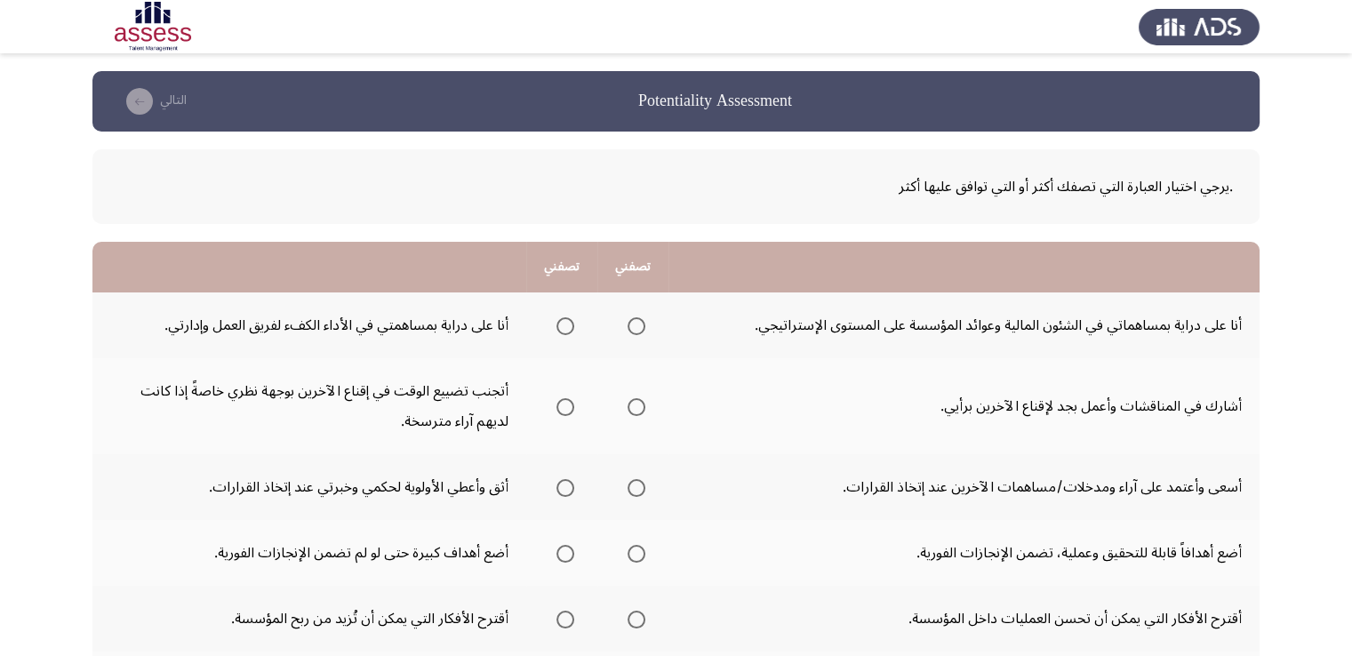
click at [635, 321] on span "Select an option" at bounding box center [636, 326] width 18 height 18
click at [635, 321] on input "Select an option" at bounding box center [636, 326] width 18 height 18
click at [563, 332] on span "Select an option" at bounding box center [565, 326] width 18 height 18
click at [563, 332] on input "Select an option" at bounding box center [565, 326] width 18 height 18
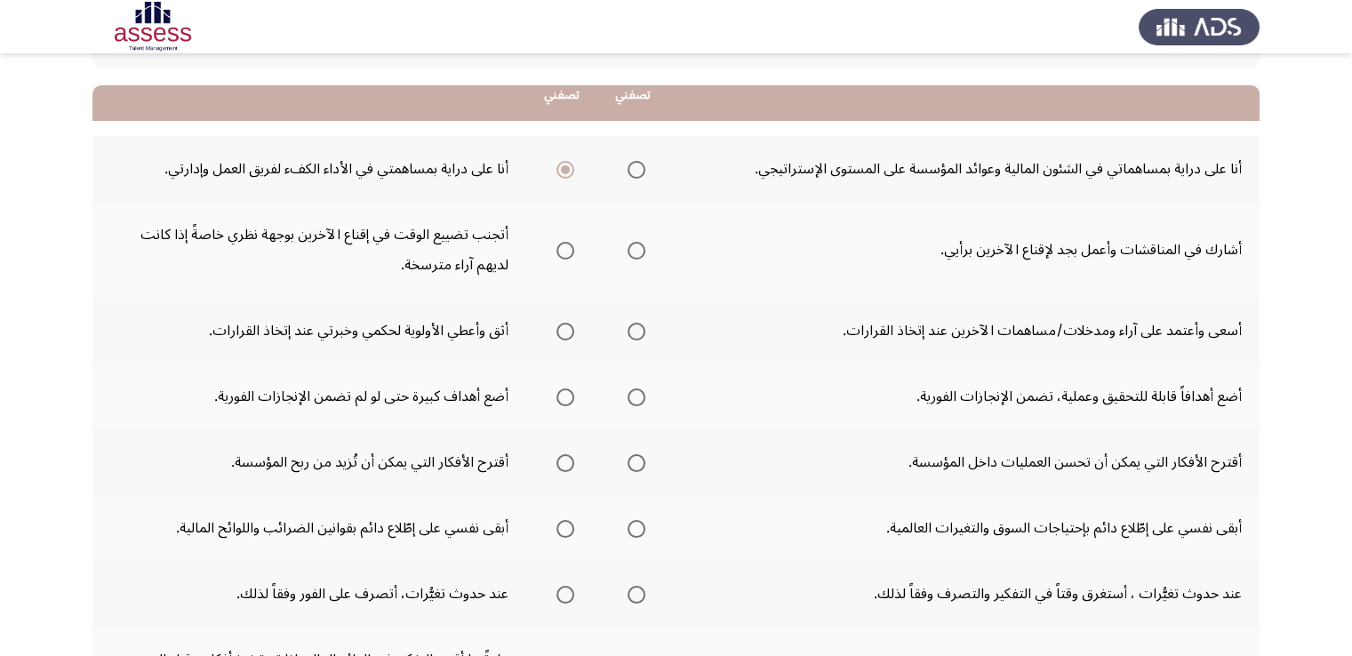
scroll to position [174, 0]
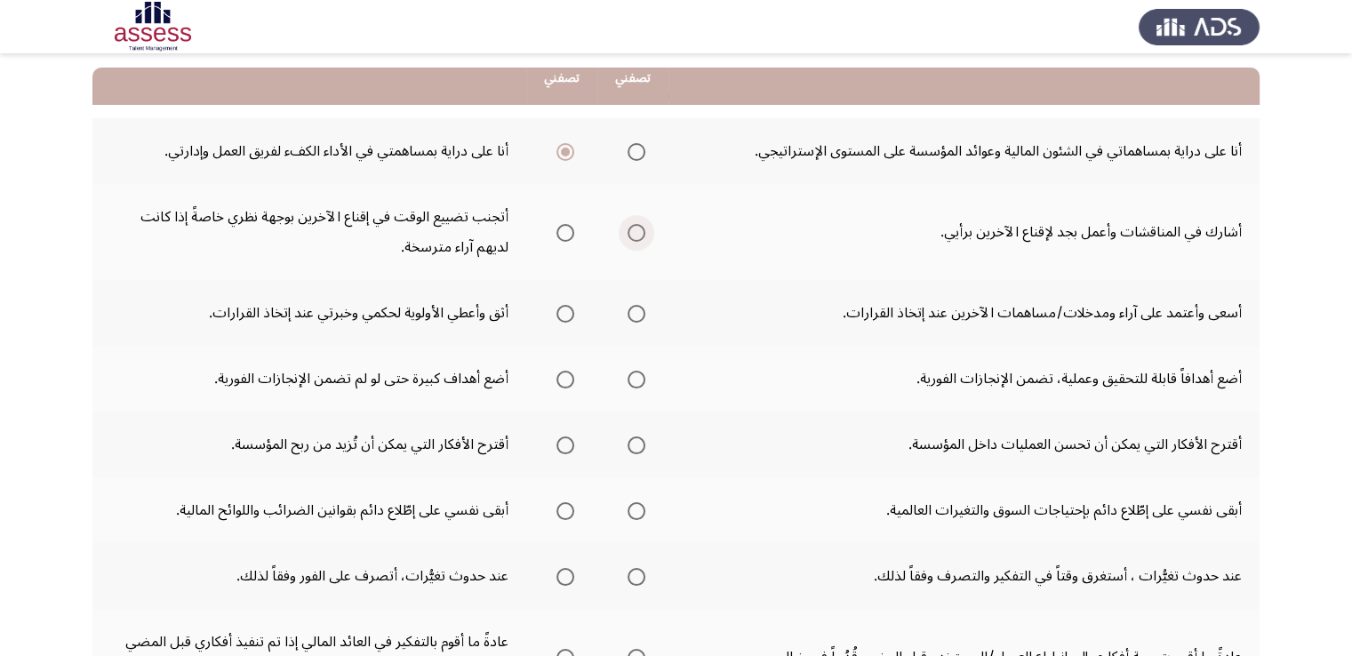
click at [638, 225] on span "Select an option" at bounding box center [636, 233] width 18 height 18
click at [638, 225] on input "Select an option" at bounding box center [636, 233] width 18 height 18
click at [633, 305] on span "Select an option" at bounding box center [636, 314] width 18 height 18
click at [633, 305] on input "Select an option" at bounding box center [636, 314] width 18 height 18
click at [563, 381] on span "Select an option" at bounding box center [565, 380] width 18 height 18
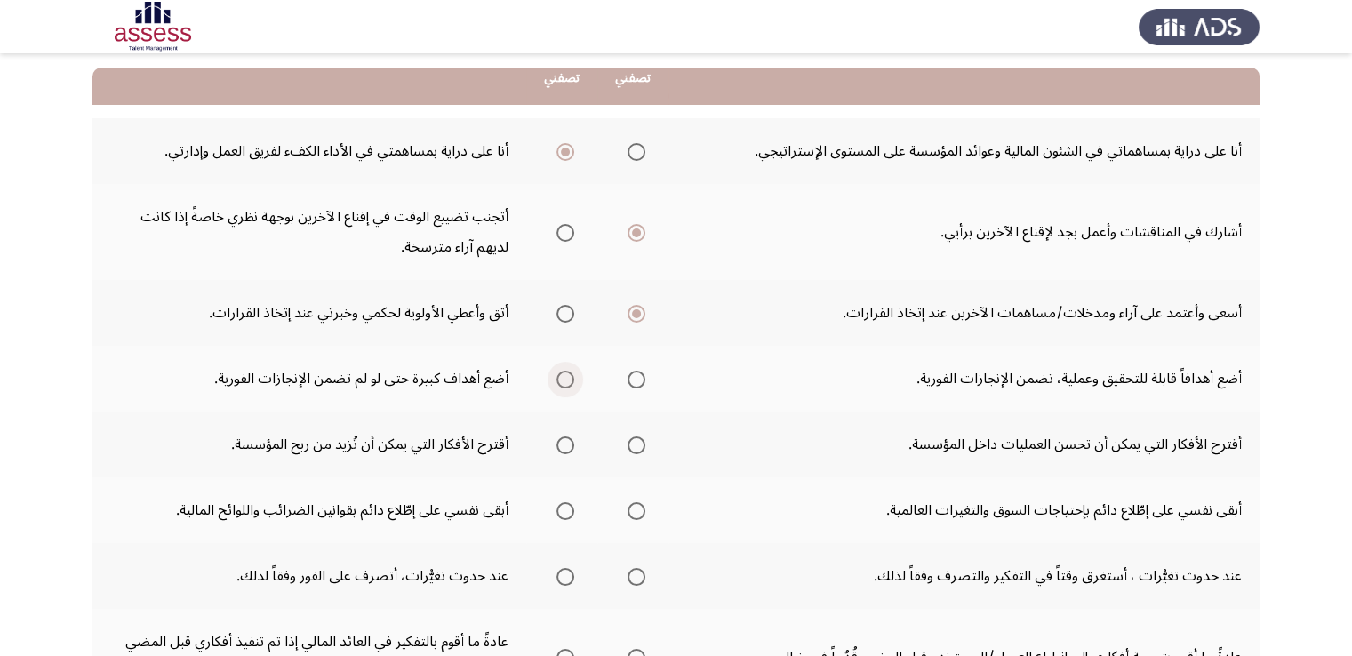
click at [563, 381] on input "Select an option" at bounding box center [565, 380] width 18 height 18
click at [567, 443] on span "Select an option" at bounding box center [565, 445] width 18 height 18
click at [567, 443] on input "Select an option" at bounding box center [565, 445] width 18 height 18
click at [640, 438] on span "Select an option" at bounding box center [636, 445] width 18 height 18
click at [640, 438] on input "Select an option" at bounding box center [636, 445] width 18 height 18
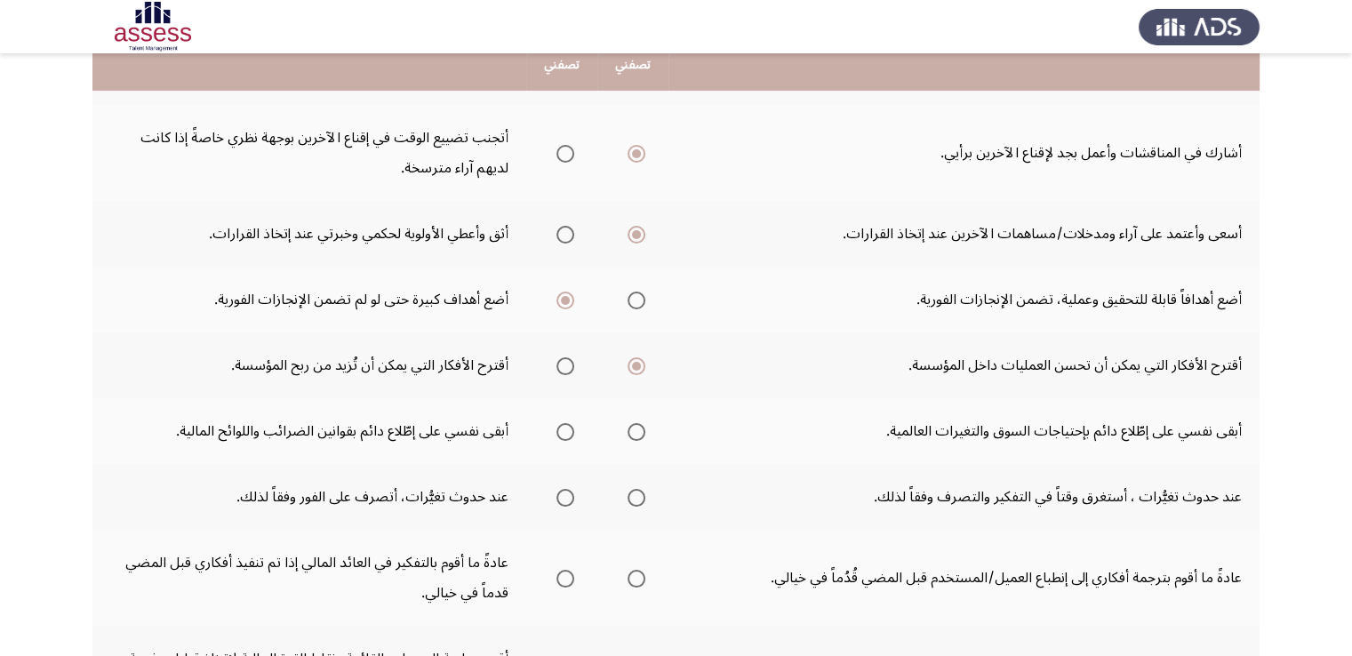
scroll to position [263, 0]
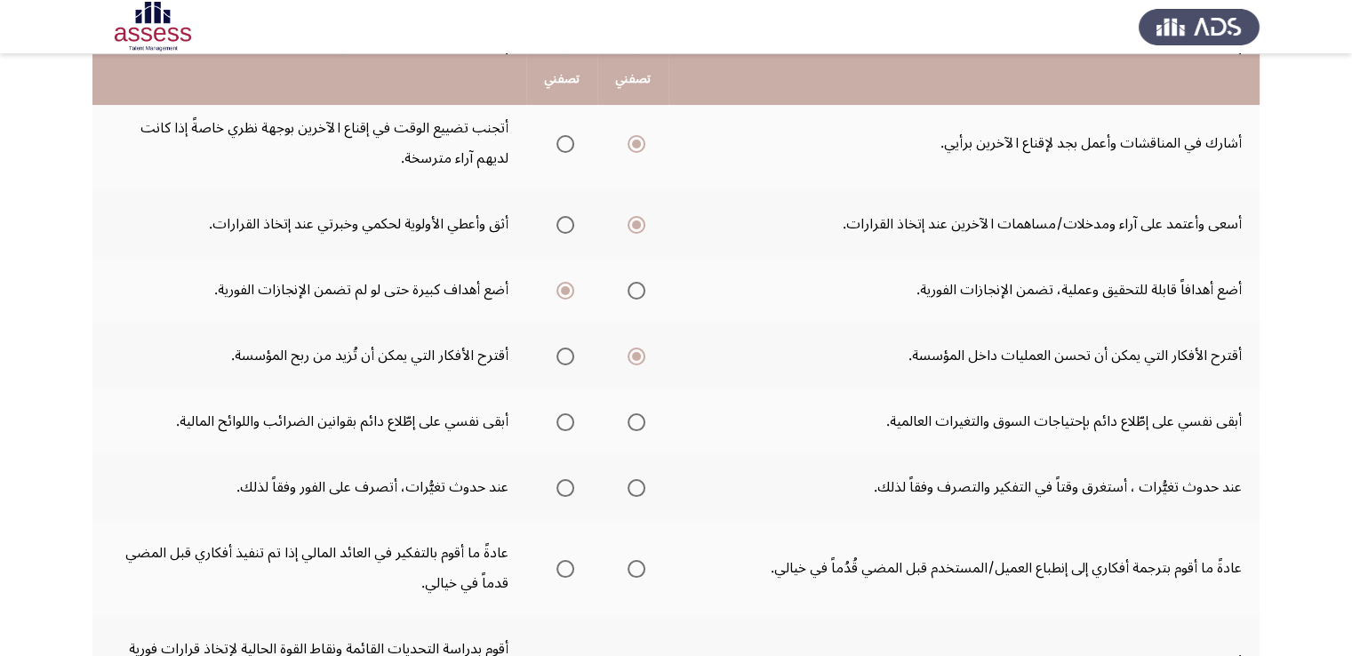
click at [639, 419] on span "Select an option" at bounding box center [636, 422] width 18 height 18
click at [639, 419] on input "Select an option" at bounding box center [636, 422] width 18 height 18
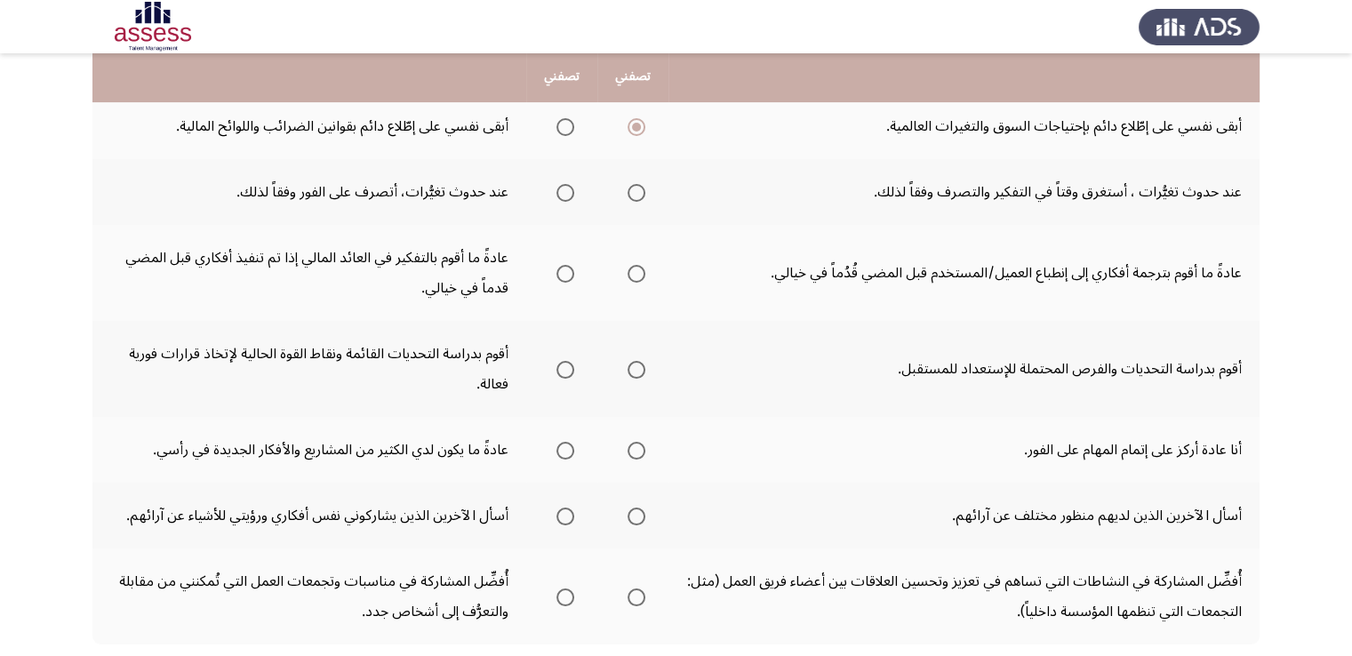
scroll to position [563, 0]
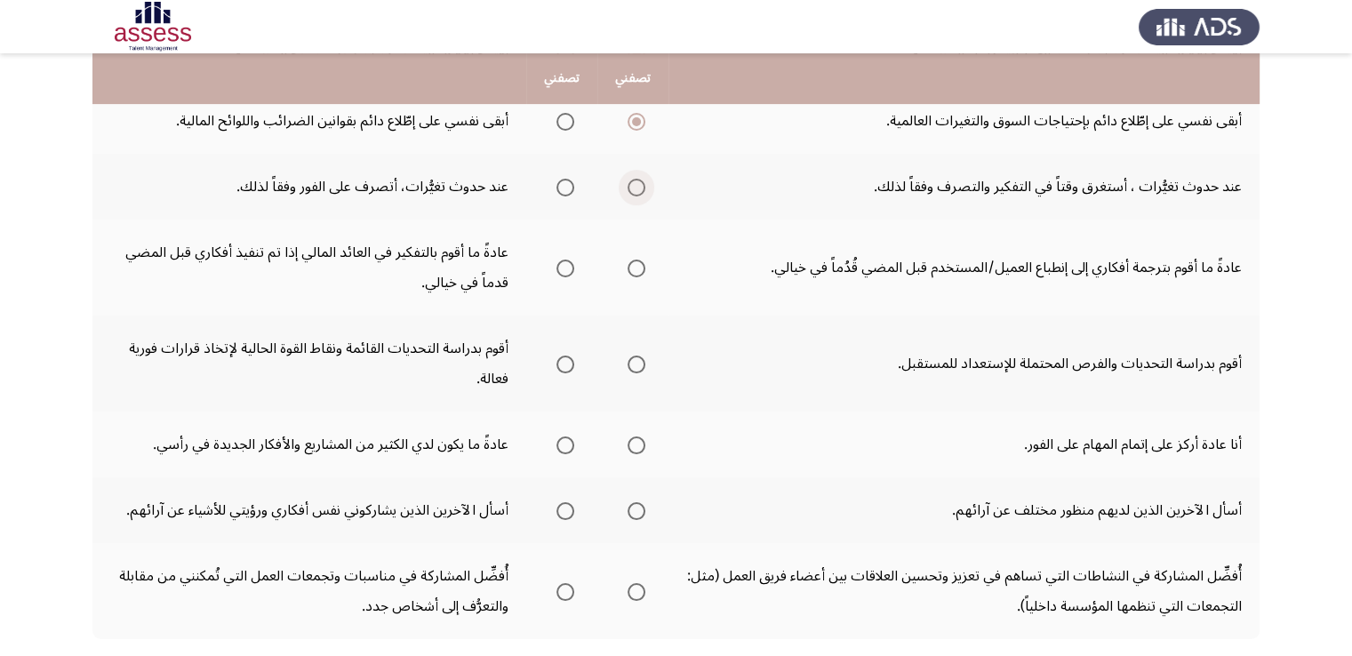
click at [636, 191] on span "Select an option" at bounding box center [636, 188] width 18 height 18
click at [636, 191] on input "Select an option" at bounding box center [636, 188] width 18 height 18
click at [633, 264] on span "Select an option" at bounding box center [636, 269] width 18 height 18
click at [633, 264] on input "Select an option" at bounding box center [636, 269] width 18 height 18
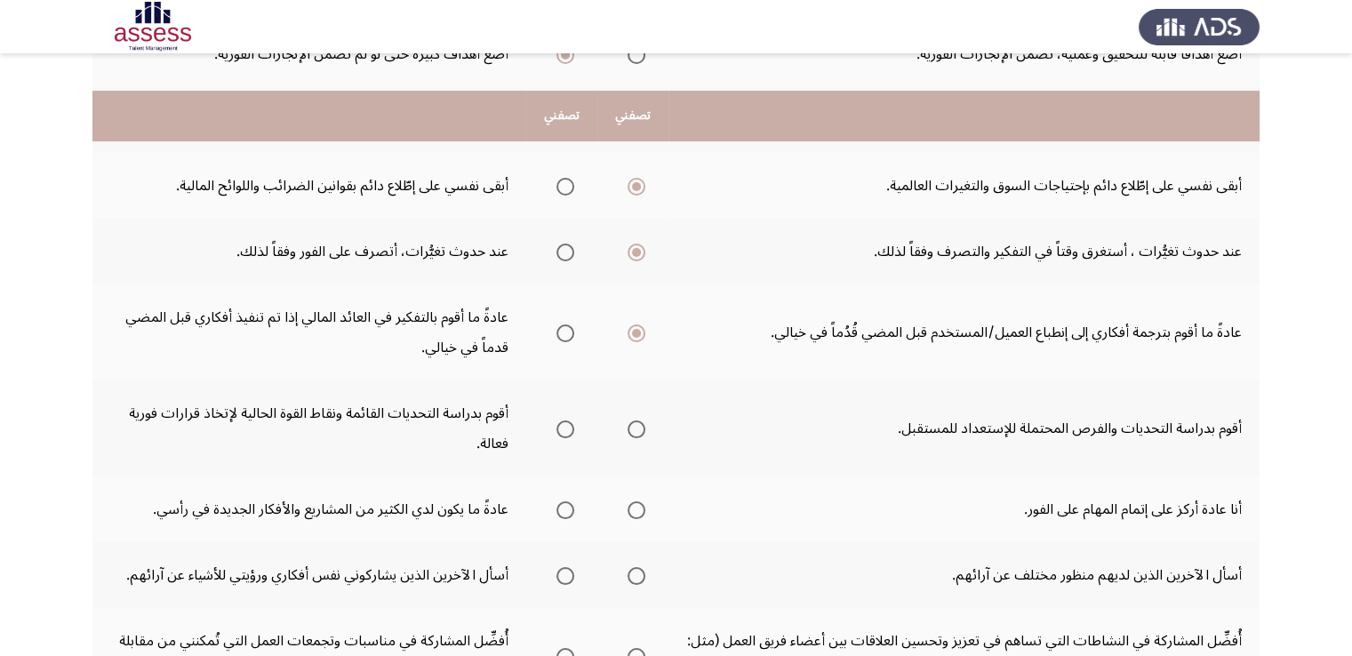
scroll to position [563, 0]
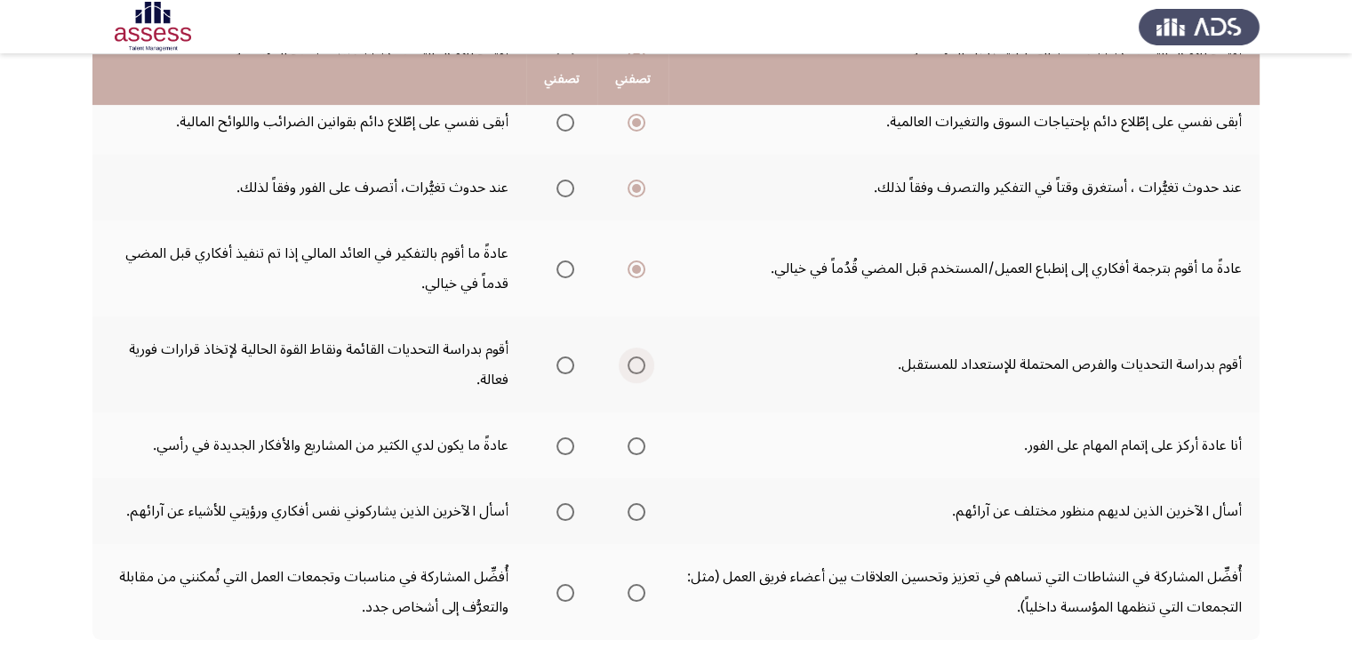
click at [638, 364] on span "Select an option" at bounding box center [636, 365] width 18 height 18
click at [638, 364] on input "Select an option" at bounding box center [636, 365] width 18 height 18
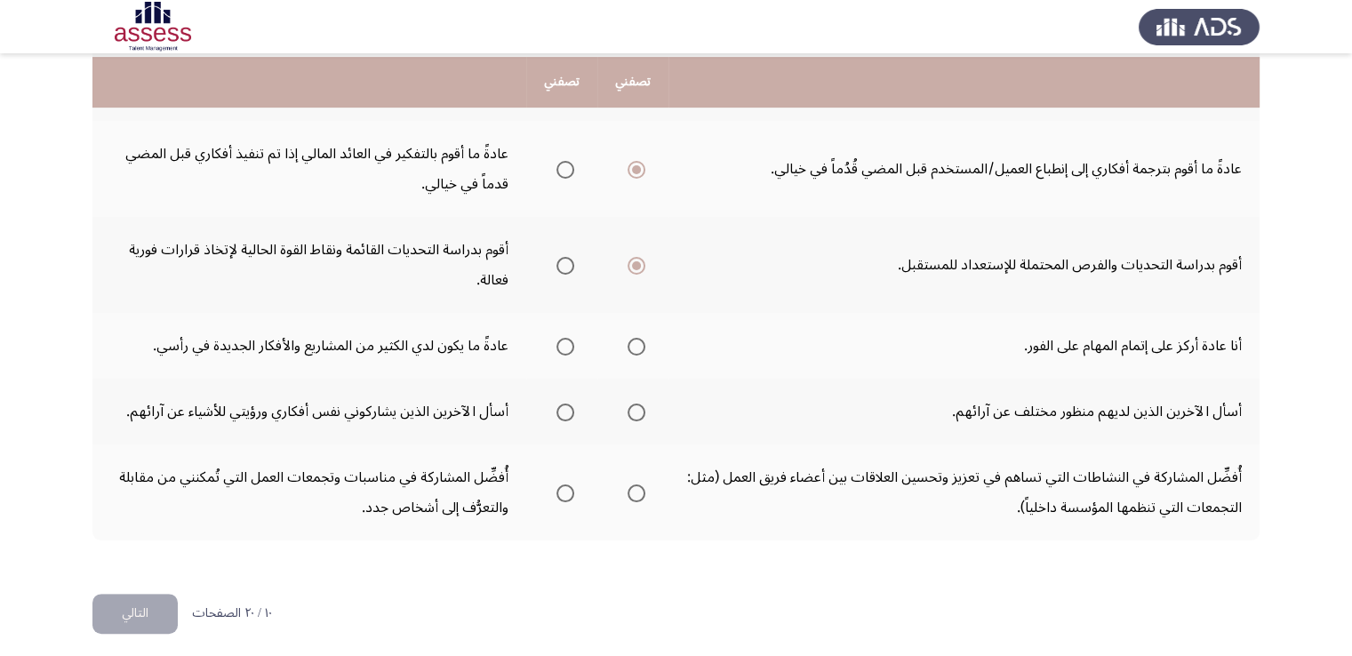
scroll to position [665, 0]
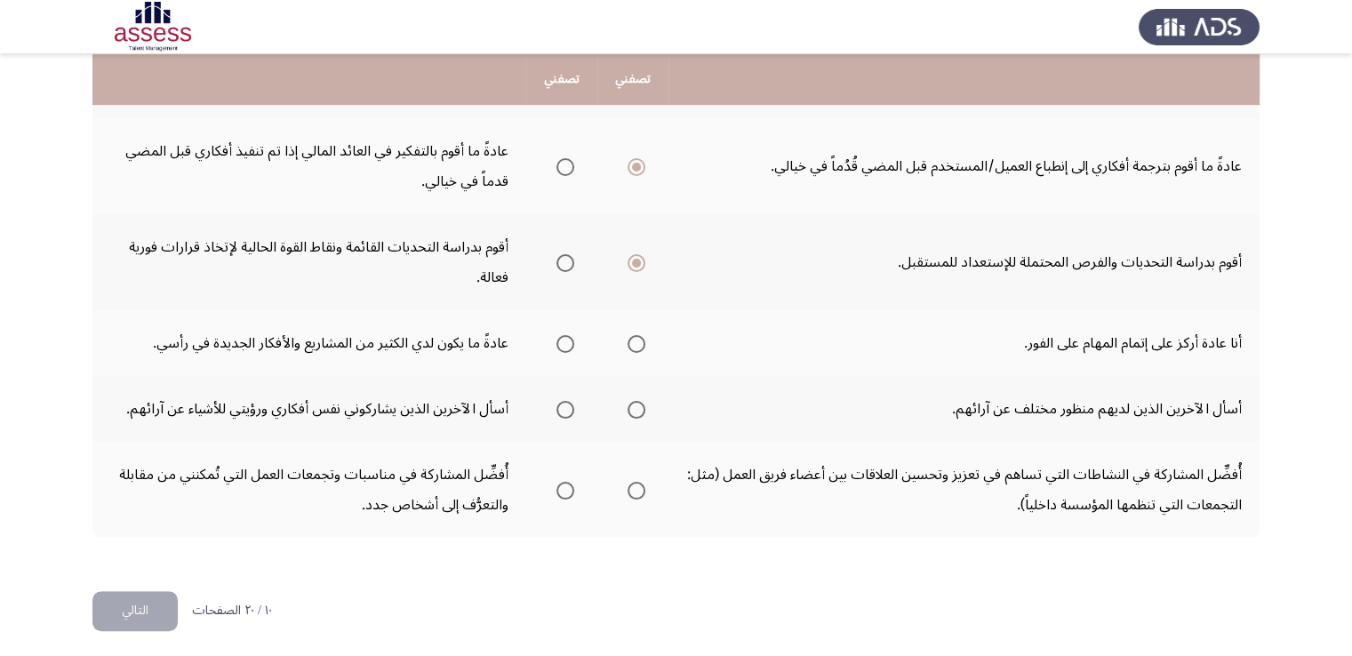
click at [557, 336] on span "Select an option" at bounding box center [565, 344] width 18 height 18
click at [557, 336] on input "Select an option" at bounding box center [565, 344] width 18 height 18
click at [620, 403] on label "Select an option" at bounding box center [632, 410] width 25 height 18
click at [627, 403] on input "Select an option" at bounding box center [636, 410] width 18 height 18
click at [564, 482] on span "Select an option" at bounding box center [565, 491] width 18 height 18
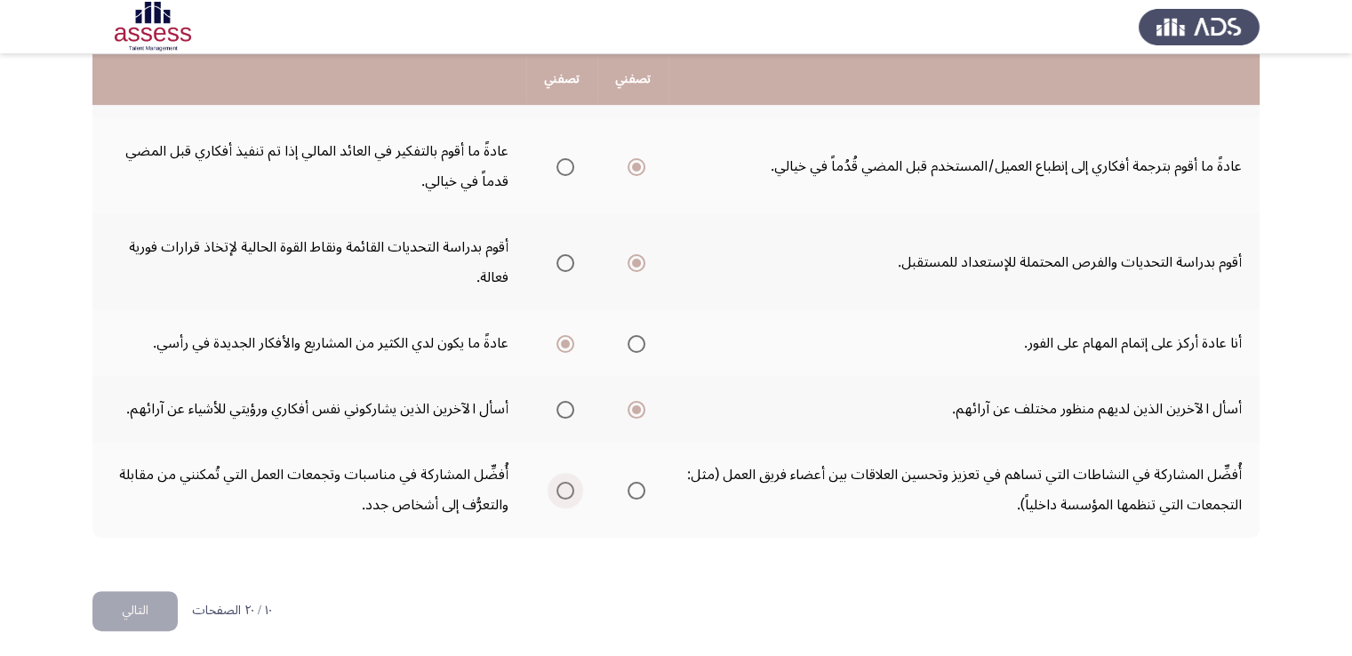
click at [564, 482] on input "Select an option" at bounding box center [565, 491] width 18 height 18
click at [139, 612] on button "التالي" at bounding box center [134, 611] width 85 height 40
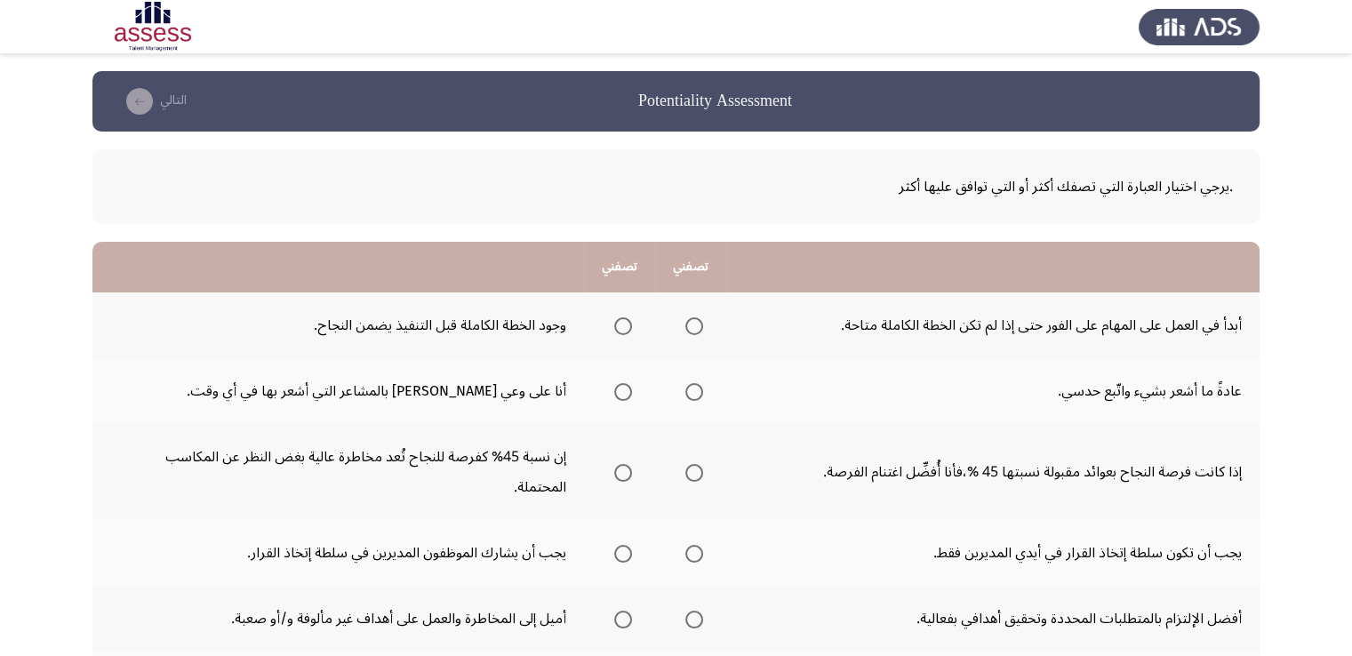
click at [619, 329] on span "Select an option" at bounding box center [623, 326] width 18 height 18
click at [619, 329] on input "Select an option" at bounding box center [623, 326] width 18 height 18
click at [688, 395] on span "Select an option" at bounding box center [694, 392] width 18 height 18
click at [688, 395] on input "Select an option" at bounding box center [694, 392] width 18 height 18
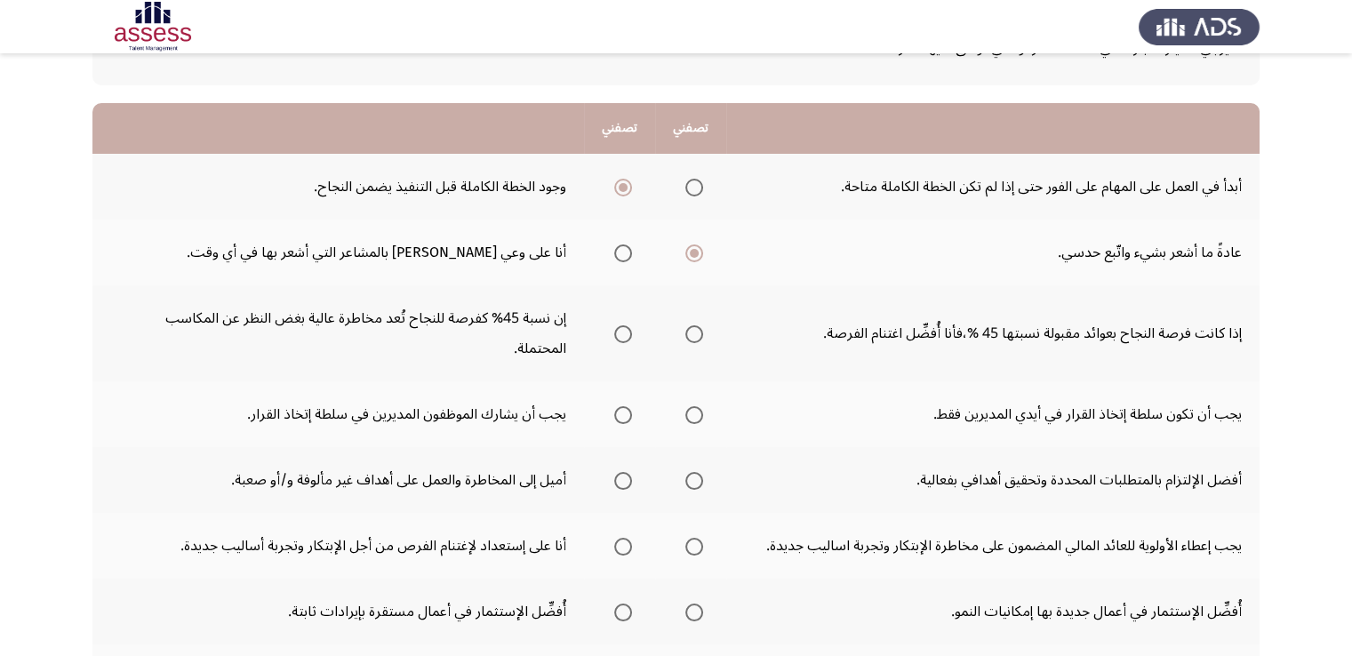
scroll to position [149, 0]
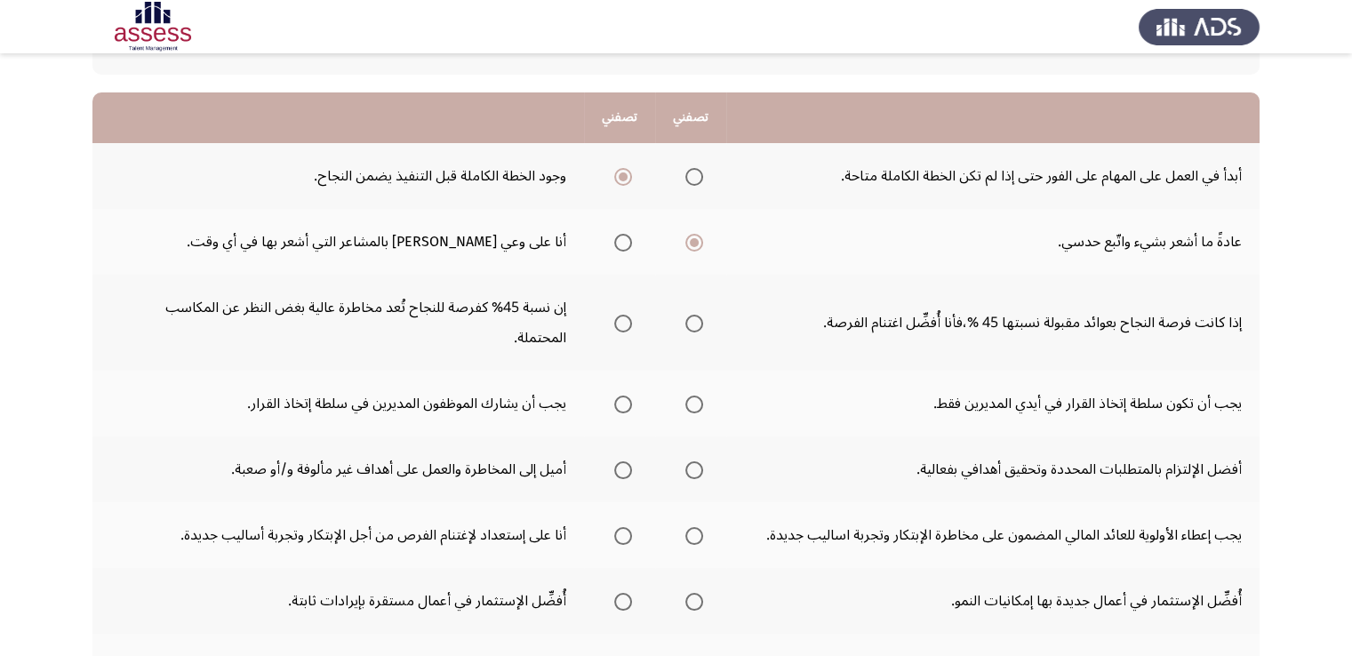
click at [611, 315] on label "Select an option" at bounding box center [619, 324] width 25 height 18
click at [614, 315] on input "Select an option" at bounding box center [623, 324] width 18 height 18
click at [649, 380] on th at bounding box center [619, 404] width 71 height 66
click at [629, 388] on mat-radio-group "Select an option" at bounding box center [619, 403] width 25 height 30
click at [626, 395] on span "Select an option" at bounding box center [623, 404] width 18 height 18
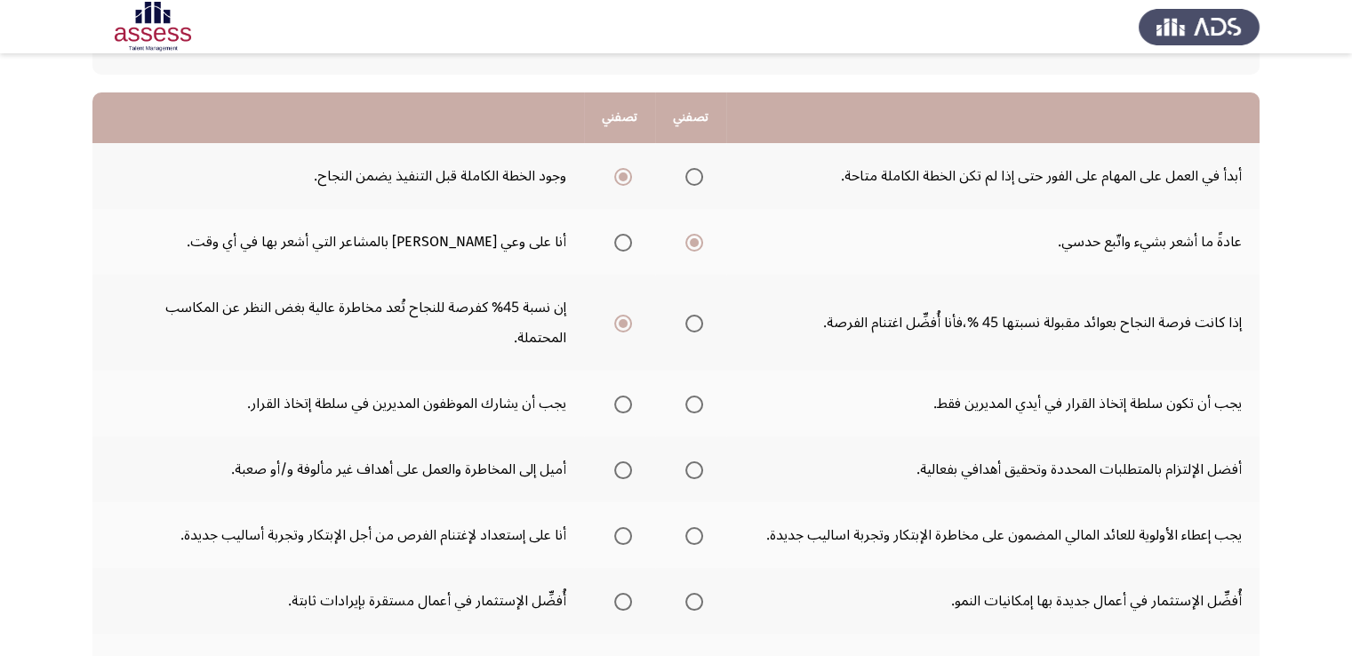
click at [626, 395] on input "Select an option" at bounding box center [623, 404] width 18 height 18
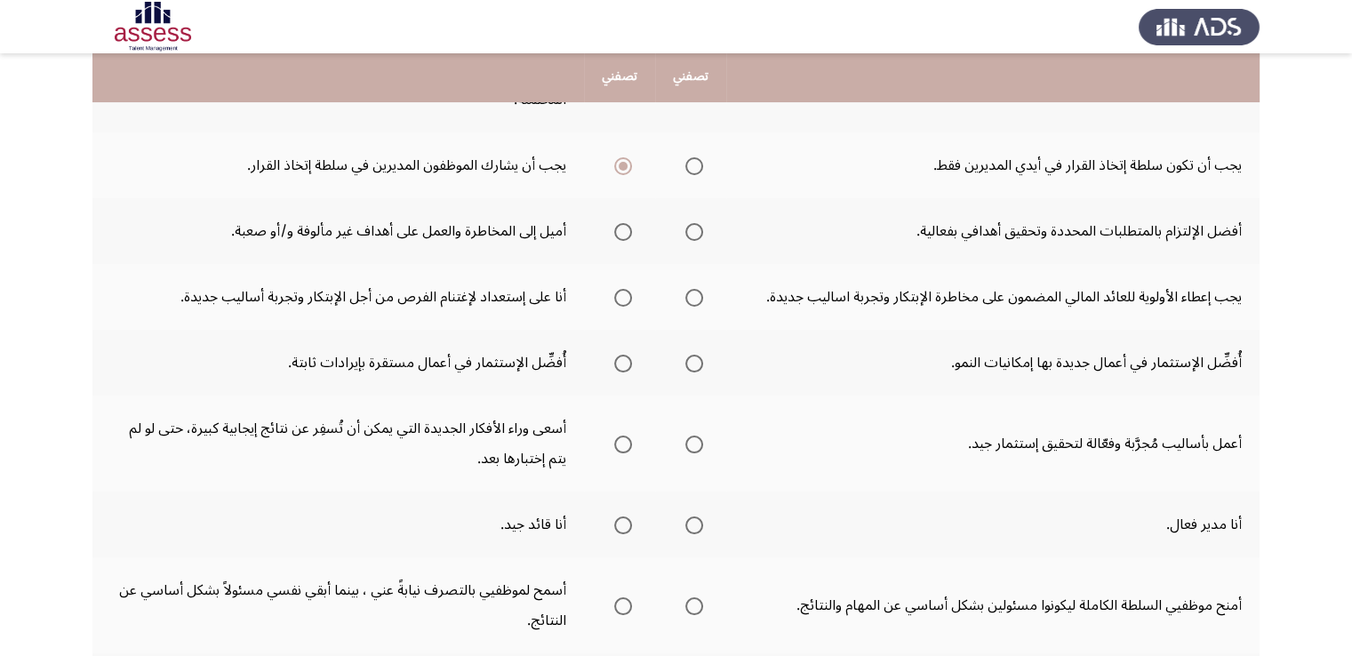
scroll to position [389, 0]
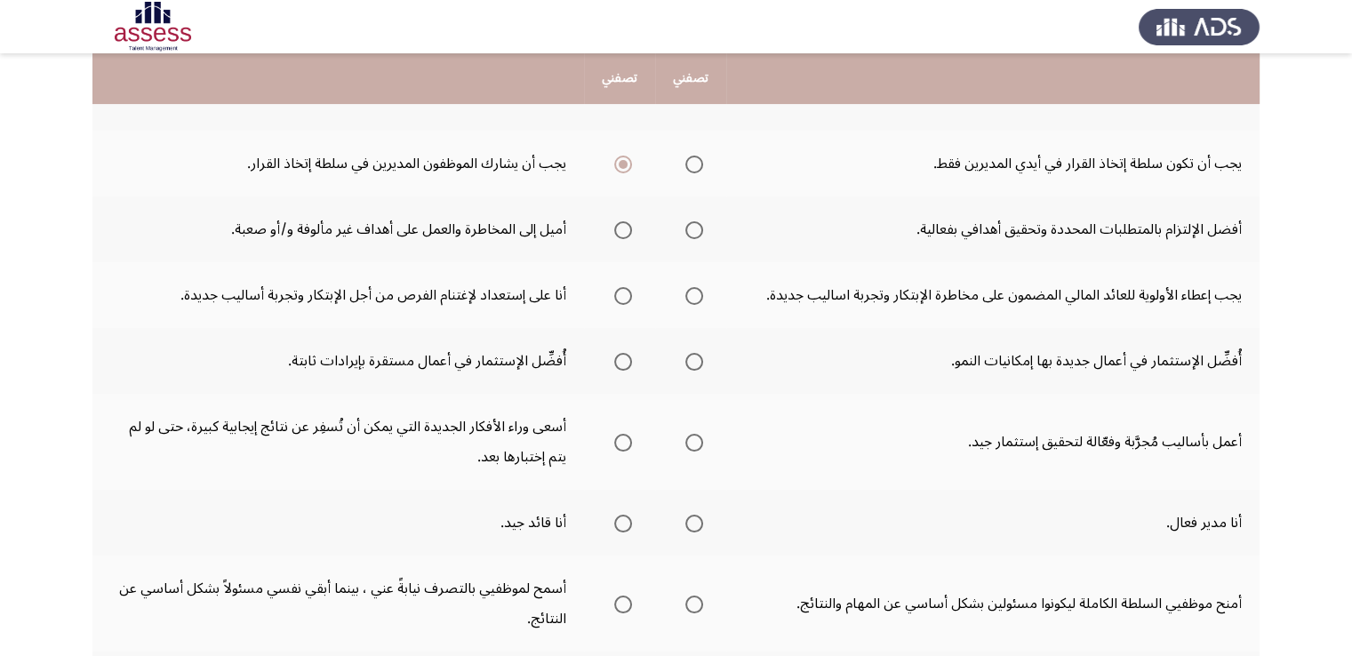
click at [1019, 453] on td "أعمل بأساليب مُجرَّبة وفعّالة لتحقيق إستثمار جيد." at bounding box center [992, 442] width 533 height 96
click at [624, 214] on mat-radio-group "Select an option" at bounding box center [619, 229] width 25 height 30
click at [622, 221] on span "Select an option" at bounding box center [623, 230] width 18 height 18
click at [622, 221] on input "Select an option" at bounding box center [623, 230] width 18 height 18
click at [623, 287] on span "Select an option" at bounding box center [623, 296] width 18 height 18
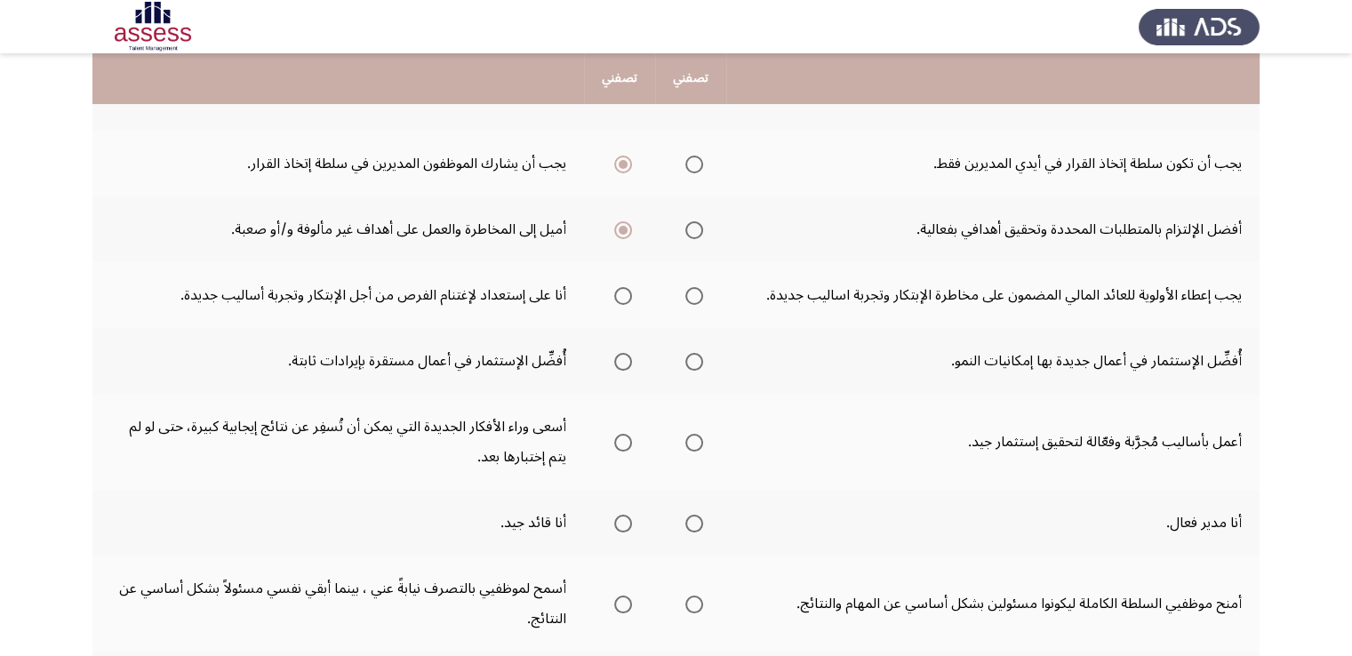
click at [623, 287] on input "Select an option" at bounding box center [623, 296] width 18 height 18
click at [688, 353] on span "Select an option" at bounding box center [694, 362] width 18 height 18
click at [688, 353] on input "Select an option" at bounding box center [694, 362] width 18 height 18
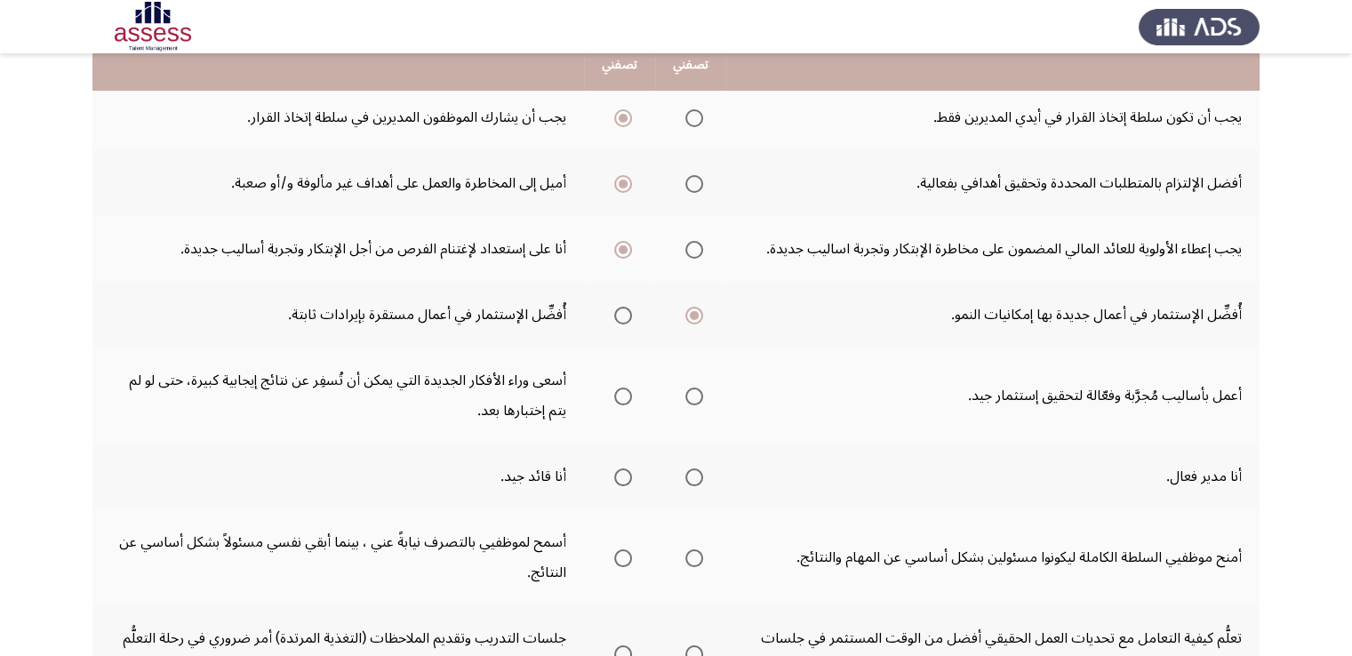
scroll to position [421, 0]
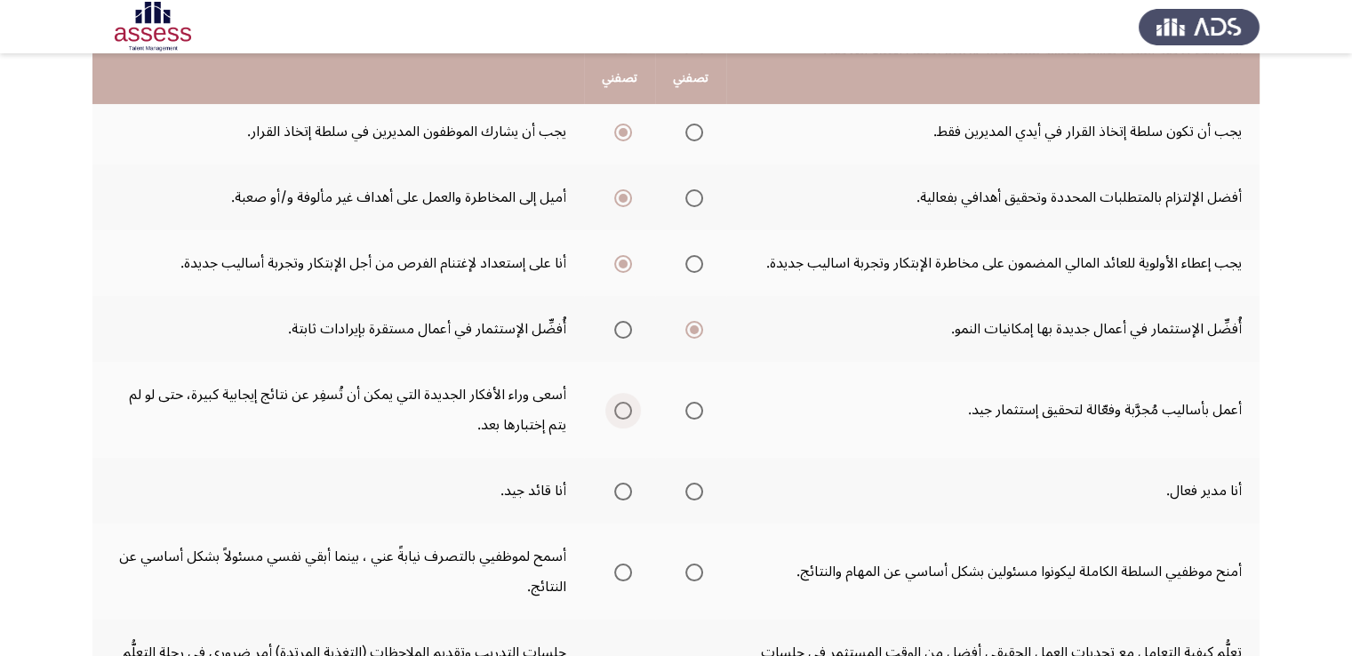
click at [612, 402] on label "Select an option" at bounding box center [619, 411] width 25 height 18
click at [614, 402] on input "Select an option" at bounding box center [623, 411] width 18 height 18
click at [619, 483] on span "Select an option" at bounding box center [623, 492] width 18 height 18
click at [619, 483] on input "Select an option" at bounding box center [623, 492] width 18 height 18
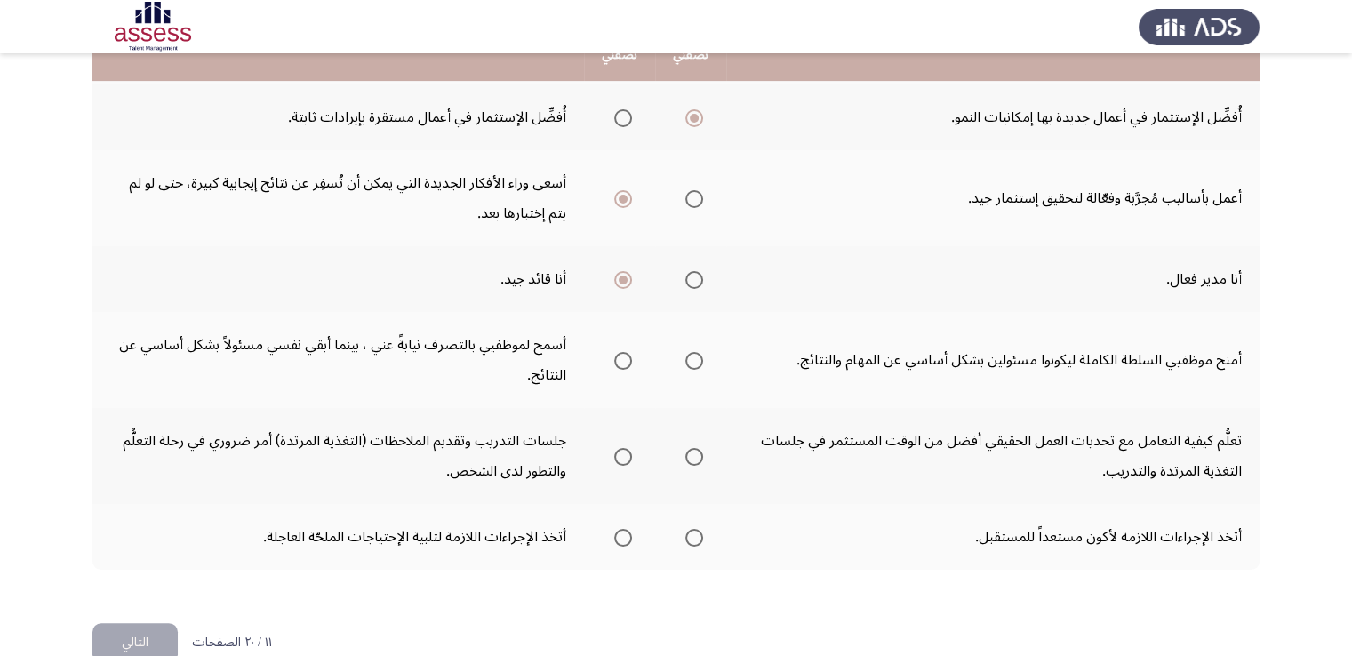
scroll to position [635, 0]
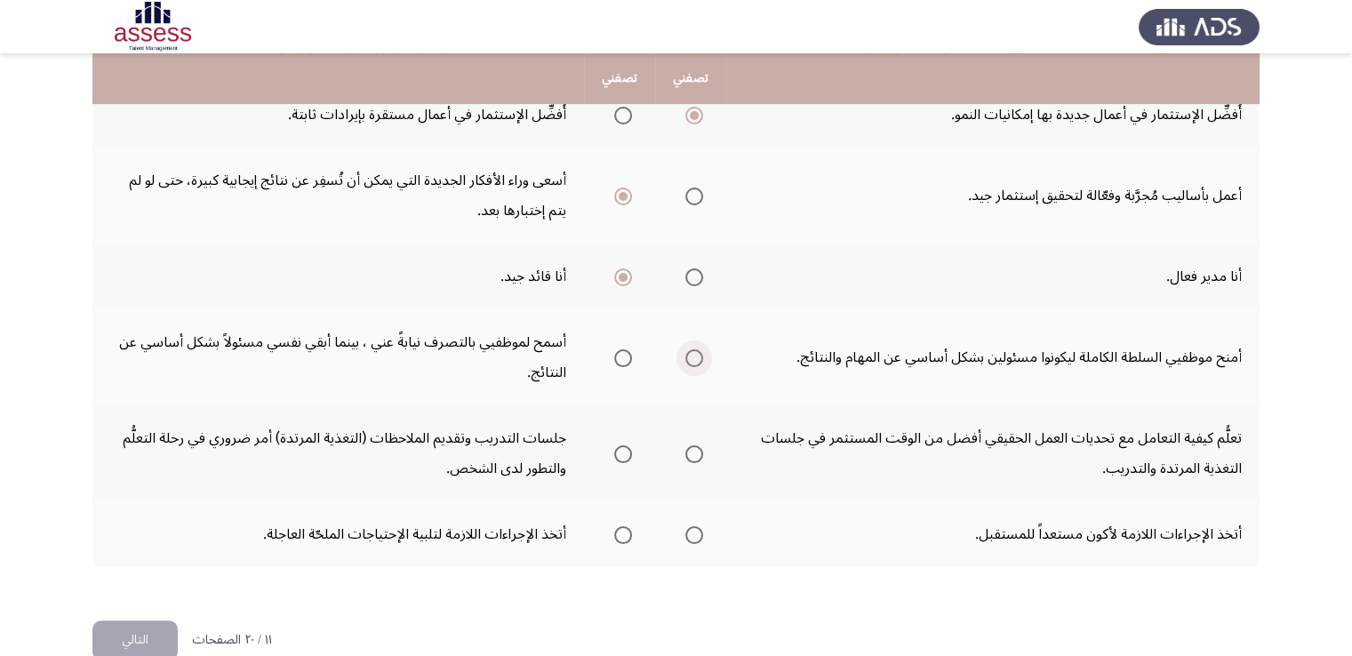
click at [700, 349] on span "Select an option" at bounding box center [694, 358] width 18 height 18
click at [700, 349] on input "Select an option" at bounding box center [694, 358] width 18 height 18
click at [699, 445] on span "Select an option" at bounding box center [694, 454] width 18 height 18
click at [699, 445] on input "Select an option" at bounding box center [694, 454] width 18 height 18
click at [607, 445] on label "Select an option" at bounding box center [619, 454] width 25 height 18
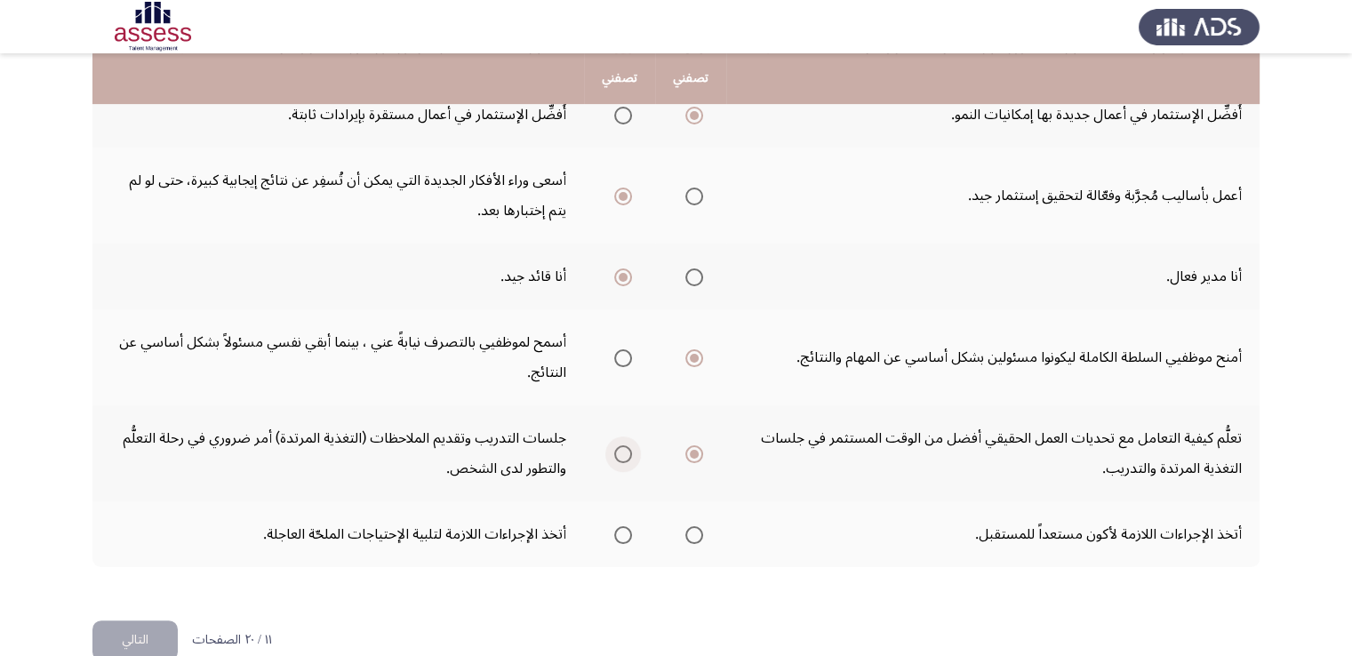
click at [614, 445] on input "Select an option" at bounding box center [623, 454] width 18 height 18
click at [699, 526] on span "Select an option" at bounding box center [694, 535] width 18 height 18
click at [699, 526] on input "Select an option" at bounding box center [694, 535] width 18 height 18
click at [142, 620] on button "التالي" at bounding box center [134, 640] width 85 height 40
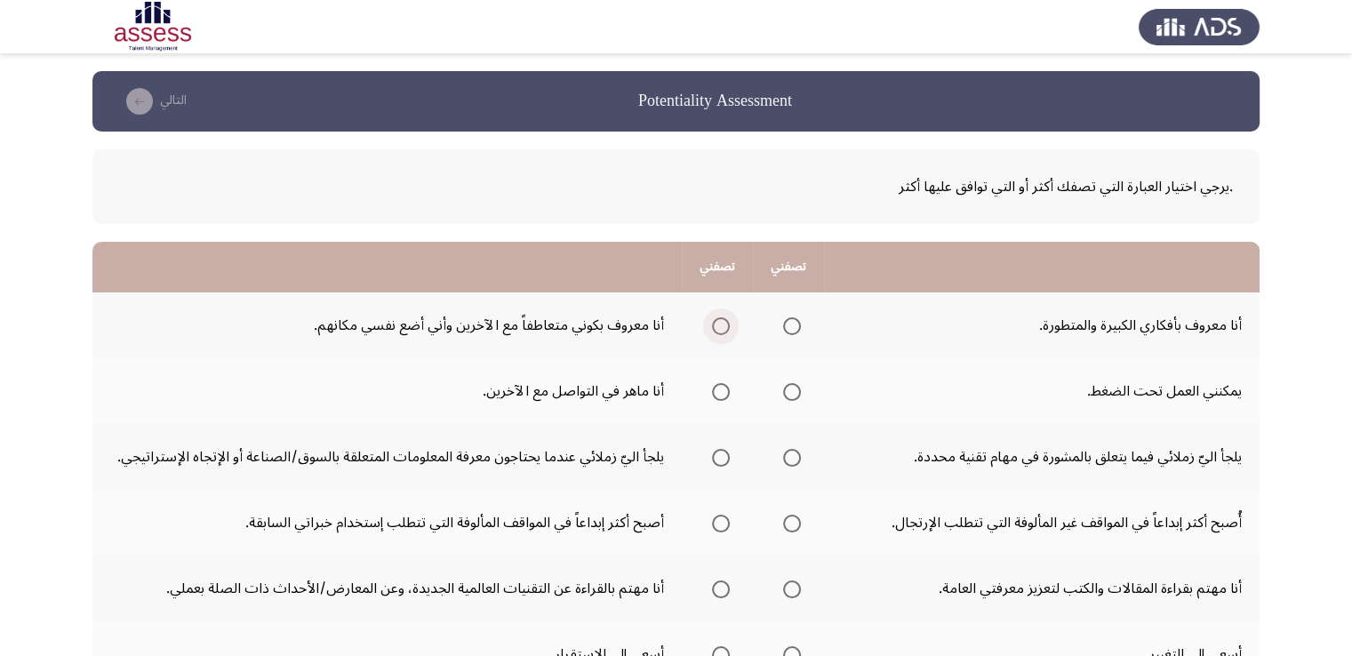
click at [718, 332] on span "Select an option" at bounding box center [721, 326] width 18 height 18
click at [718, 332] on input "Select an option" at bounding box center [721, 326] width 18 height 18
click at [789, 331] on span "Select an option" at bounding box center [792, 326] width 18 height 18
click at [789, 331] on input "Select an option" at bounding box center [792, 326] width 18 height 18
click at [722, 395] on span "Select an option" at bounding box center [721, 392] width 18 height 18
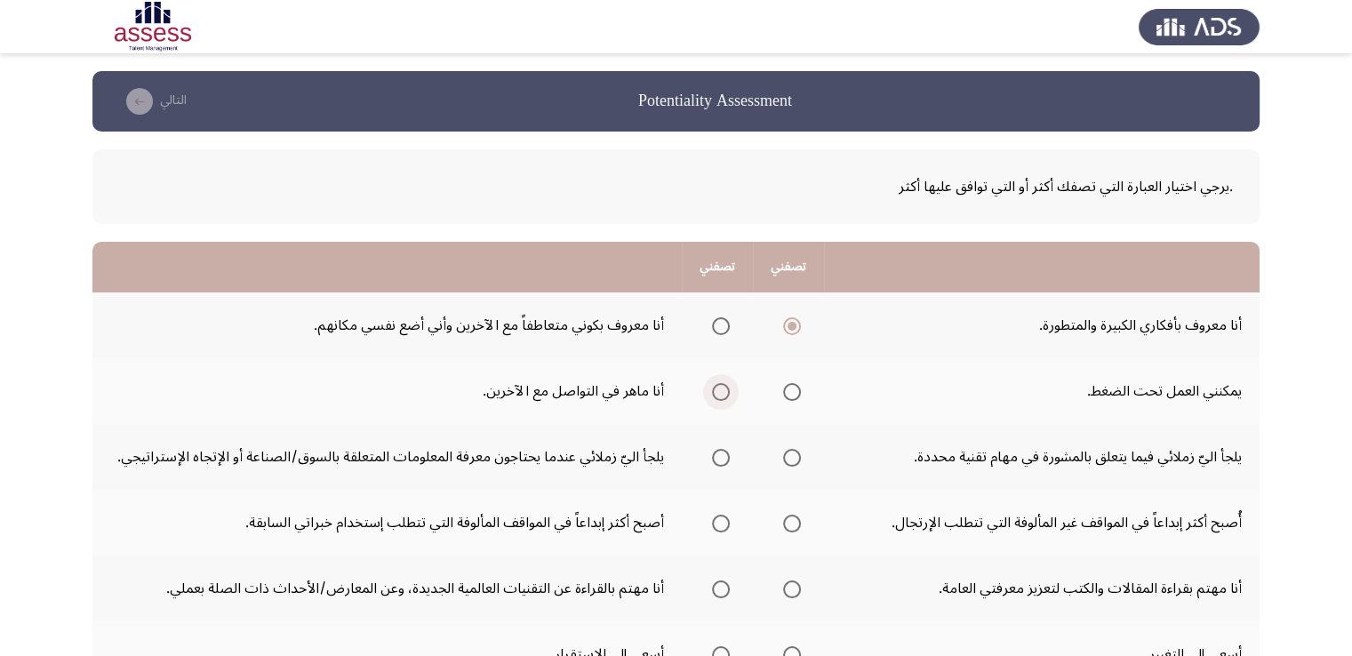
click at [722, 395] on input "Select an option" at bounding box center [721, 392] width 18 height 18
click at [800, 396] on span "Select an option" at bounding box center [792, 392] width 18 height 18
click at [800, 396] on input "Select an option" at bounding box center [792, 392] width 18 height 18
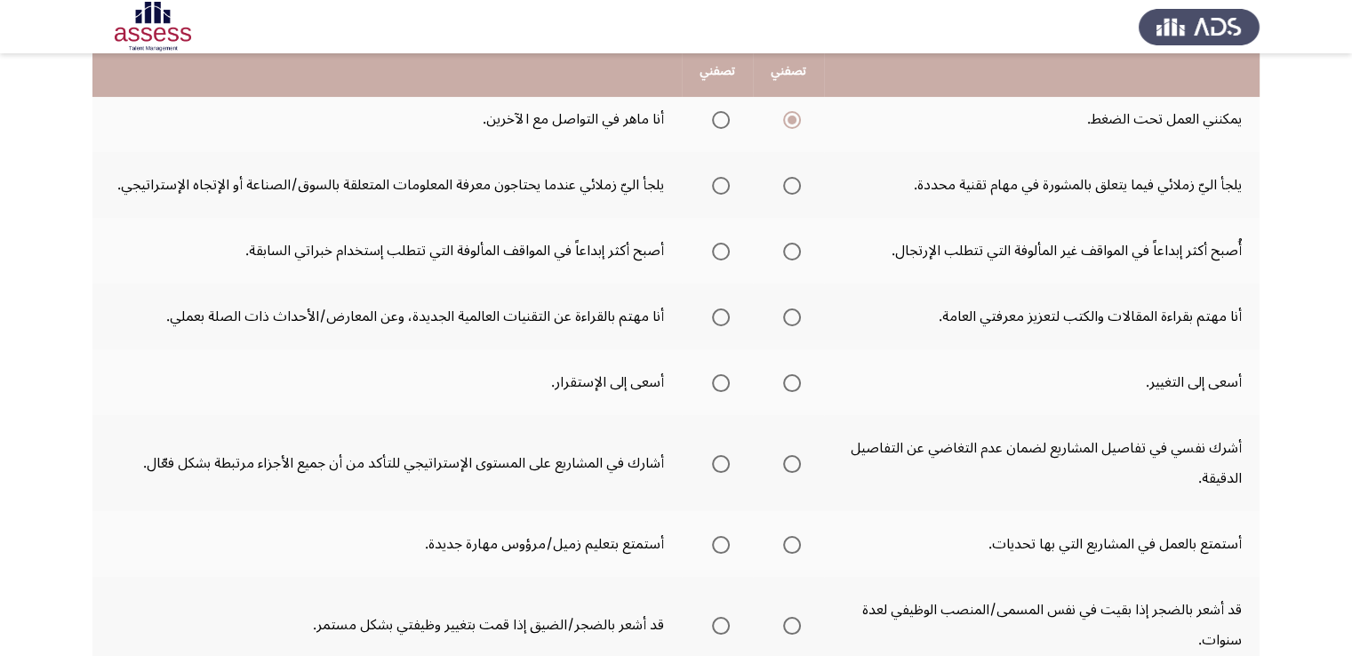
scroll to position [263, 0]
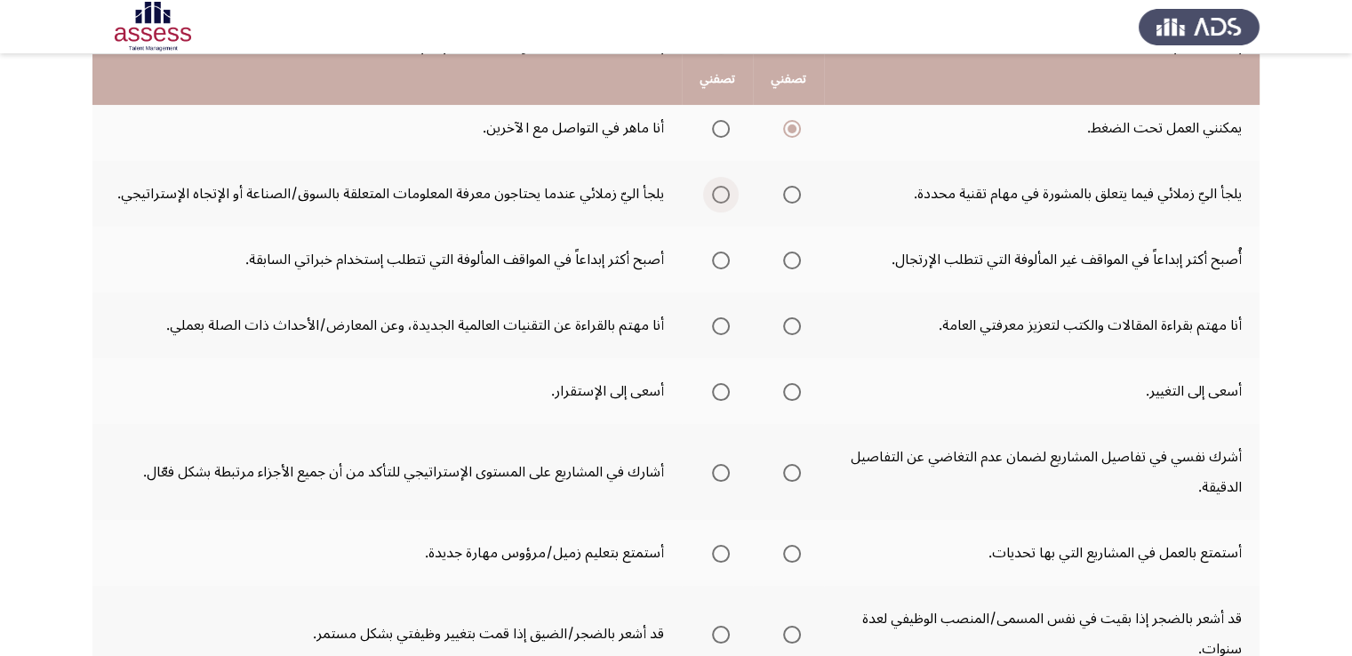
click at [729, 186] on span "Select an option" at bounding box center [721, 195] width 18 height 18
click at [729, 186] on input "Select an option" at bounding box center [721, 195] width 18 height 18
click at [723, 252] on span "Select an option" at bounding box center [721, 261] width 18 height 18
click at [723, 252] on input "Select an option" at bounding box center [721, 261] width 18 height 18
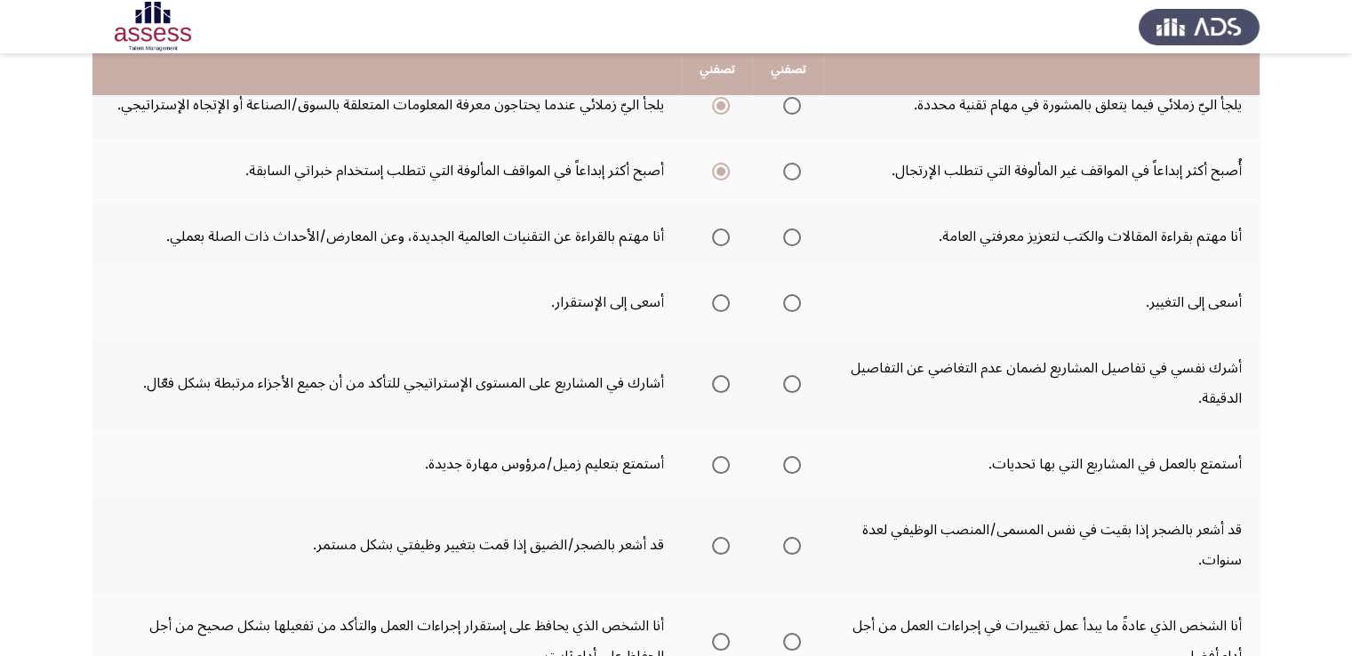
scroll to position [353, 0]
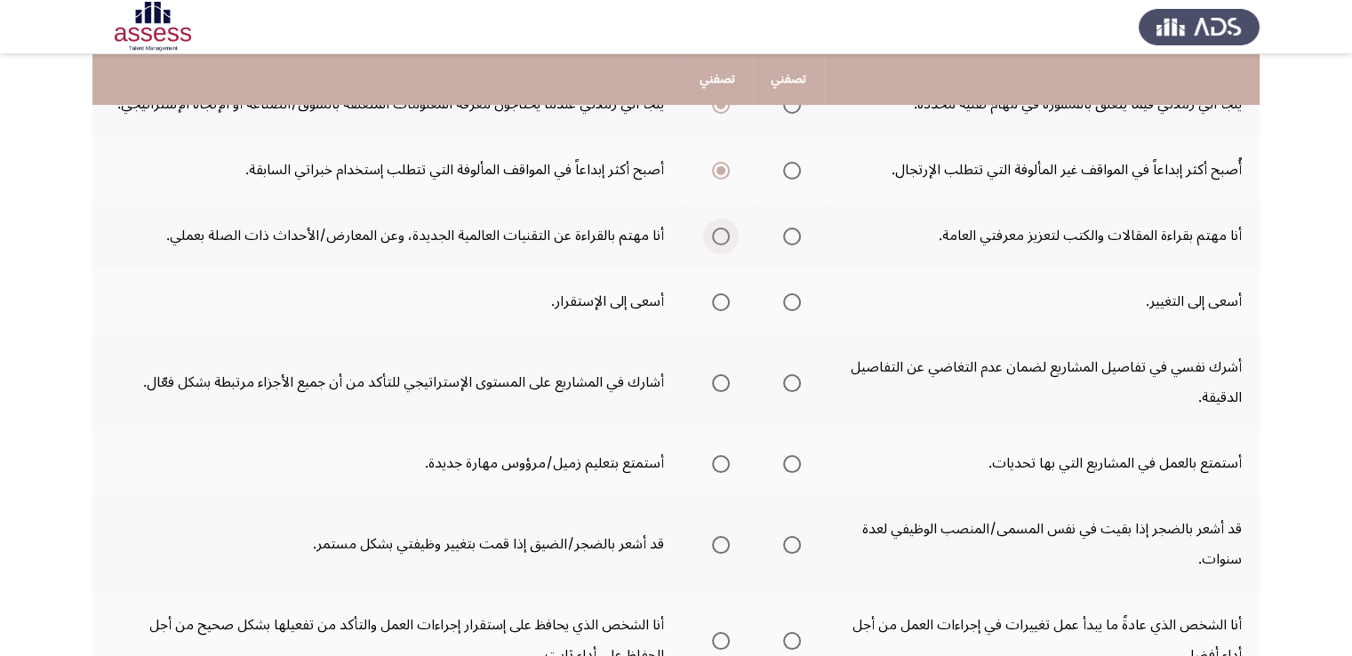
click at [718, 232] on span "Select an option" at bounding box center [721, 237] width 18 height 18
click at [718, 232] on input "Select an option" at bounding box center [721, 237] width 18 height 18
click at [790, 307] on span "Select an option" at bounding box center [792, 302] width 18 height 18
click at [790, 307] on input "Select an option" at bounding box center [792, 302] width 18 height 18
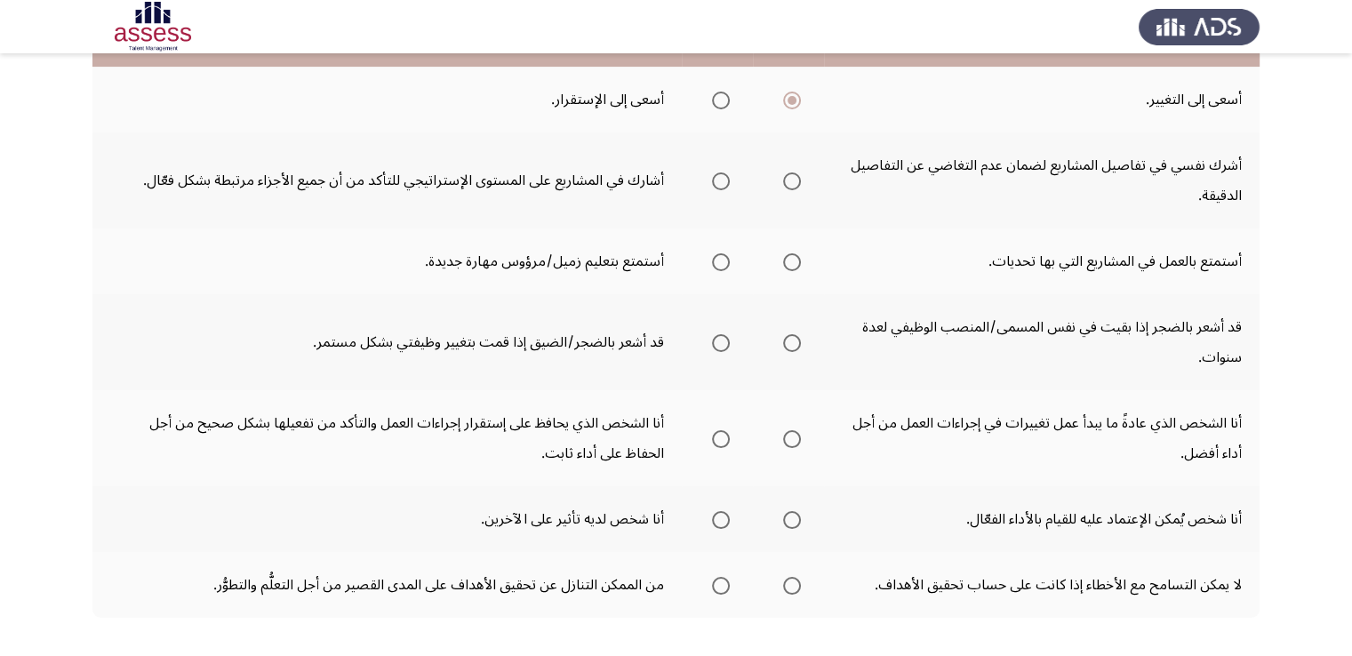
scroll to position [570, 0]
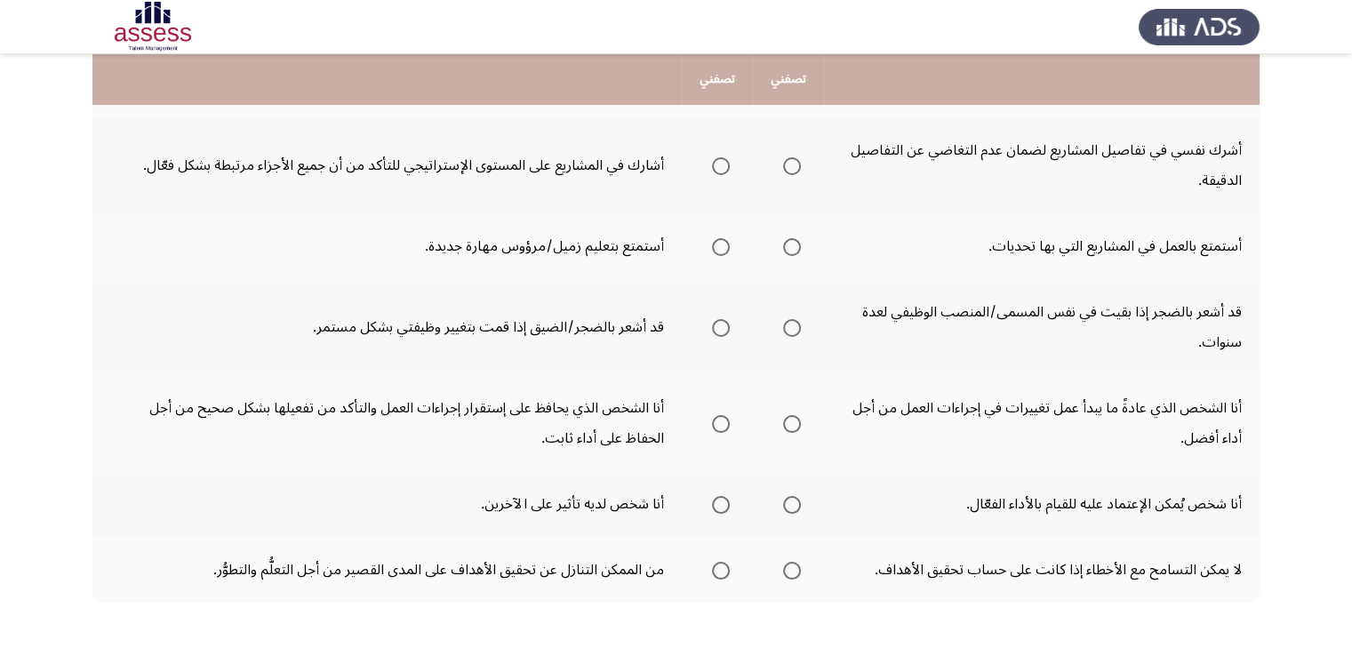
click at [712, 164] on span "Select an option" at bounding box center [721, 166] width 18 height 18
click at [712, 164] on input "Select an option" at bounding box center [721, 166] width 18 height 18
click at [729, 248] on span "Select an option" at bounding box center [721, 247] width 18 height 18
click at [729, 248] on input "Select an option" at bounding box center [721, 247] width 18 height 18
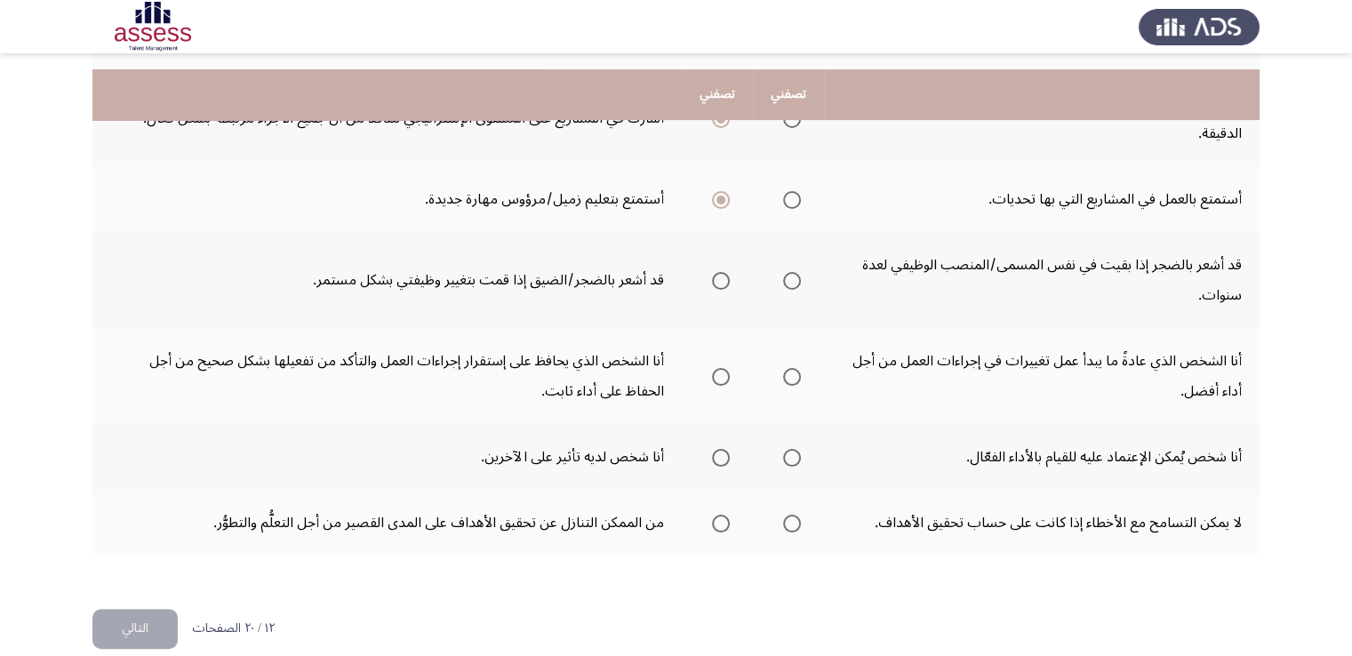
scroll to position [635, 0]
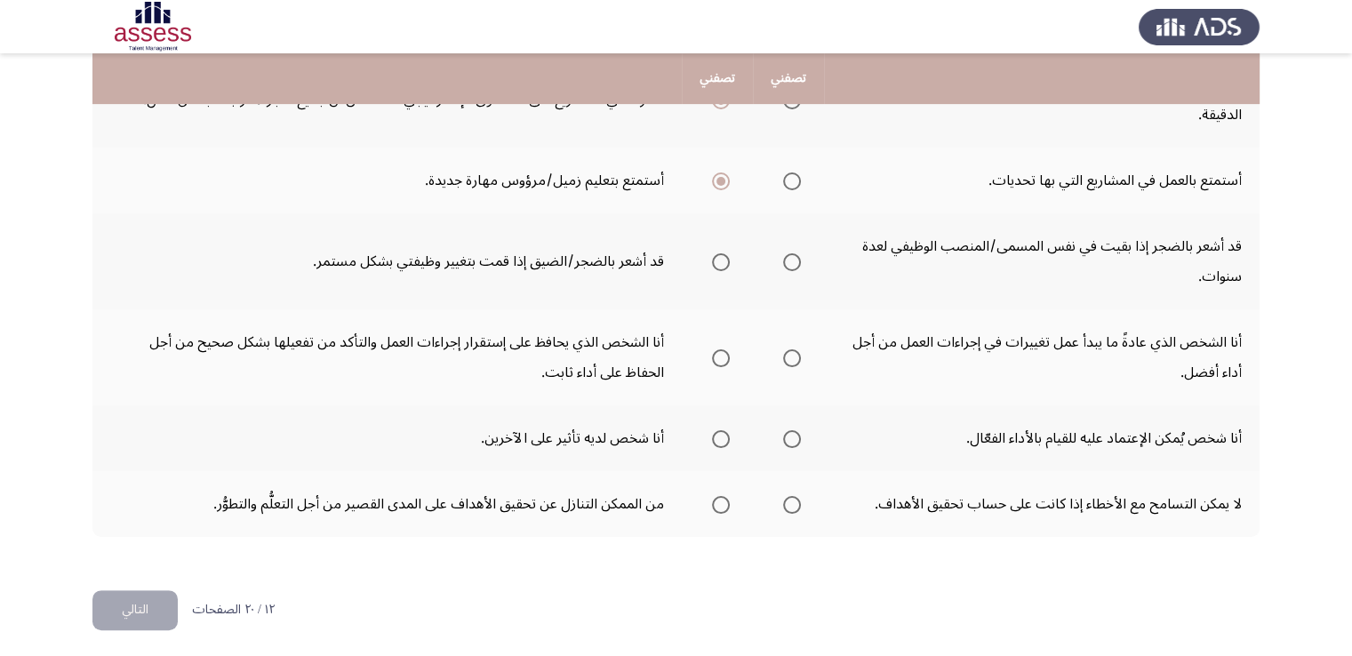
click at [796, 255] on span "Select an option" at bounding box center [792, 262] width 18 height 18
click at [796, 255] on input "Select an option" at bounding box center [792, 262] width 18 height 18
click at [793, 357] on span "Select an option" at bounding box center [792, 358] width 18 height 18
click at [793, 357] on input "Select an option" at bounding box center [792, 358] width 18 height 18
click at [789, 437] on span "Select an option" at bounding box center [792, 439] width 18 height 18
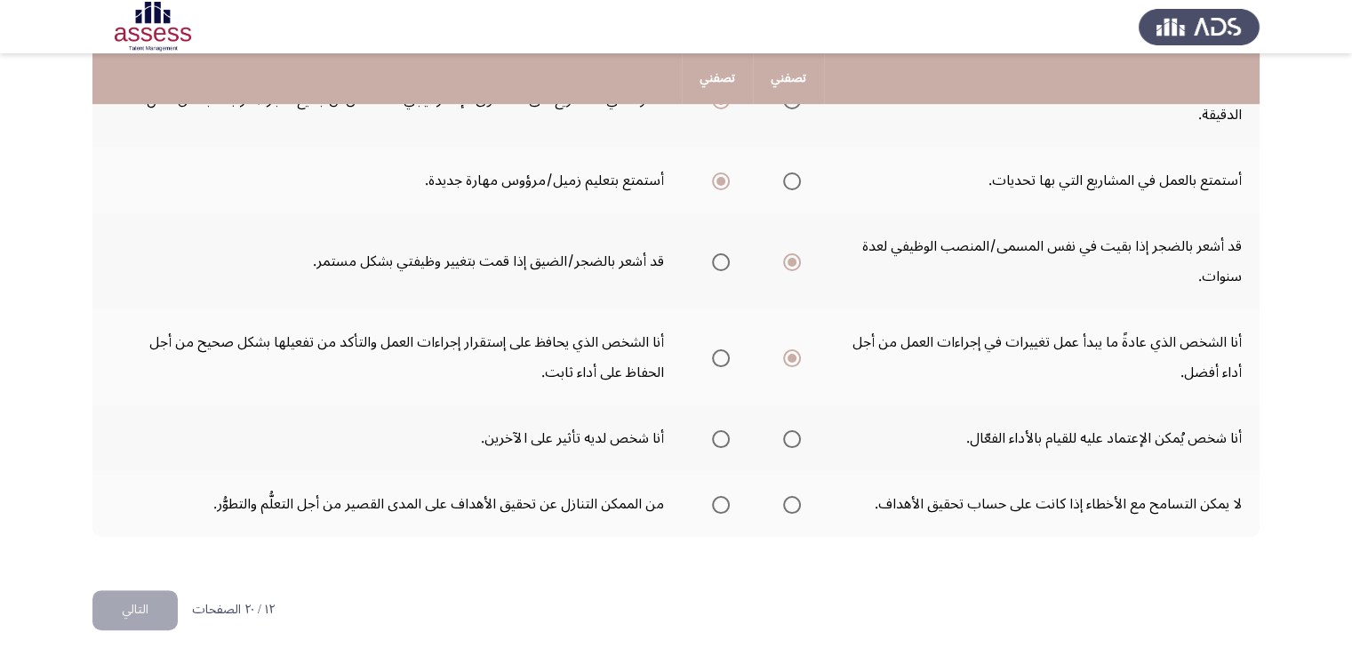
click at [789, 437] on input "Select an option" at bounding box center [792, 439] width 18 height 18
click at [714, 496] on span "Select an option" at bounding box center [721, 505] width 18 height 18
click at [714, 496] on input "Select an option" at bounding box center [721, 505] width 18 height 18
click at [133, 620] on button "التالي" at bounding box center [134, 610] width 85 height 40
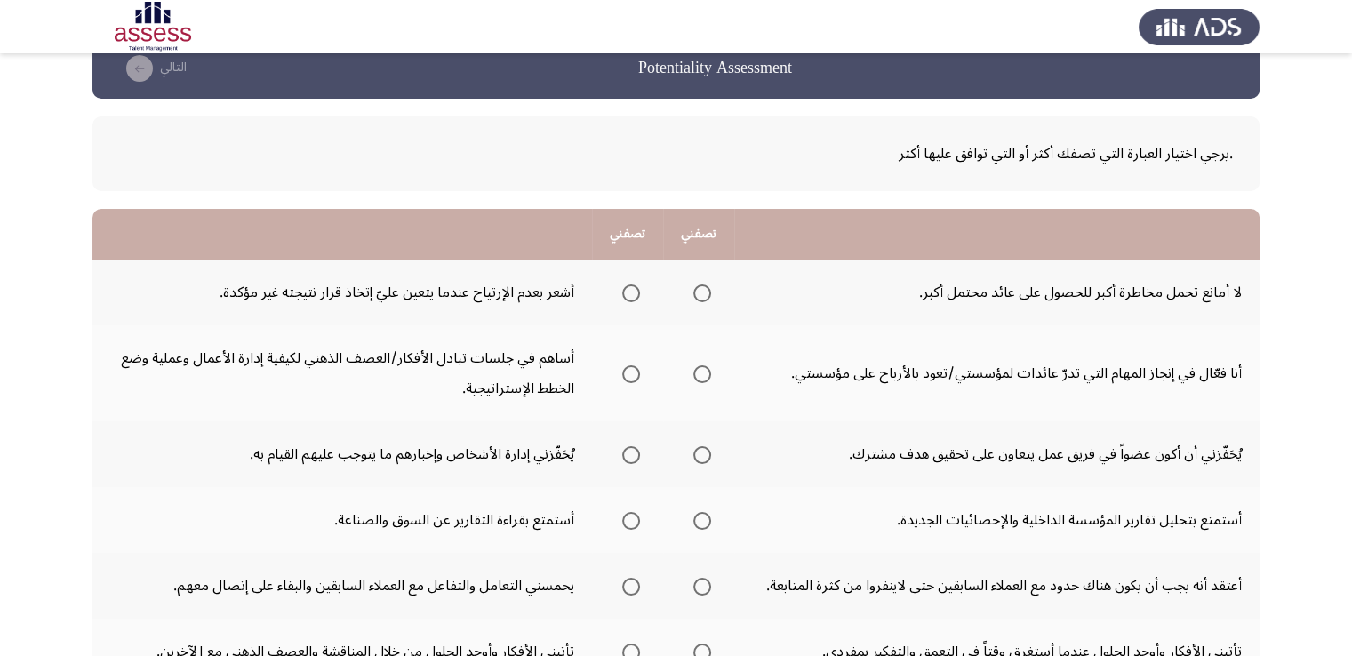
scroll to position [47, 0]
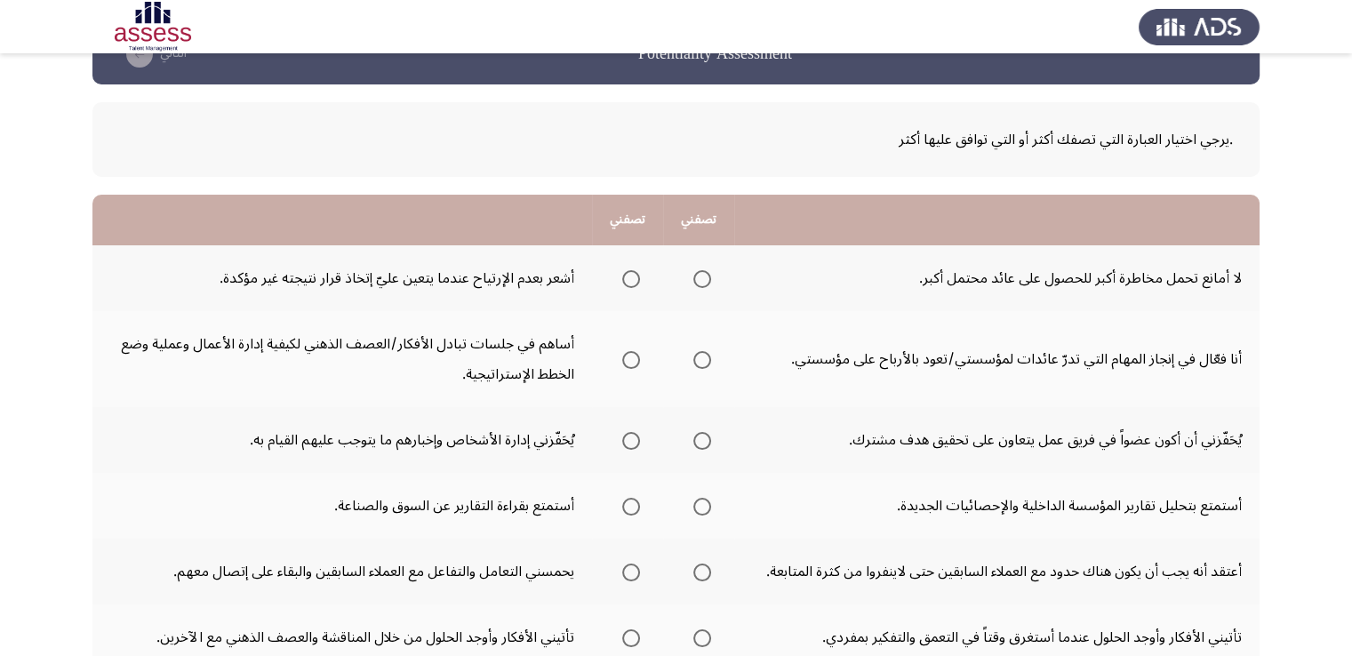
click at [696, 285] on span "Select an option" at bounding box center [702, 279] width 18 height 18
click at [696, 285] on input "Select an option" at bounding box center [702, 279] width 18 height 18
click at [705, 363] on span "Select an option" at bounding box center [702, 360] width 18 height 18
click at [705, 363] on input "Select an option" at bounding box center [702, 360] width 18 height 18
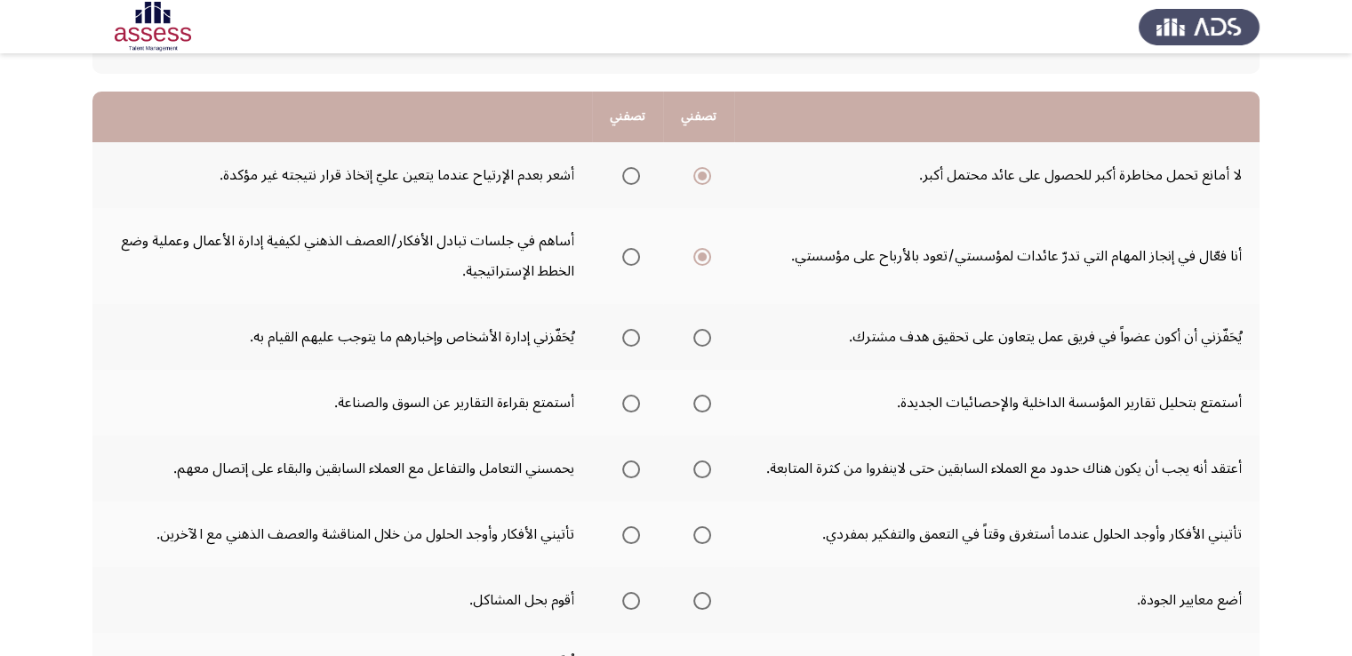
scroll to position [153, 0]
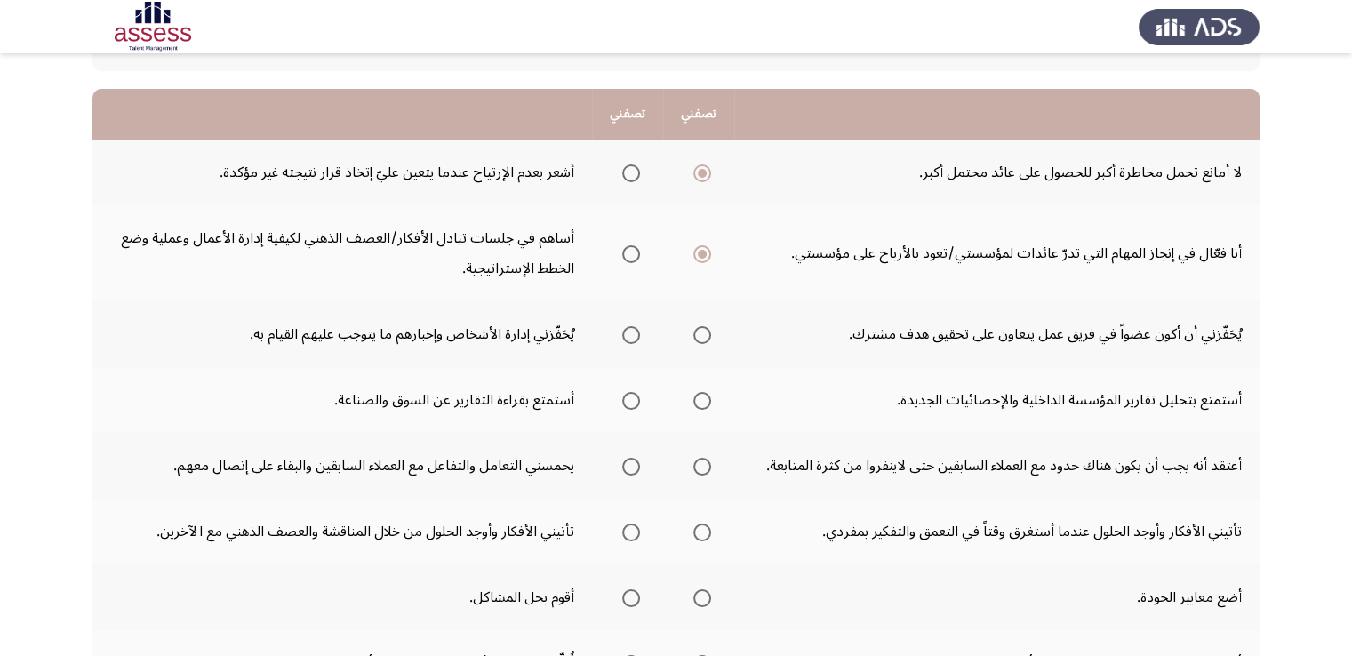
click at [709, 336] on span "Select an option" at bounding box center [702, 335] width 18 height 18
click at [709, 336] on input "Select an option" at bounding box center [702, 335] width 18 height 18
click at [637, 396] on span "Select an option" at bounding box center [631, 401] width 18 height 18
click at [637, 396] on input "Select an option" at bounding box center [631, 401] width 18 height 18
click at [636, 467] on span "Select an option" at bounding box center [631, 467] width 18 height 18
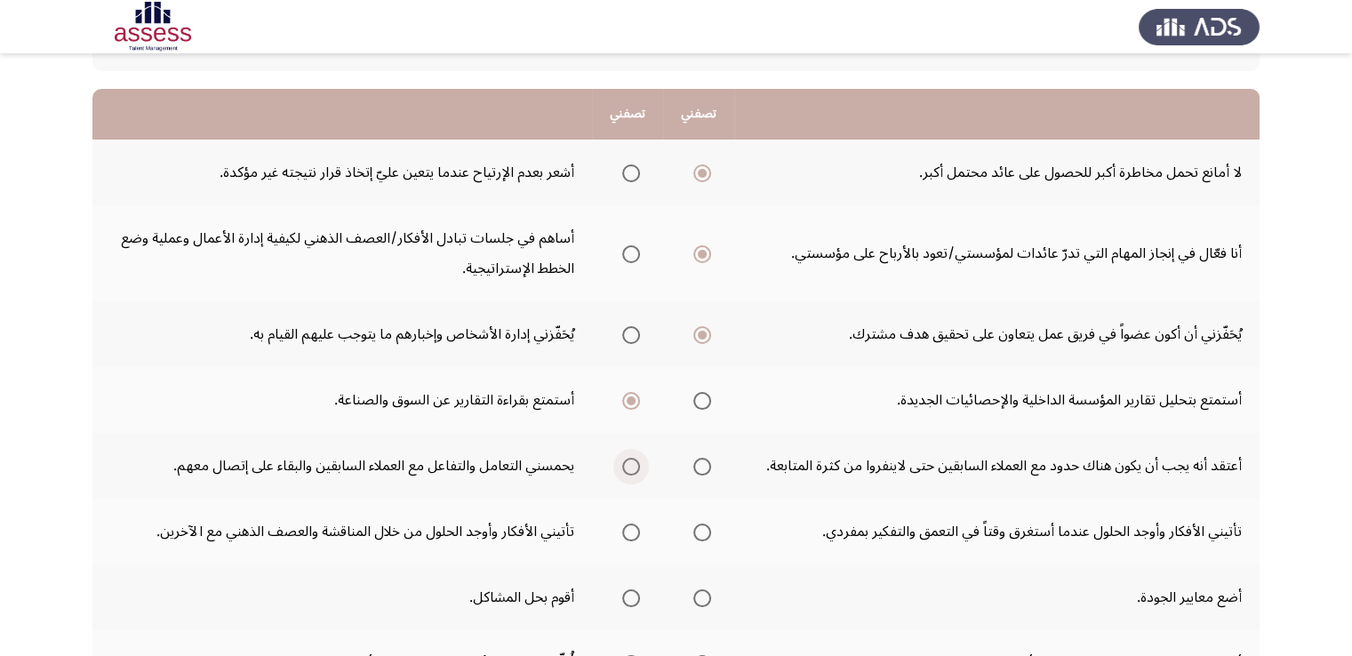
click at [636, 467] on input "Select an option" at bounding box center [631, 467] width 18 height 18
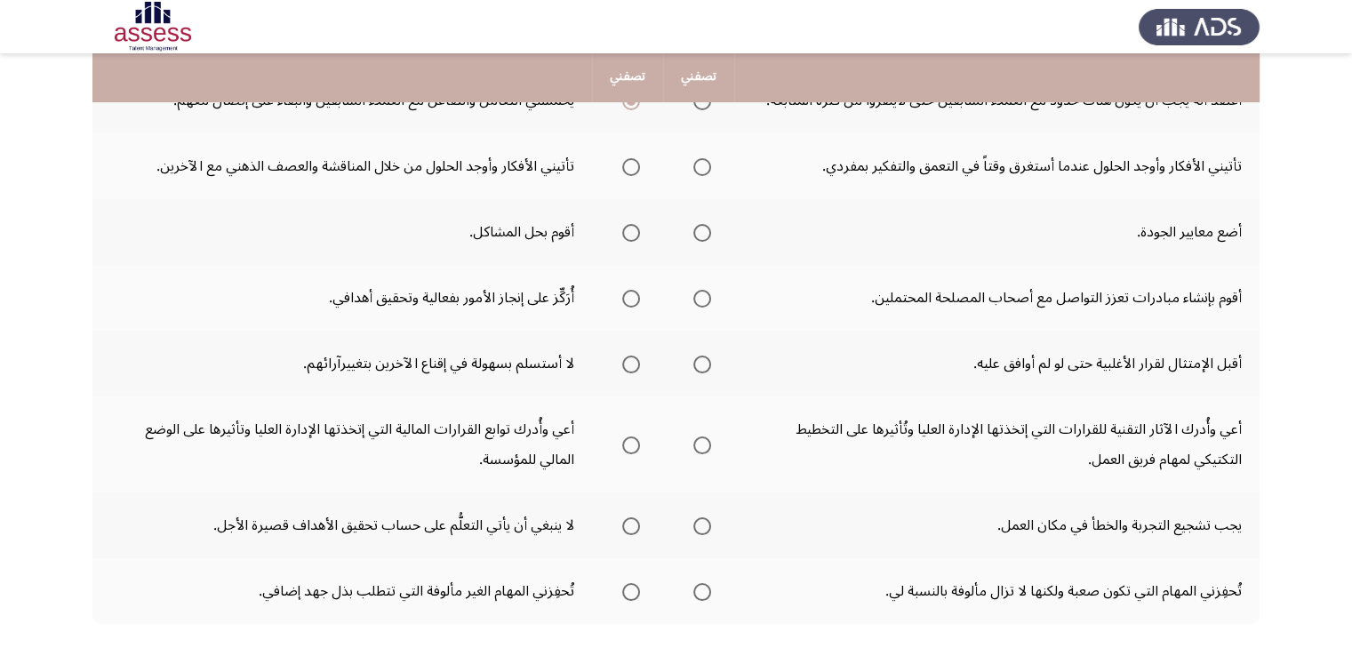
scroll to position [527, 0]
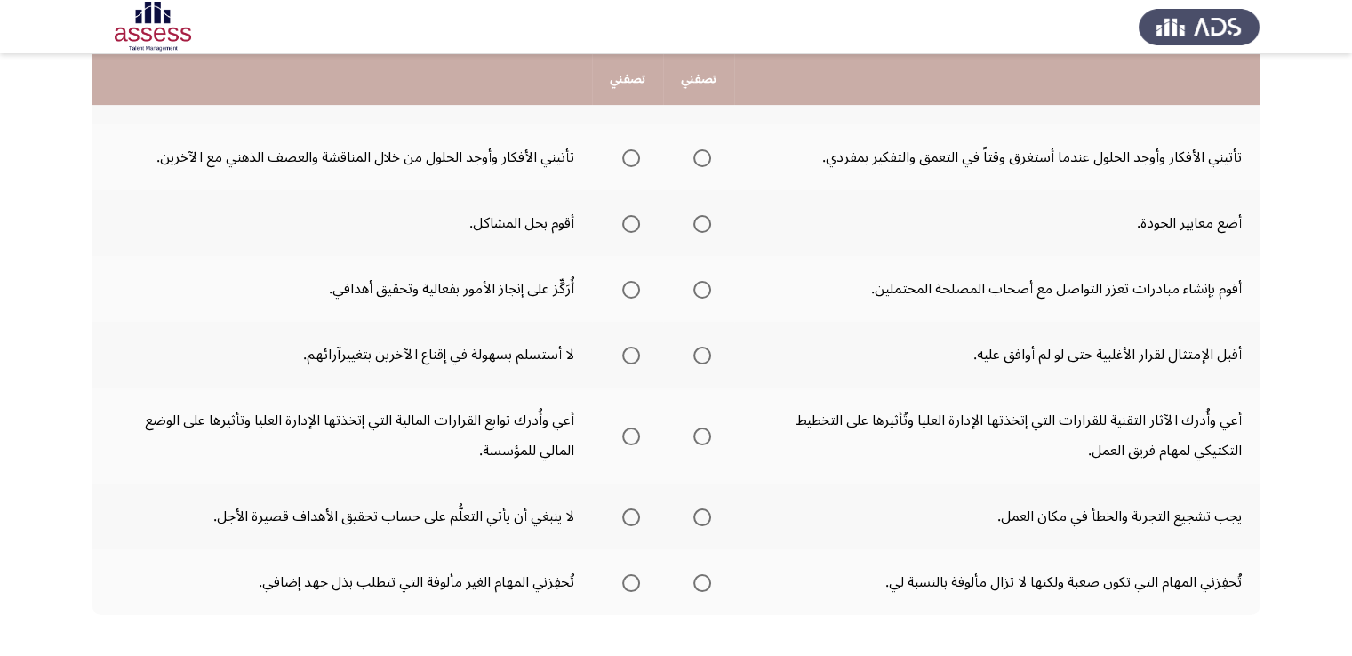
click at [633, 154] on span "Select an option" at bounding box center [631, 158] width 18 height 18
click at [633, 154] on input "Select an option" at bounding box center [631, 158] width 18 height 18
click at [630, 220] on span "Select an option" at bounding box center [631, 224] width 18 height 18
click at [630, 220] on input "Select an option" at bounding box center [631, 224] width 18 height 18
click at [708, 220] on span "Select an option" at bounding box center [702, 224] width 18 height 18
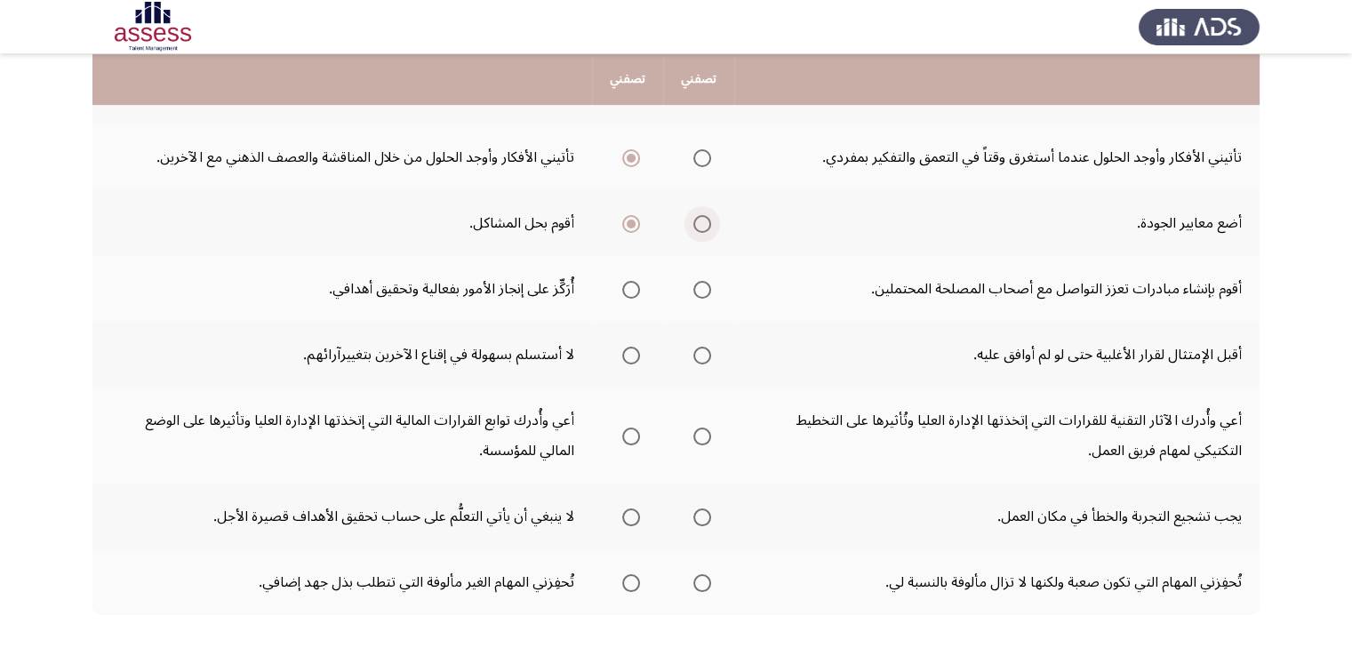
click at [708, 220] on input "Select an option" at bounding box center [702, 224] width 18 height 18
click at [700, 285] on span "Select an option" at bounding box center [702, 290] width 18 height 18
click at [700, 285] on input "Select an option" at bounding box center [702, 290] width 18 height 18
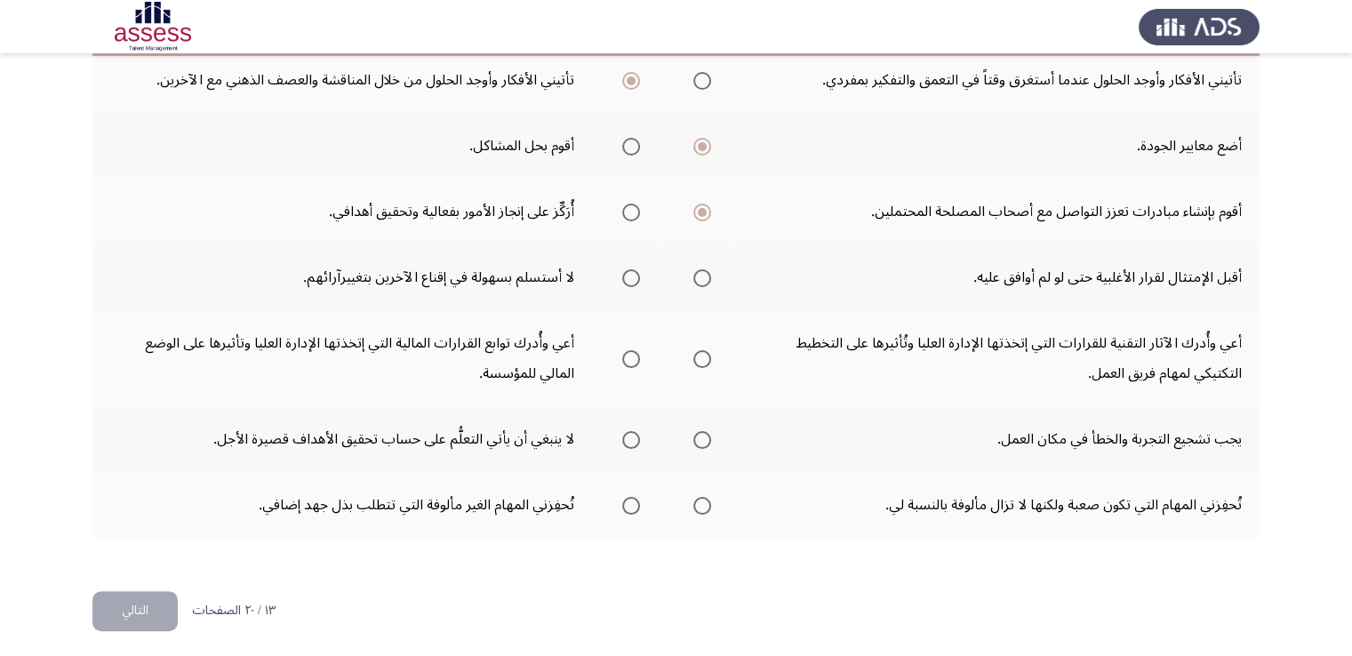
scroll to position [605, 0]
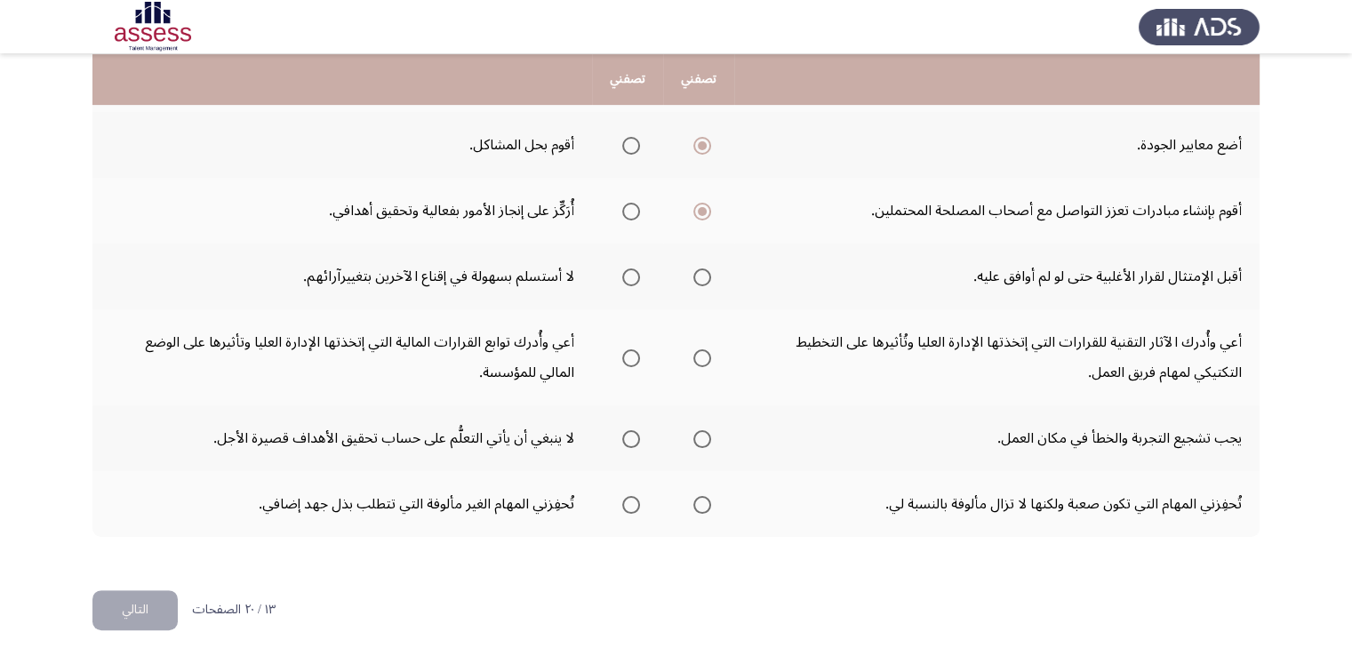
click at [635, 276] on span "Select an option" at bounding box center [631, 277] width 18 height 18
click at [635, 276] on input "Select an option" at bounding box center [631, 277] width 18 height 18
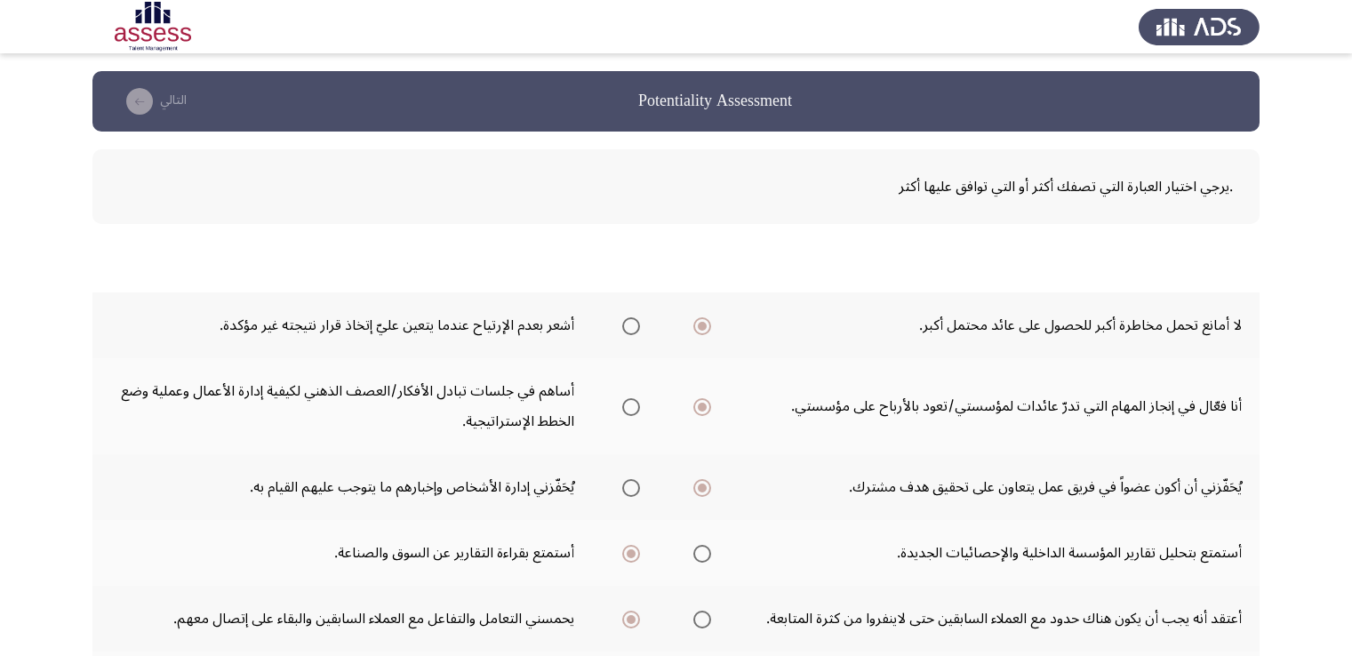
scroll to position [605, 0]
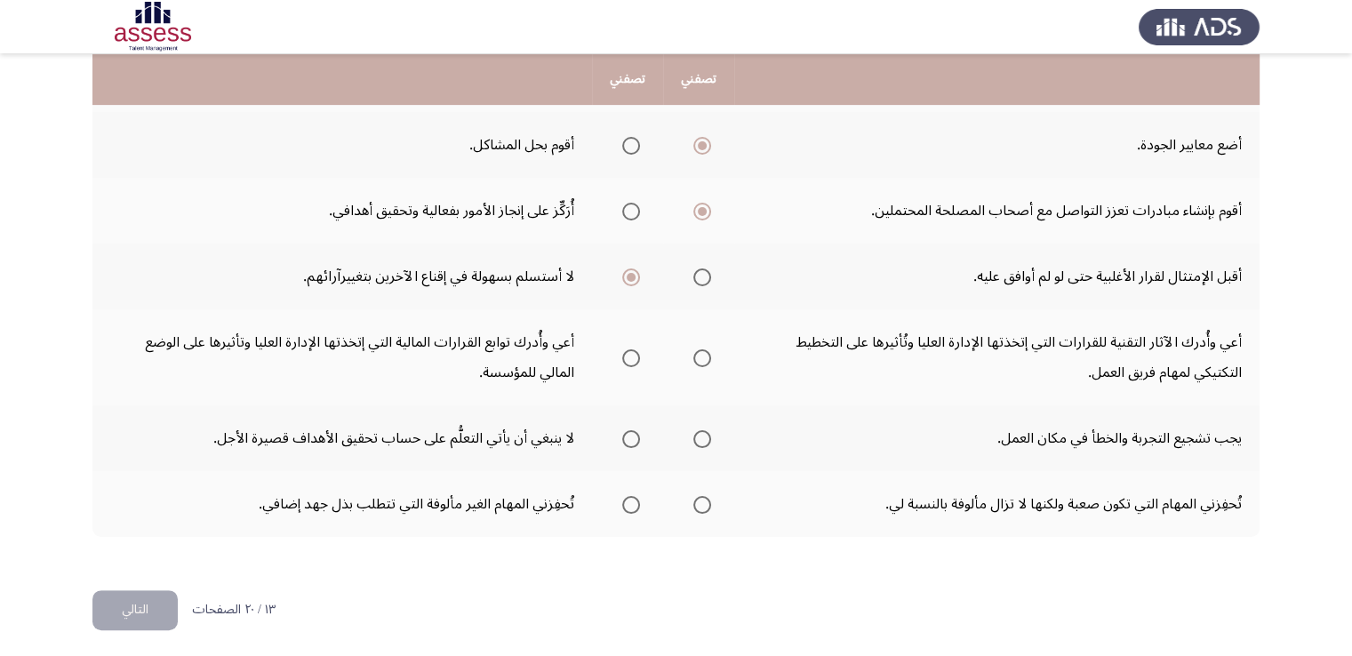
click at [711, 353] on span "Select an option" at bounding box center [702, 358] width 18 height 18
click at [711, 353] on input "Select an option" at bounding box center [702, 358] width 18 height 18
click at [693, 437] on label "Select an option" at bounding box center [698, 439] width 25 height 18
click at [693, 437] on input "Select an option" at bounding box center [702, 439] width 18 height 18
click at [636, 502] on span "Select an option" at bounding box center [631, 505] width 18 height 18
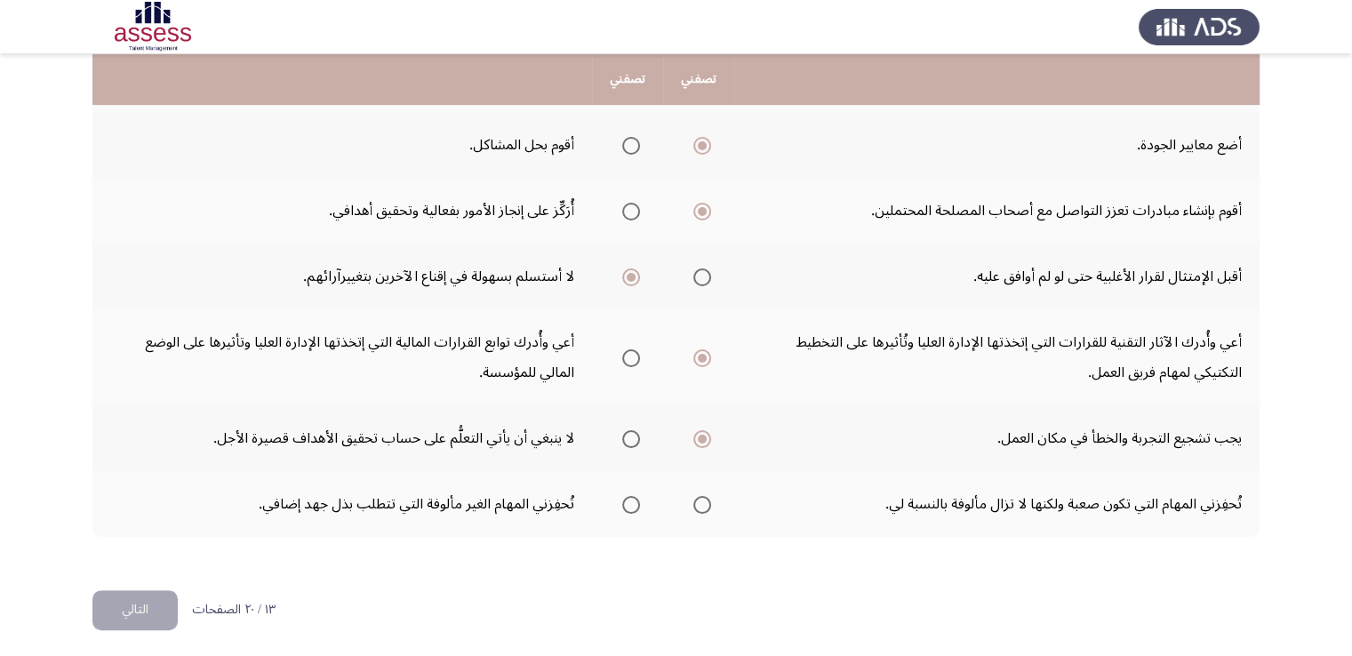
click at [636, 502] on input "Select an option" at bounding box center [631, 505] width 18 height 18
click at [164, 603] on button "التالي" at bounding box center [134, 610] width 85 height 40
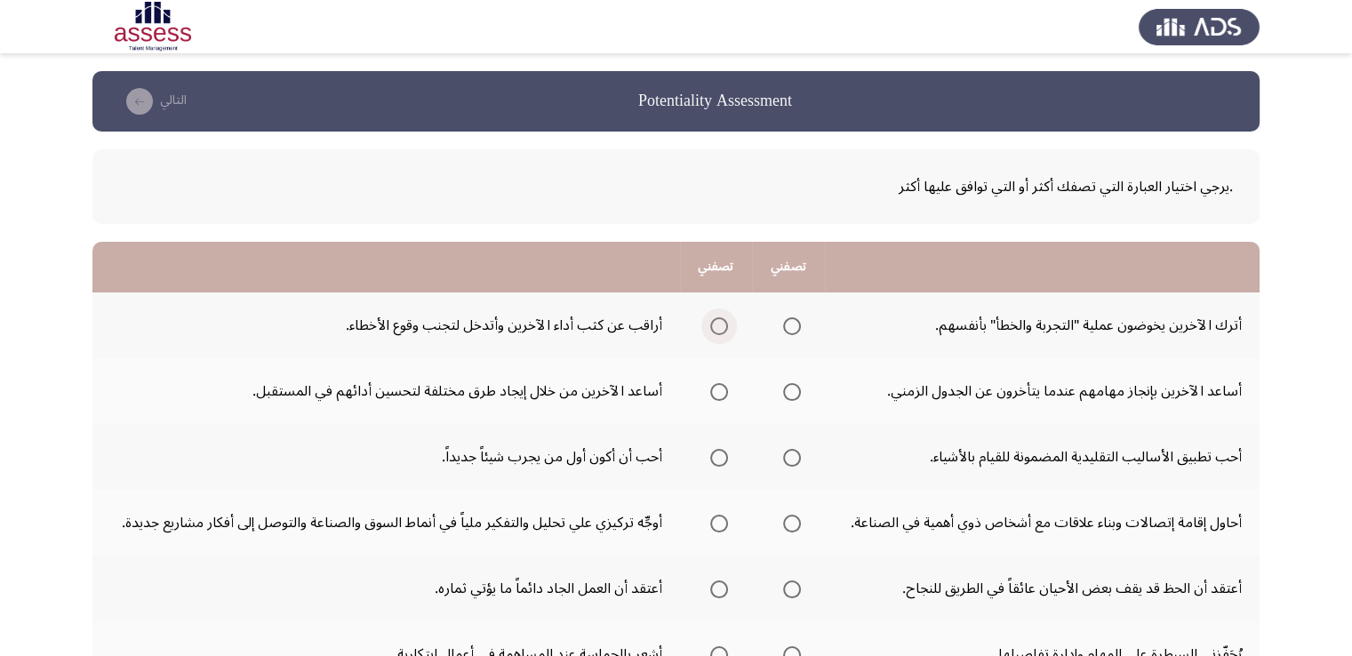
click at [718, 331] on span "Select an option" at bounding box center [719, 326] width 18 height 18
click at [718, 331] on input "Select an option" at bounding box center [719, 326] width 18 height 18
click at [721, 388] on span "Select an option" at bounding box center [719, 392] width 18 height 18
click at [721, 388] on input "Select an option" at bounding box center [719, 392] width 18 height 18
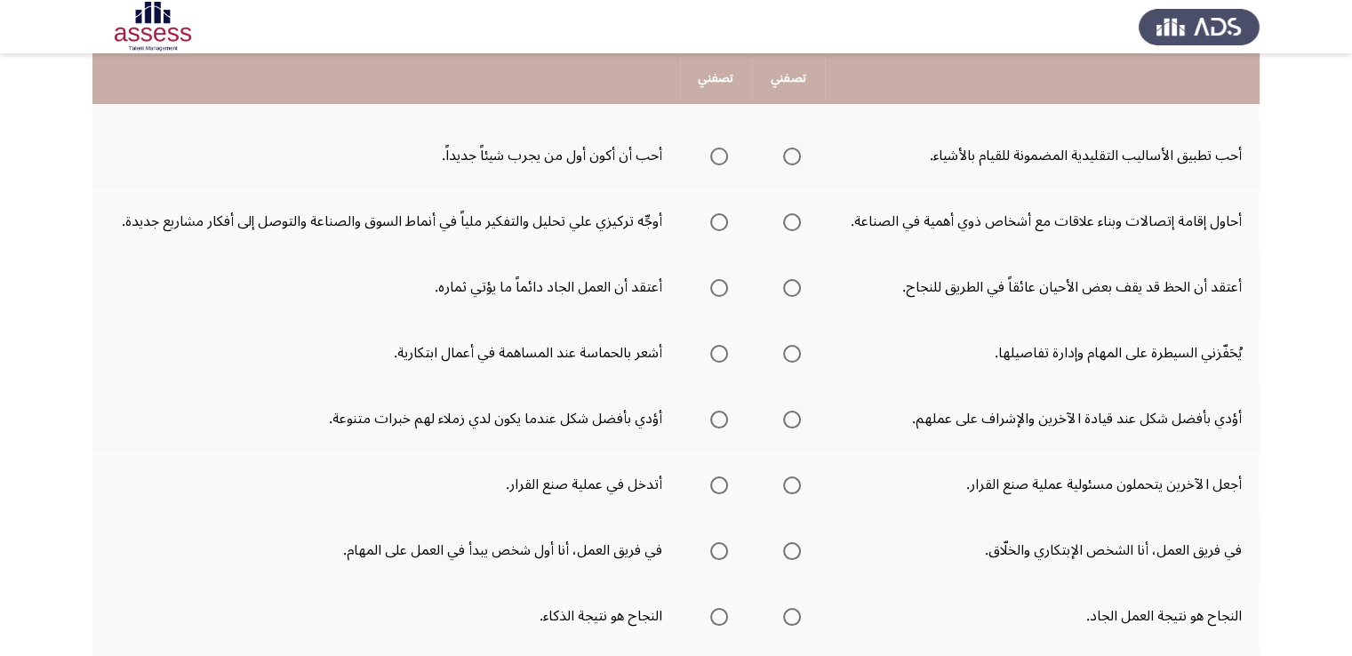
scroll to position [312, 0]
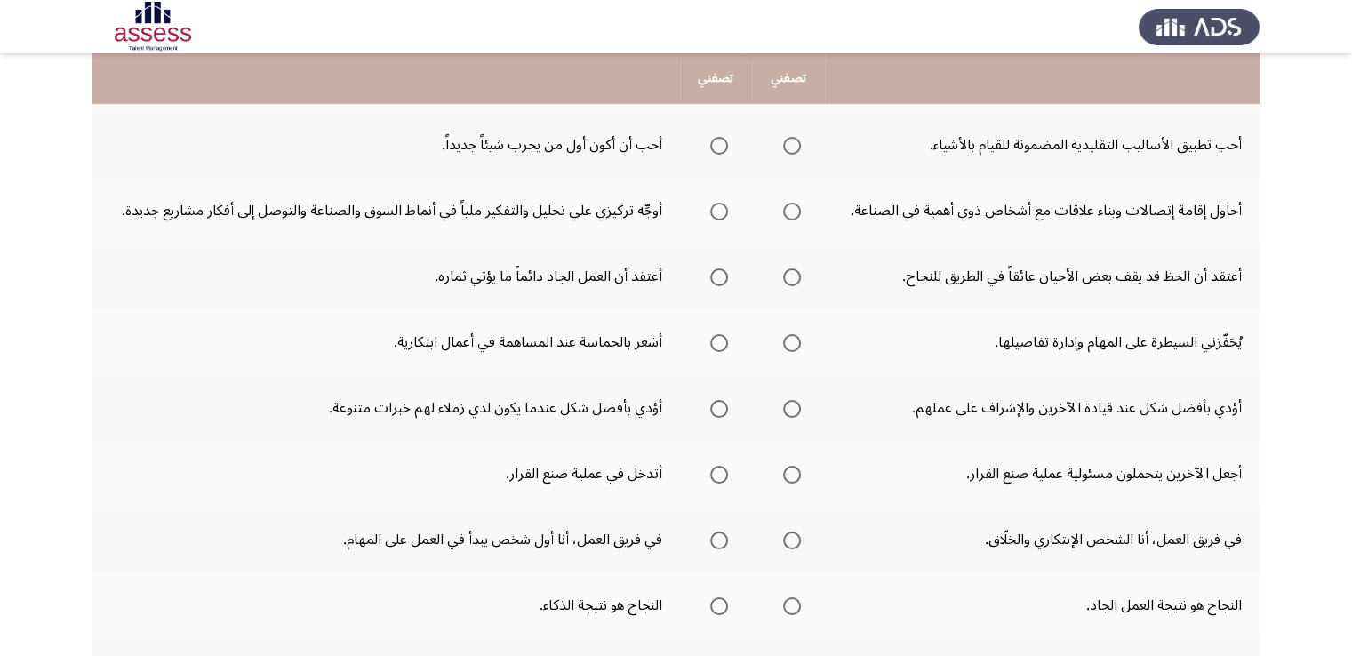
click at [722, 139] on span "Select an option" at bounding box center [719, 146] width 18 height 18
click at [722, 139] on input "Select an option" at bounding box center [719, 146] width 18 height 18
click at [722, 206] on span "Select an option" at bounding box center [719, 212] width 18 height 18
click at [722, 206] on input "Select an option" at bounding box center [719, 212] width 18 height 18
click at [711, 268] on span "Select an option" at bounding box center [719, 277] width 18 height 18
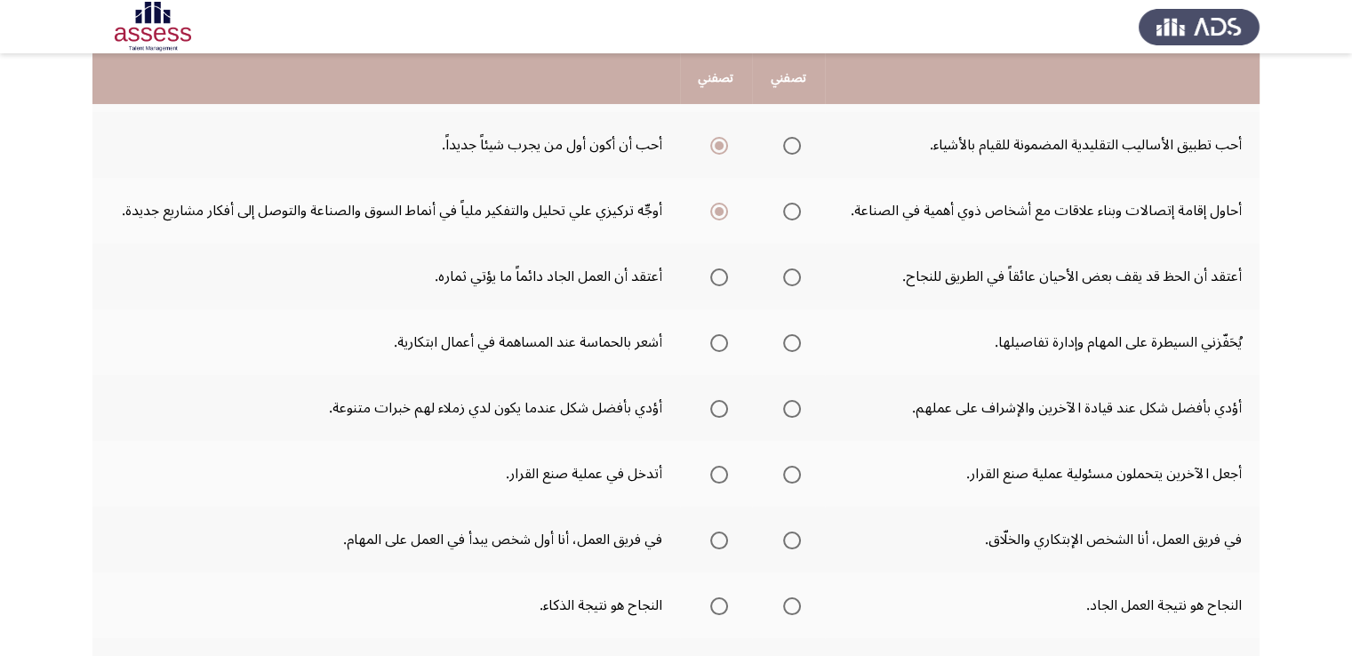
click at [711, 268] on input "Select an option" at bounding box center [719, 277] width 18 height 18
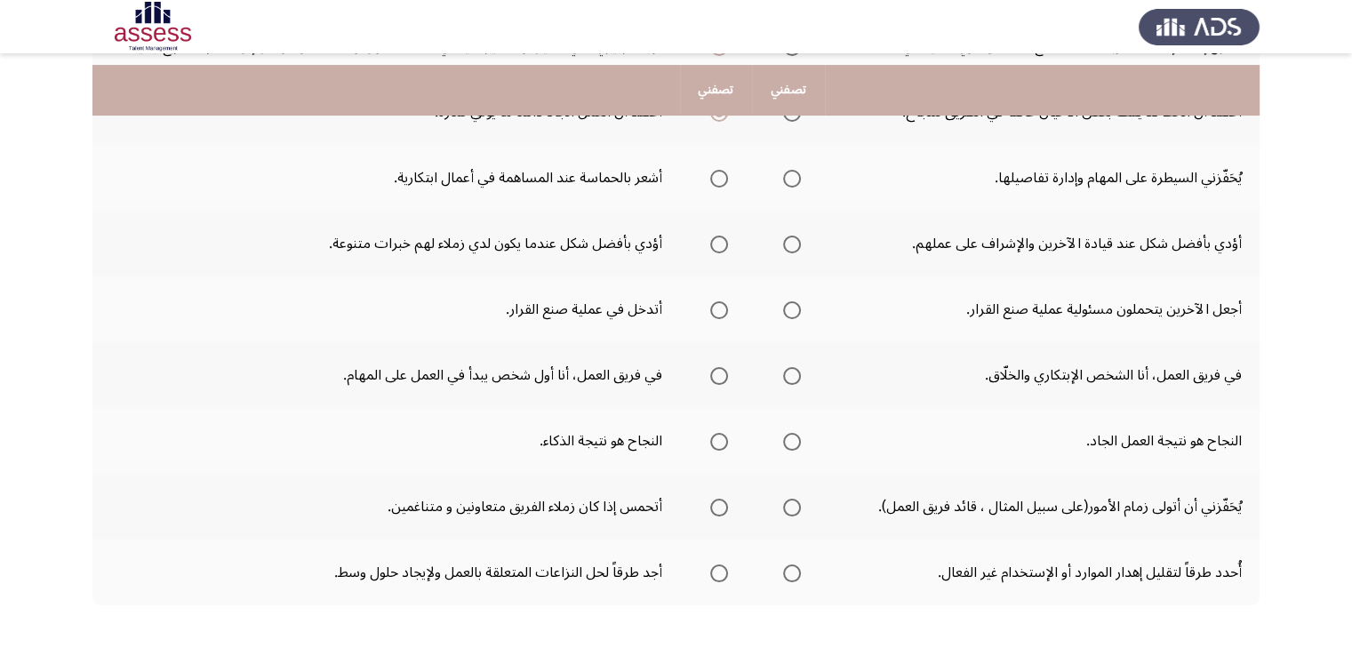
scroll to position [491, 0]
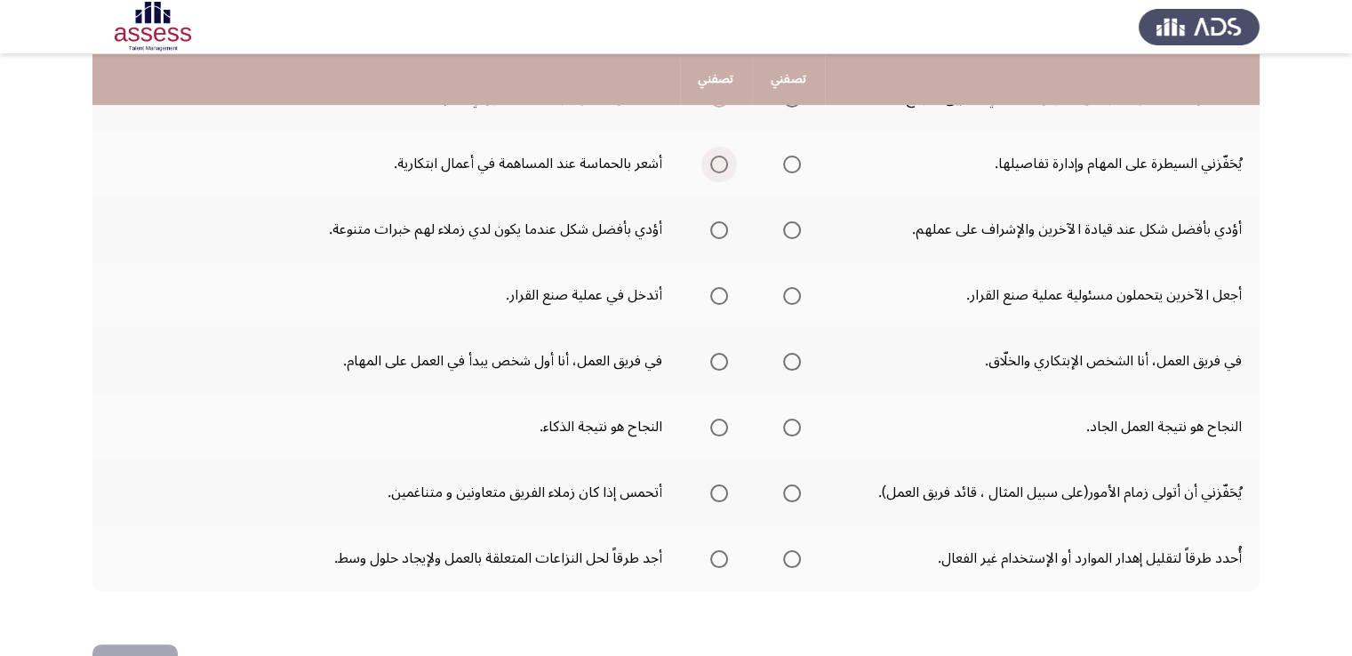
click at [723, 156] on span "Select an option" at bounding box center [719, 165] width 18 height 18
click at [723, 156] on input "Select an option" at bounding box center [719, 165] width 18 height 18
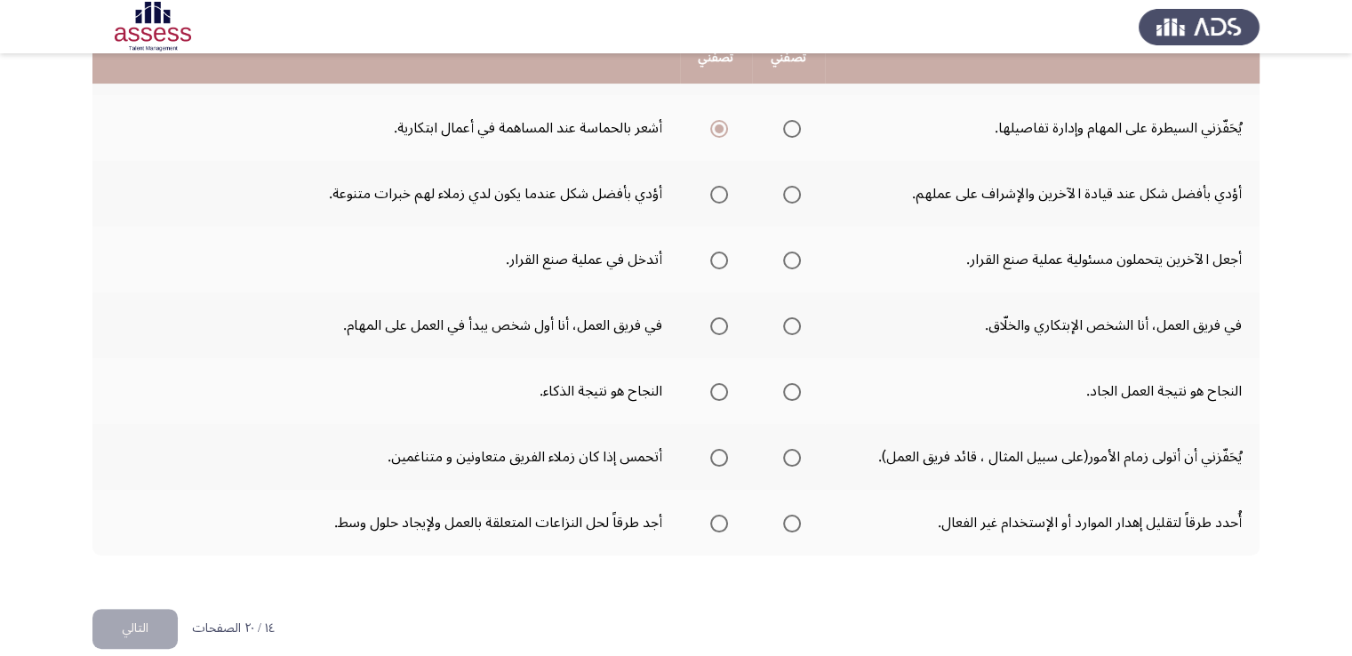
scroll to position [538, 0]
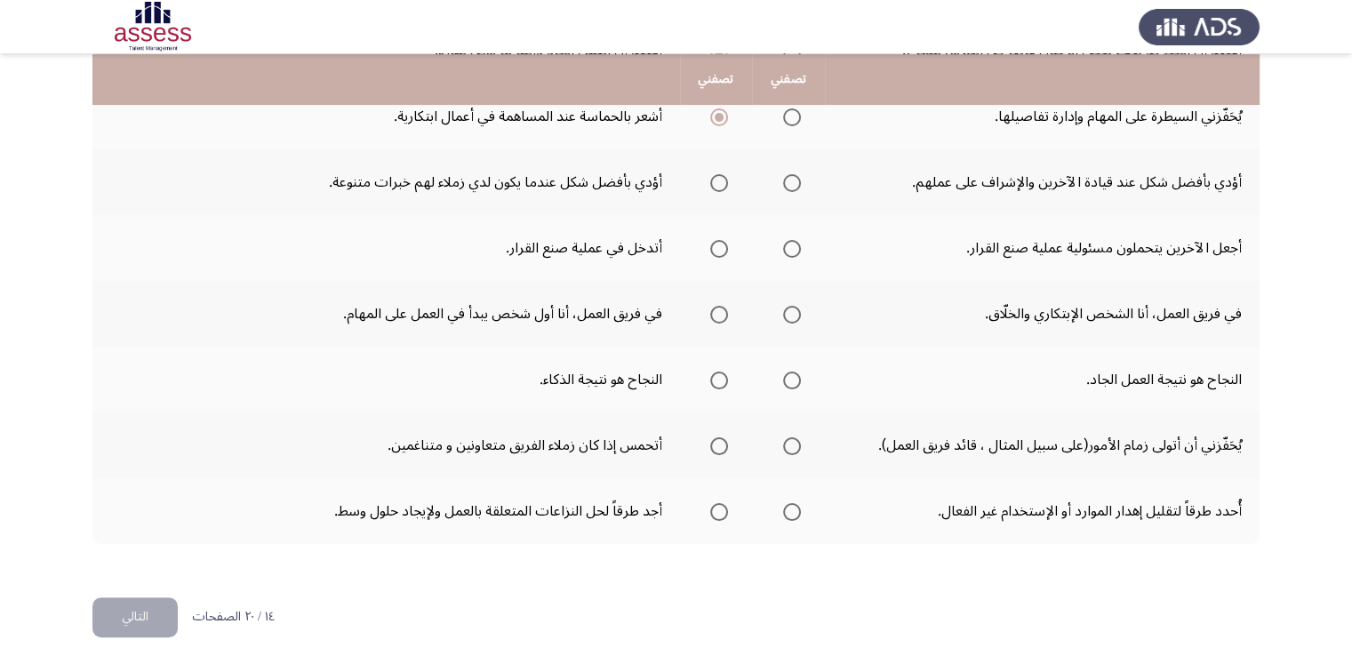
click at [766, 185] on th at bounding box center [788, 182] width 73 height 66
click at [783, 185] on span "Select an option" at bounding box center [792, 183] width 18 height 18
click at [783, 185] on input "Select an option" at bounding box center [792, 183] width 18 height 18
click at [715, 240] on span "Select an option" at bounding box center [719, 249] width 18 height 18
click at [715, 240] on input "Select an option" at bounding box center [719, 249] width 18 height 18
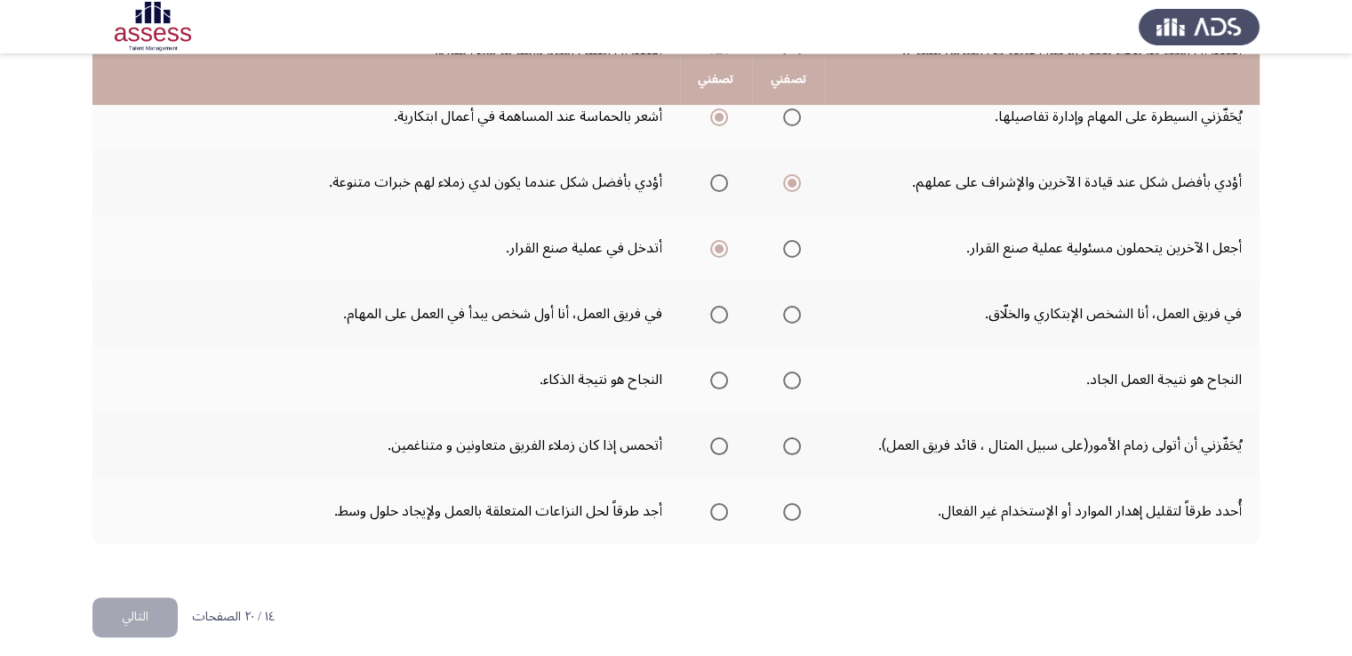
click at [783, 314] on span "Select an option" at bounding box center [792, 315] width 18 height 18
click at [783, 314] on input "Select an option" at bounding box center [792, 315] width 18 height 18
click at [796, 375] on span "Select an option" at bounding box center [792, 380] width 18 height 18
click at [796, 375] on input "Select an option" at bounding box center [792, 380] width 18 height 18
click at [788, 442] on span "Select an option" at bounding box center [792, 446] width 18 height 18
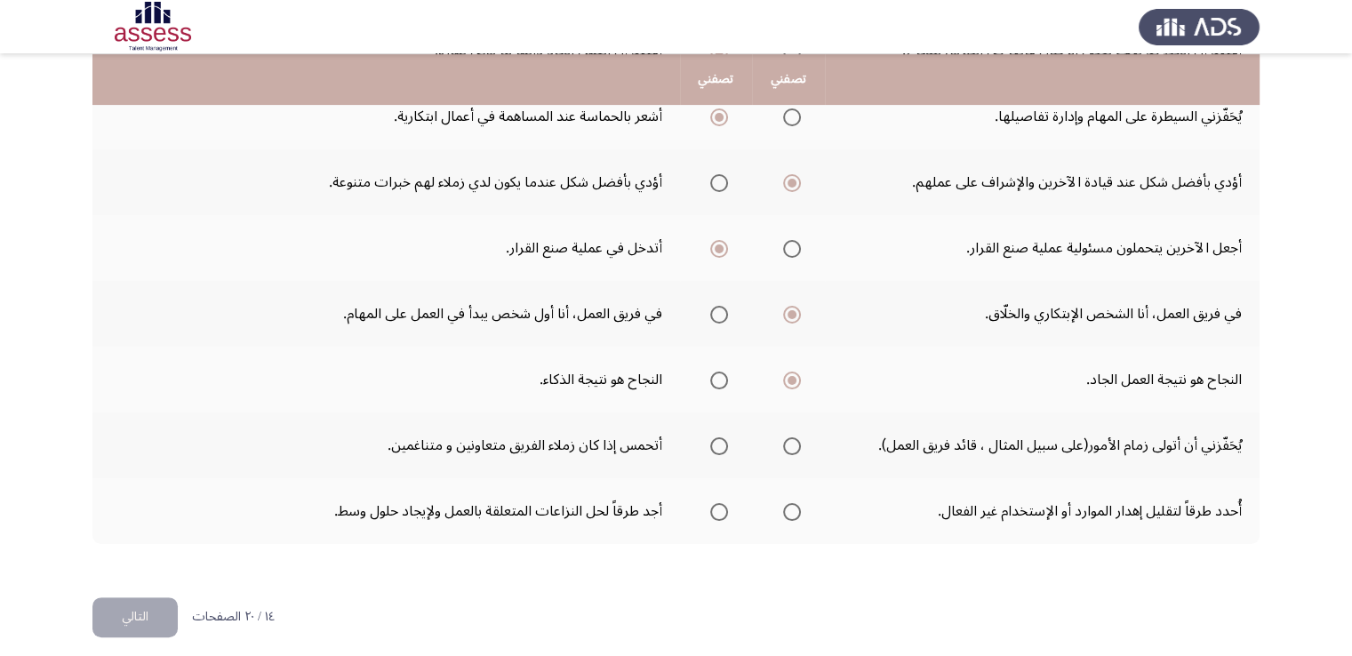
click at [788, 442] on input "Select an option" at bounding box center [792, 446] width 18 height 18
click at [798, 503] on span "Select an option" at bounding box center [792, 512] width 18 height 18
click at [798, 503] on input "Select an option" at bounding box center [792, 512] width 18 height 18
click at [168, 623] on button "التالي" at bounding box center [134, 617] width 85 height 40
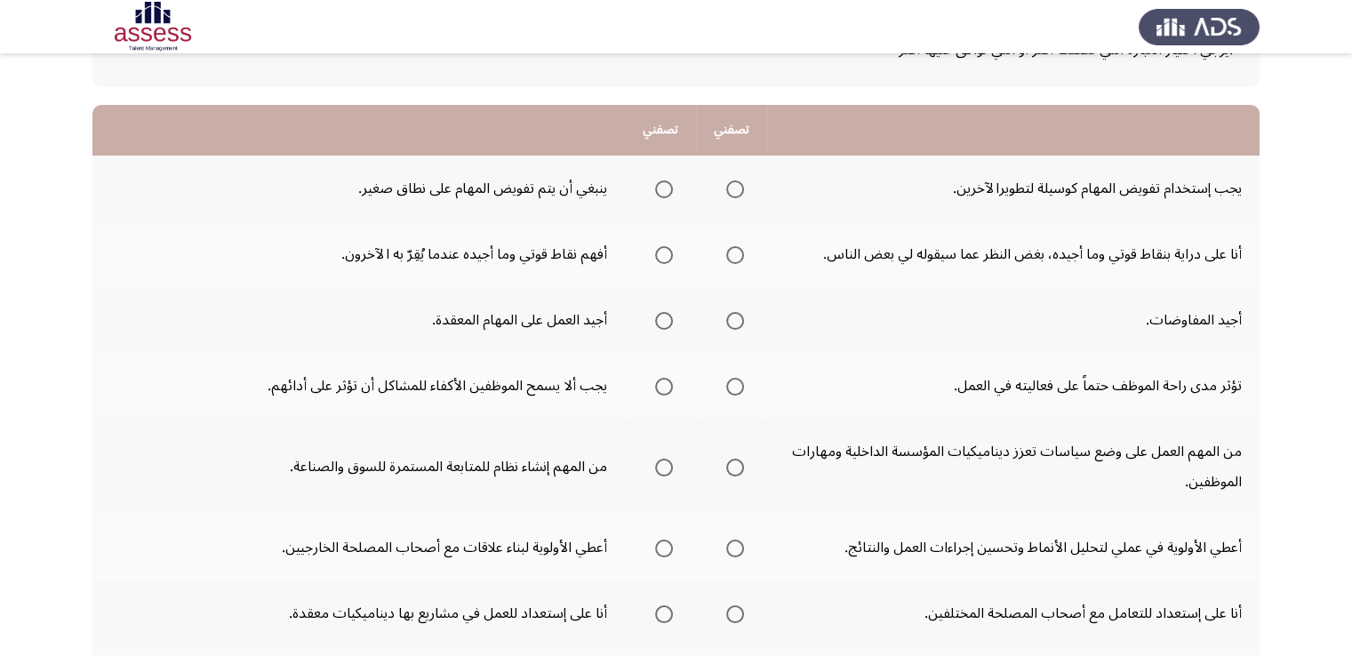
scroll to position [169, 0]
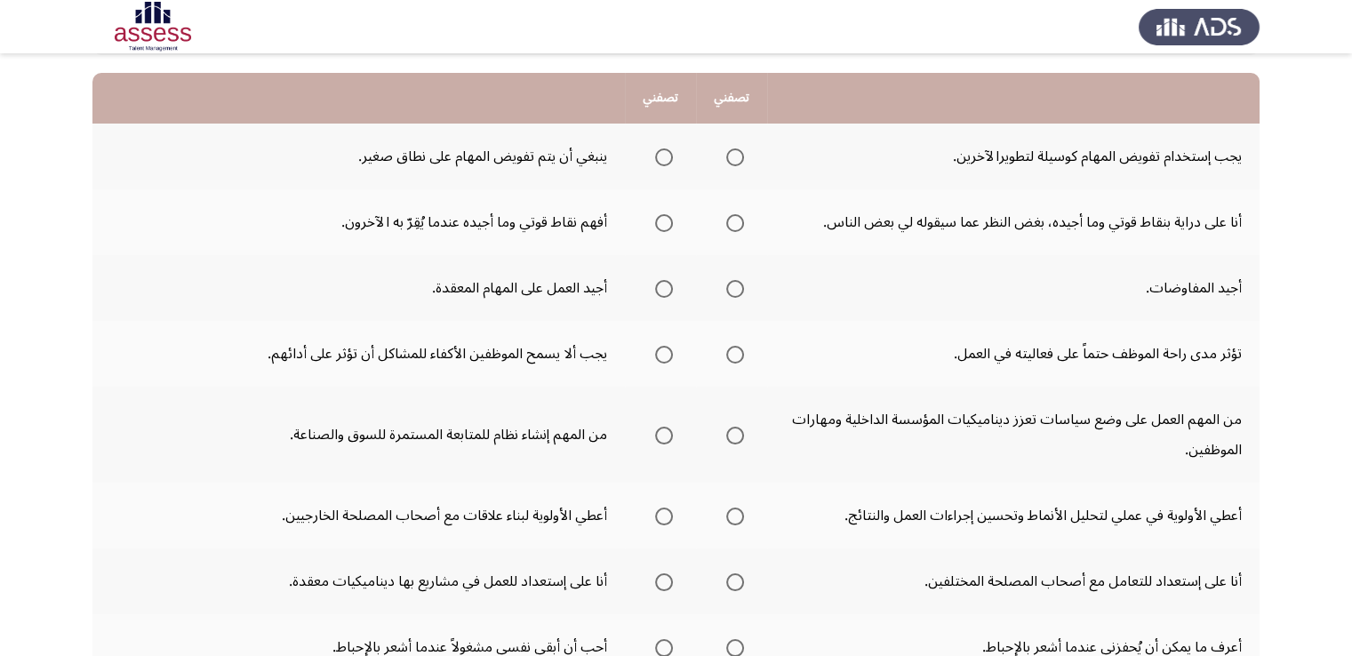
click at [731, 152] on span "Select an option" at bounding box center [735, 157] width 18 height 18
click at [731, 152] on input "Select an option" at bounding box center [735, 157] width 18 height 18
click at [668, 157] on span "Select an option" at bounding box center [664, 157] width 18 height 18
click at [668, 157] on input "Select an option" at bounding box center [664, 157] width 18 height 18
click at [728, 227] on span "Select an option" at bounding box center [735, 223] width 18 height 18
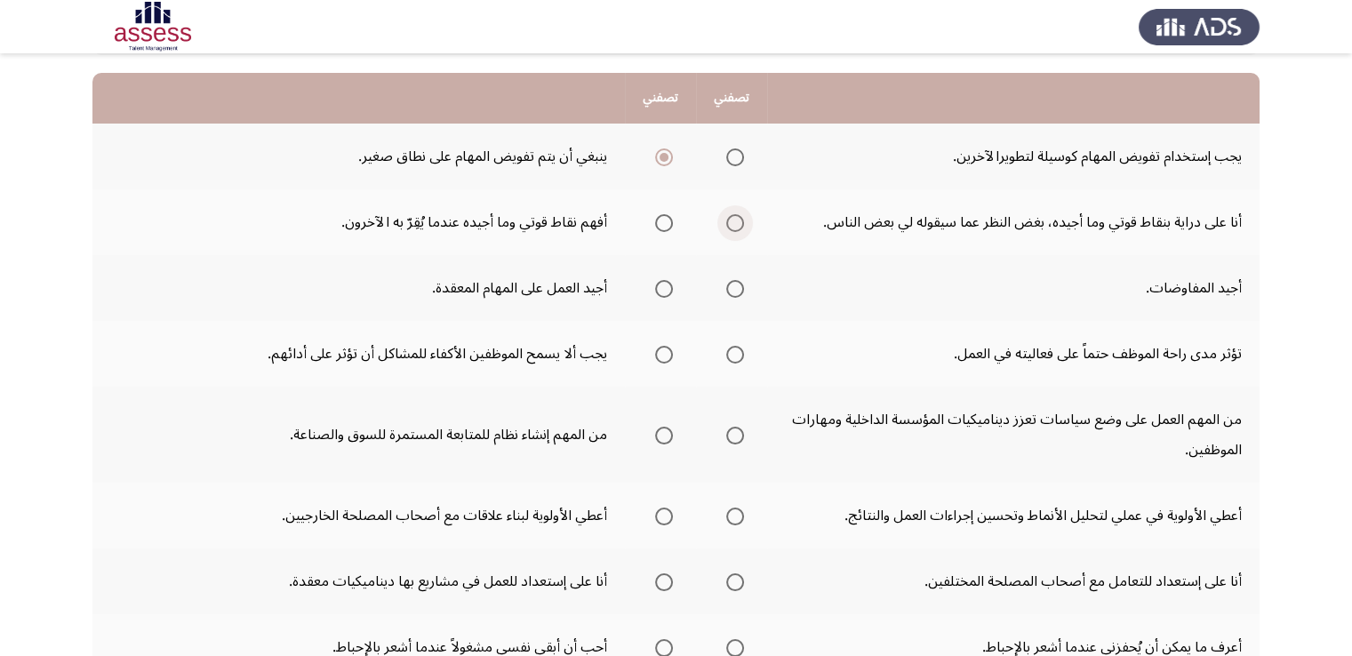
click at [728, 227] on input "Select an option" at bounding box center [735, 223] width 18 height 18
click at [728, 286] on span "Select an option" at bounding box center [735, 289] width 18 height 18
click at [728, 286] on input "Select an option" at bounding box center [735, 289] width 18 height 18
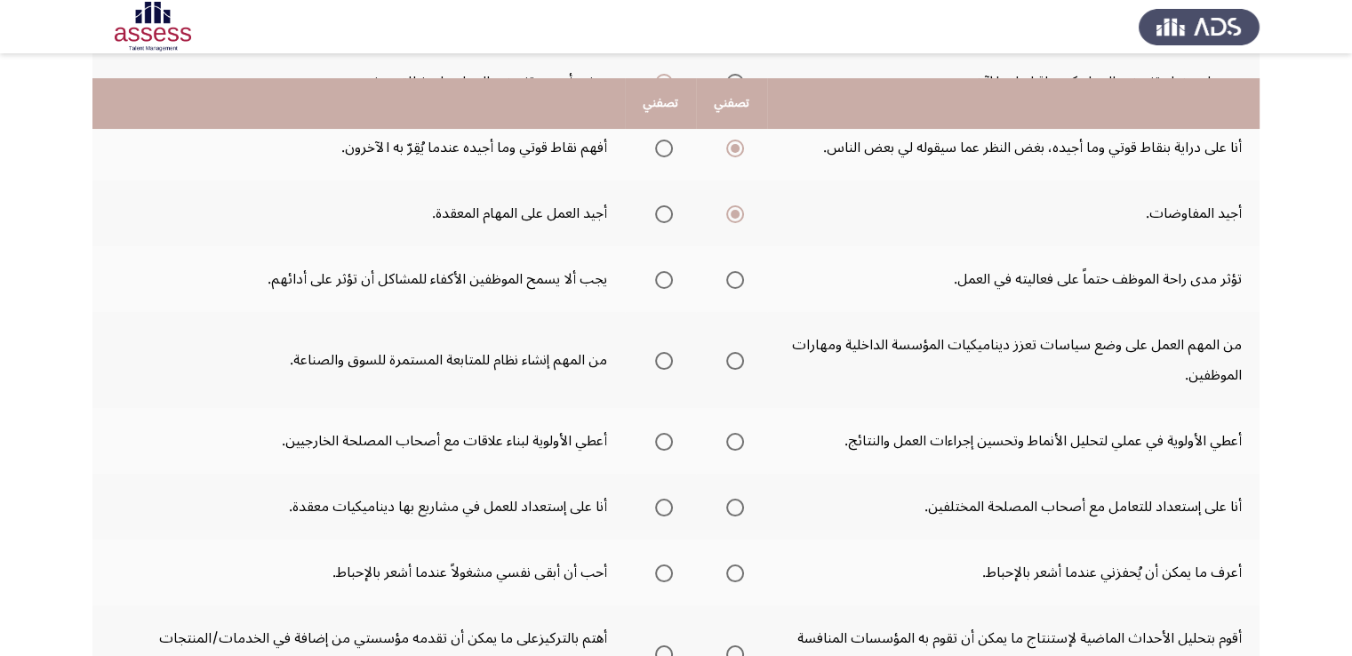
scroll to position [279, 0]
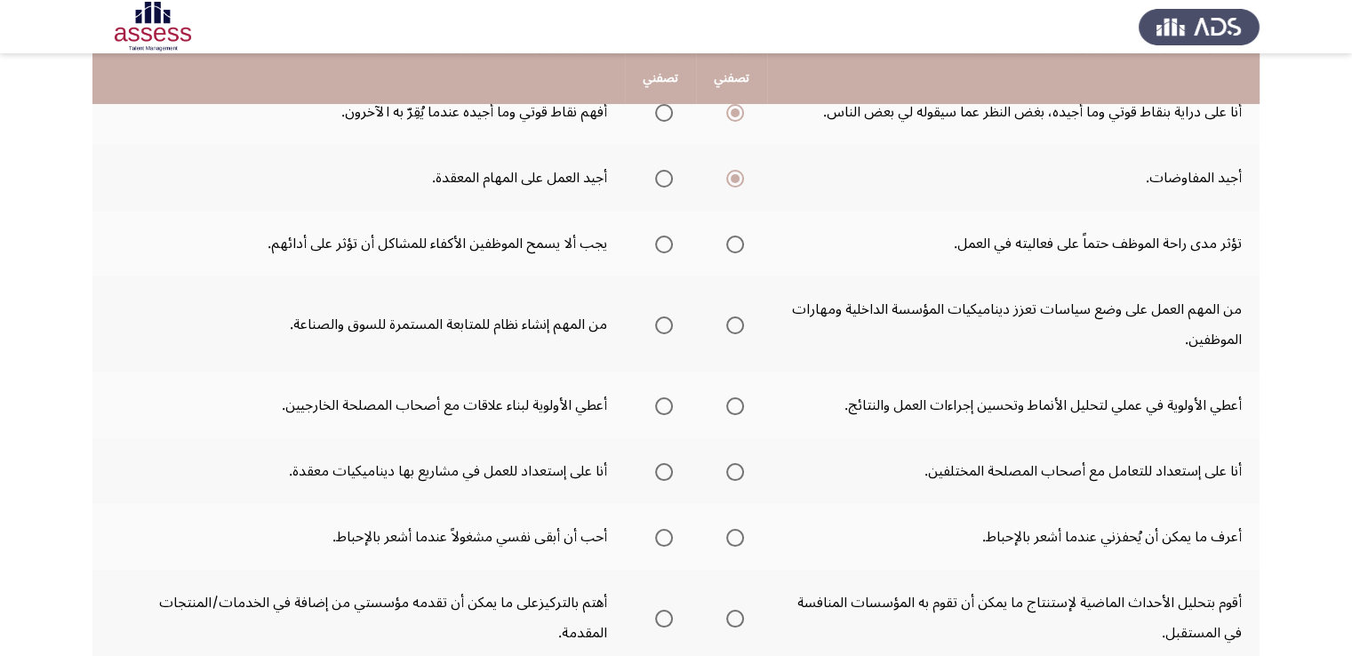
click at [736, 244] on span "Select an option" at bounding box center [735, 245] width 18 height 18
click at [736, 244] on input "Select an option" at bounding box center [735, 245] width 18 height 18
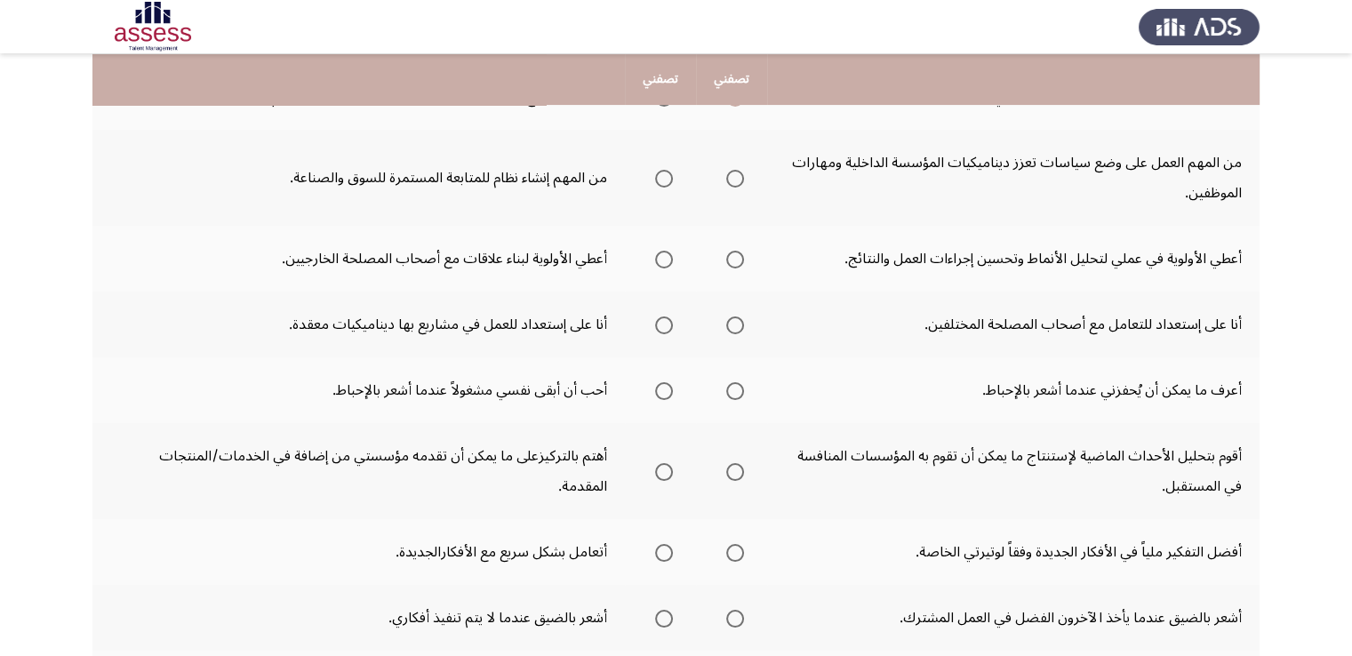
scroll to position [427, 0]
click at [730, 176] on span "Select an option" at bounding box center [735, 178] width 18 height 18
click at [730, 176] on input "Select an option" at bounding box center [735, 178] width 18 height 18
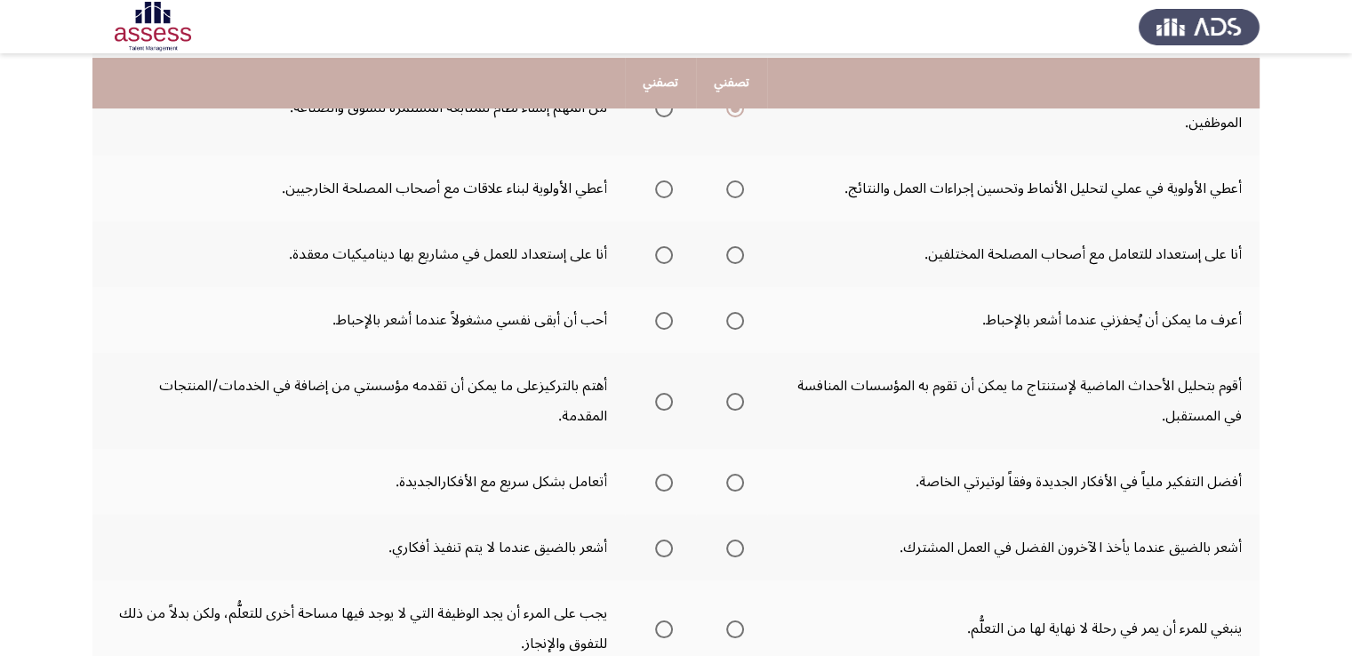
scroll to position [503, 0]
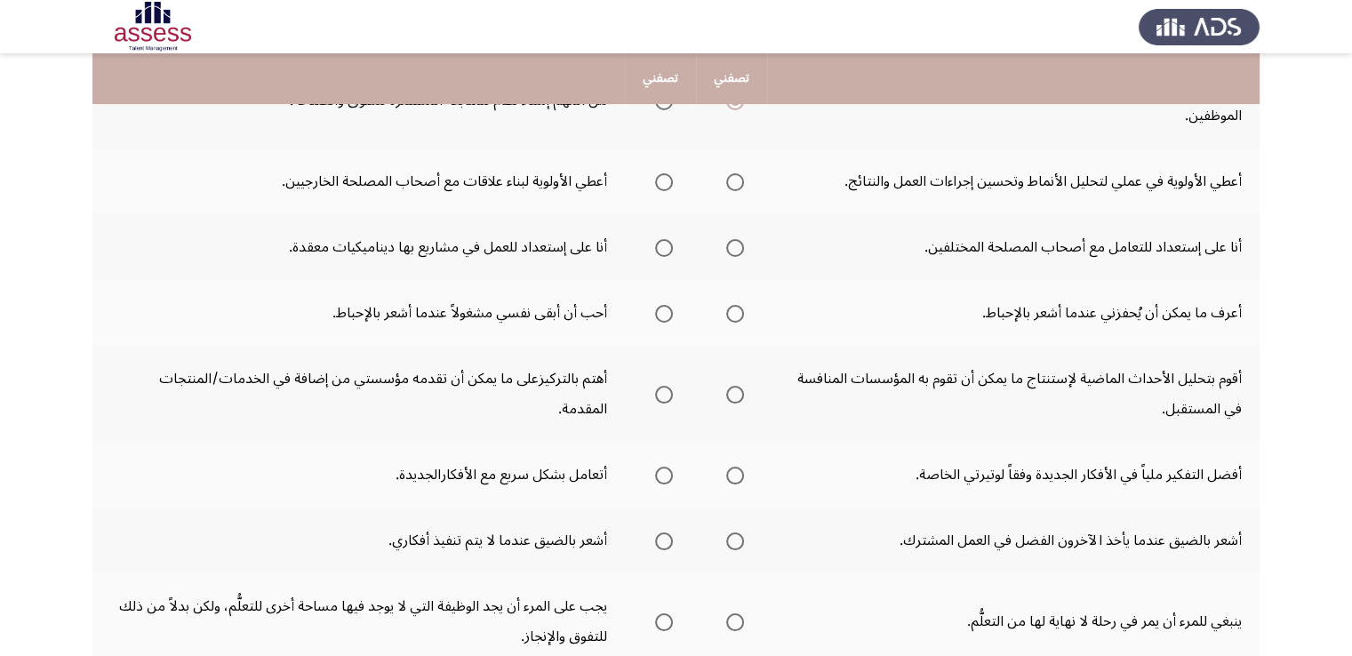
click at [738, 184] on span "Select an option" at bounding box center [735, 182] width 18 height 18
click at [738, 184] on input "Select an option" at bounding box center [735, 182] width 18 height 18
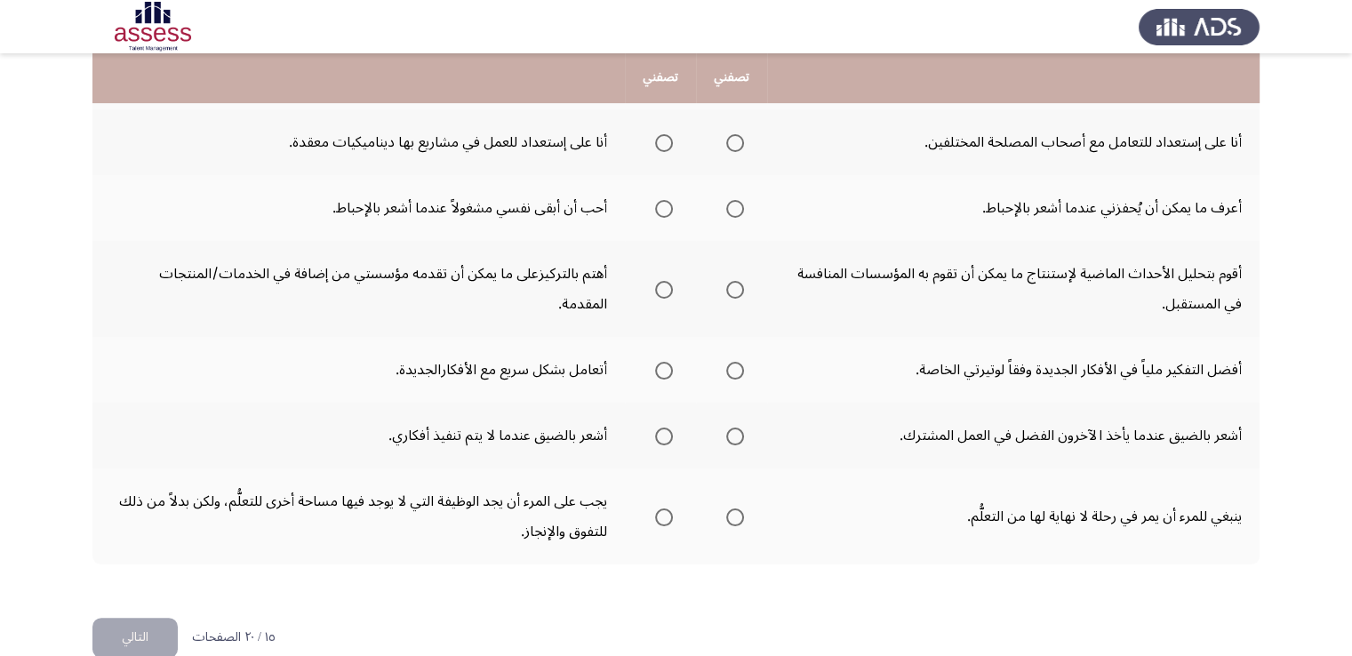
scroll to position [604, 0]
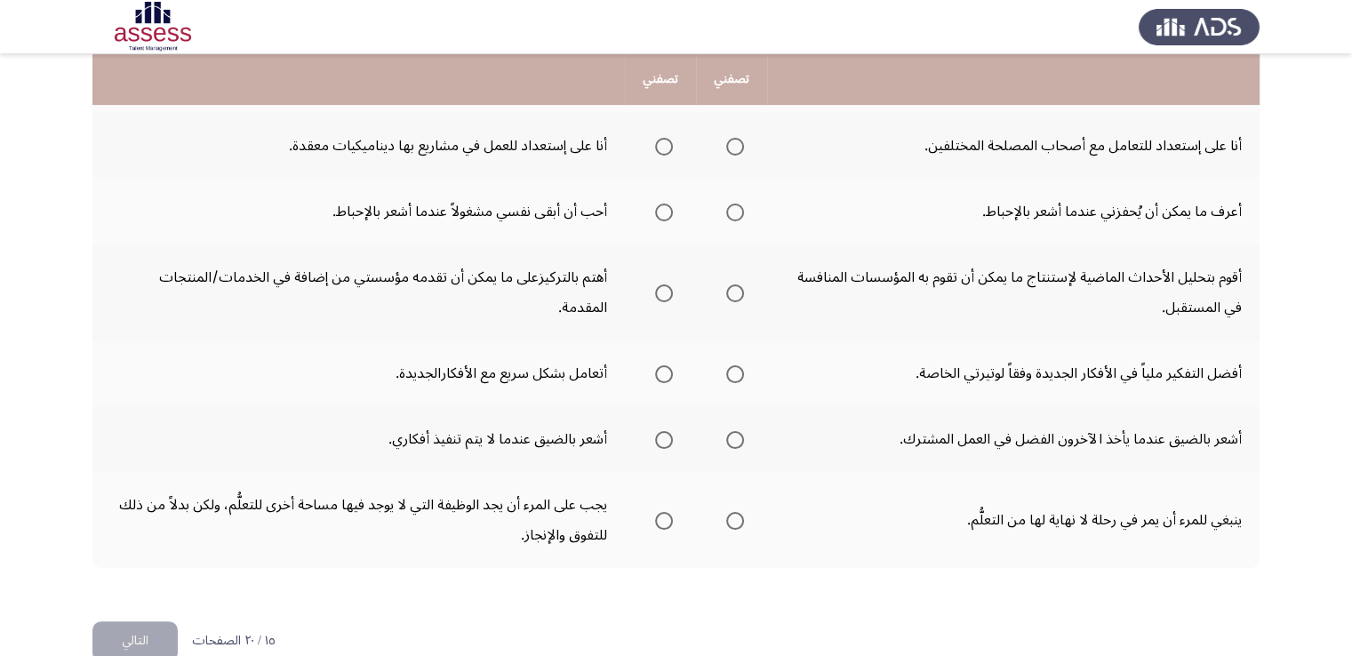
click at [734, 141] on span "Select an option" at bounding box center [735, 147] width 18 height 18
click at [734, 141] on input "Select an option" at bounding box center [735, 147] width 18 height 18
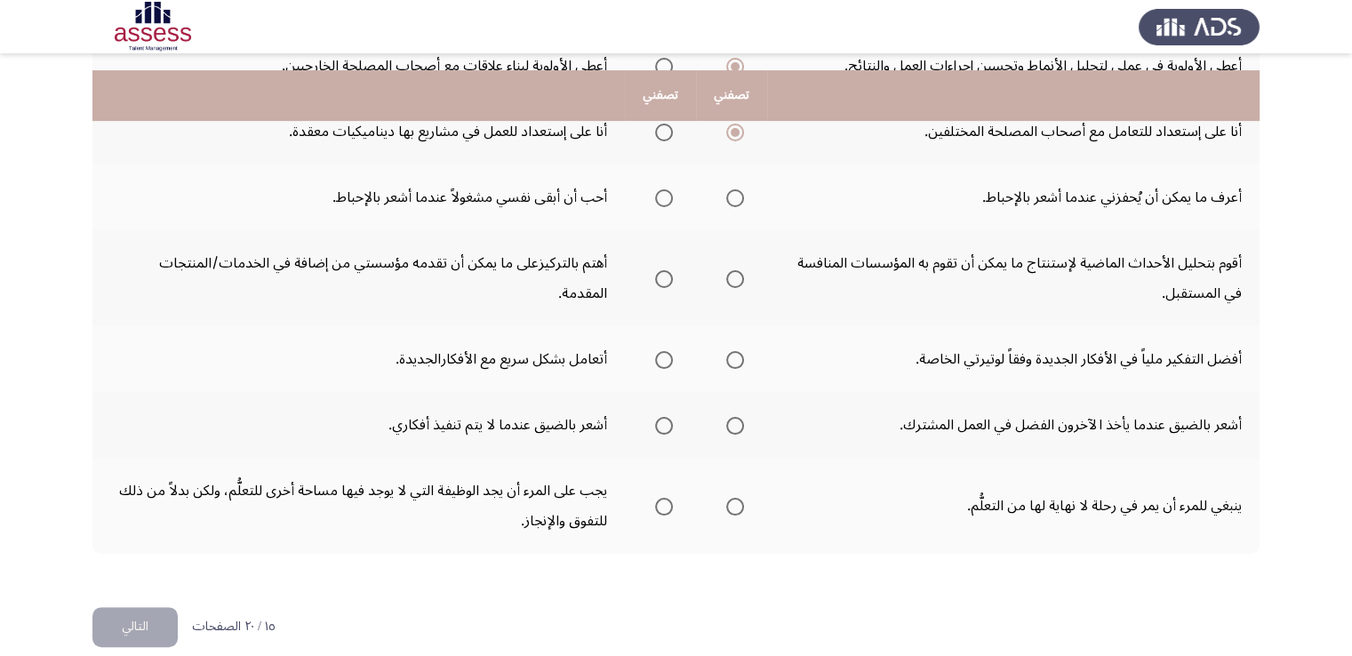
scroll to position [635, 0]
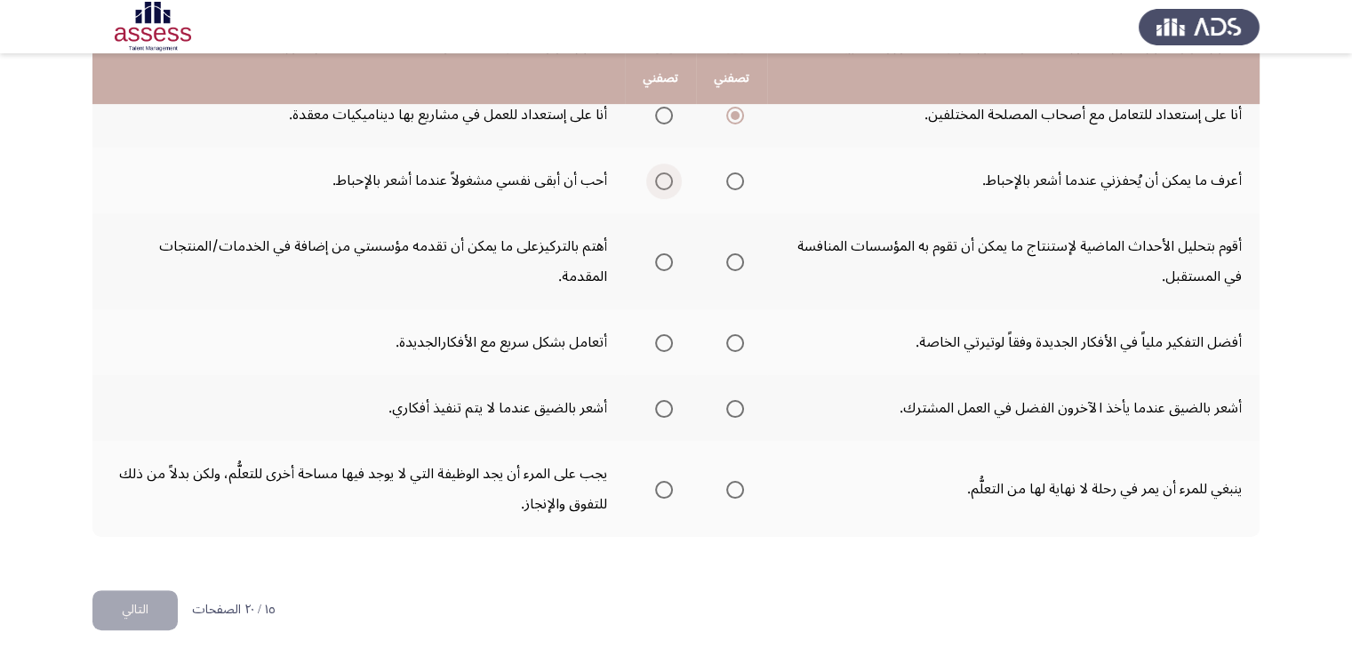
click at [670, 176] on span "Select an option" at bounding box center [664, 181] width 18 height 18
click at [670, 176] on input "Select an option" at bounding box center [664, 181] width 18 height 18
click at [734, 172] on span "Select an option" at bounding box center [735, 181] width 18 height 18
click at [734, 172] on input "Select an option" at bounding box center [735, 181] width 18 height 18
click at [667, 264] on span "Select an option" at bounding box center [664, 262] width 18 height 18
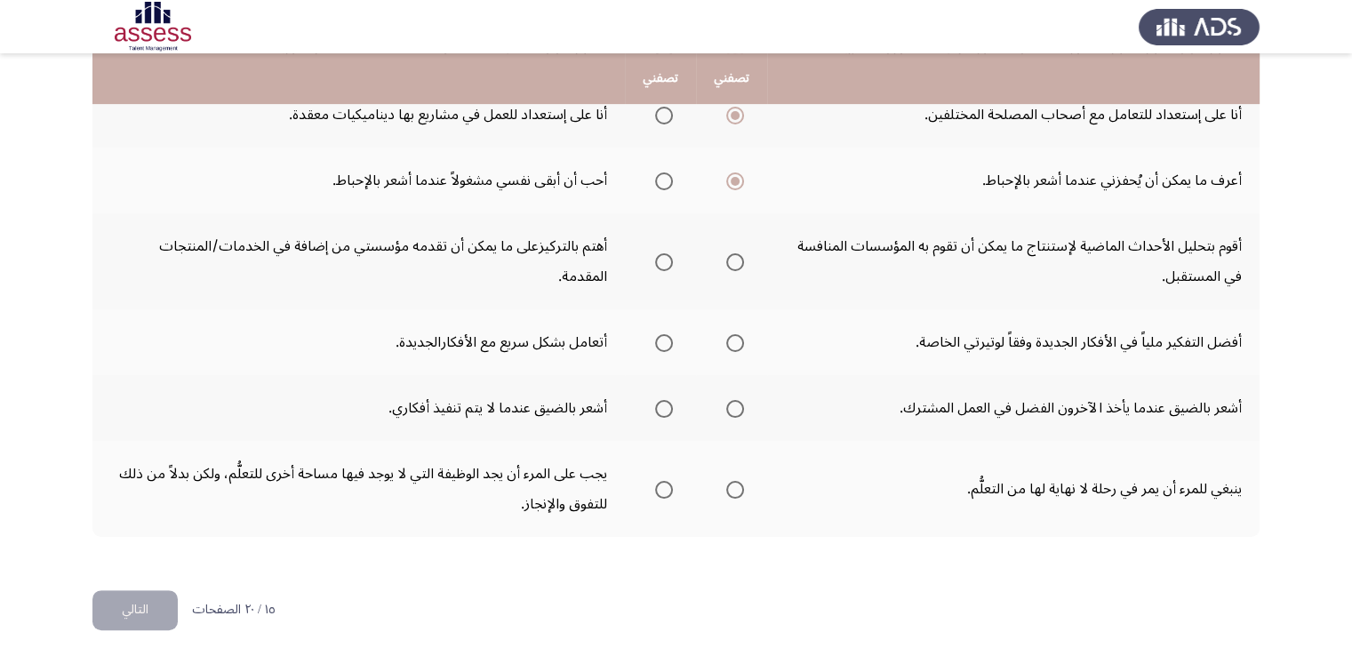
click at [667, 264] on input "Select an option" at bounding box center [664, 262] width 18 height 18
click at [736, 338] on span "Select an option" at bounding box center [735, 343] width 18 height 18
click at [736, 338] on input "Select an option" at bounding box center [735, 343] width 18 height 18
click at [667, 403] on span "Select an option" at bounding box center [664, 409] width 18 height 18
click at [667, 403] on input "Select an option" at bounding box center [664, 409] width 18 height 18
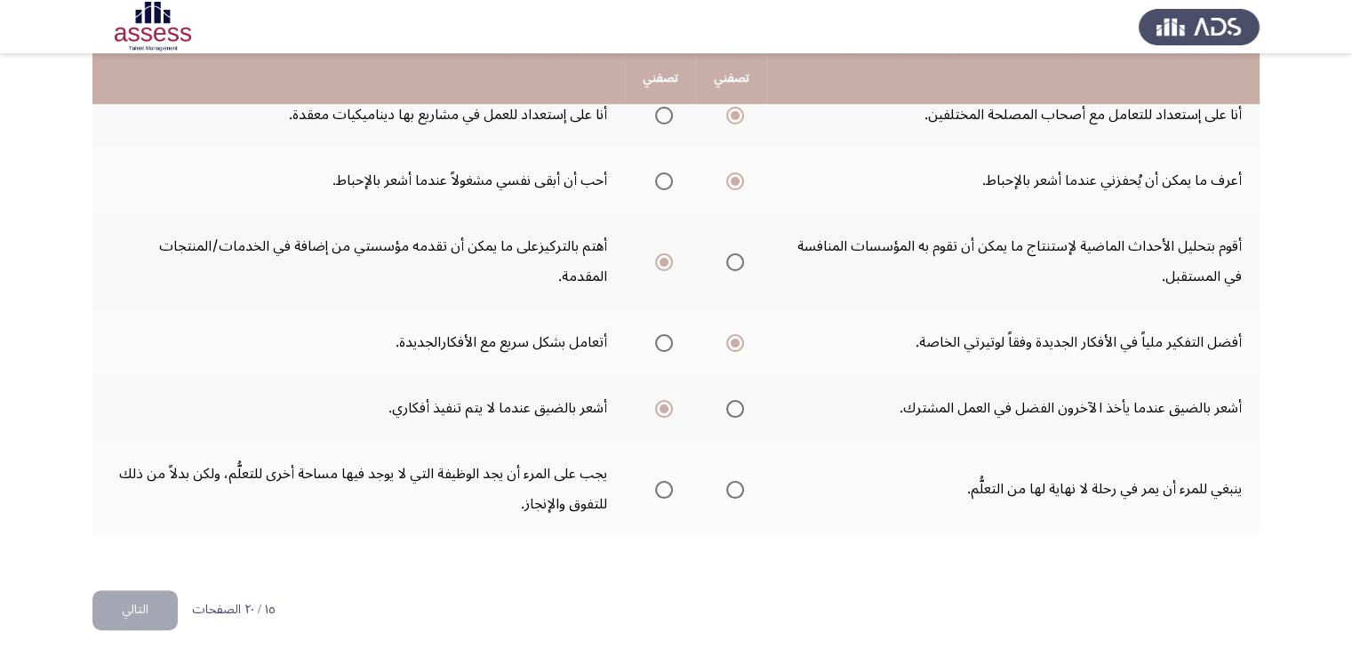
click at [735, 481] on span "Select an option" at bounding box center [735, 490] width 18 height 18
click at [735, 481] on input "Select an option" at bounding box center [735, 490] width 18 height 18
click at [156, 593] on button "التالي" at bounding box center [134, 610] width 85 height 40
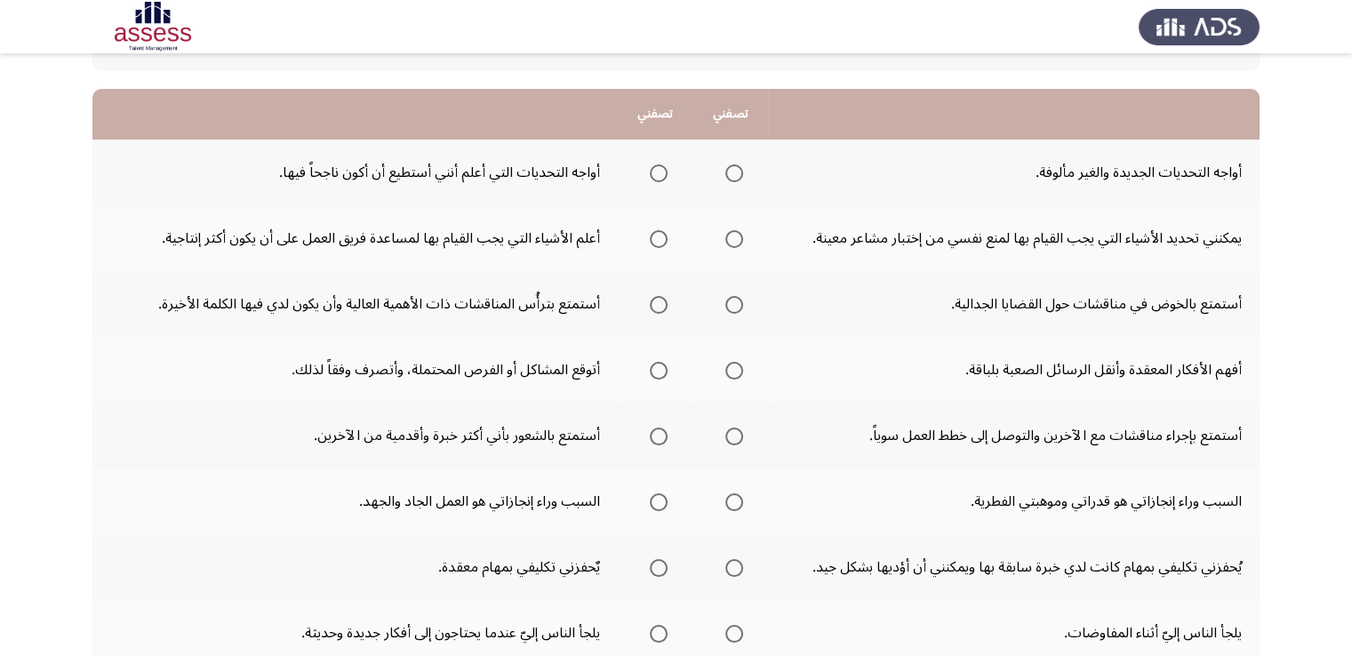
scroll to position [134, 0]
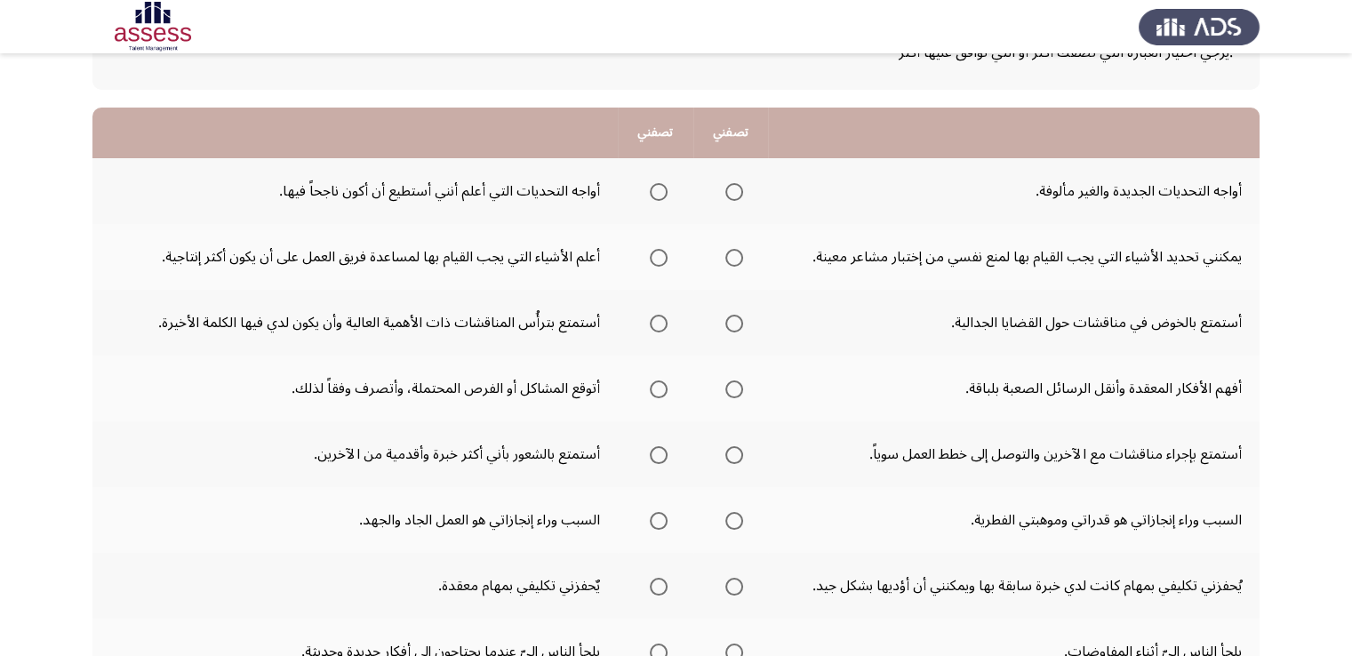
click at [729, 204] on mat-radio-group "Select an option" at bounding box center [730, 191] width 25 height 30
click at [732, 198] on span "Select an option" at bounding box center [734, 192] width 18 height 18
click at [732, 198] on input "Select an option" at bounding box center [734, 192] width 18 height 18
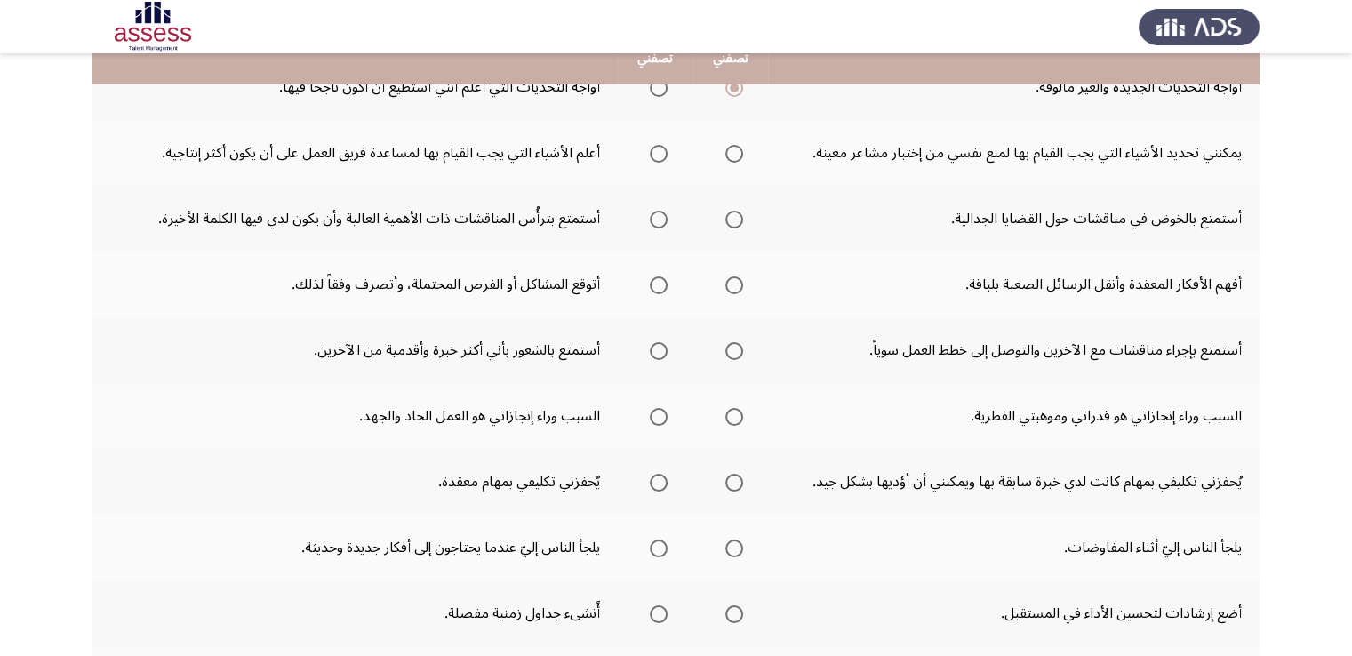
scroll to position [254, 0]
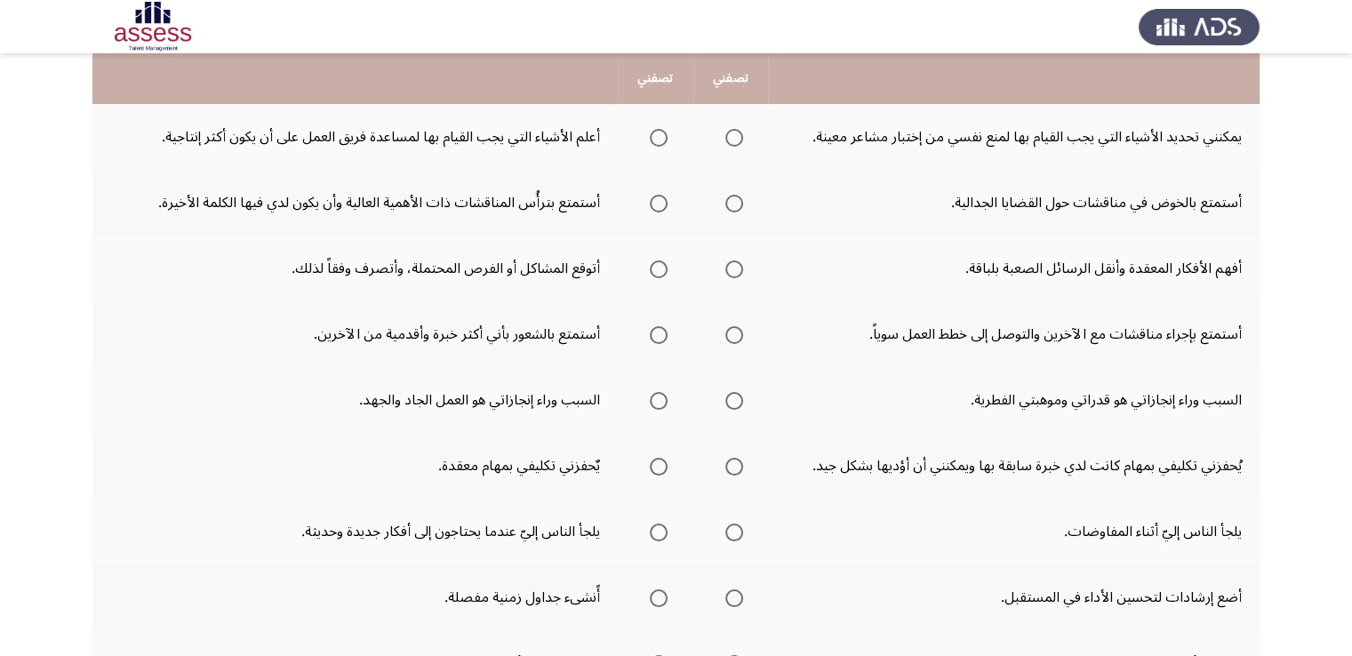
click at [661, 135] on span "Select an option" at bounding box center [659, 138] width 18 height 18
click at [661, 135] on input "Select an option" at bounding box center [659, 138] width 18 height 18
click at [661, 210] on span "Select an option" at bounding box center [659, 204] width 18 height 18
click at [661, 210] on input "Select an option" at bounding box center [659, 204] width 18 height 18
click at [731, 260] on span "Select an option" at bounding box center [734, 269] width 18 height 18
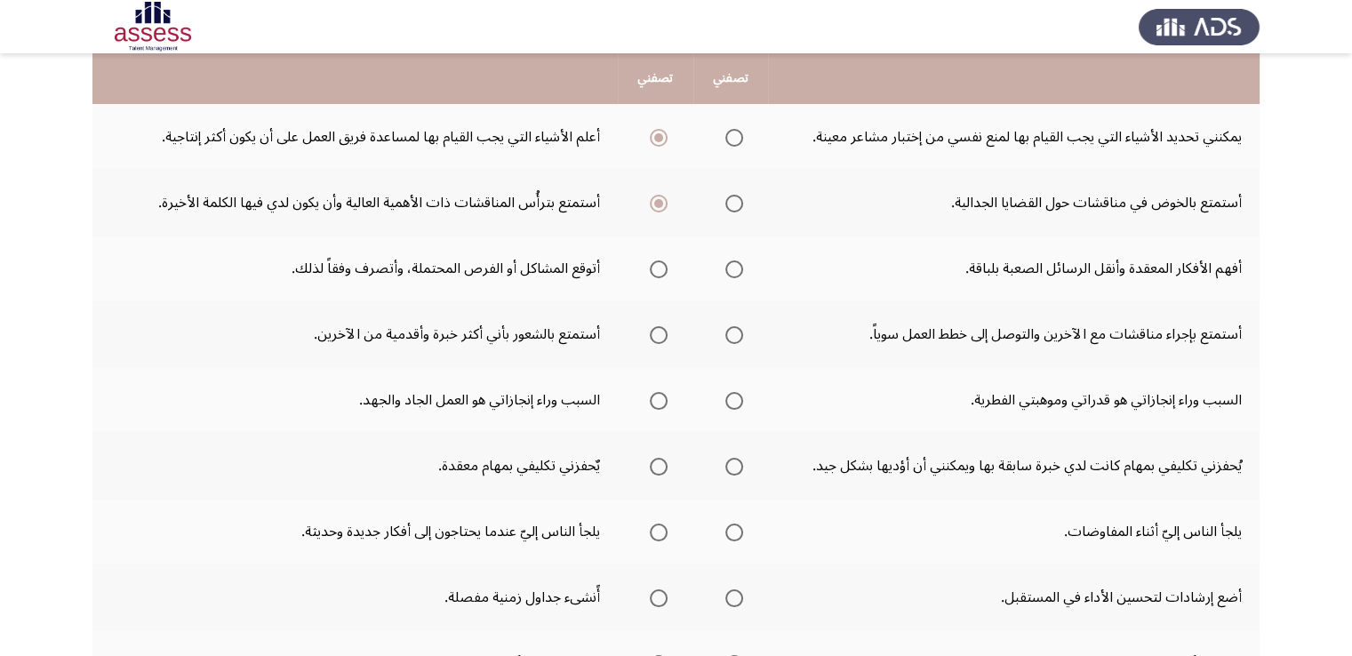
click at [731, 260] on input "Select an option" at bounding box center [734, 269] width 18 height 18
click at [728, 338] on span "Select an option" at bounding box center [734, 335] width 18 height 18
click at [728, 338] on input "Select an option" at bounding box center [734, 335] width 18 height 18
click at [655, 399] on span "Select an option" at bounding box center [659, 401] width 18 height 18
click at [655, 399] on input "Select an option" at bounding box center [659, 401] width 18 height 18
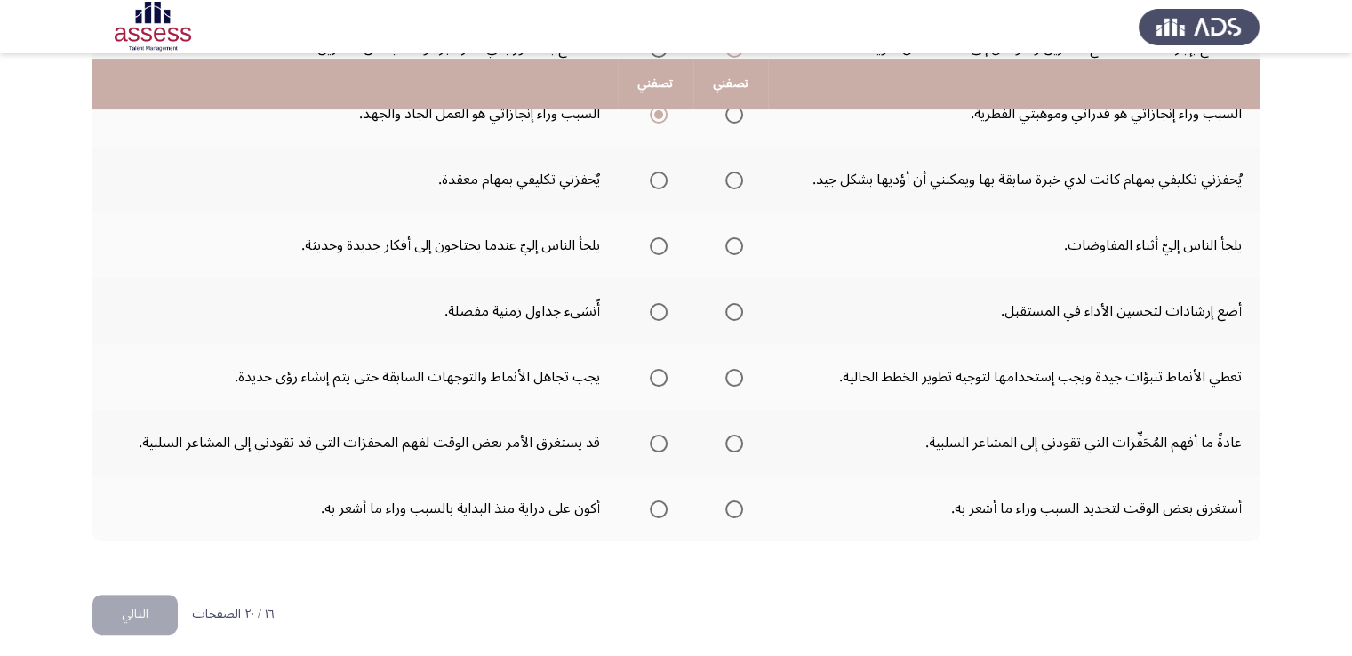
scroll to position [546, 0]
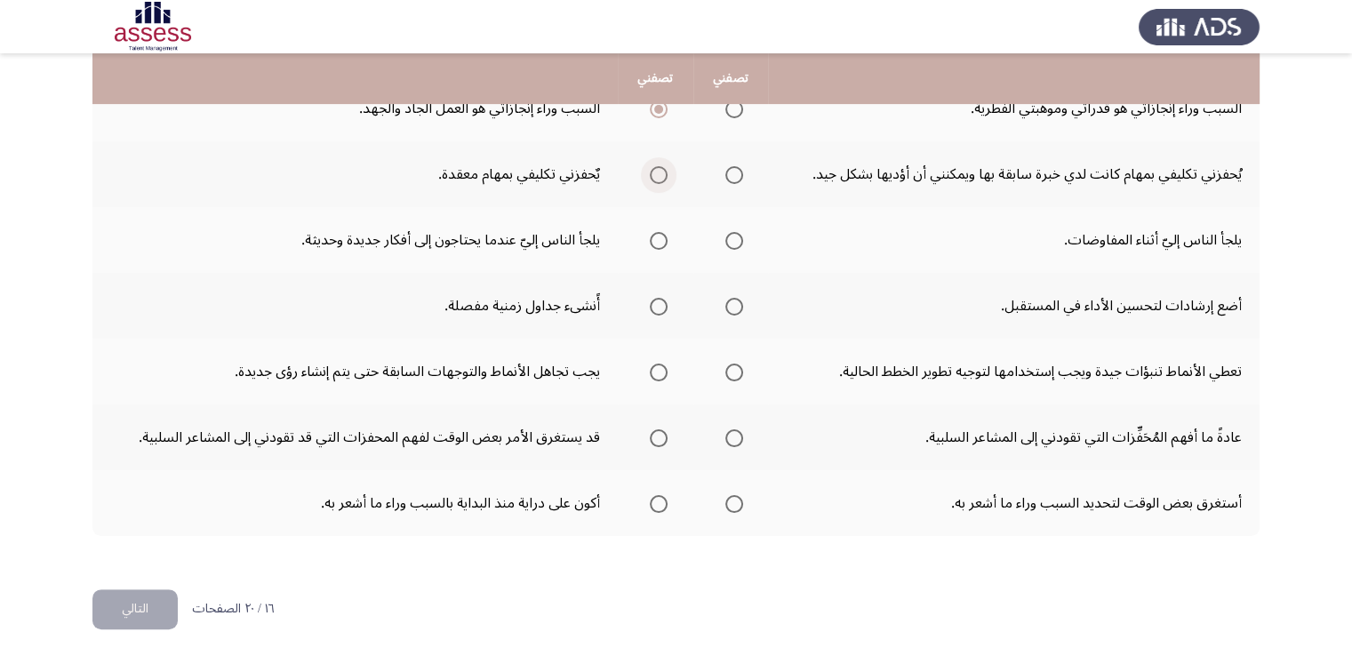
click at [651, 175] on span "Select an option" at bounding box center [659, 175] width 18 height 18
click at [651, 175] on input "Select an option" at bounding box center [659, 175] width 18 height 18
click at [650, 238] on span "Select an option" at bounding box center [659, 241] width 18 height 18
click at [650, 238] on input "Select an option" at bounding box center [659, 241] width 18 height 18
click at [737, 300] on span "Select an option" at bounding box center [734, 307] width 18 height 18
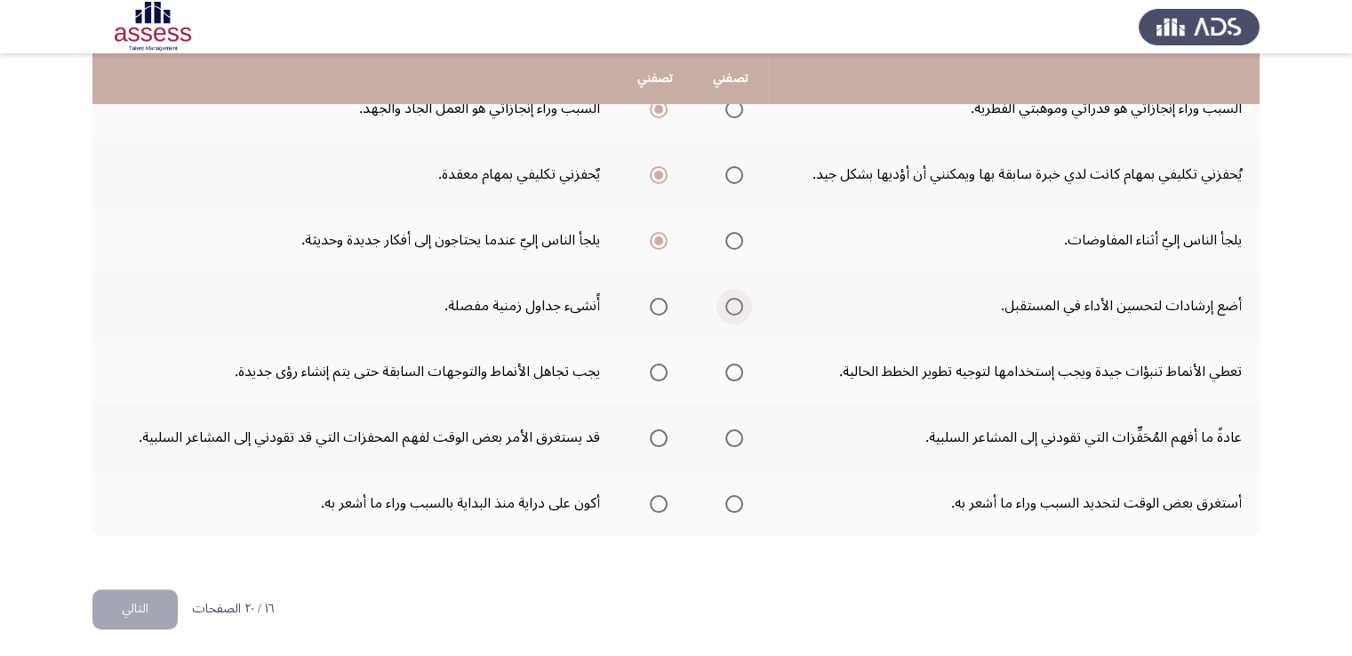
click at [737, 300] on input "Select an option" at bounding box center [734, 307] width 18 height 18
click at [730, 374] on span "Select an option" at bounding box center [734, 372] width 18 height 18
click at [730, 374] on input "Select an option" at bounding box center [734, 372] width 18 height 18
click at [732, 435] on span "Select an option" at bounding box center [734, 438] width 18 height 18
click at [732, 435] on input "Select an option" at bounding box center [734, 438] width 18 height 18
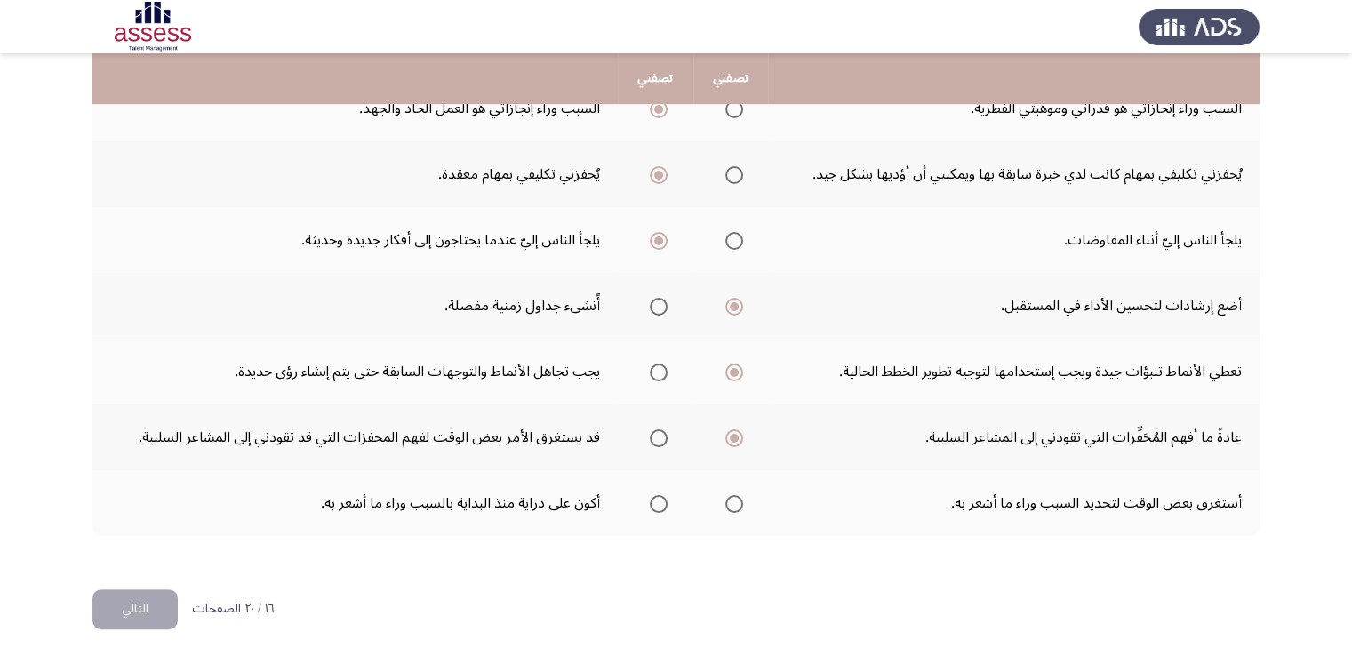
click at [657, 436] on span "Select an option" at bounding box center [659, 438] width 18 height 18
click at [657, 436] on input "Select an option" at bounding box center [659, 438] width 18 height 18
click at [651, 495] on span "Select an option" at bounding box center [659, 504] width 18 height 18
click at [651, 495] on input "Select an option" at bounding box center [659, 504] width 18 height 18
click at [144, 606] on button "التالي" at bounding box center [134, 609] width 85 height 40
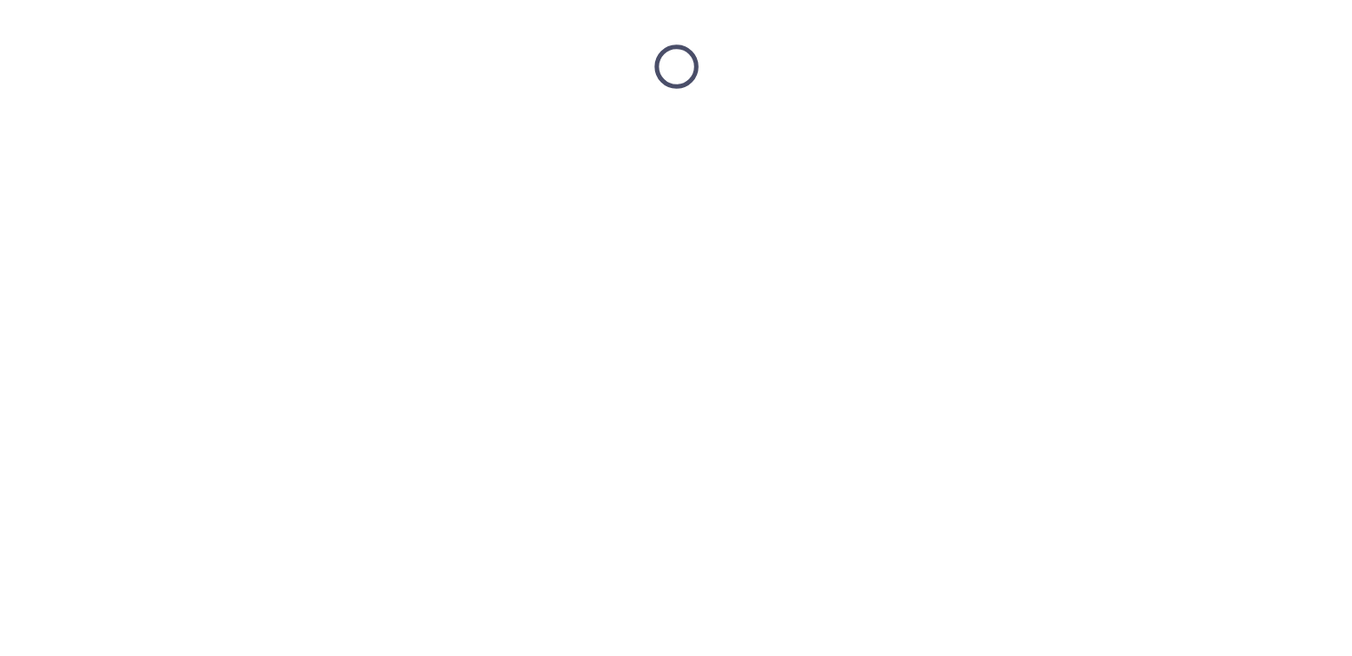
scroll to position [0, 0]
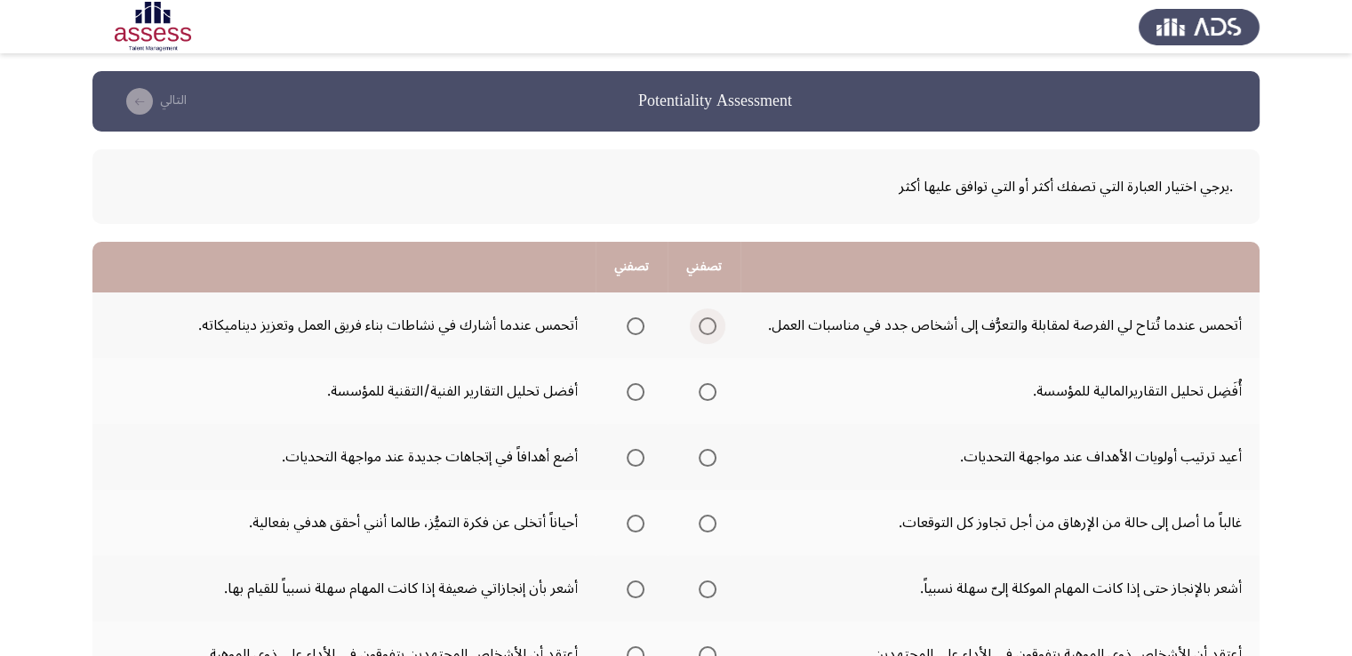
click at [714, 326] on span "Select an option" at bounding box center [708, 326] width 18 height 18
click at [714, 326] on input "Select an option" at bounding box center [708, 326] width 18 height 18
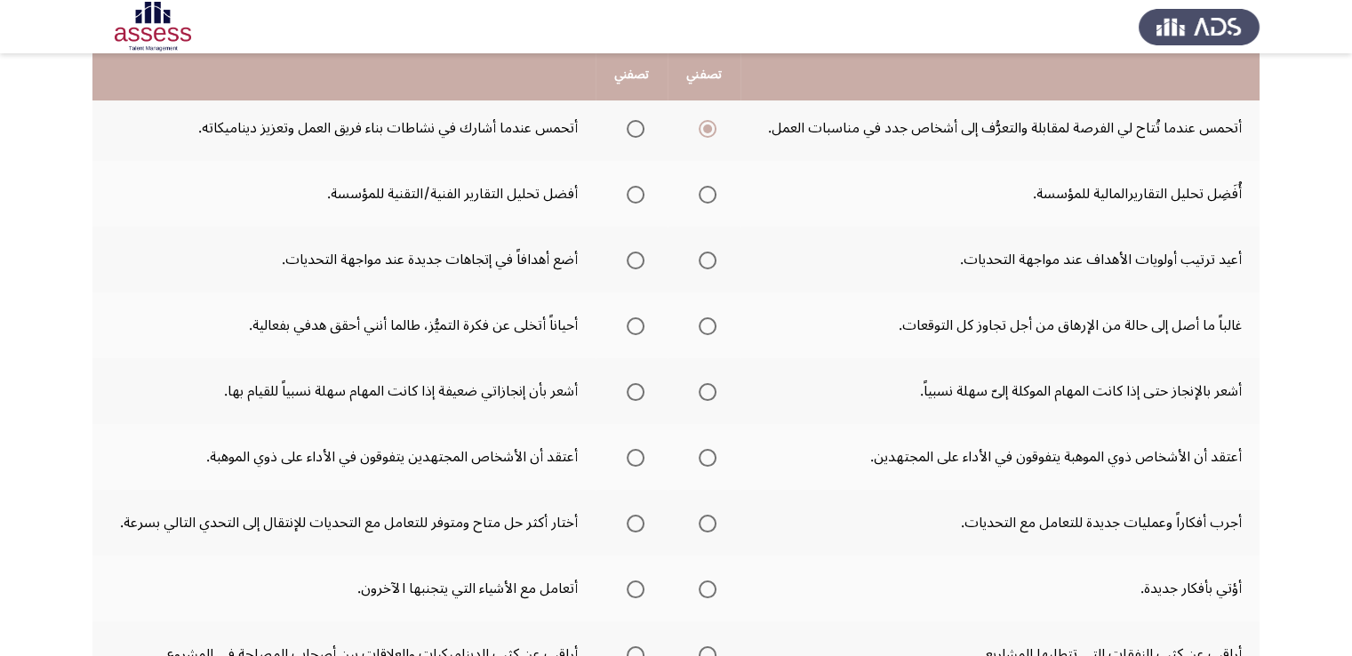
scroll to position [217, 0]
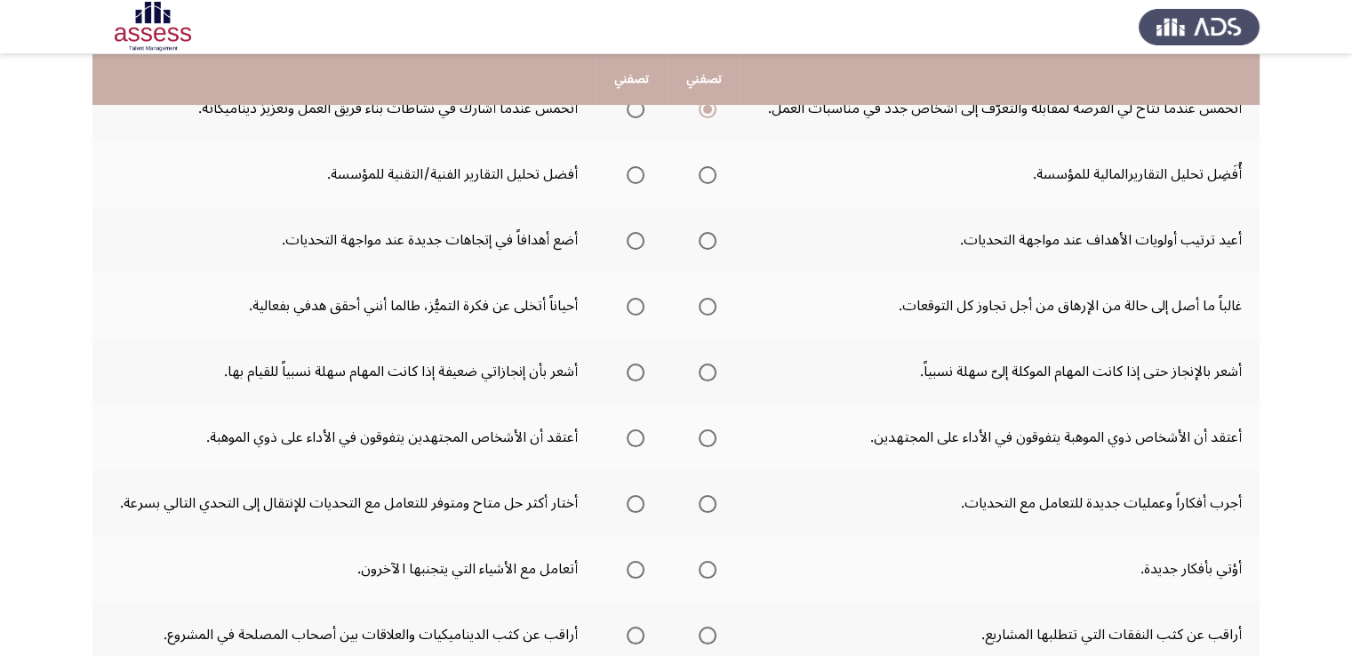
click at [627, 172] on span "Select an option" at bounding box center [636, 175] width 18 height 18
click at [627, 172] on input "Select an option" at bounding box center [636, 175] width 18 height 18
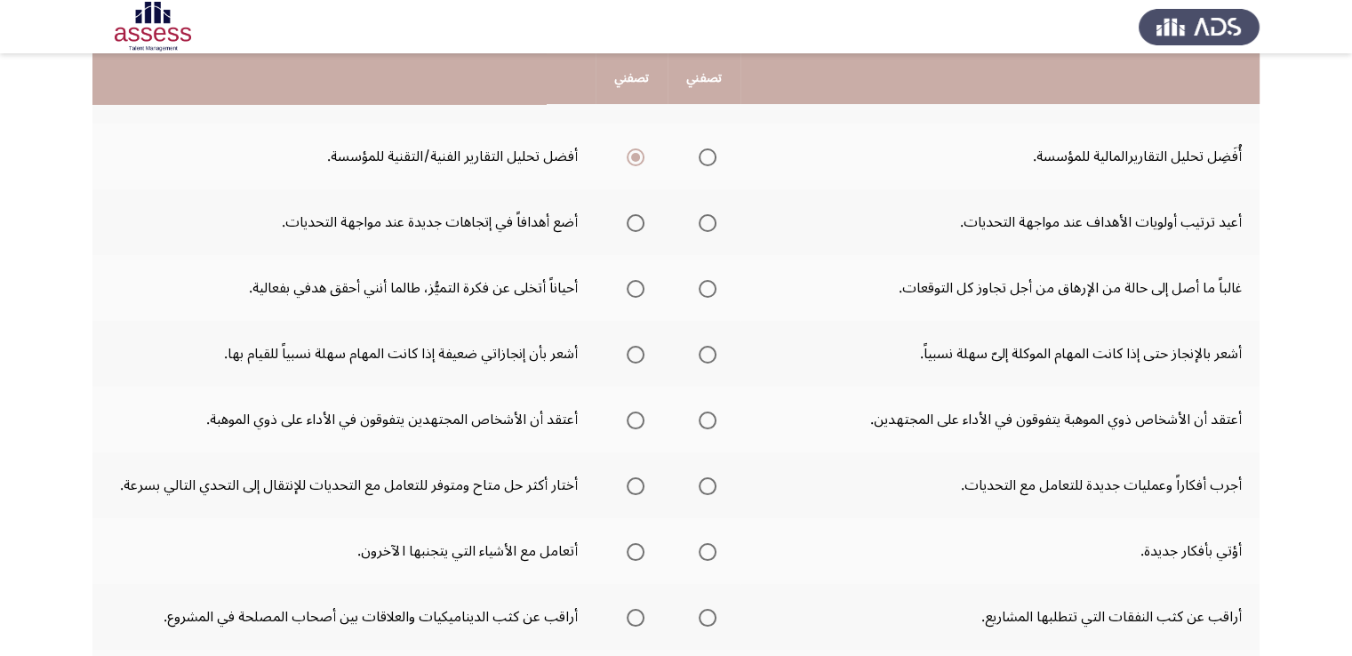
scroll to position [238, 0]
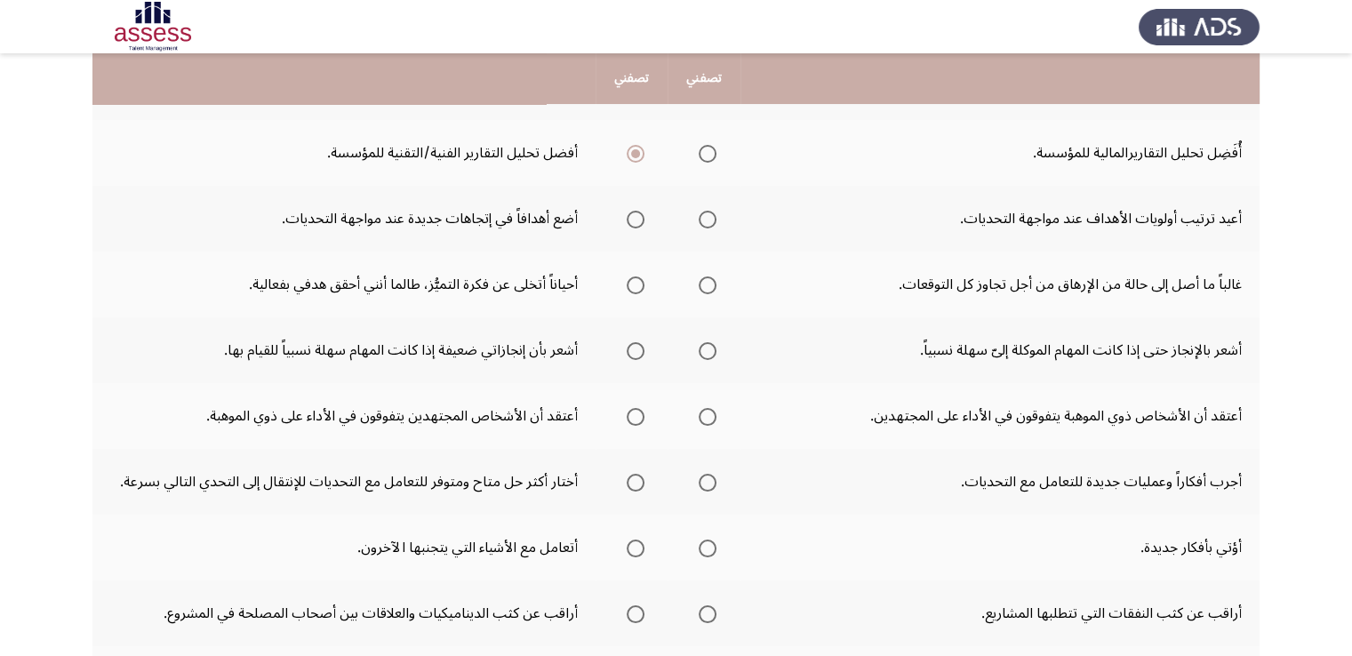
click at [640, 215] on span "Select an option" at bounding box center [636, 220] width 18 height 18
click at [640, 215] on input "Select an option" at bounding box center [636, 220] width 18 height 18
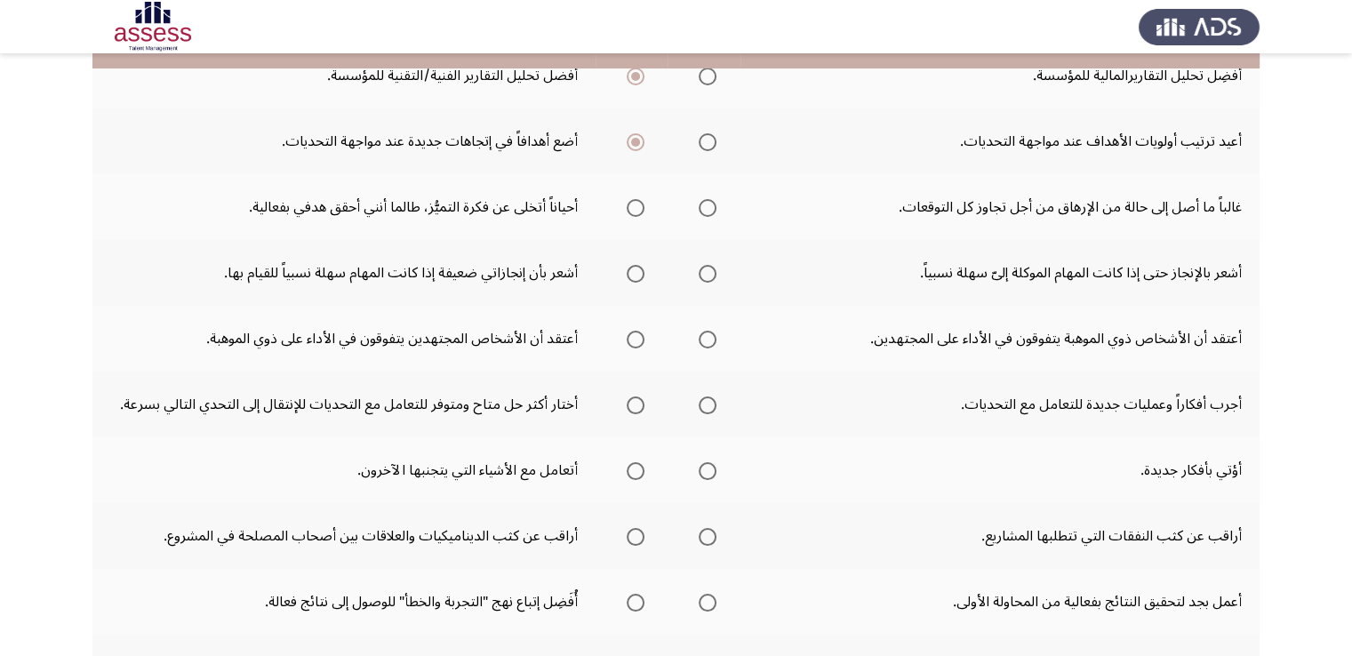
scroll to position [327, 0]
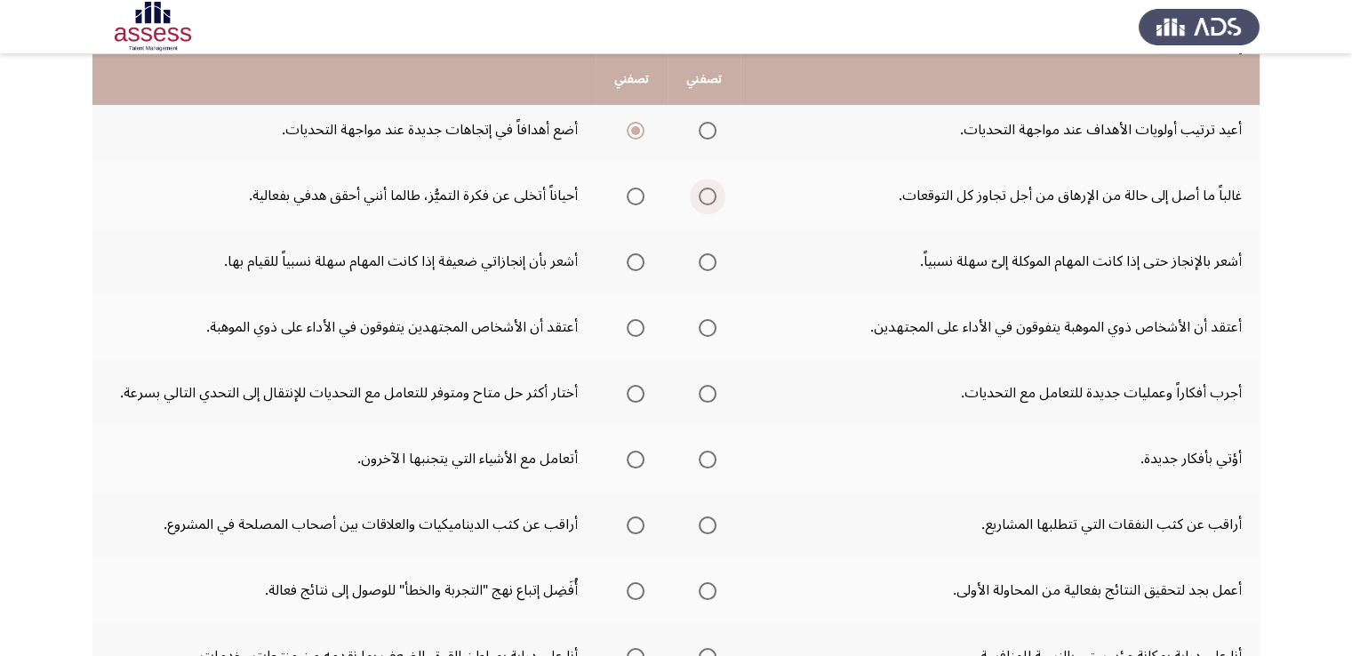
click at [705, 193] on span "Select an option" at bounding box center [708, 197] width 18 height 18
click at [705, 193] on input "Select an option" at bounding box center [708, 197] width 18 height 18
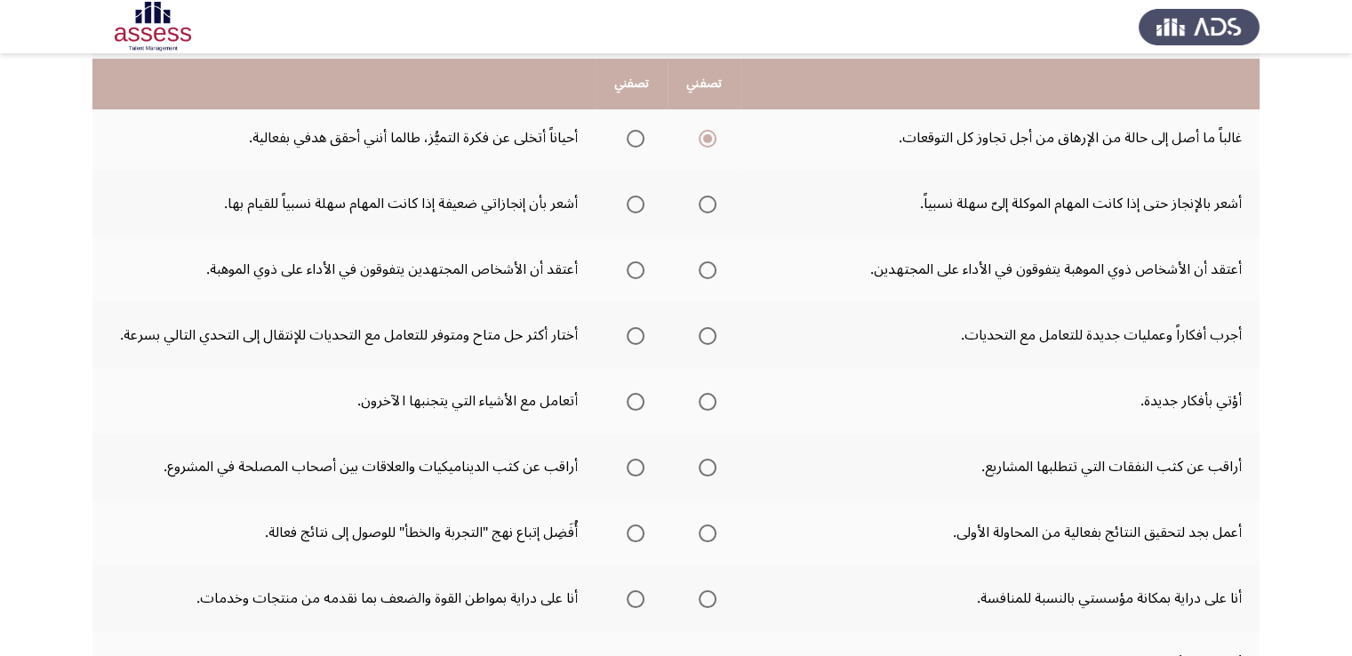
scroll to position [380, 0]
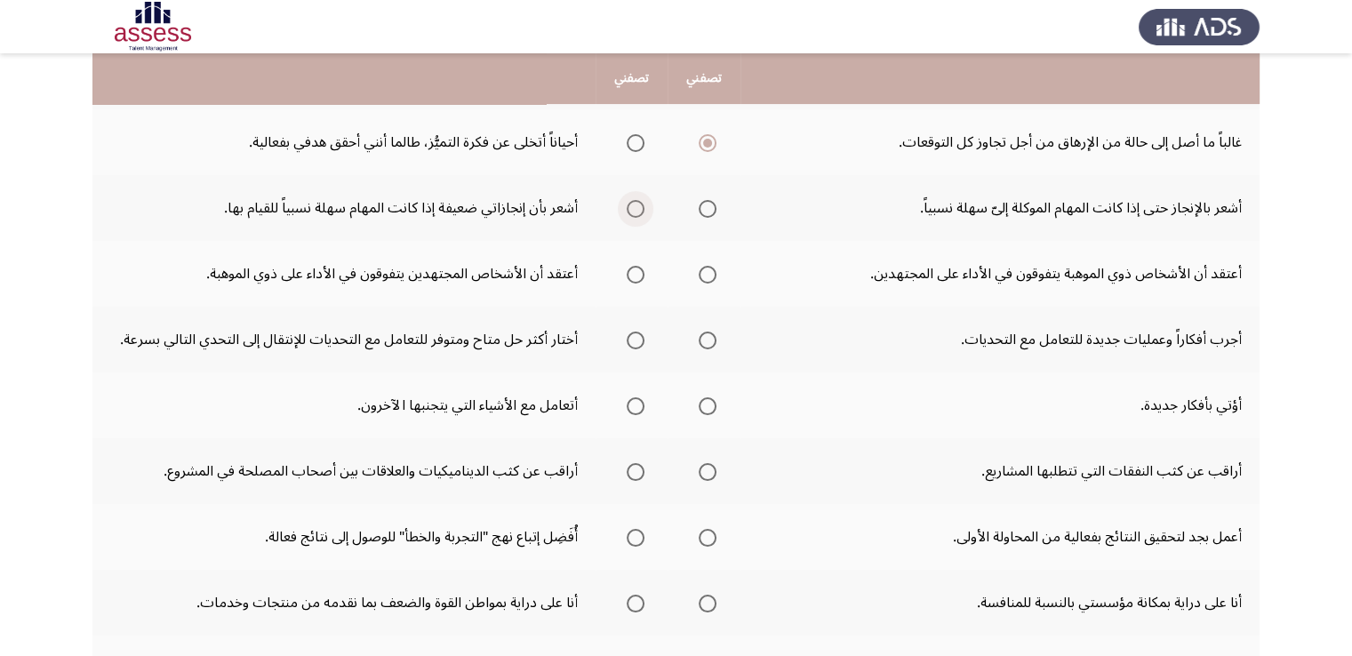
click at [627, 204] on span "Select an option" at bounding box center [636, 209] width 18 height 18
click at [627, 204] on input "Select an option" at bounding box center [636, 209] width 18 height 18
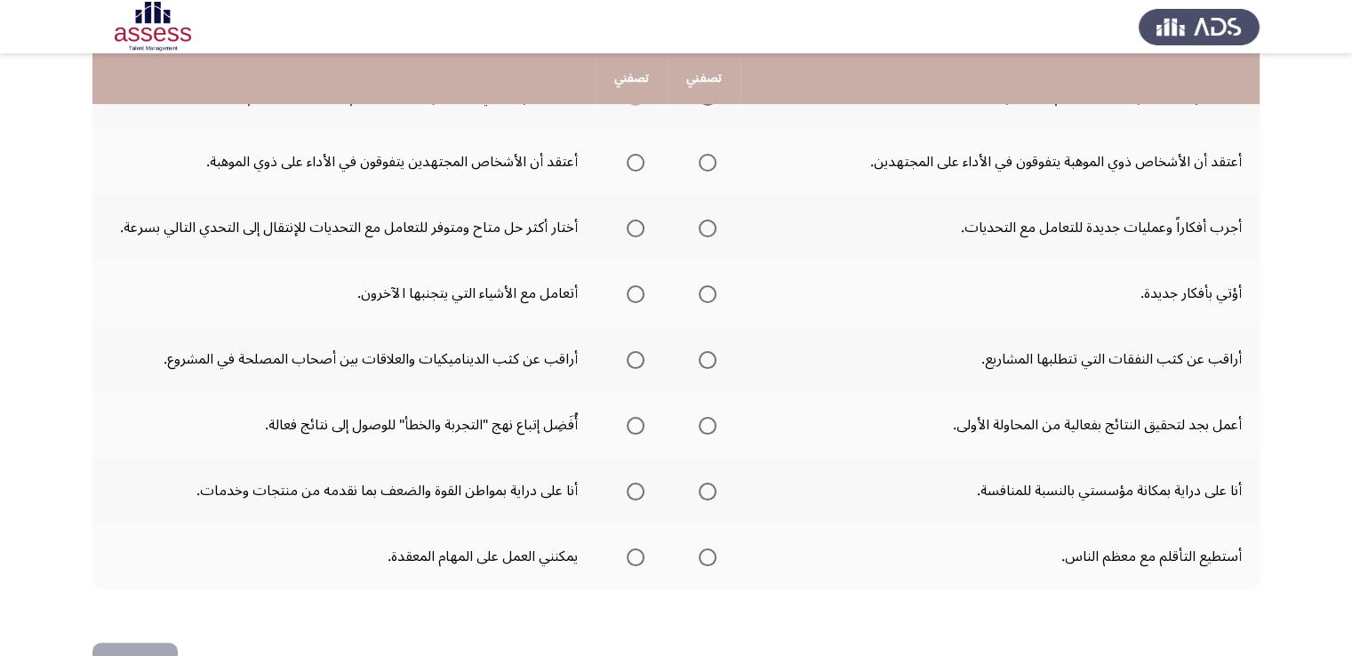
scroll to position [493, 0]
click at [635, 157] on span "Select an option" at bounding box center [636, 162] width 18 height 18
click at [635, 157] on input "Select an option" at bounding box center [636, 162] width 18 height 18
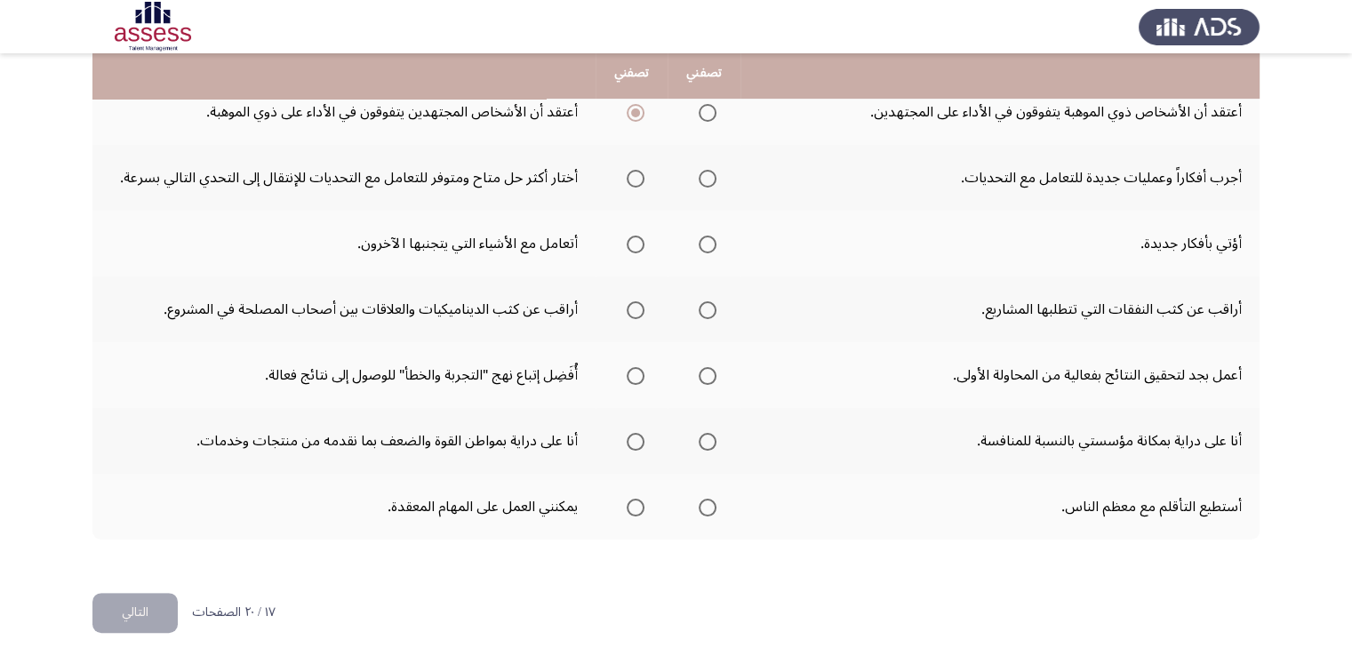
scroll to position [546, 0]
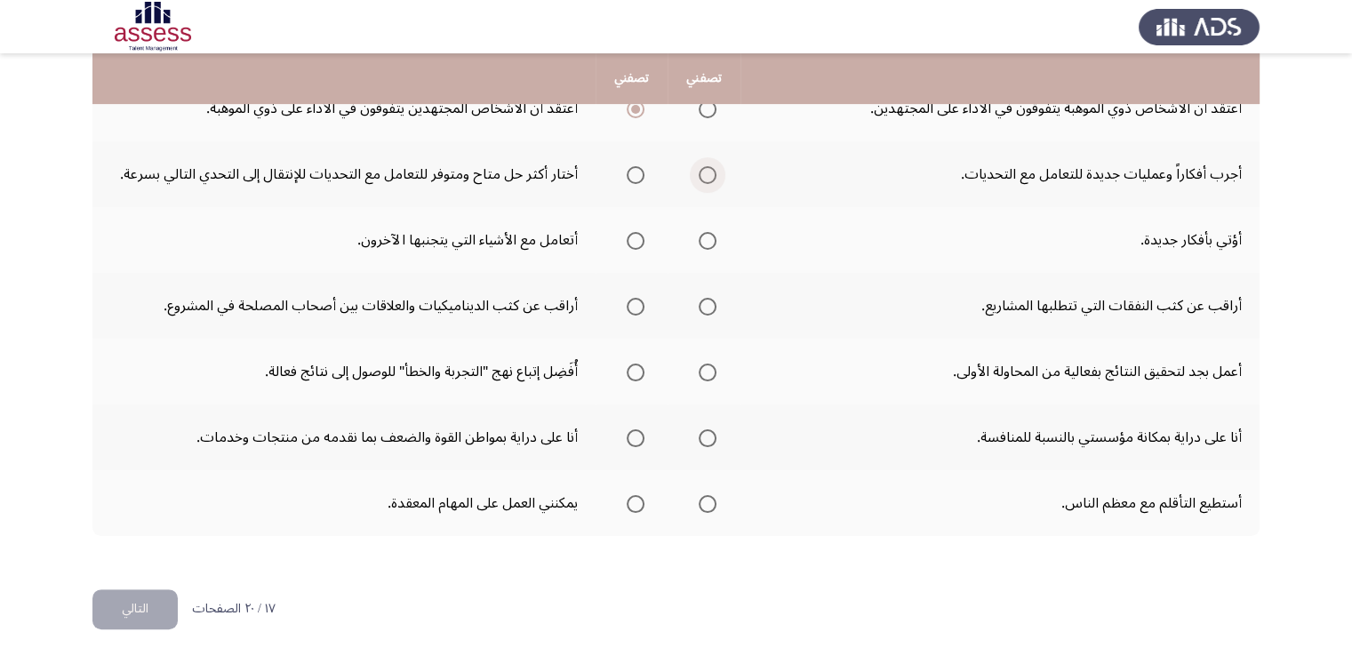
click at [704, 174] on span "Select an option" at bounding box center [708, 175] width 18 height 18
click at [704, 174] on input "Select an option" at bounding box center [708, 175] width 18 height 18
click at [702, 243] on span "Select an option" at bounding box center [708, 241] width 18 height 18
click at [702, 243] on input "Select an option" at bounding box center [708, 241] width 18 height 18
click at [636, 307] on span "Select an option" at bounding box center [636, 307] width 18 height 18
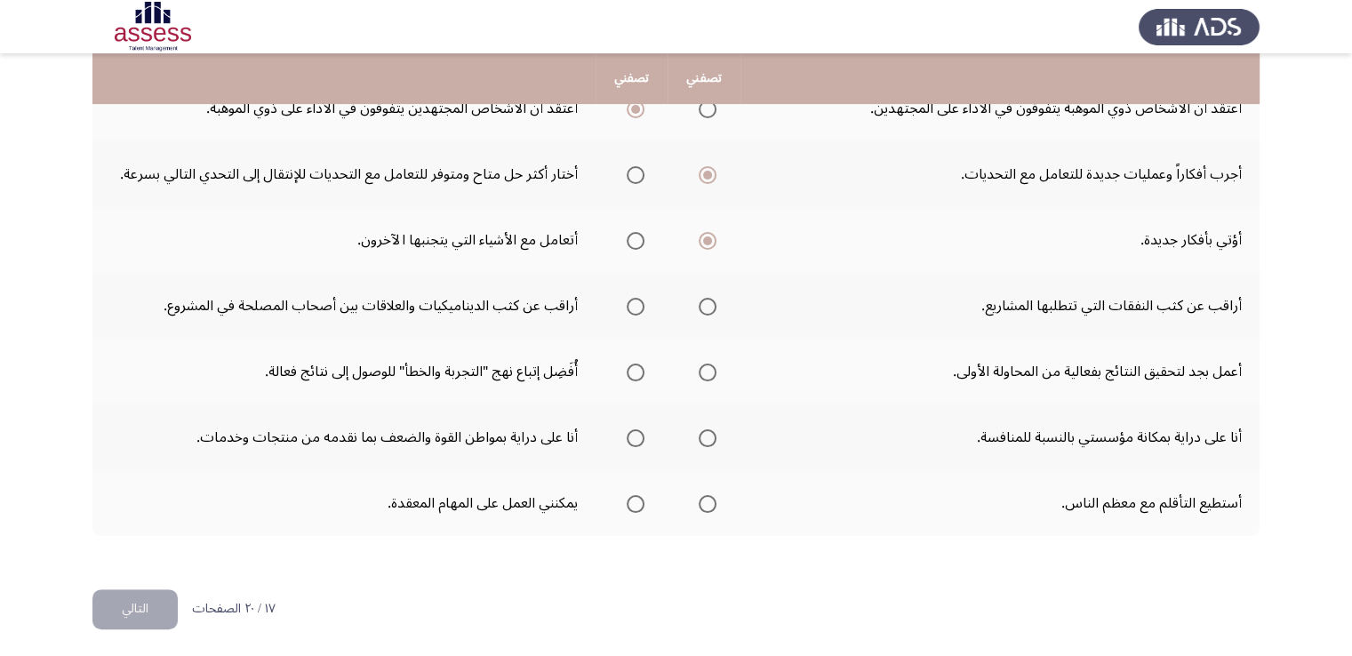
click at [636, 307] on input "Select an option" at bounding box center [636, 307] width 18 height 18
click at [629, 364] on span "Select an option" at bounding box center [636, 372] width 18 height 18
click at [629, 364] on input "Select an option" at bounding box center [636, 372] width 18 height 18
click at [707, 429] on span "Select an option" at bounding box center [708, 438] width 18 height 18
click at [707, 429] on input "Select an option" at bounding box center [708, 438] width 18 height 18
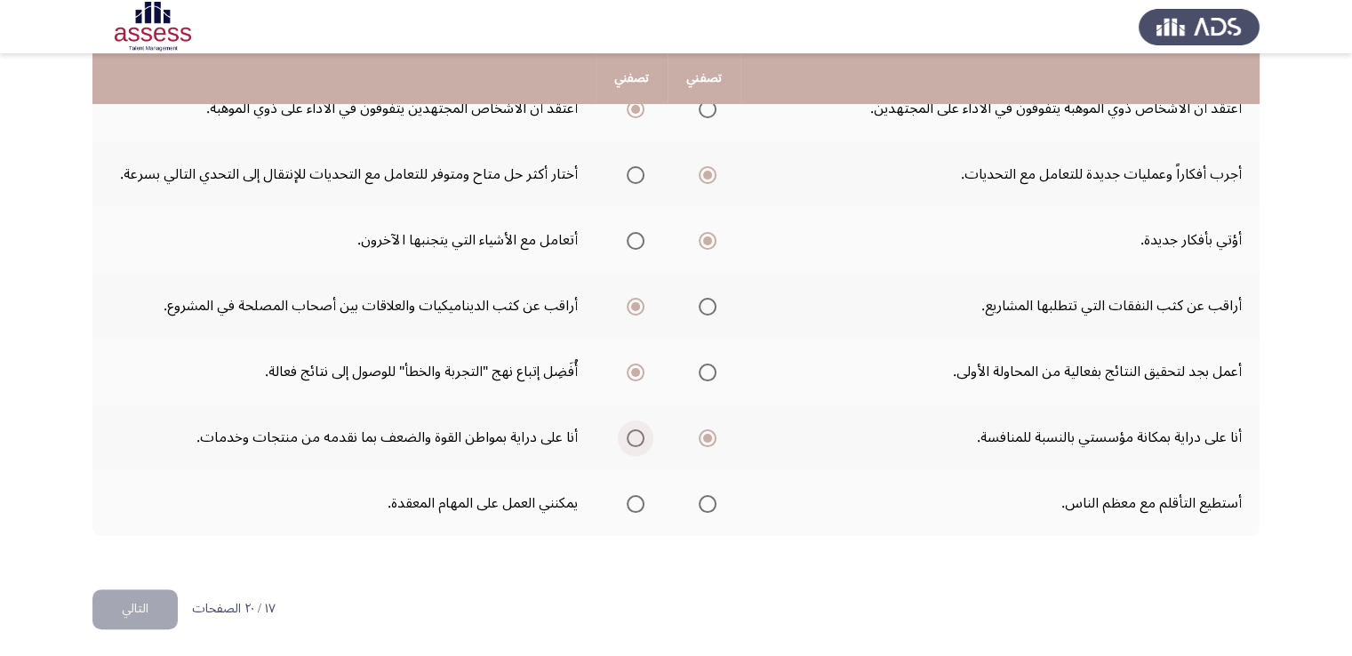
click at [627, 429] on span "Select an option" at bounding box center [636, 438] width 18 height 18
click at [627, 429] on input "Select an option" at bounding box center [636, 438] width 18 height 18
click at [707, 435] on span "Select an option" at bounding box center [708, 438] width 18 height 18
click at [707, 435] on input "Select an option" at bounding box center [708, 438] width 18 height 18
click at [707, 505] on span "Select an option" at bounding box center [708, 504] width 18 height 18
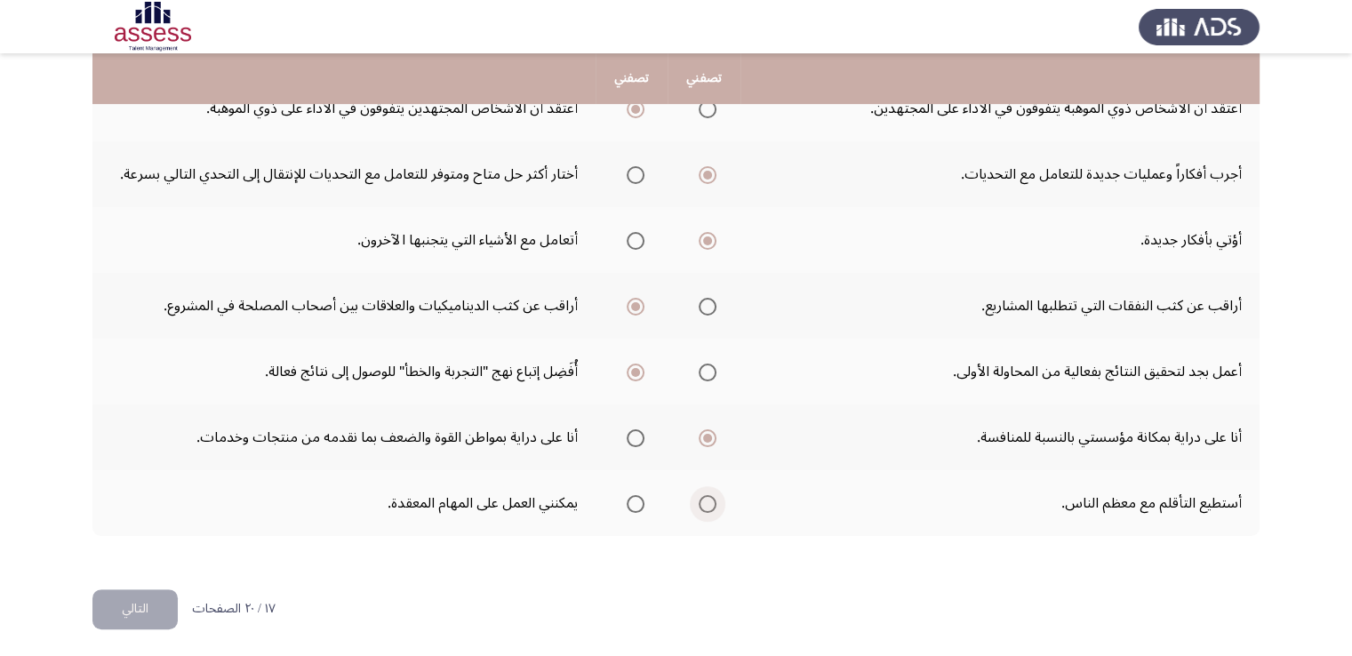
click at [707, 505] on input "Select an option" at bounding box center [708, 504] width 18 height 18
click at [158, 611] on button "التالي" at bounding box center [134, 609] width 85 height 40
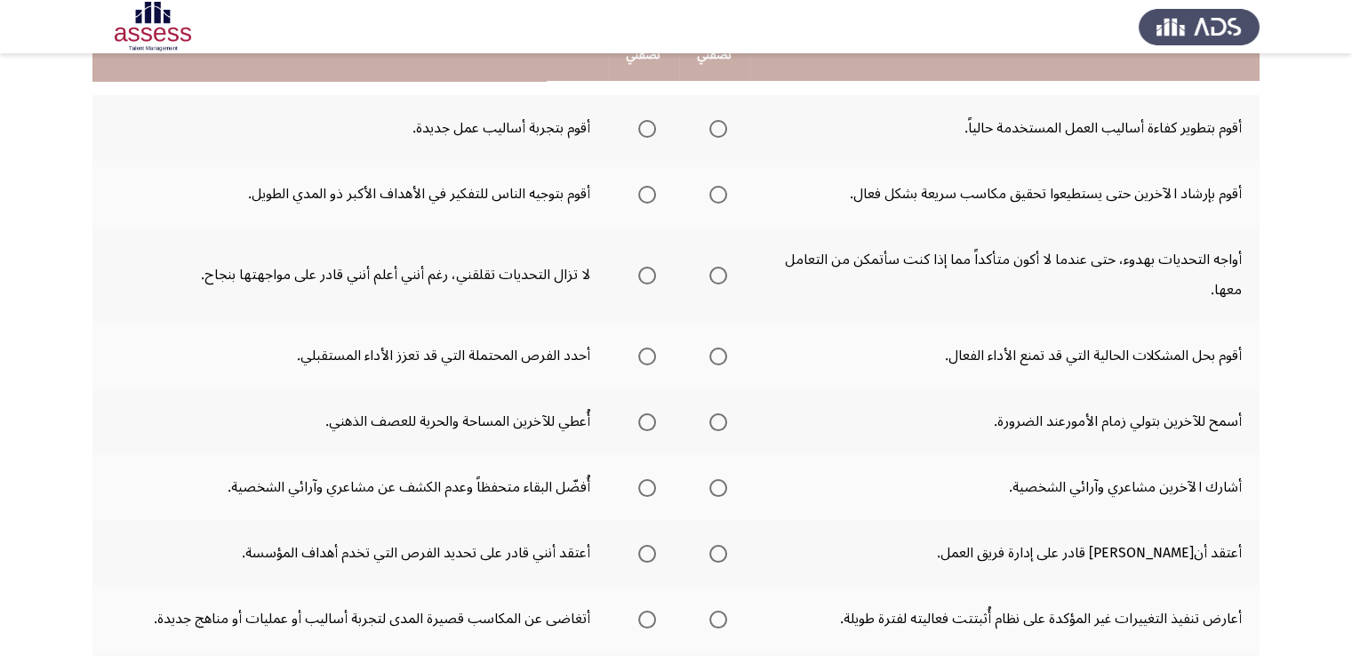
scroll to position [199, 0]
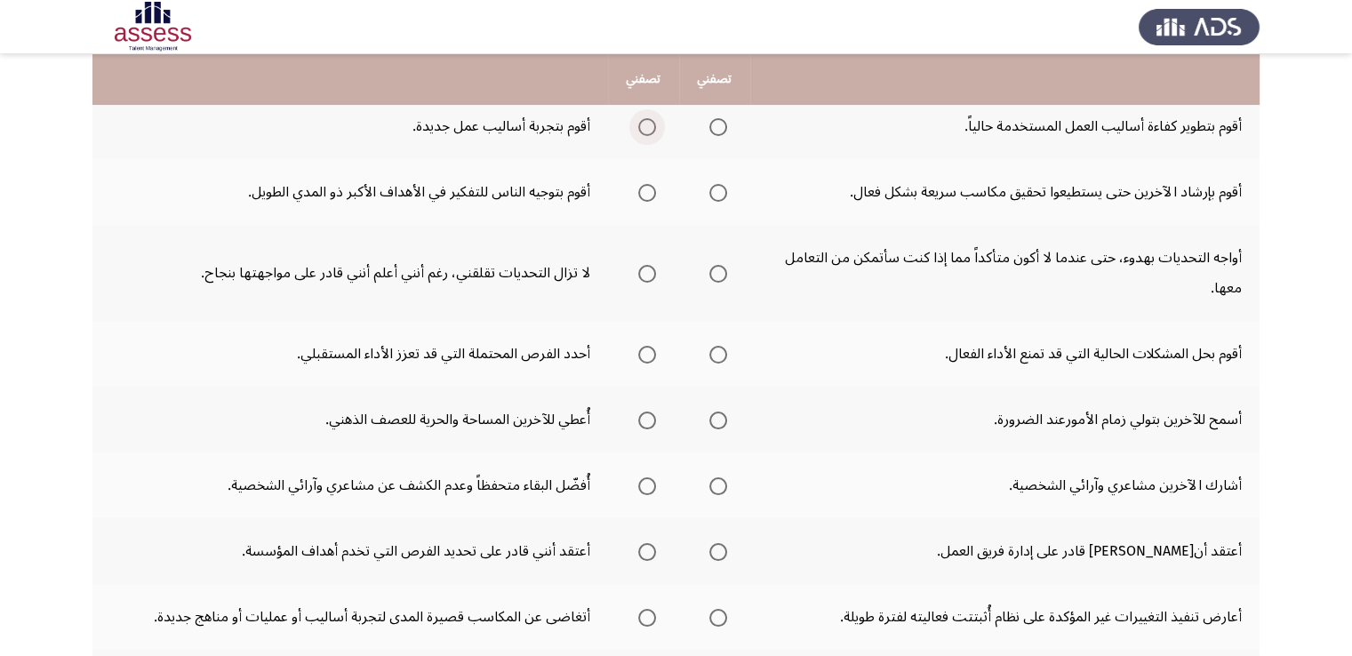
click at [650, 131] on span "Select an option" at bounding box center [647, 127] width 18 height 18
click at [650, 131] on input "Select an option" at bounding box center [647, 127] width 18 height 18
click at [725, 130] on span "Select an option" at bounding box center [718, 127] width 18 height 18
click at [725, 130] on input "Select an option" at bounding box center [718, 127] width 18 height 18
click at [642, 207] on th at bounding box center [643, 192] width 71 height 66
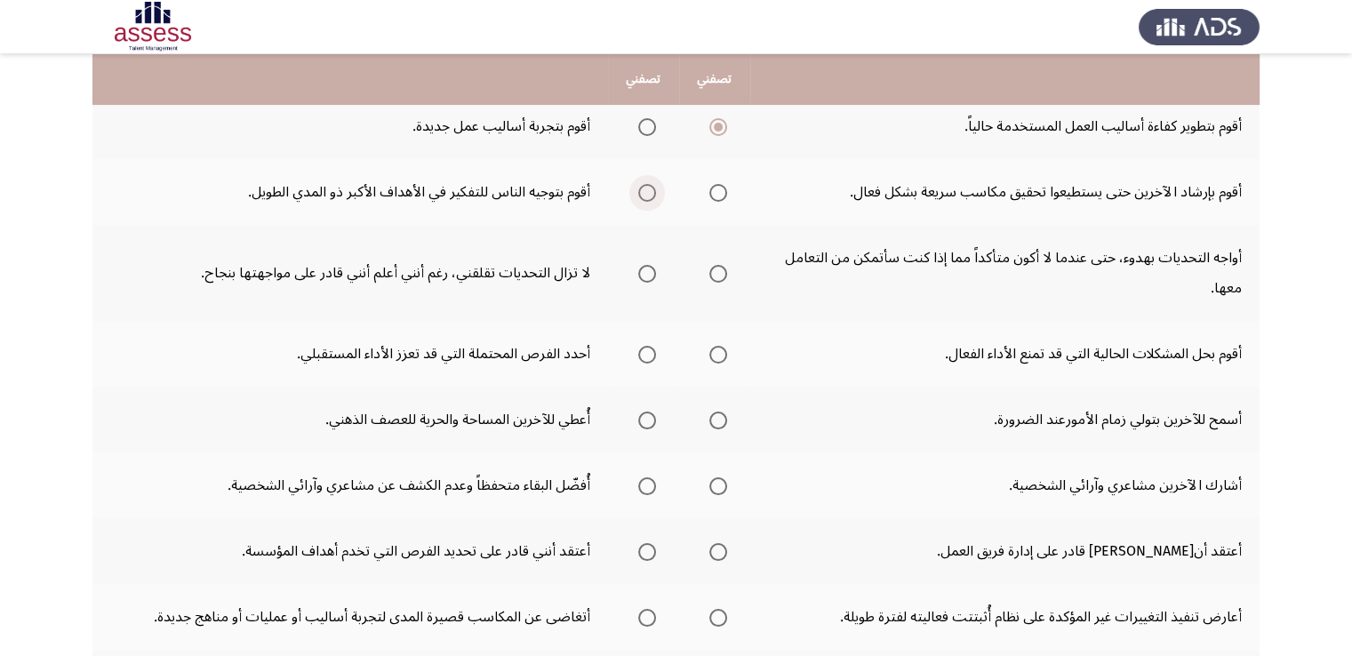
click at [643, 191] on span "Select an option" at bounding box center [647, 193] width 18 height 18
click at [643, 191] on input "Select an option" at bounding box center [647, 193] width 18 height 18
click at [727, 275] on th at bounding box center [714, 273] width 71 height 96
click at [716, 273] on span "Select an option" at bounding box center [718, 274] width 18 height 18
click at [716, 273] on input "Select an option" at bounding box center [718, 274] width 18 height 18
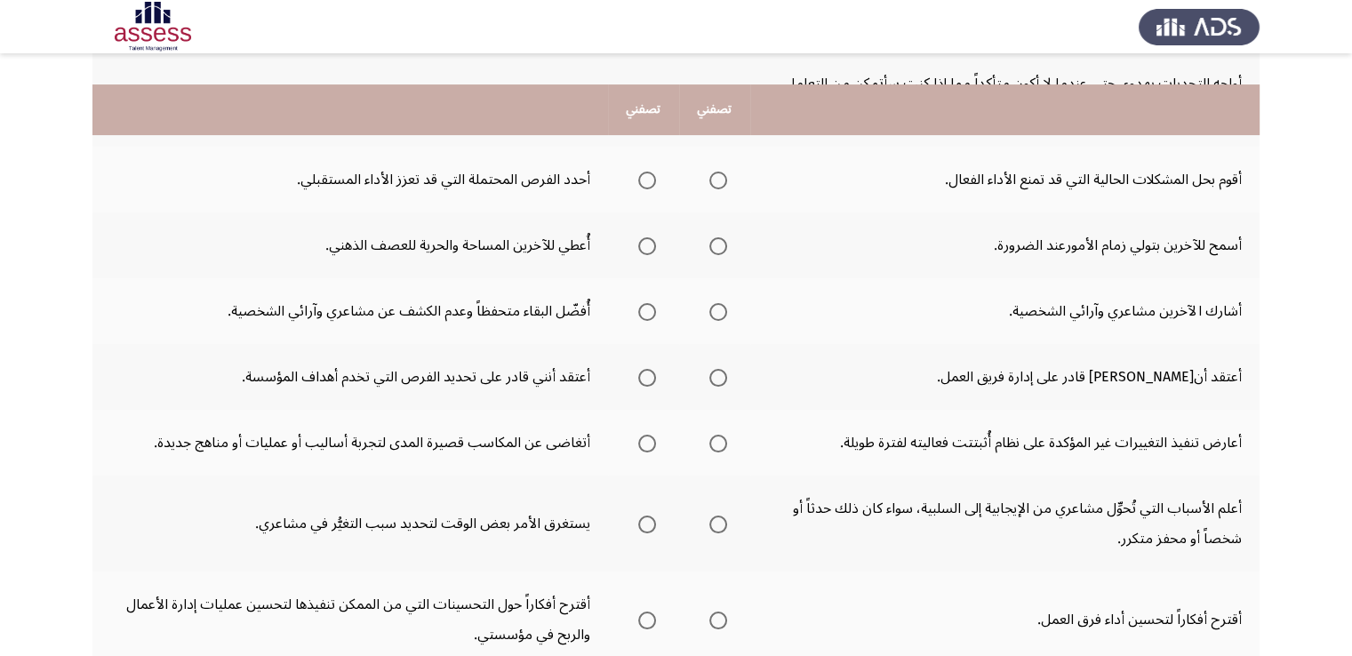
scroll to position [407, 0]
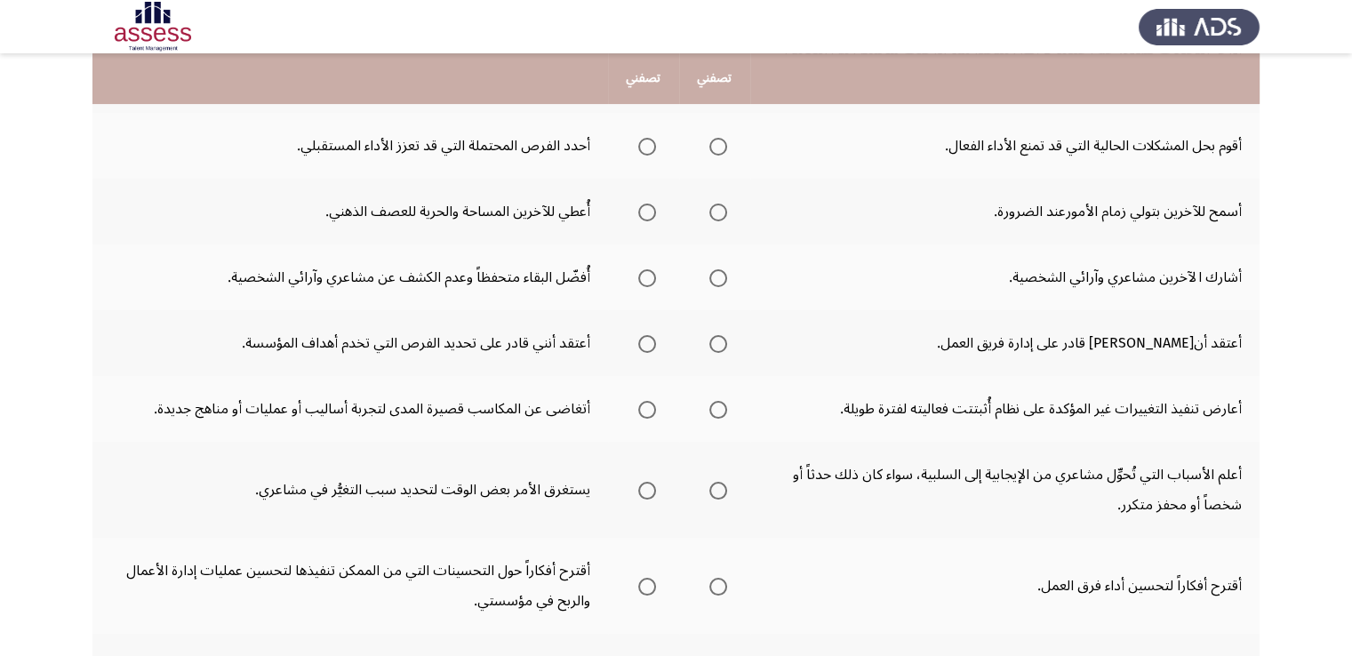
click at [647, 153] on mat-radio-group "Select an option" at bounding box center [643, 146] width 25 height 30
click at [647, 149] on span "Select an option" at bounding box center [647, 147] width 18 height 18
click at [647, 149] on input "Select an option" at bounding box center [647, 147] width 18 height 18
click at [643, 209] on span "Select an option" at bounding box center [647, 213] width 18 height 18
click at [643, 209] on input "Select an option" at bounding box center [647, 213] width 18 height 18
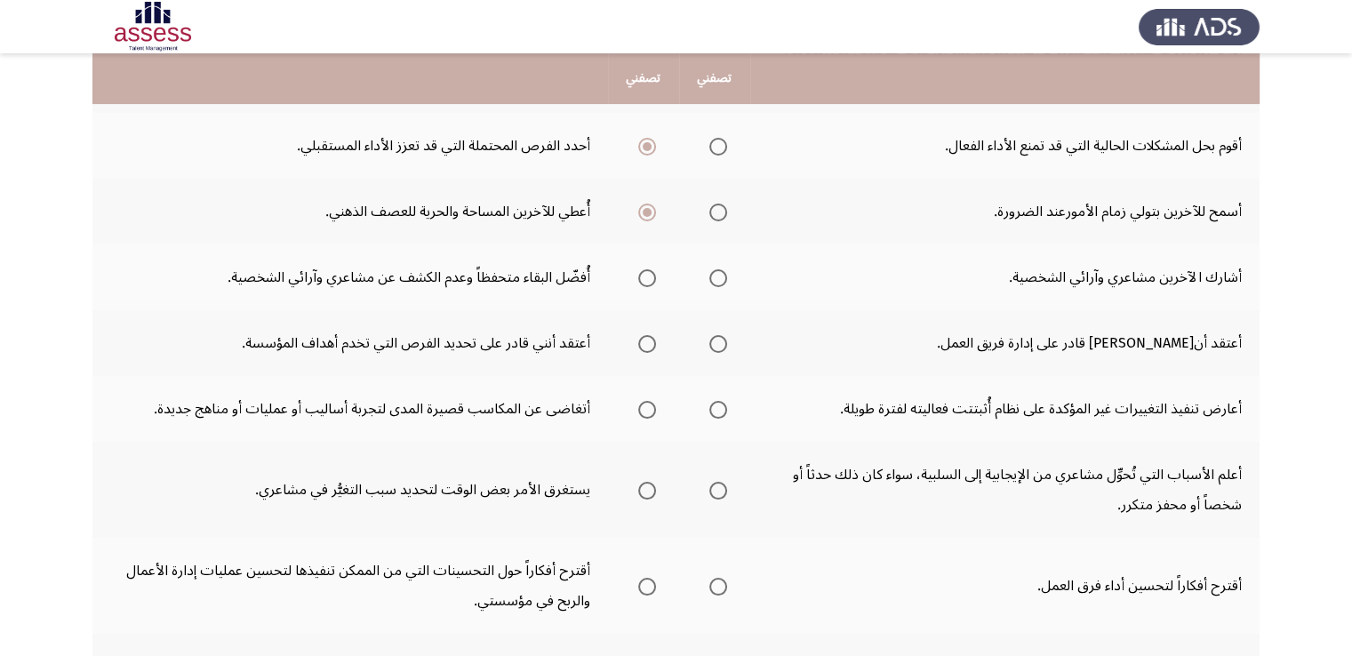
click at [724, 277] on span "Select an option" at bounding box center [718, 278] width 18 height 18
click at [724, 277] on input "Select an option" at bounding box center [718, 278] width 18 height 18
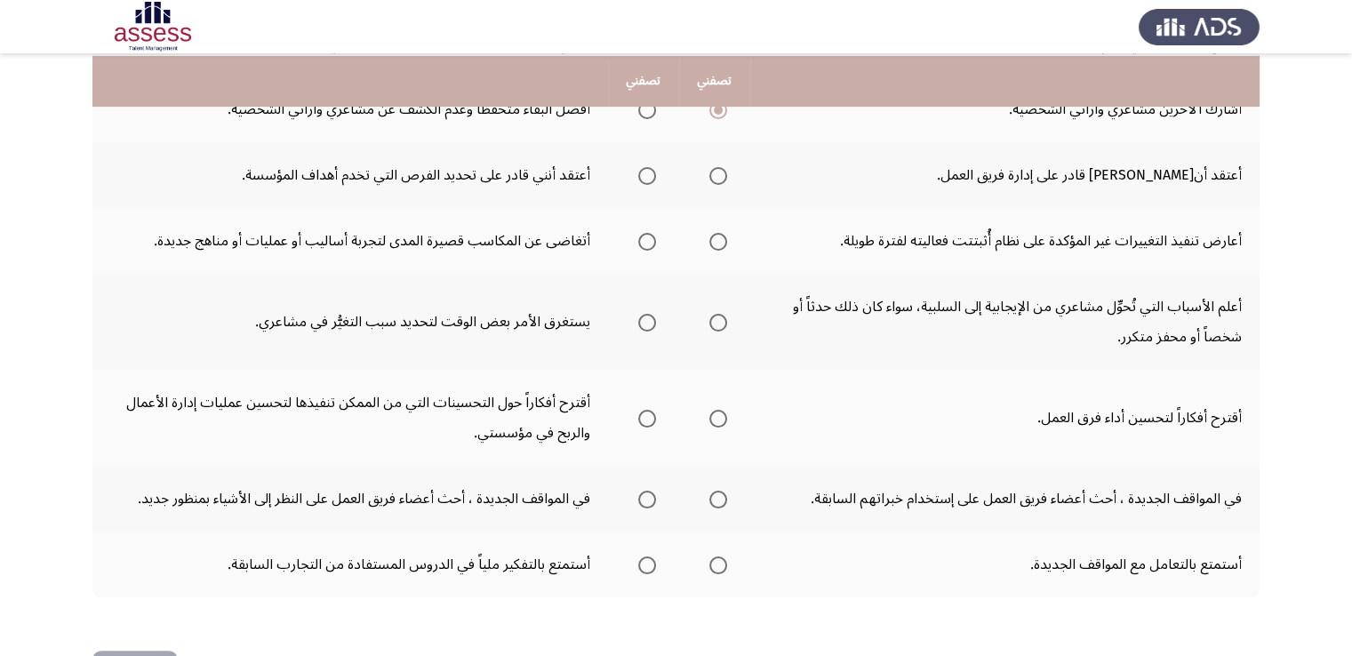
scroll to position [578, 0]
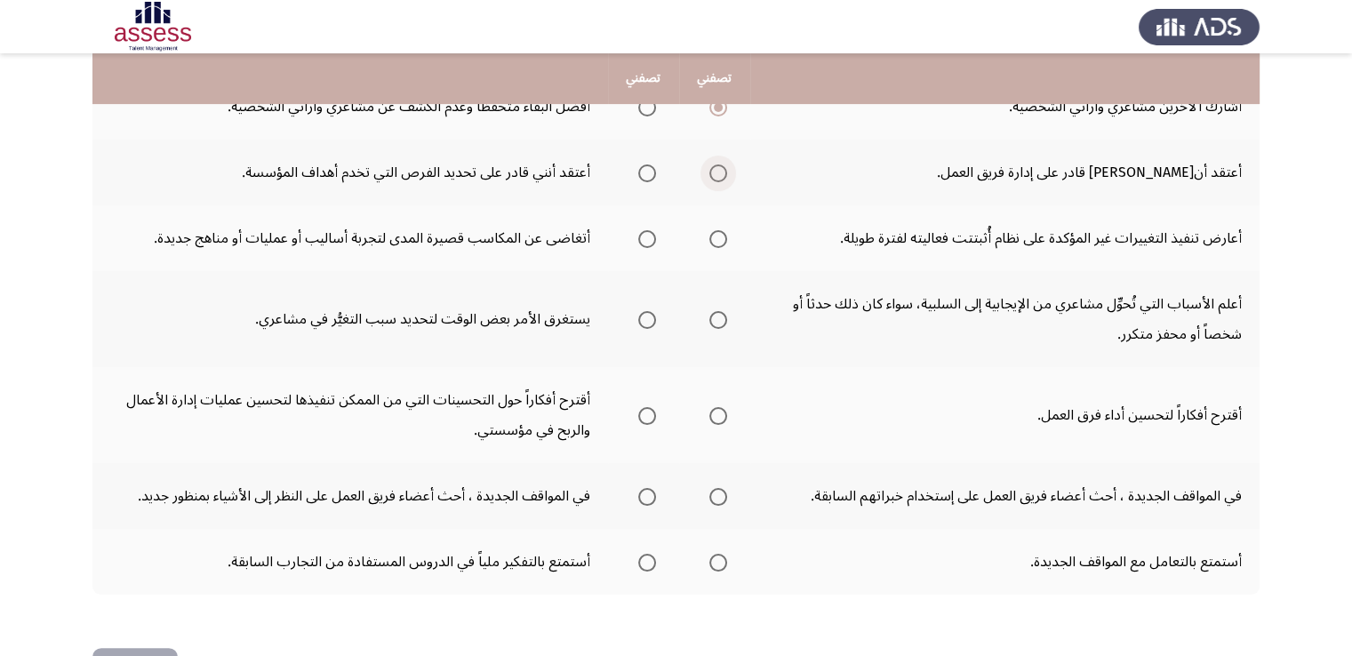
click at [715, 164] on span "Select an option" at bounding box center [718, 173] width 18 height 18
click at [715, 164] on input "Select an option" at bounding box center [718, 173] width 18 height 18
click at [645, 244] on mat-radio-group "Select an option" at bounding box center [643, 238] width 25 height 30
click at [645, 232] on span "Select an option" at bounding box center [647, 239] width 18 height 18
click at [645, 232] on input "Select an option" at bounding box center [647, 239] width 18 height 18
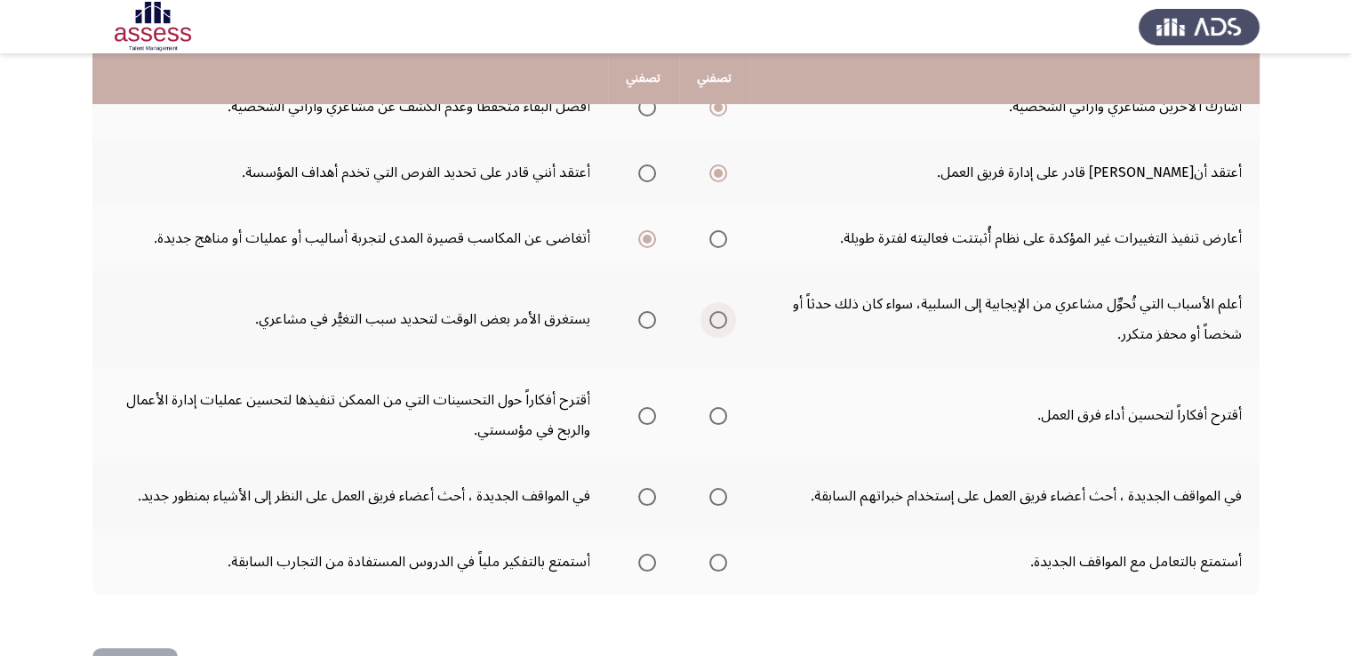
click at [720, 311] on span "Select an option" at bounding box center [718, 320] width 18 height 18
click at [720, 311] on input "Select an option" at bounding box center [718, 320] width 18 height 18
click at [715, 413] on span "Select an option" at bounding box center [718, 416] width 18 height 18
click at [715, 413] on input "Select an option" at bounding box center [718, 416] width 18 height 18
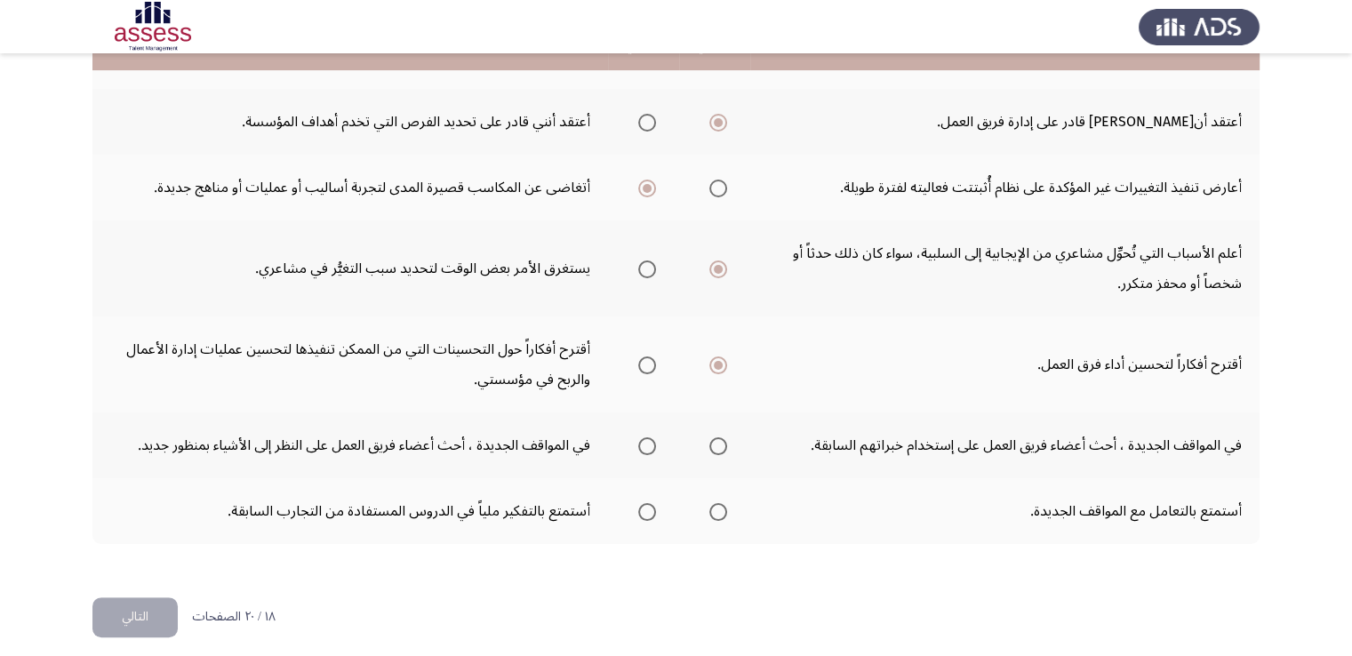
scroll to position [635, 0]
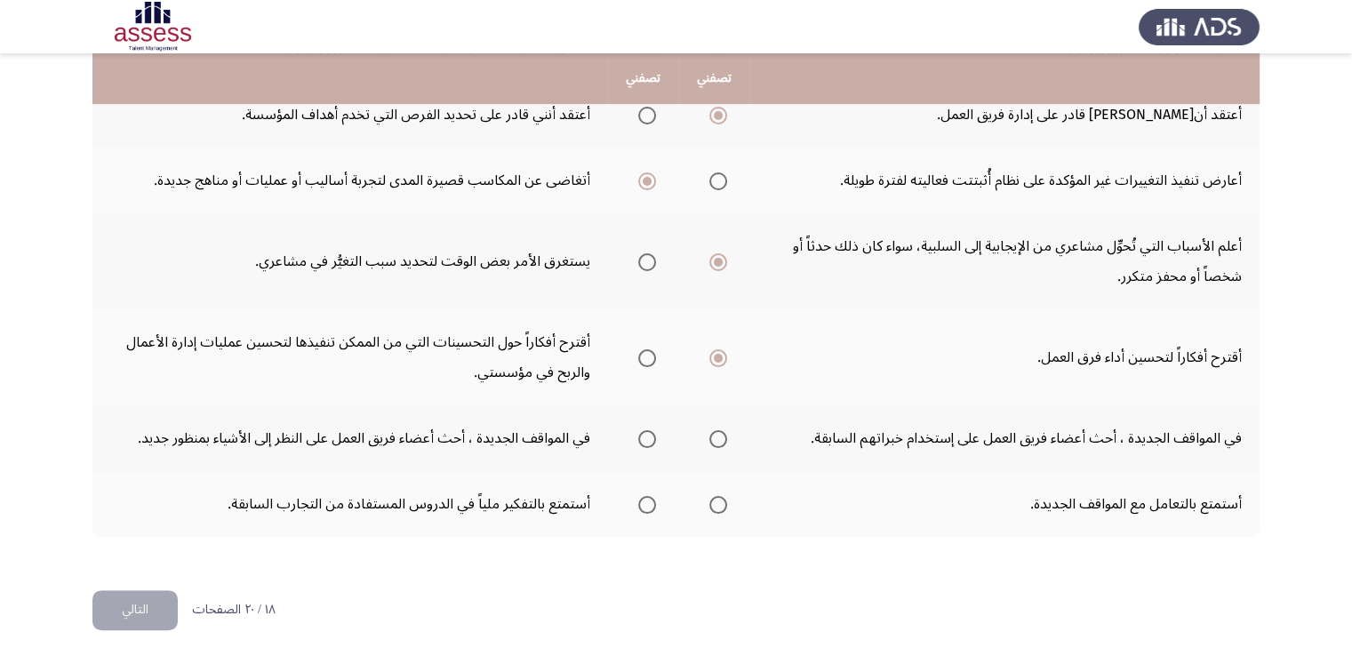
click at [645, 430] on span "Select an option" at bounding box center [647, 439] width 18 height 18
click at [645, 430] on input "Select an option" at bounding box center [647, 439] width 18 height 18
click at [723, 502] on span "Select an option" at bounding box center [718, 505] width 18 height 18
click at [723, 502] on input "Select an option" at bounding box center [718, 505] width 18 height 18
click at [135, 611] on button "التالي" at bounding box center [134, 610] width 85 height 40
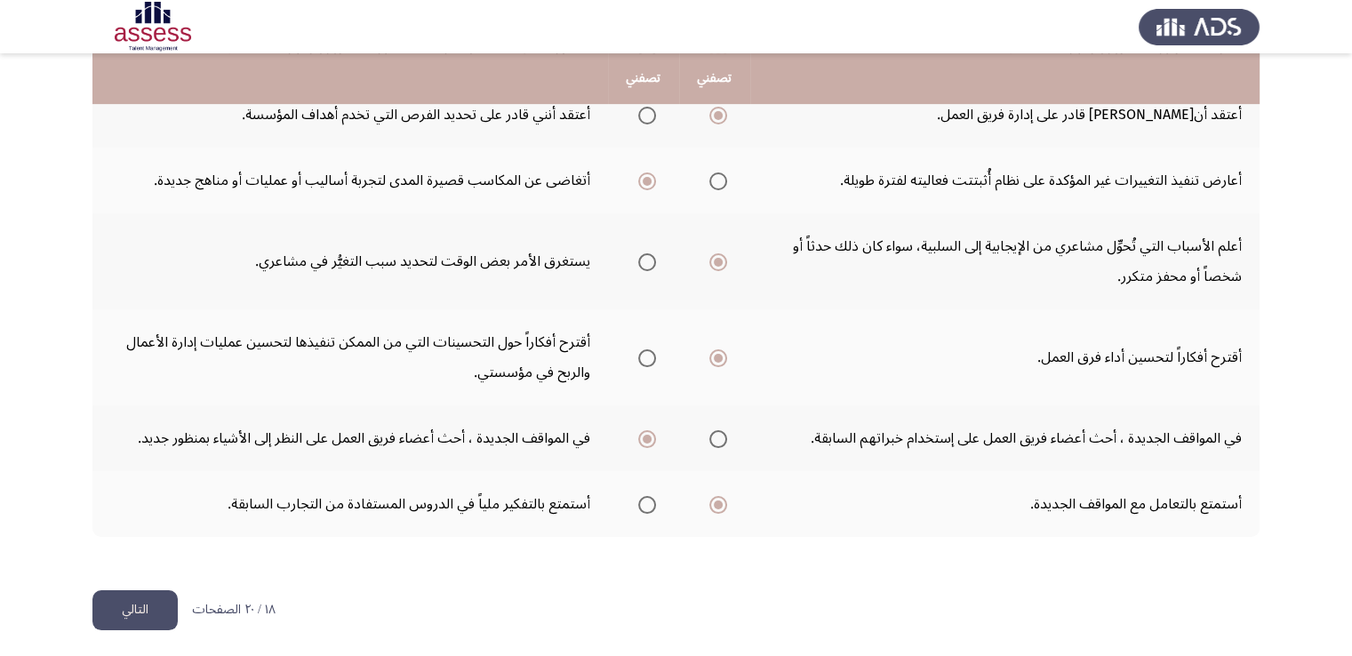
scroll to position [0, 0]
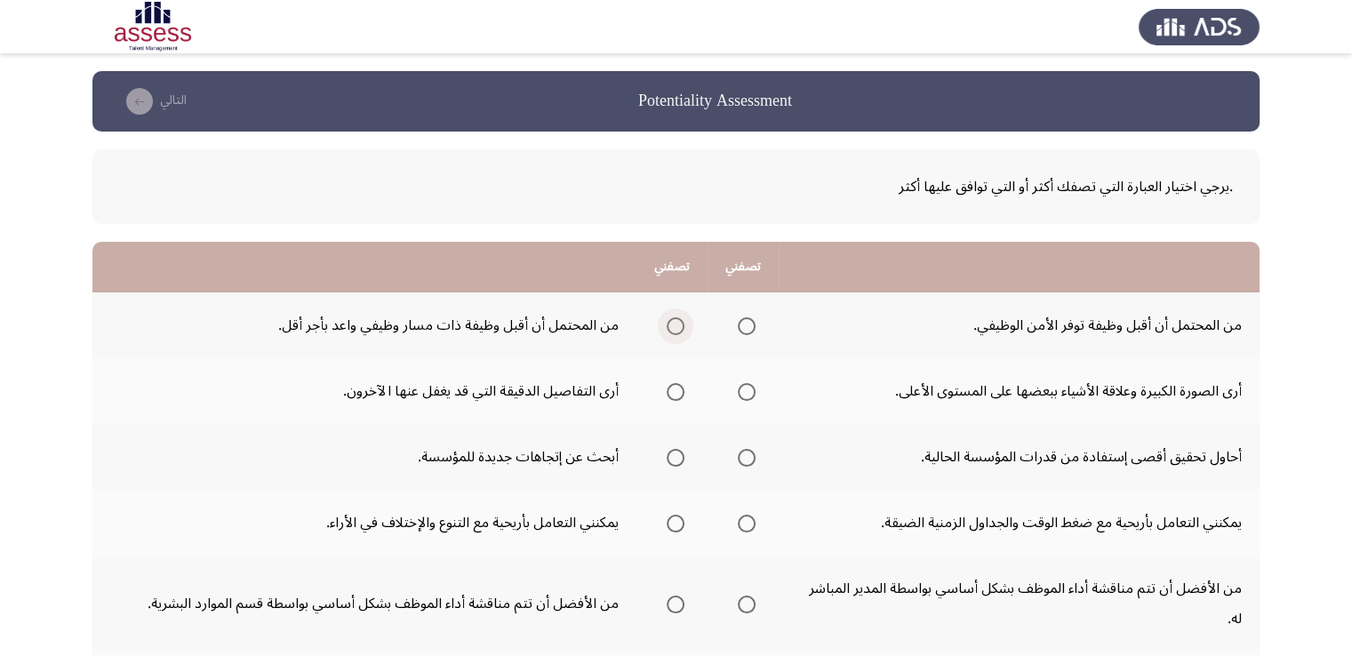
click at [663, 327] on label "Select an option" at bounding box center [671, 326] width 25 height 18
click at [667, 327] on input "Select an option" at bounding box center [676, 326] width 18 height 18
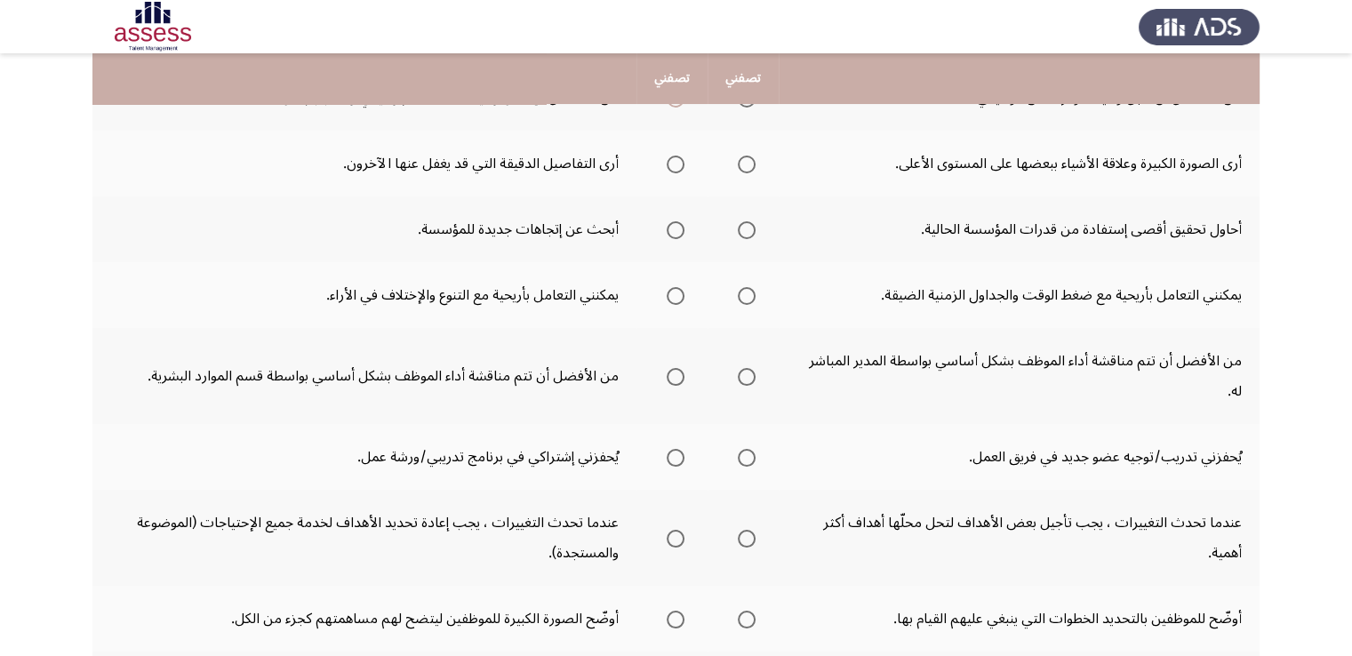
scroll to position [228, 0]
click at [739, 164] on span "Select an option" at bounding box center [747, 165] width 18 height 18
click at [739, 164] on input "Select an option" at bounding box center [747, 165] width 18 height 18
click at [679, 169] on span "Select an option" at bounding box center [676, 165] width 18 height 18
click at [679, 169] on input "Select an option" at bounding box center [676, 165] width 18 height 18
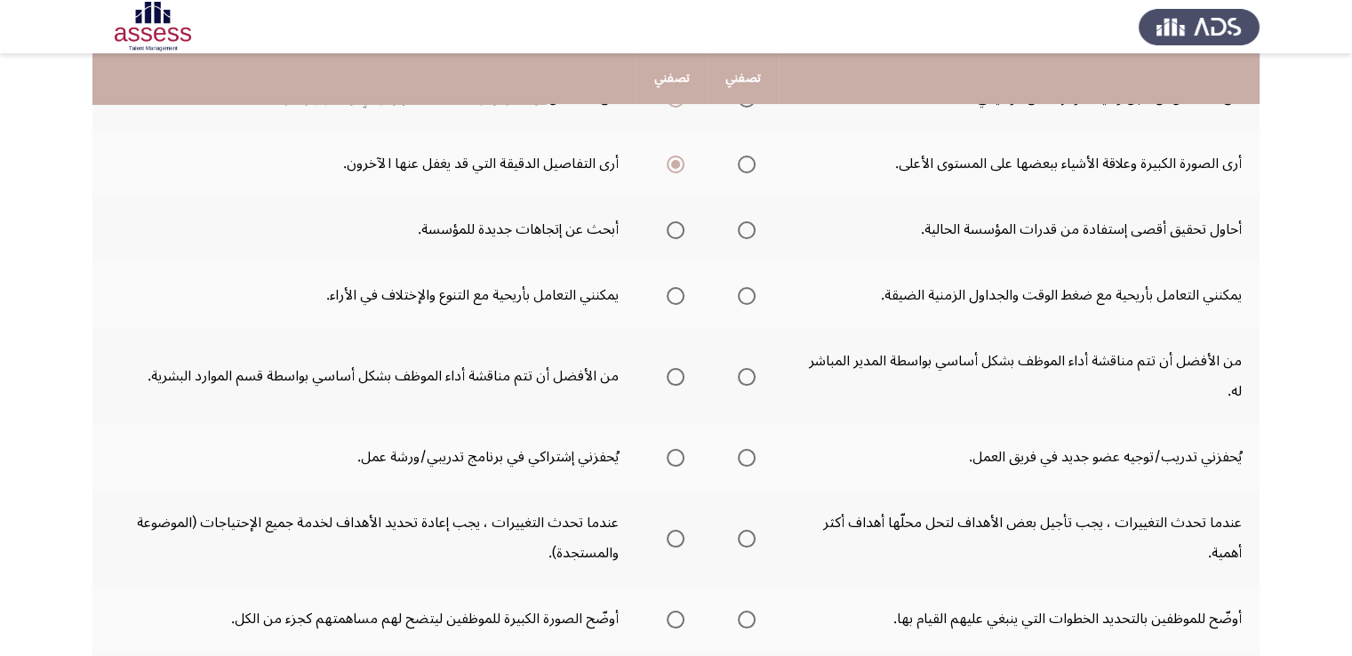
click at [667, 229] on span "Select an option" at bounding box center [676, 230] width 18 height 18
click at [667, 229] on input "Select an option" at bounding box center [676, 230] width 18 height 18
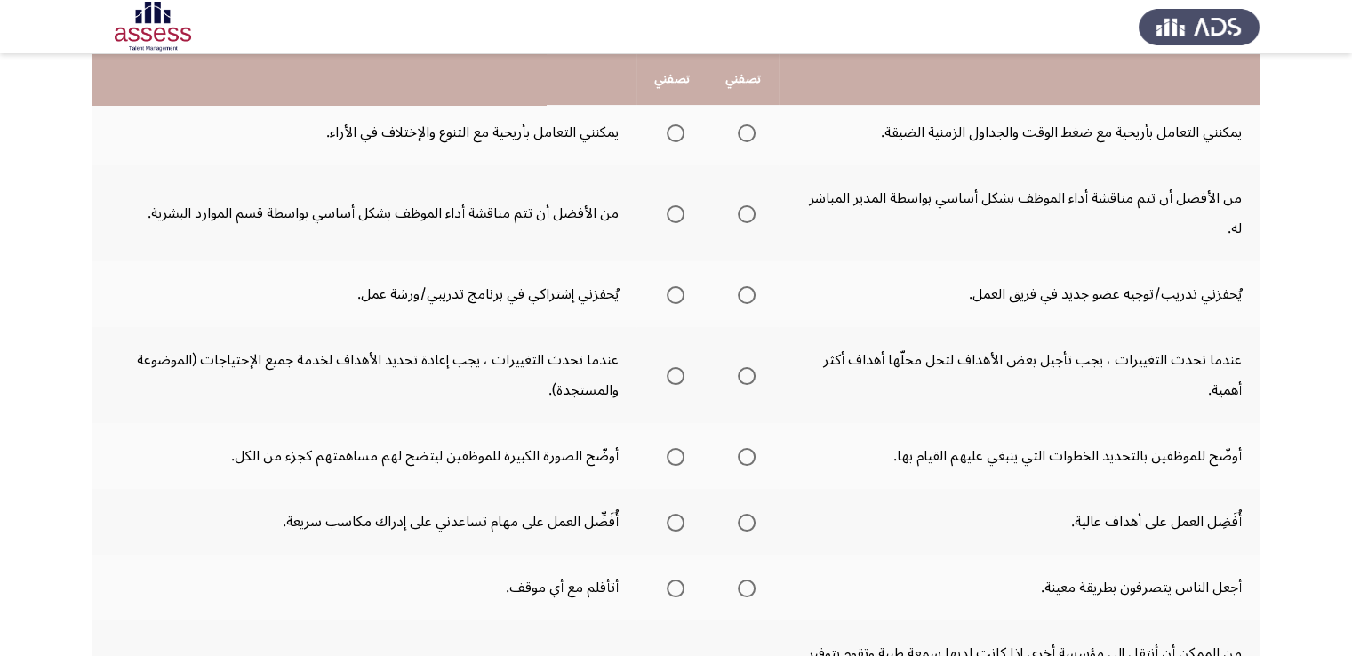
scroll to position [391, 0]
click at [672, 135] on span "Select an option" at bounding box center [676, 133] width 18 height 18
click at [672, 135] on input "Select an option" at bounding box center [676, 133] width 18 height 18
click at [744, 132] on span "Select an option" at bounding box center [747, 133] width 18 height 18
click at [744, 132] on input "Select an option" at bounding box center [747, 133] width 18 height 18
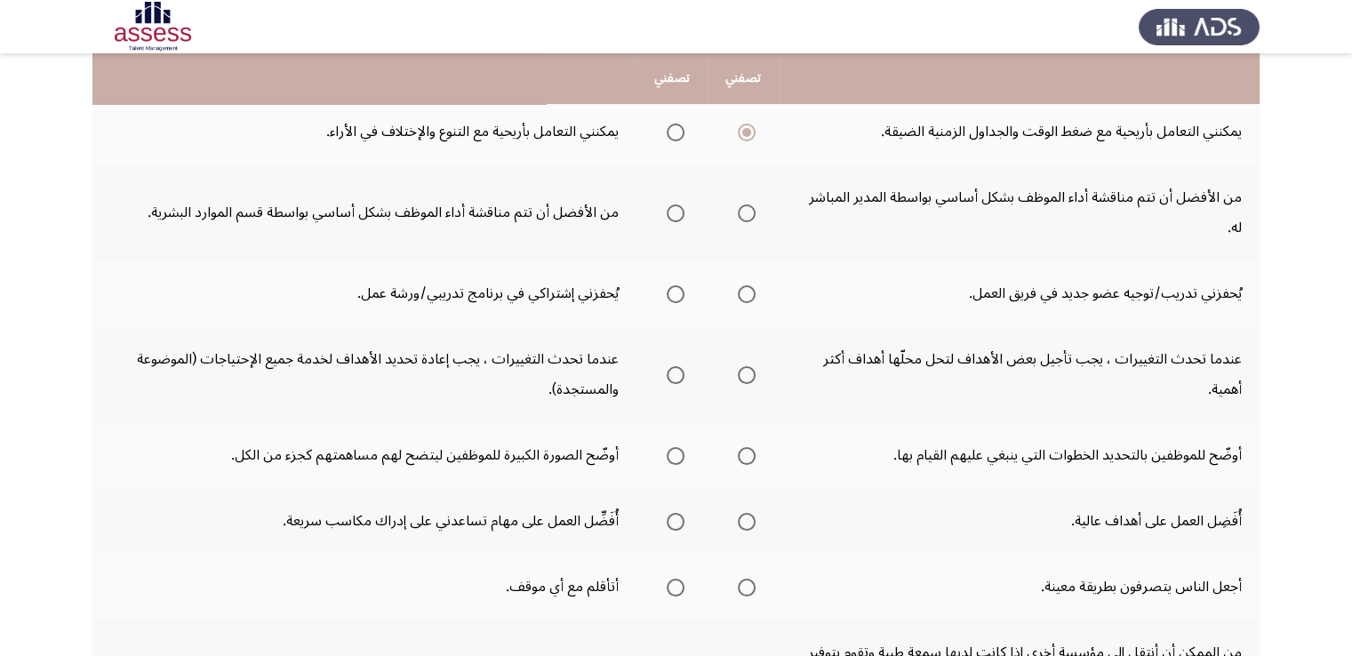
click at [738, 204] on span "Select an option" at bounding box center [747, 213] width 18 height 18
click at [738, 204] on input "Select an option" at bounding box center [747, 213] width 18 height 18
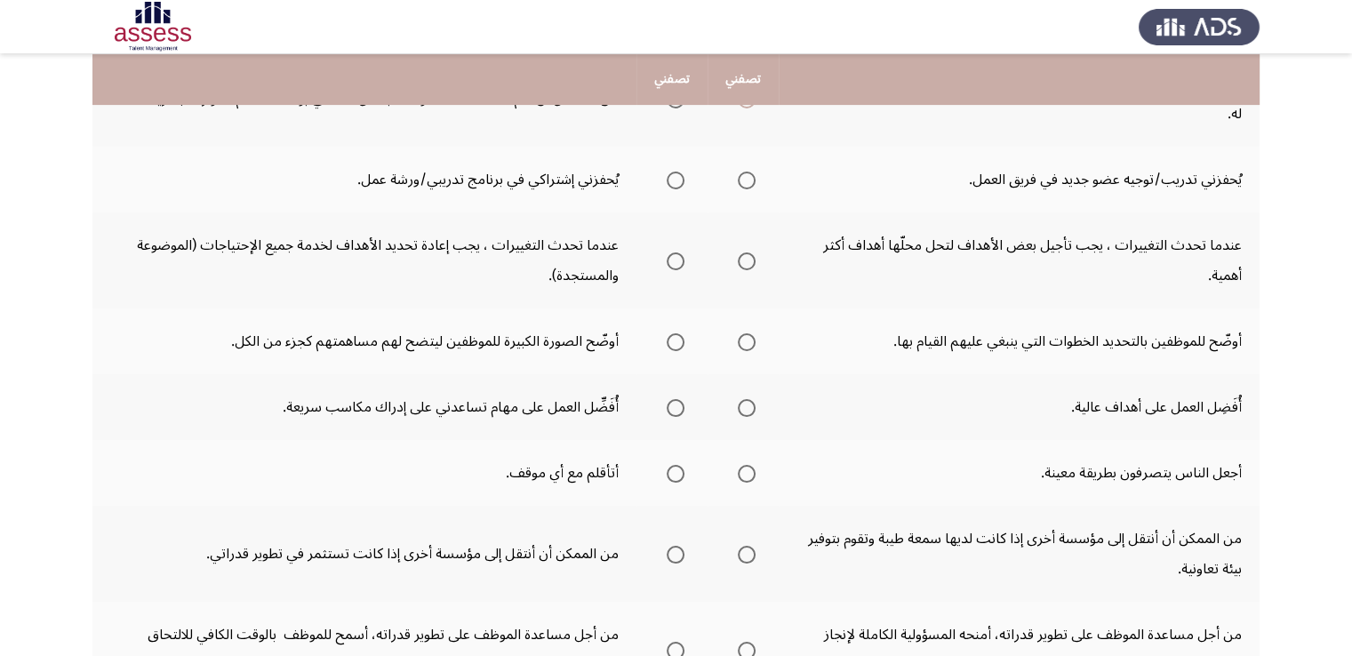
scroll to position [505, 0]
click at [667, 172] on span "Select an option" at bounding box center [676, 181] width 18 height 18
click at [667, 172] on input "Select an option" at bounding box center [676, 181] width 18 height 18
click at [743, 172] on span "Select an option" at bounding box center [747, 181] width 18 height 18
click at [743, 172] on input "Select an option" at bounding box center [747, 181] width 18 height 18
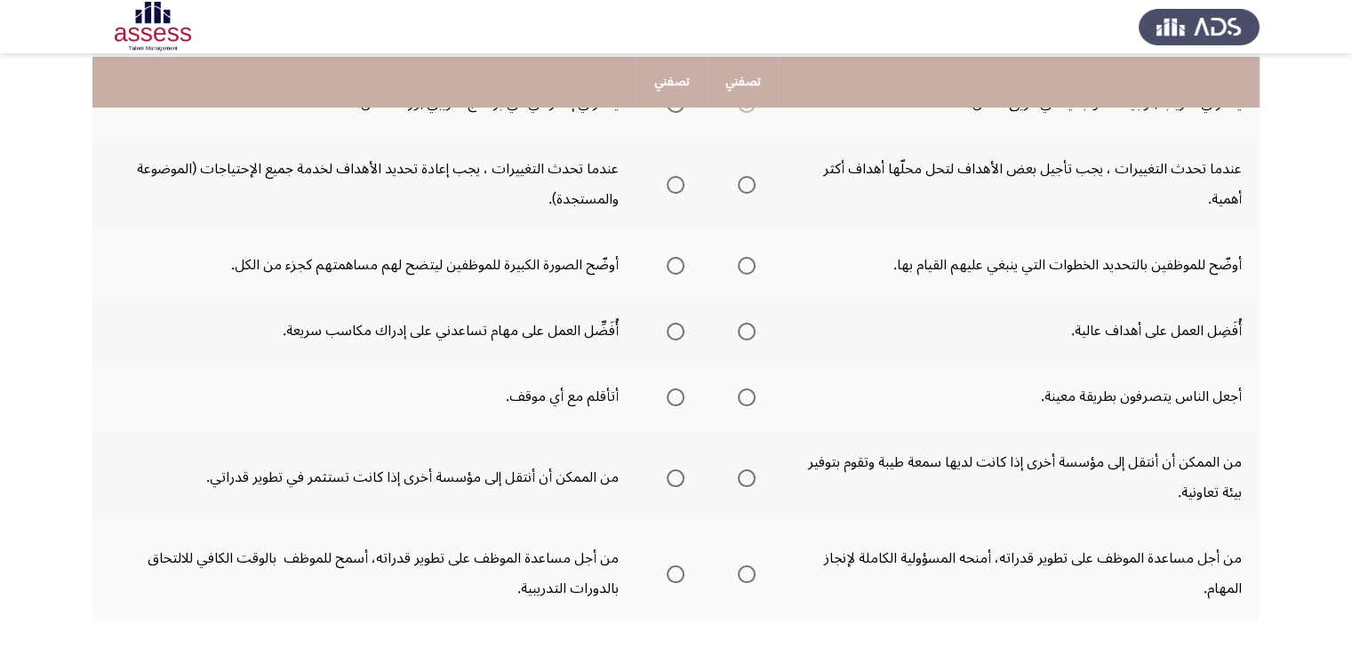
scroll to position [585, 0]
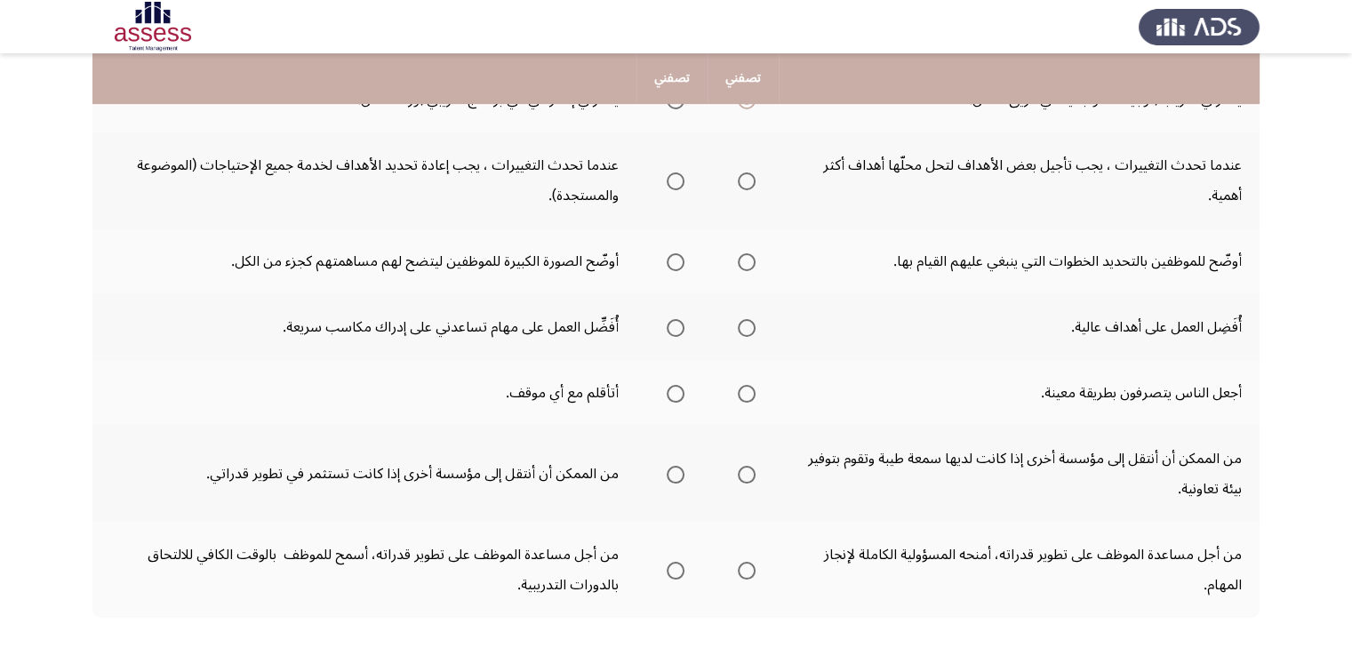
click at [675, 172] on span "Select an option" at bounding box center [676, 181] width 18 height 18
click at [675, 172] on input "Select an option" at bounding box center [676, 181] width 18 height 18
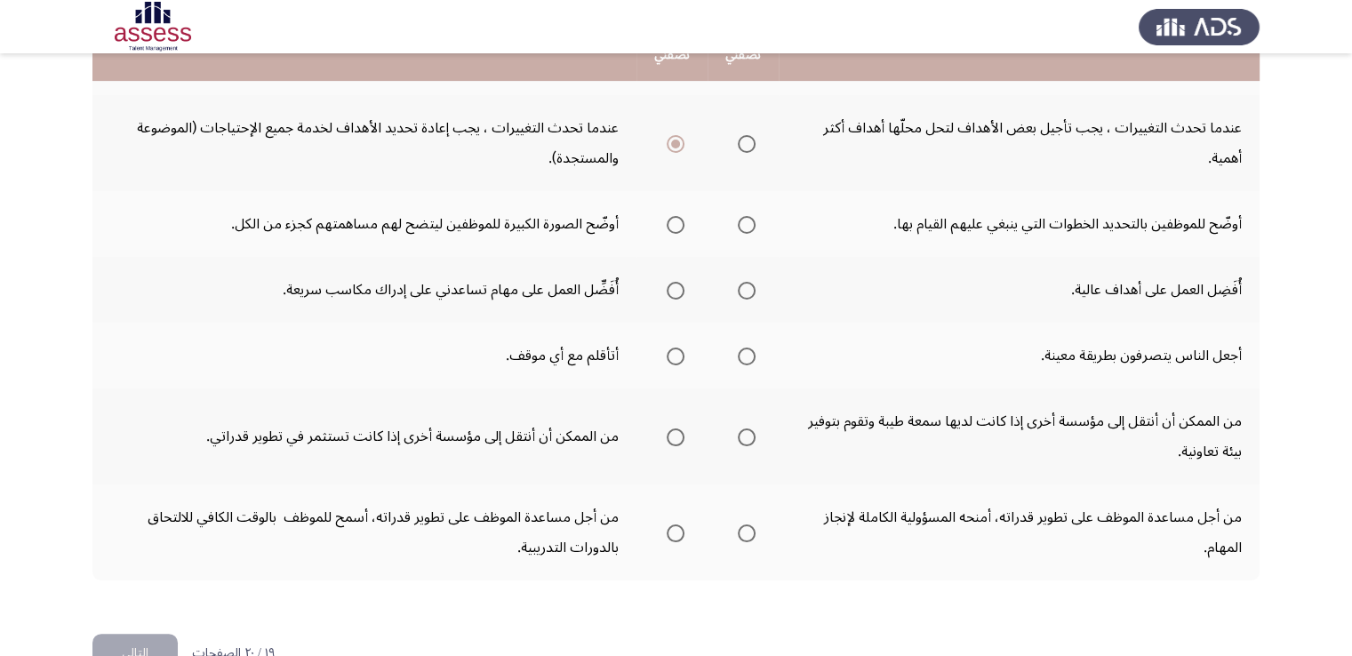
scroll to position [635, 0]
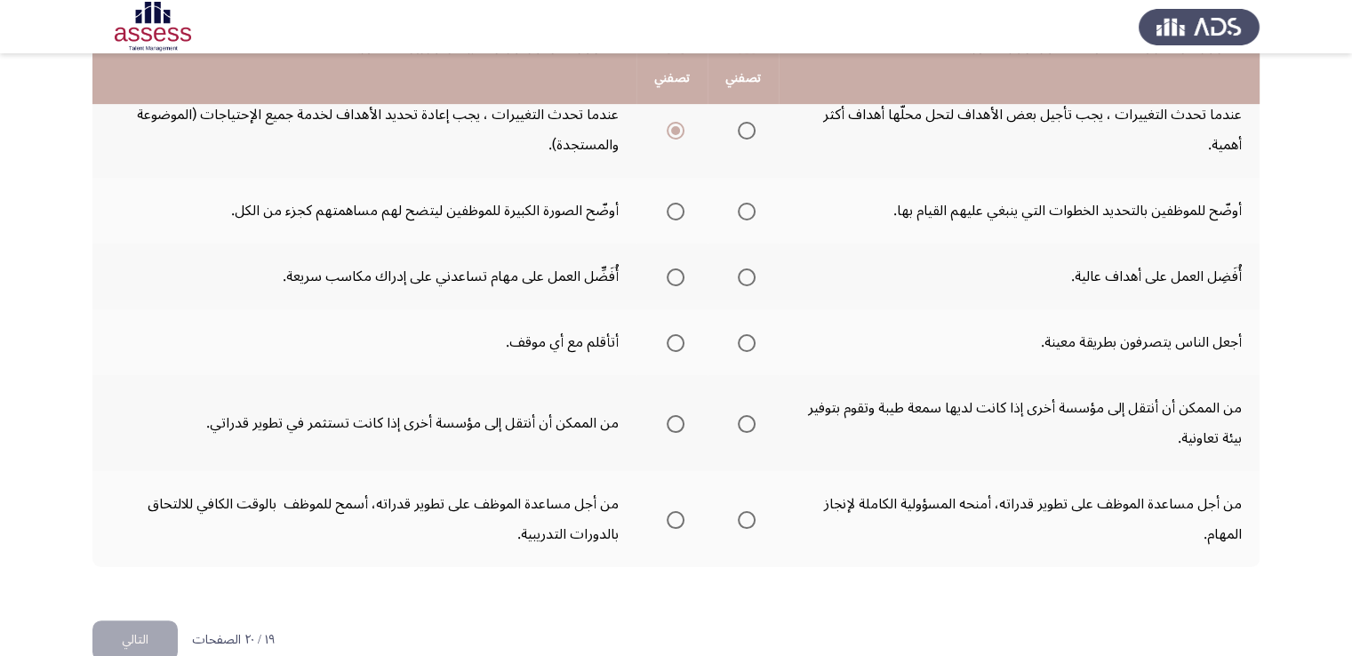
click at [680, 203] on span "Select an option" at bounding box center [676, 212] width 18 height 18
click at [680, 203] on input "Select an option" at bounding box center [676, 212] width 18 height 18
click at [747, 268] on span "Select an option" at bounding box center [747, 277] width 18 height 18
click at [747, 268] on input "Select an option" at bounding box center [747, 277] width 18 height 18
click at [675, 334] on span "Select an option" at bounding box center [676, 343] width 18 height 18
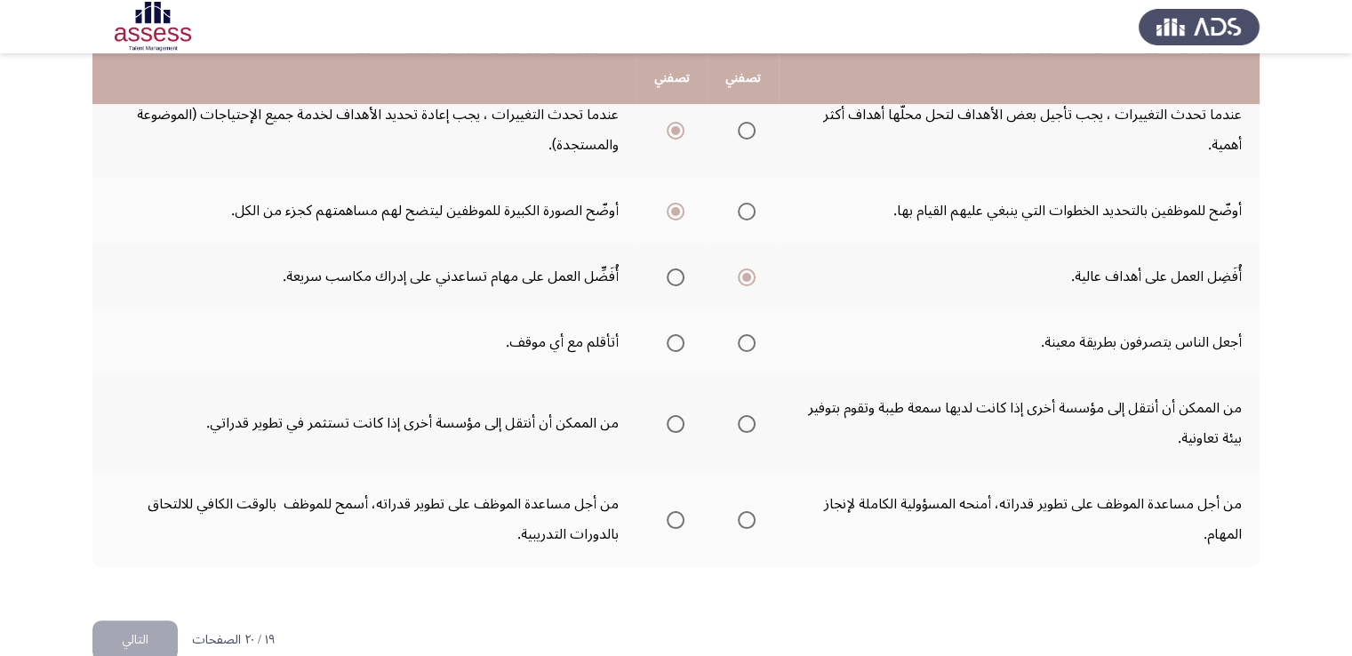
click at [675, 334] on input "Select an option" at bounding box center [676, 343] width 18 height 18
click at [668, 415] on span "Select an option" at bounding box center [676, 424] width 18 height 18
click at [668, 415] on input "Select an option" at bounding box center [676, 424] width 18 height 18
click at [667, 511] on span "Select an option" at bounding box center [676, 520] width 18 height 18
click at [667, 511] on input "Select an option" at bounding box center [676, 520] width 18 height 18
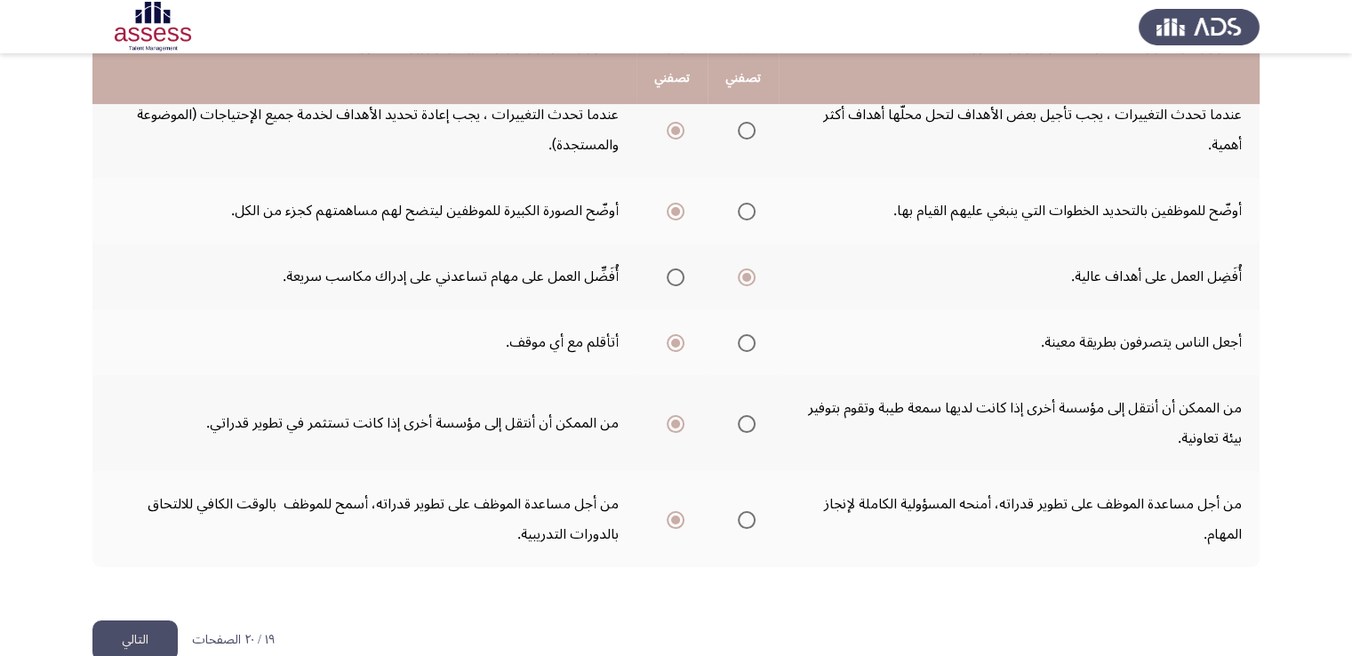
click at [121, 620] on button "التالي" at bounding box center [134, 640] width 85 height 40
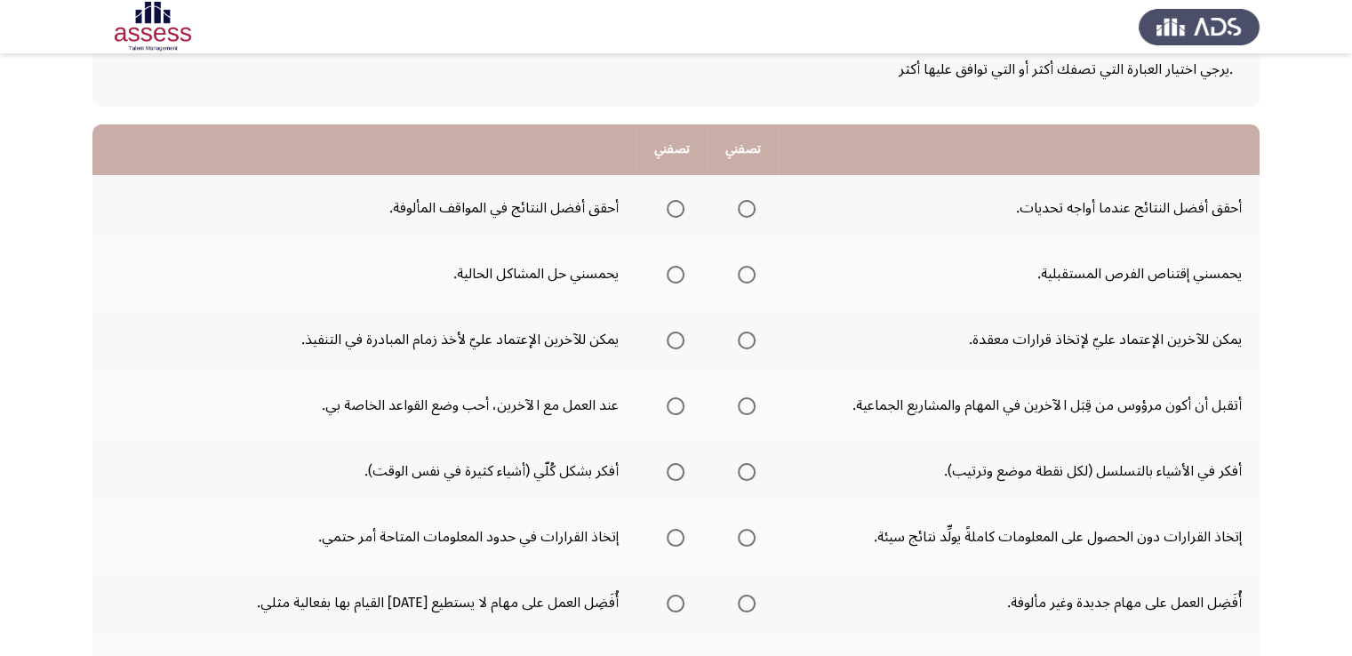
scroll to position [0, 0]
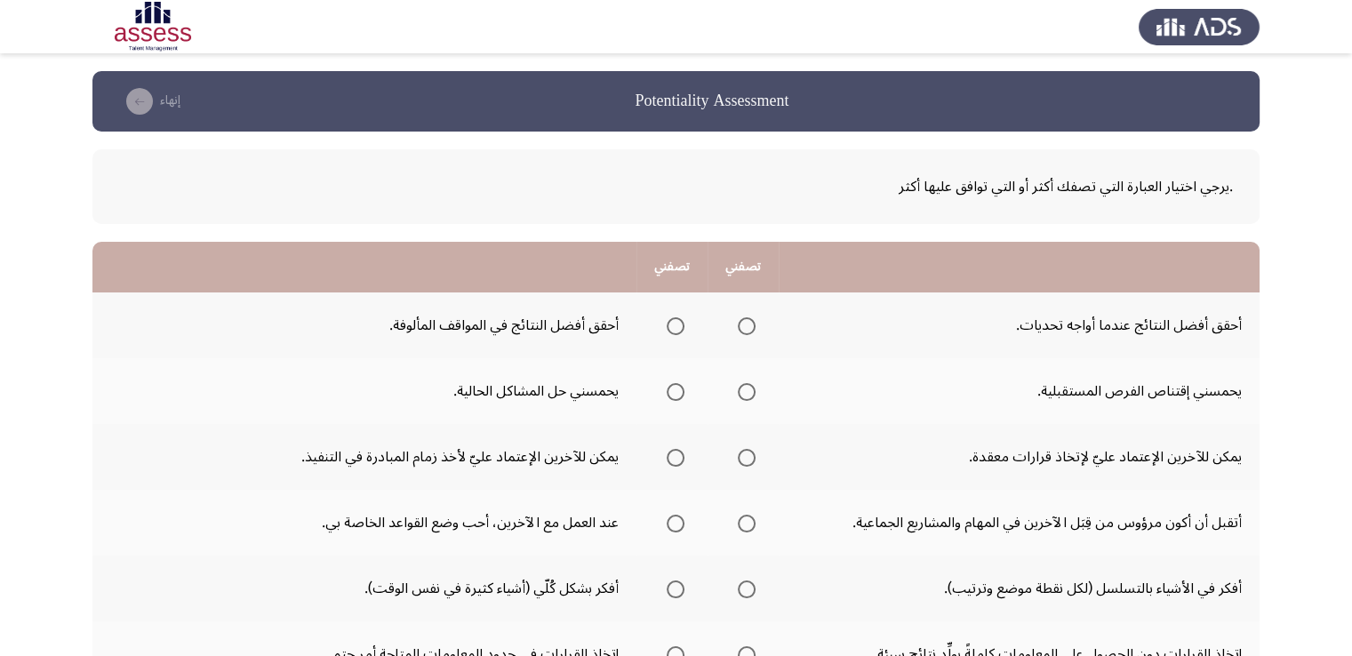
click at [739, 331] on span "Select an option" at bounding box center [747, 326] width 18 height 18
click at [739, 331] on input "Select an option" at bounding box center [747, 326] width 18 height 18
click at [746, 392] on span "Select an option" at bounding box center [747, 392] width 18 height 18
click at [746, 392] on input "Select an option" at bounding box center [747, 392] width 18 height 18
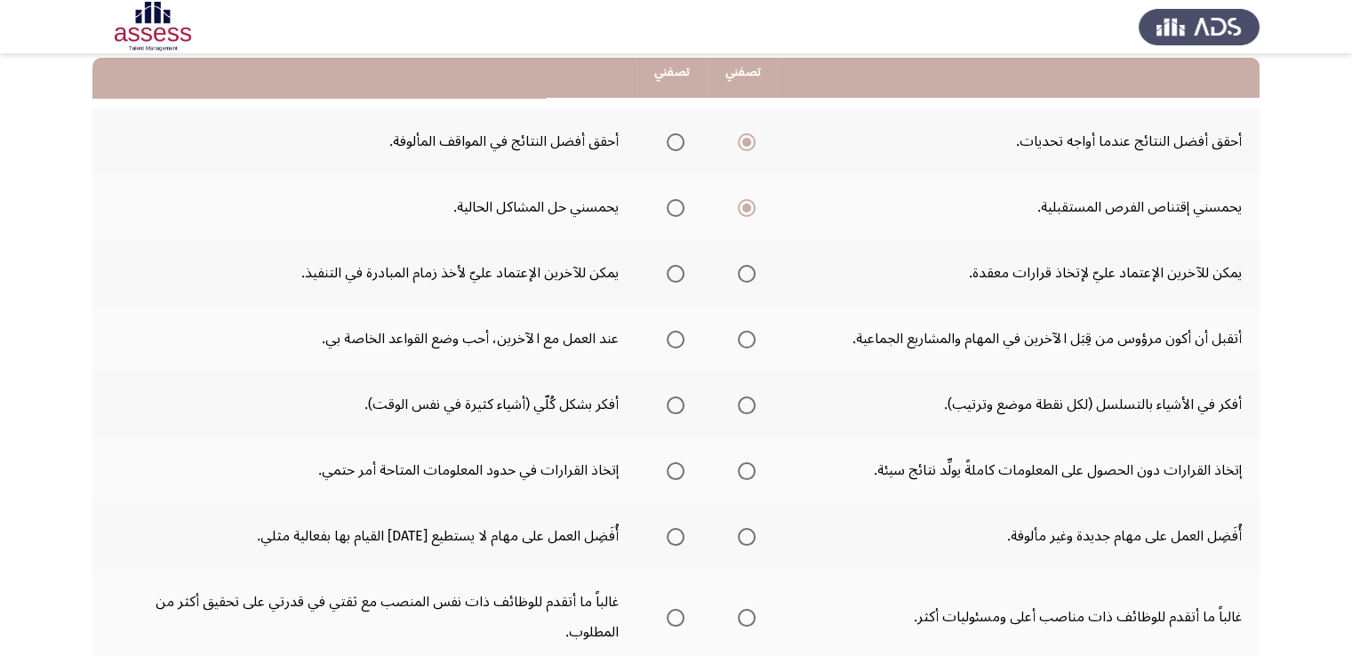
scroll to position [192, 0]
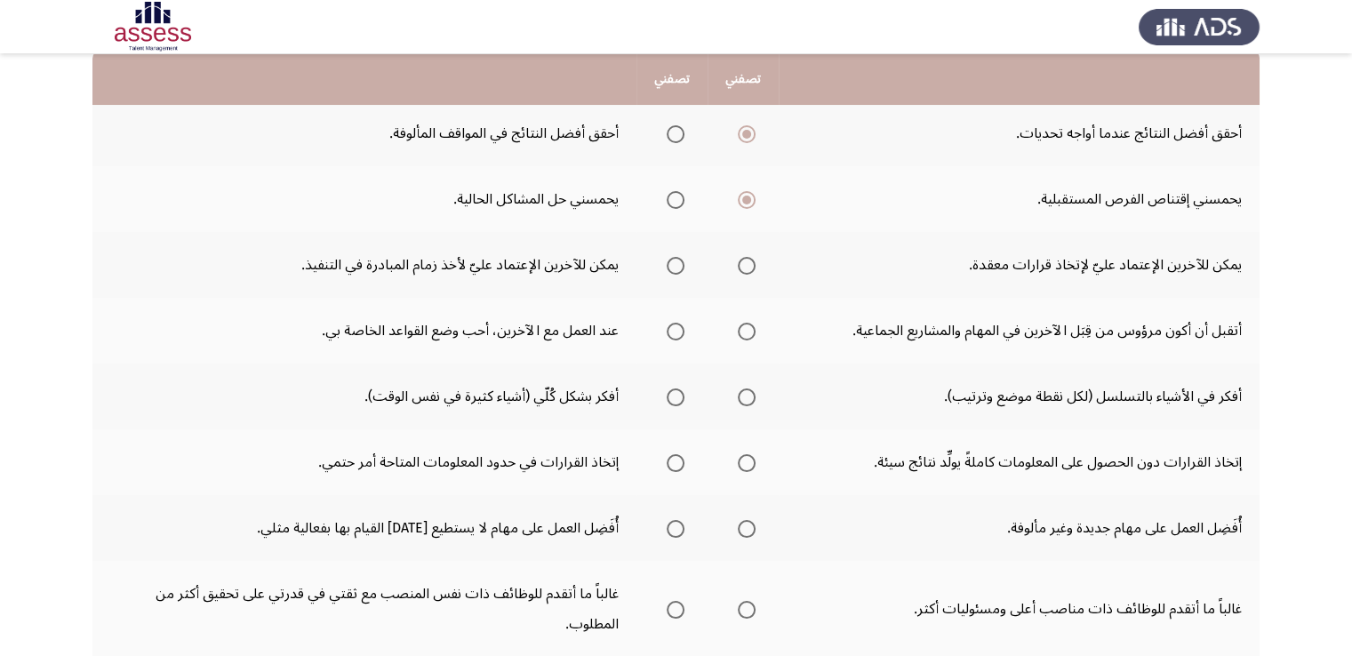
click at [681, 264] on span "Select an option" at bounding box center [676, 266] width 18 height 18
click at [681, 264] on input "Select an option" at bounding box center [676, 266] width 18 height 18
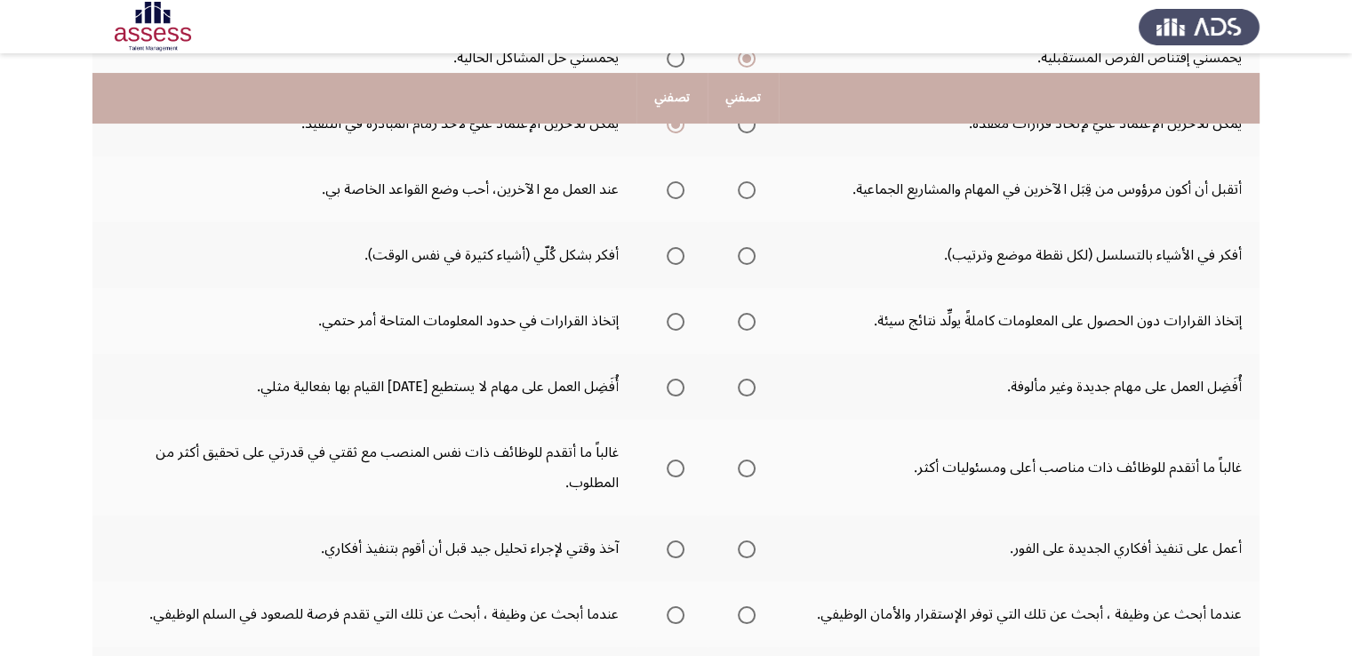
scroll to position [352, 0]
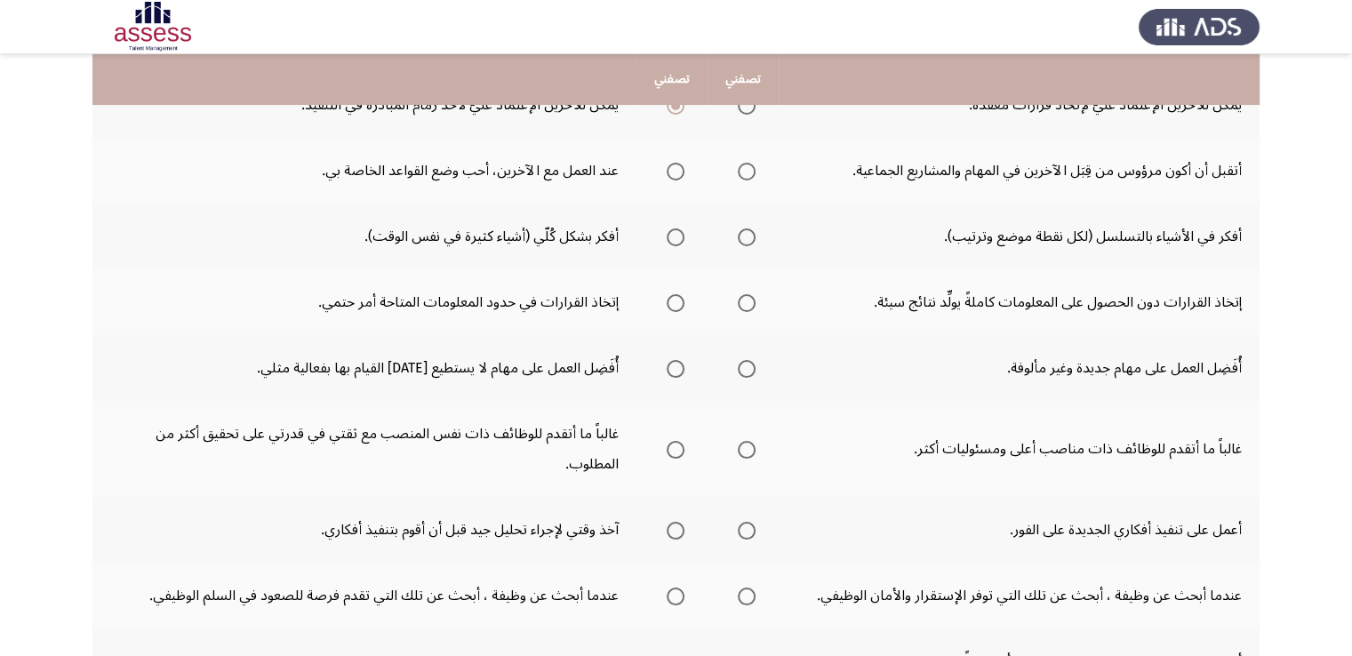
click at [675, 171] on span "Select an option" at bounding box center [676, 172] width 18 height 18
click at [675, 171] on input "Select an option" at bounding box center [676, 172] width 18 height 18
click at [755, 164] on span "Select an option" at bounding box center [747, 172] width 18 height 18
click at [755, 164] on input "Select an option" at bounding box center [747, 172] width 18 height 18
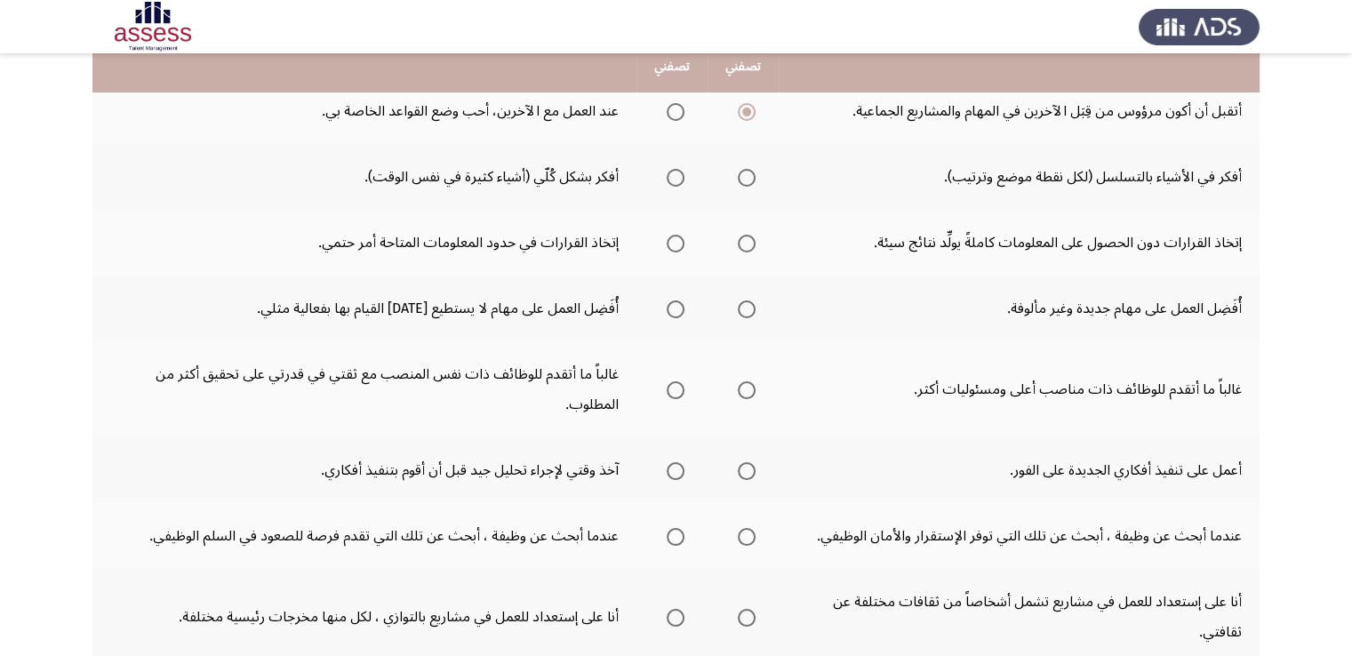
scroll to position [423, 0]
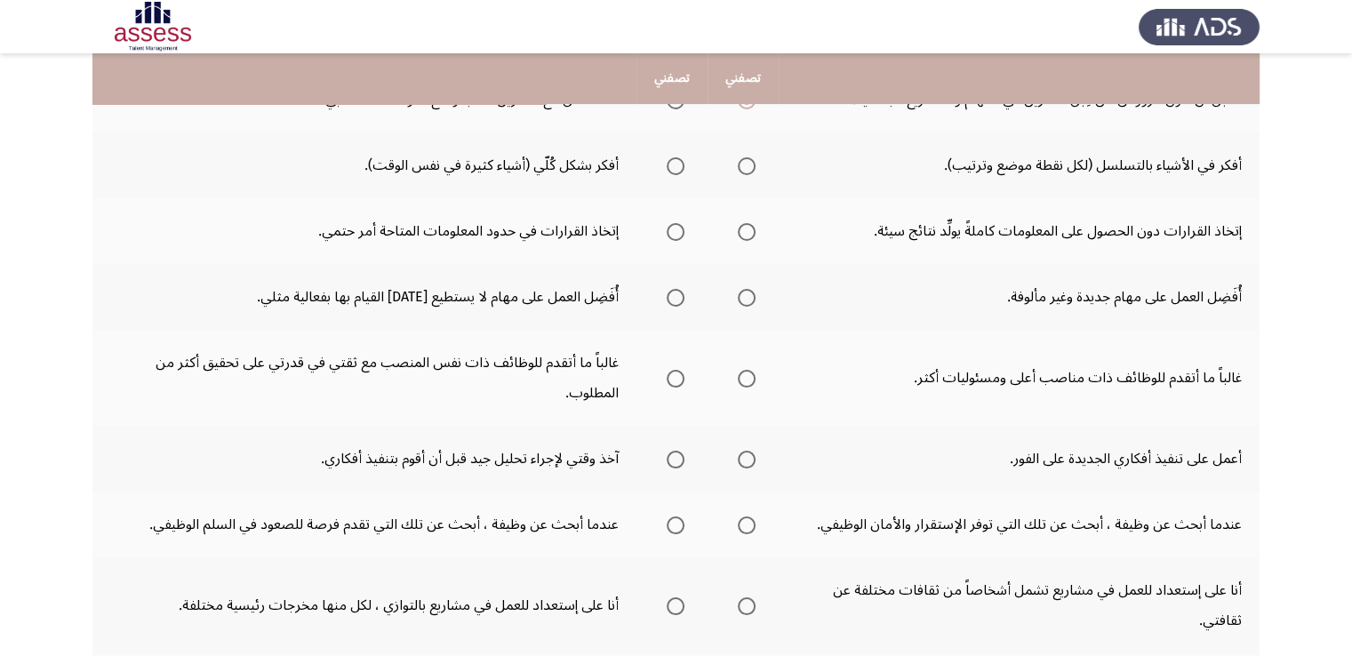
click at [739, 165] on span "Select an option" at bounding box center [747, 166] width 18 height 18
click at [739, 165] on input "Select an option" at bounding box center [747, 166] width 18 height 18
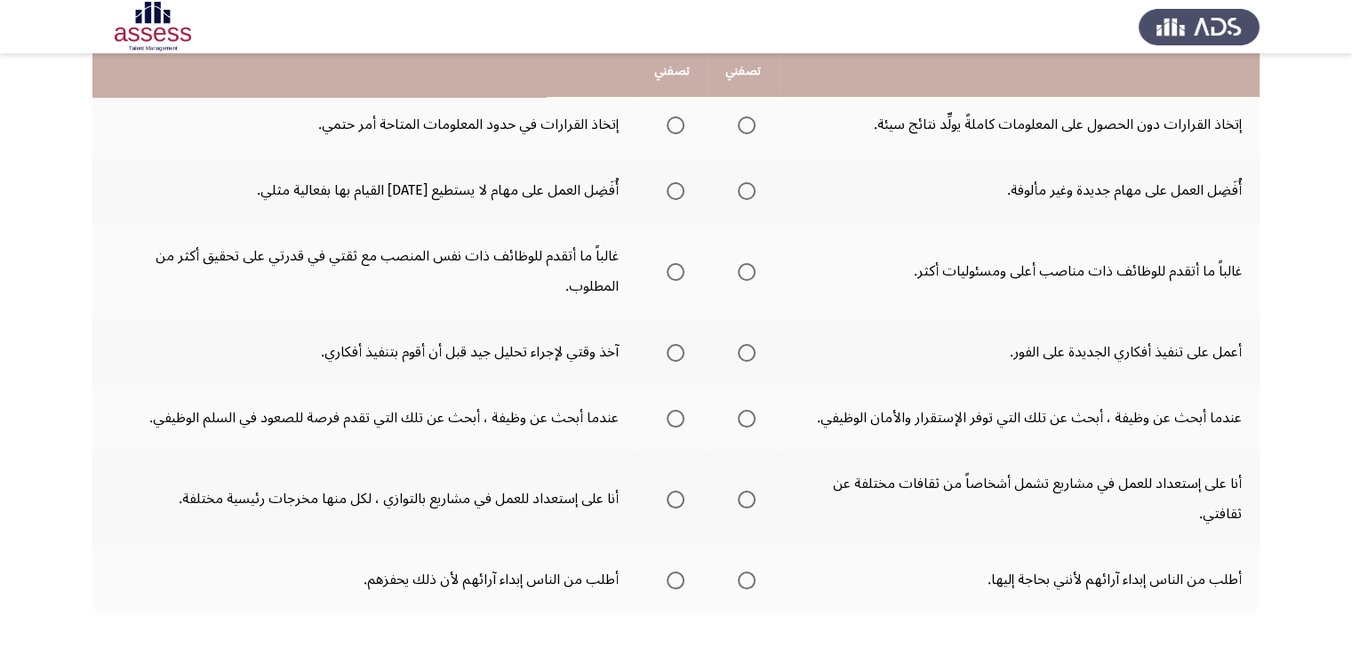
scroll to position [518, 0]
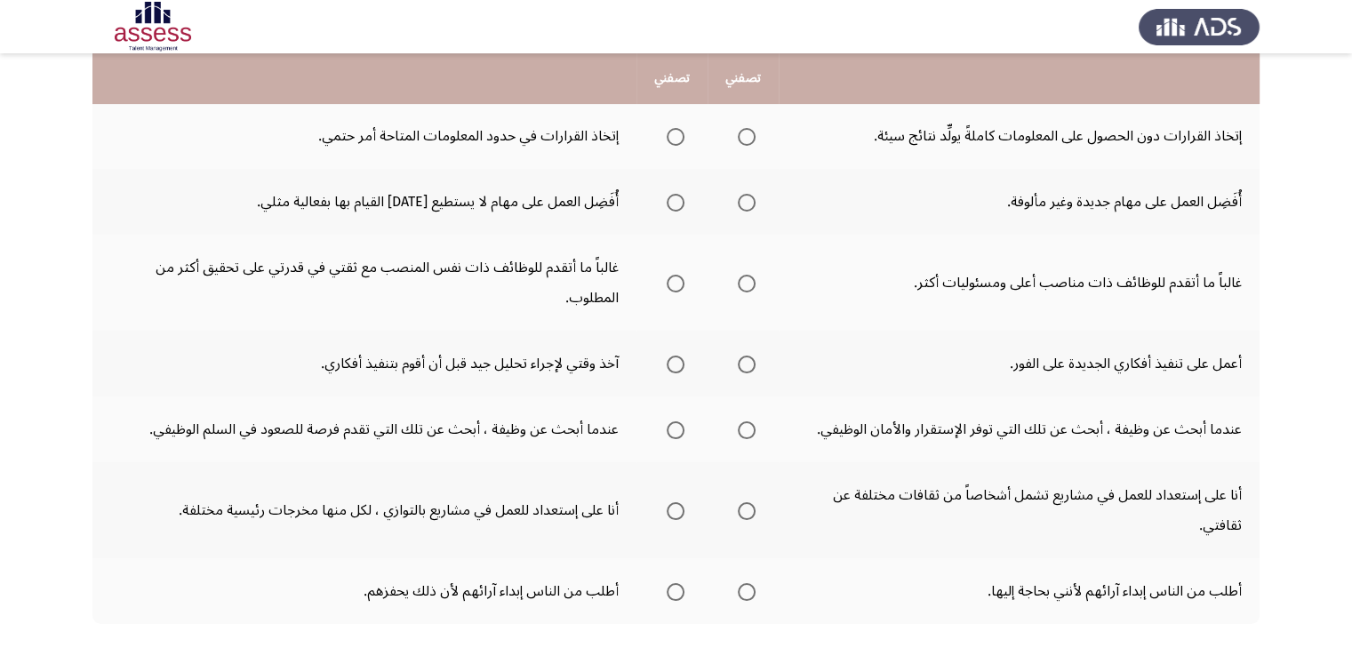
click at [673, 139] on span "Select an option" at bounding box center [676, 137] width 18 height 18
click at [673, 139] on input "Select an option" at bounding box center [676, 137] width 18 height 18
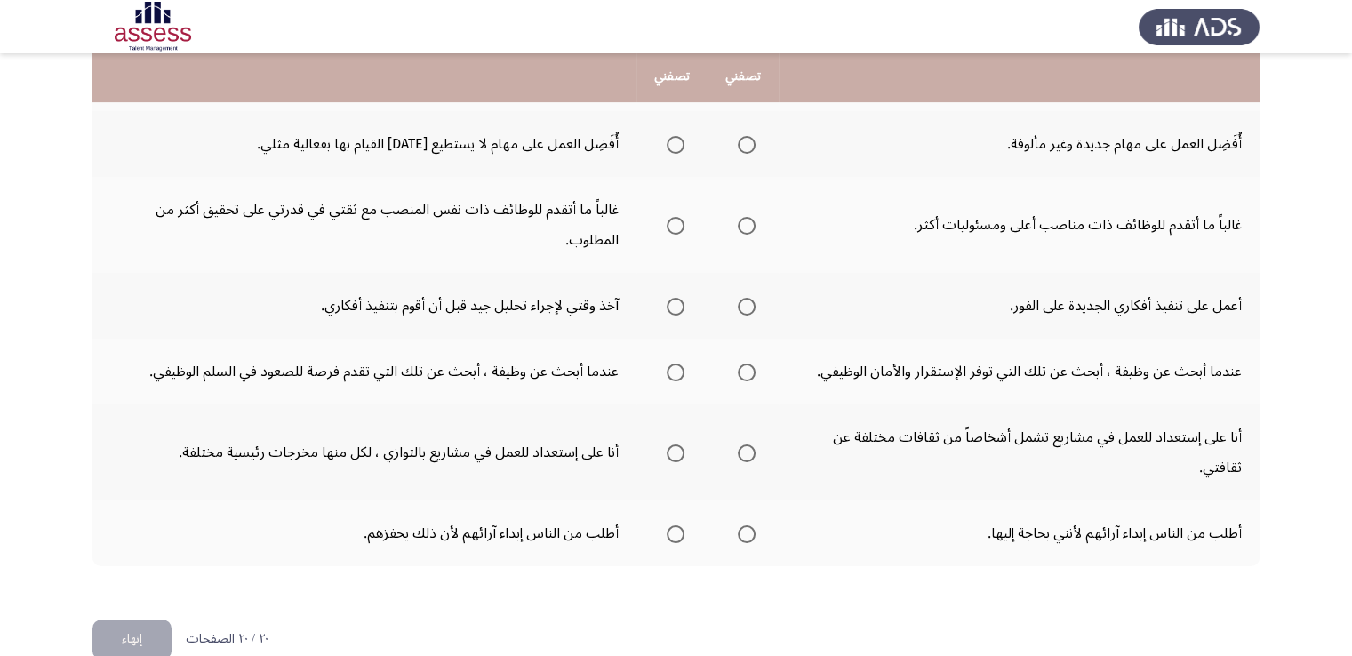
scroll to position [578, 0]
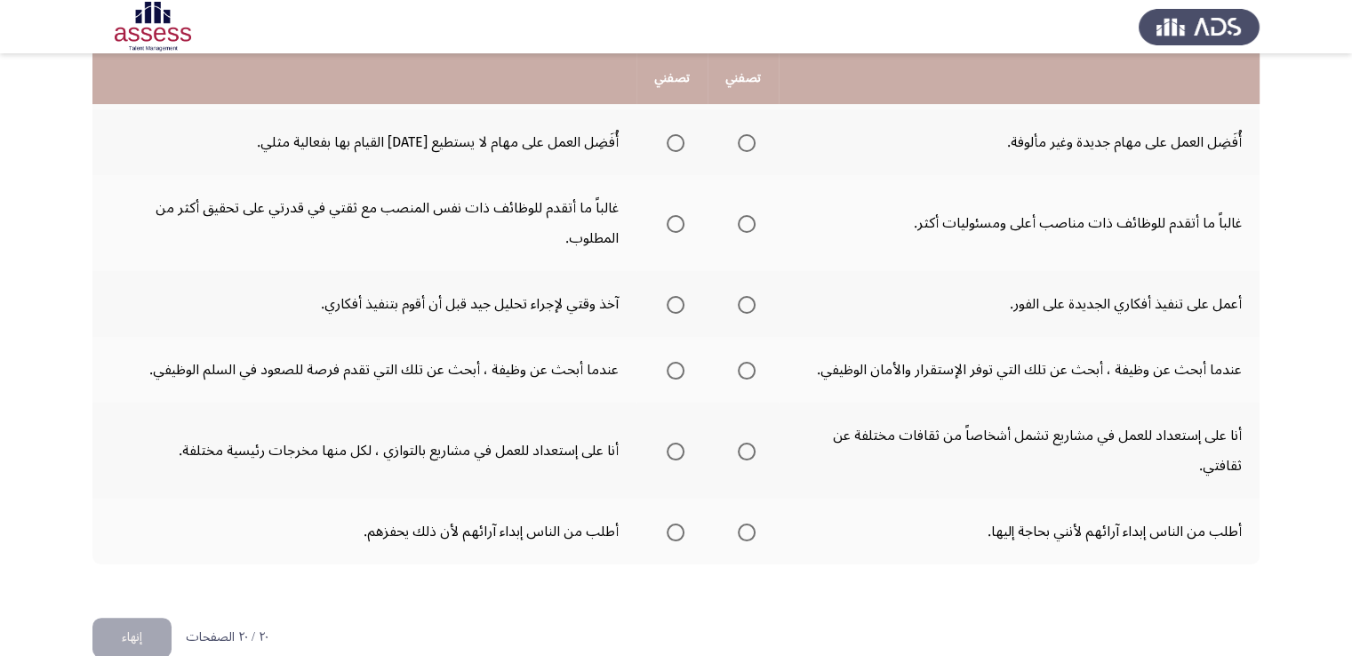
click at [686, 132] on th at bounding box center [671, 142] width 71 height 66
click at [676, 139] on span "Select an option" at bounding box center [676, 143] width 18 height 18
click at [676, 139] on input "Select an option" at bounding box center [676, 143] width 18 height 18
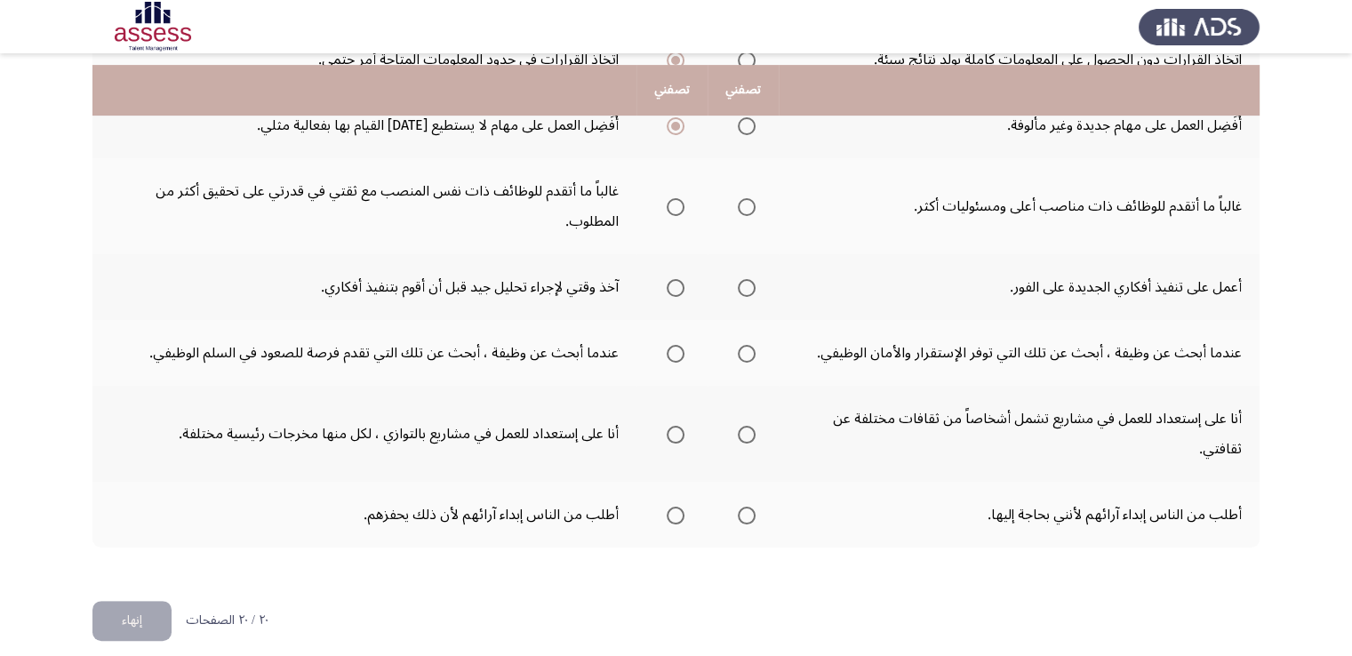
scroll to position [605, 0]
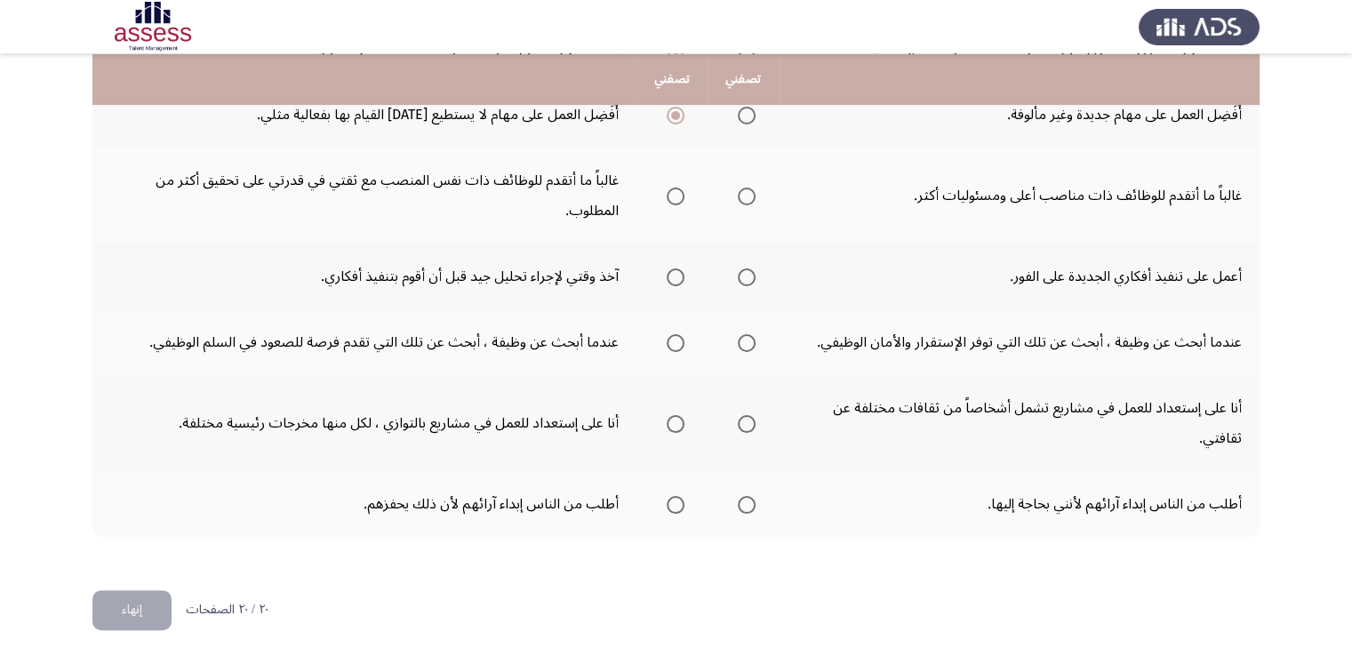
click at [755, 203] on th at bounding box center [742, 196] width 71 height 96
click at [750, 197] on span "Select an option" at bounding box center [747, 197] width 18 height 18
click at [750, 197] on input "Select an option" at bounding box center [747, 197] width 18 height 18
click at [675, 271] on span "Select an option" at bounding box center [676, 277] width 18 height 18
click at [675, 271] on input "Select an option" at bounding box center [676, 277] width 18 height 18
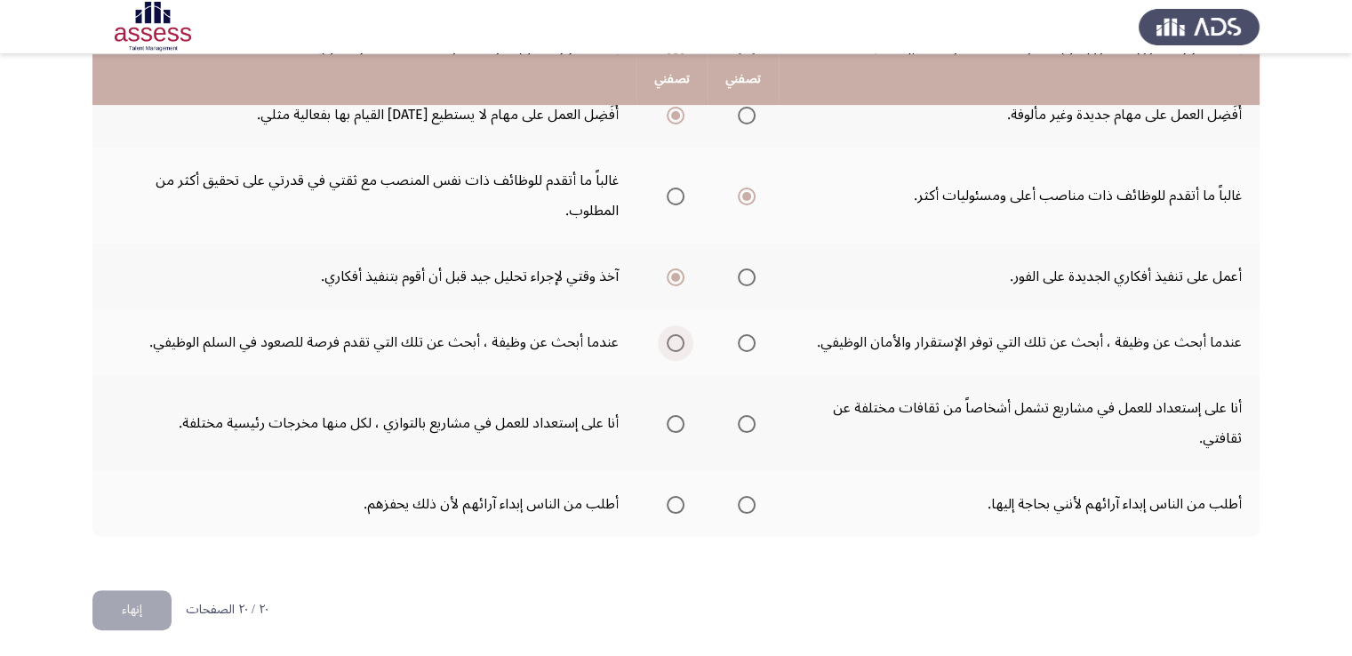
click at [672, 341] on span "Select an option" at bounding box center [676, 343] width 18 height 18
click at [672, 341] on input "Select an option" at bounding box center [676, 343] width 18 height 18
click at [750, 421] on span "Select an option" at bounding box center [747, 424] width 18 height 18
click at [750, 421] on input "Select an option" at bounding box center [747, 424] width 18 height 18
click at [747, 502] on span "Select an option" at bounding box center [747, 505] width 18 height 18
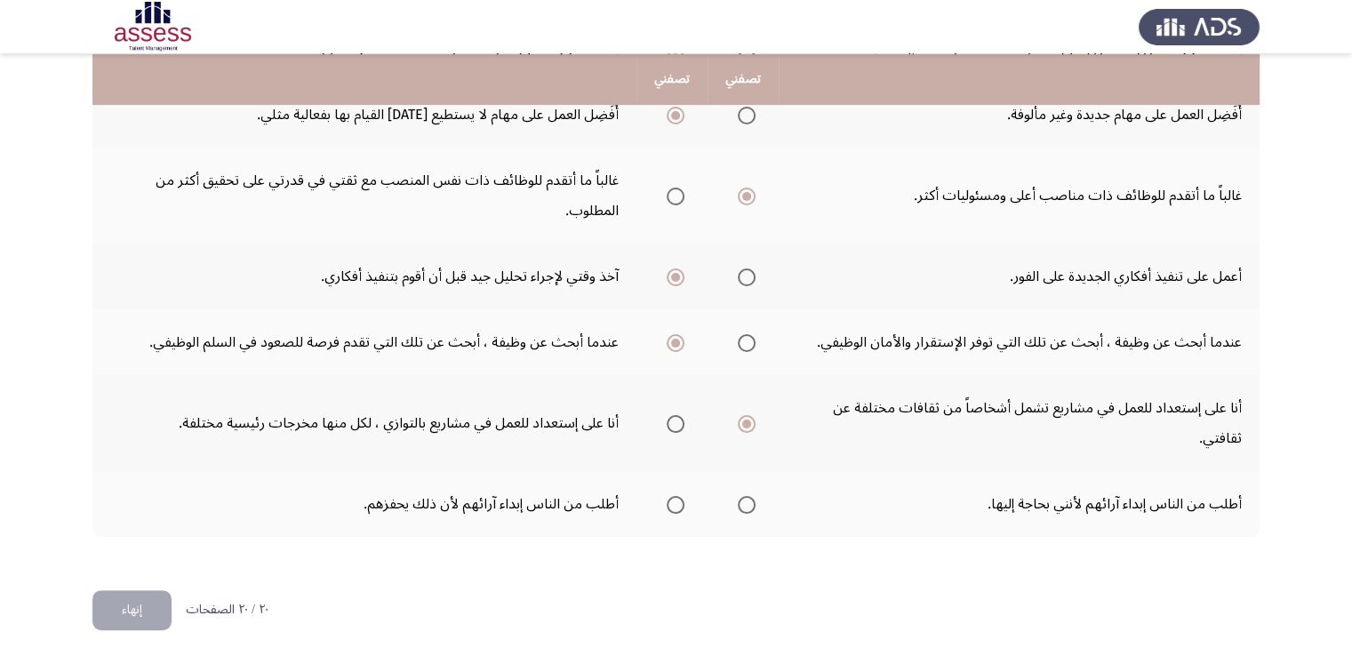
click at [747, 502] on input "Select an option" at bounding box center [747, 505] width 18 height 18
click at [679, 498] on span "Select an option" at bounding box center [676, 505] width 18 height 18
click at [679, 498] on input "Select an option" at bounding box center [676, 505] width 18 height 18
click at [124, 609] on button "إنهاء" at bounding box center [131, 610] width 79 height 40
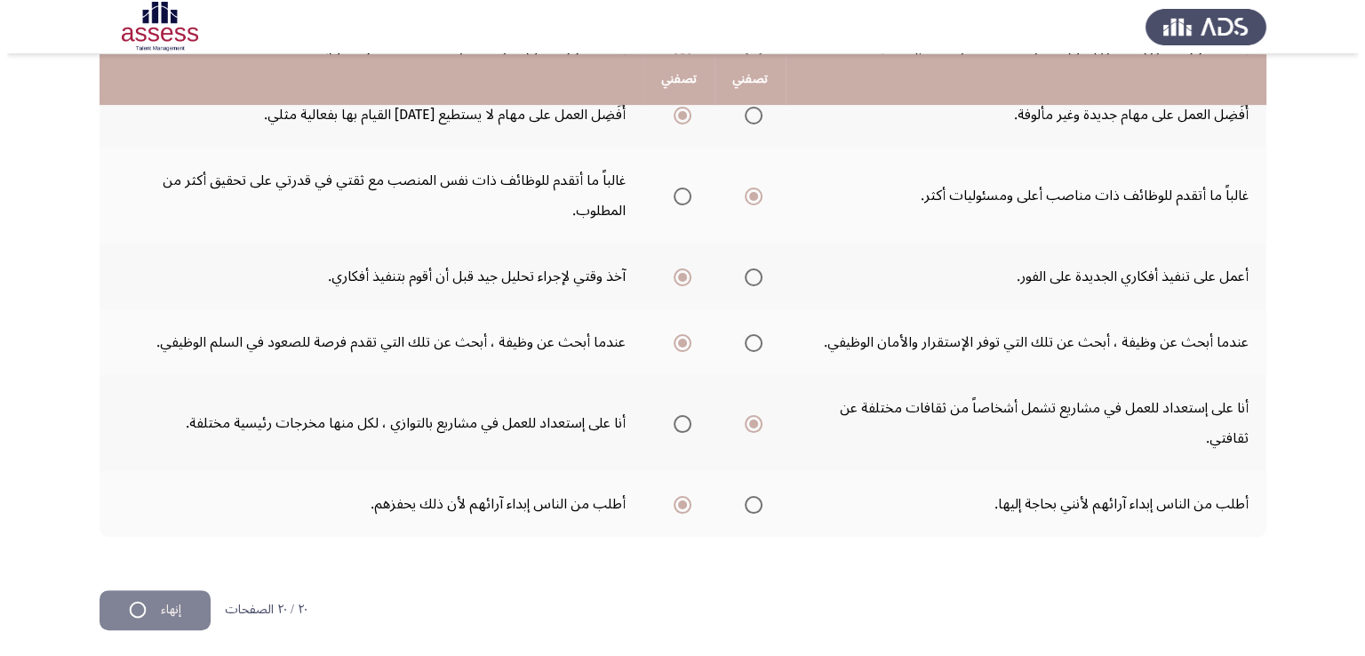
scroll to position [0, 0]
